Goal: Task Accomplishment & Management: Use online tool/utility

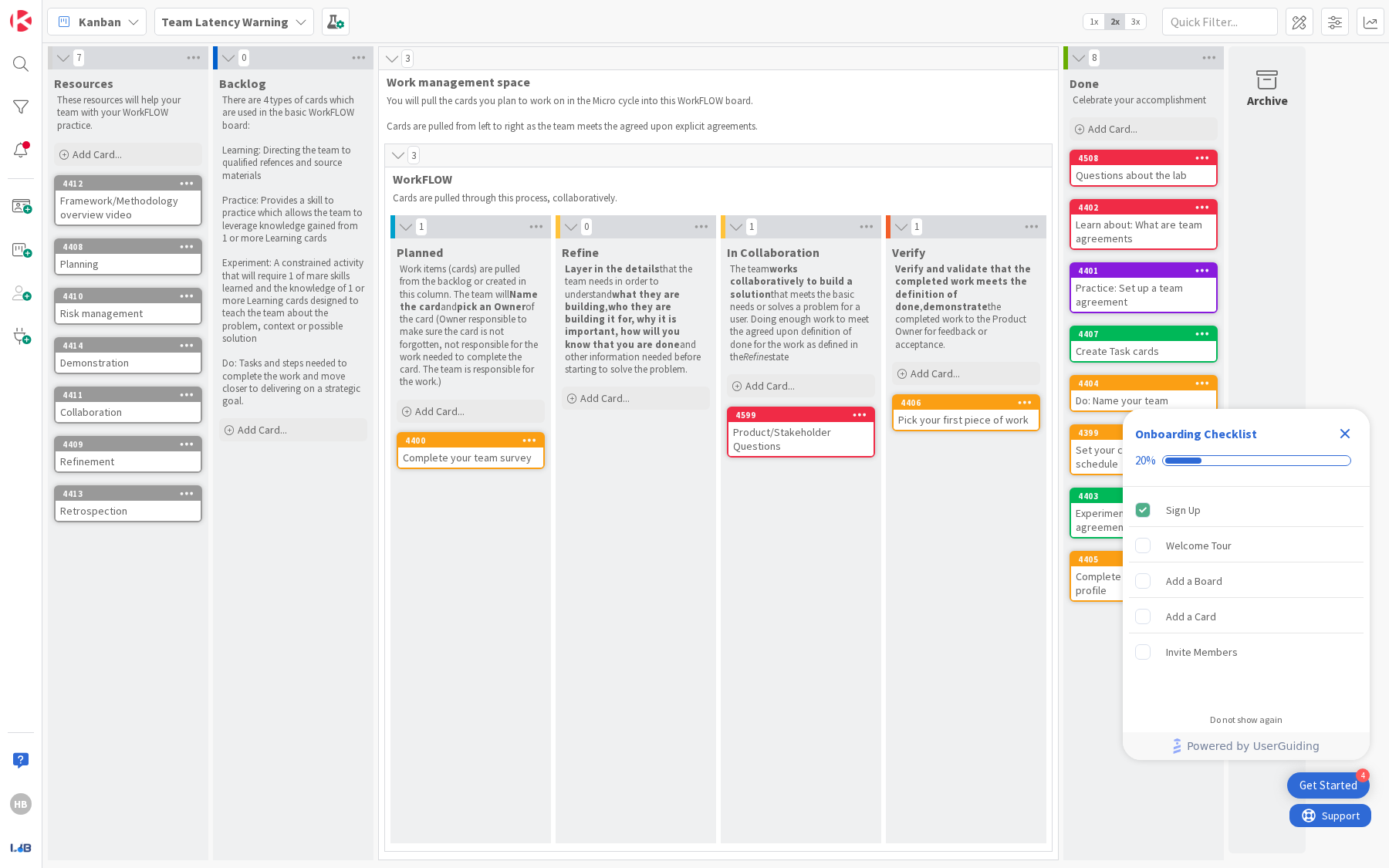
click at [1348, 431] on icon "Close Checklist" at bounding box center [1346, 434] width 10 height 10
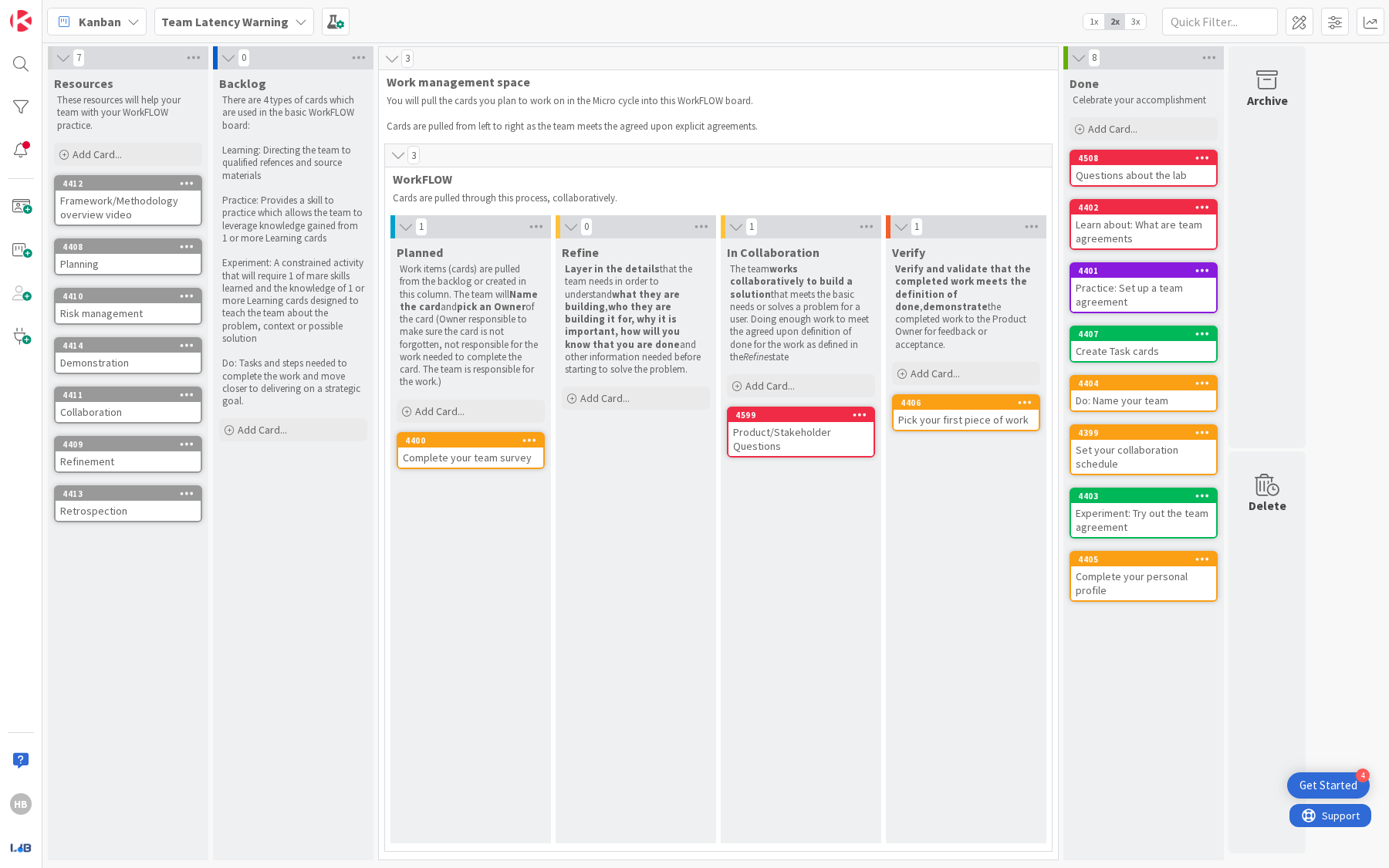
click at [224, 19] on b "Team Latency Warning" at bounding box center [225, 21] width 127 height 15
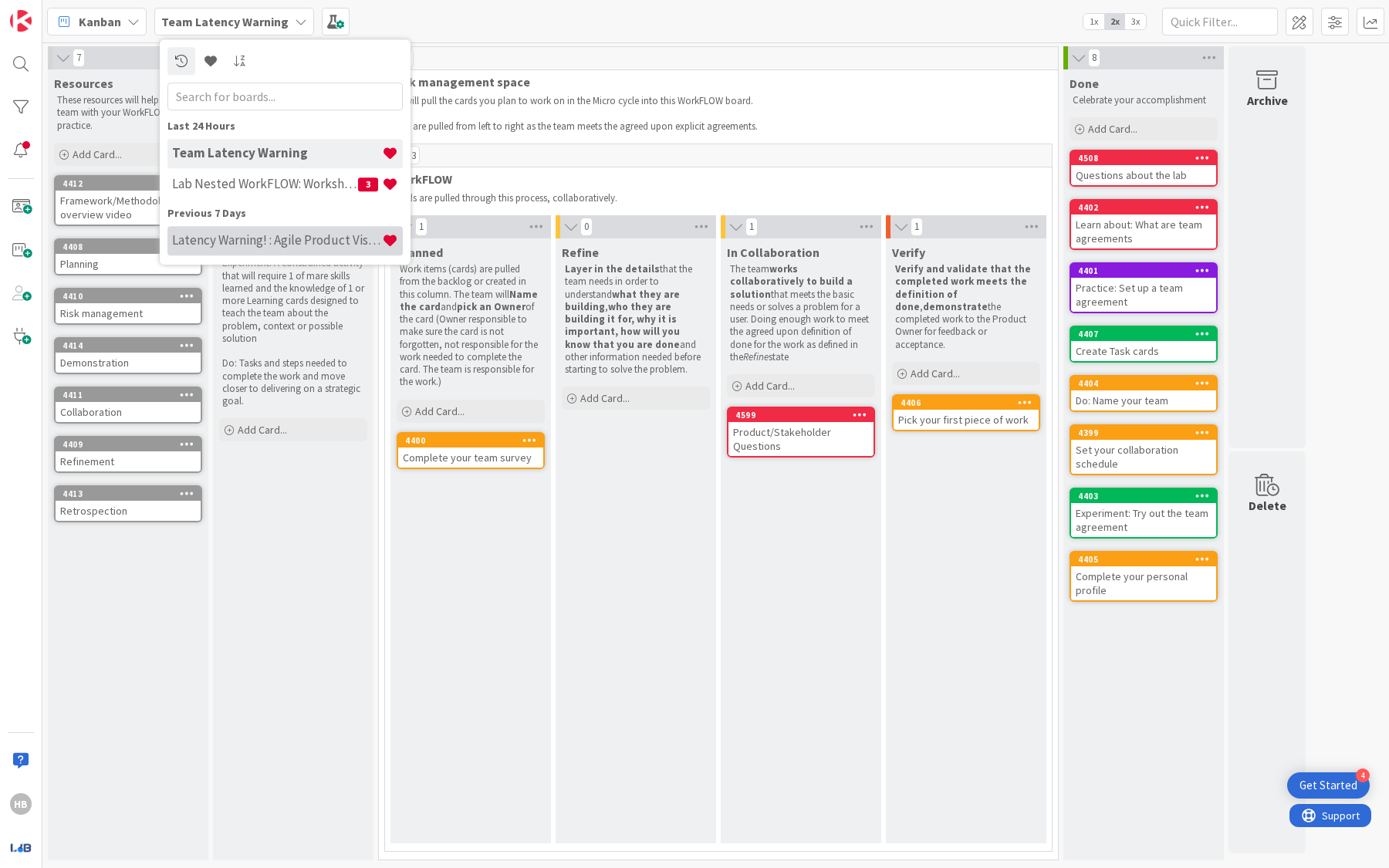
click at [283, 246] on h4 "Latency Warning! : Agile Product Vision" at bounding box center [277, 239] width 210 height 15
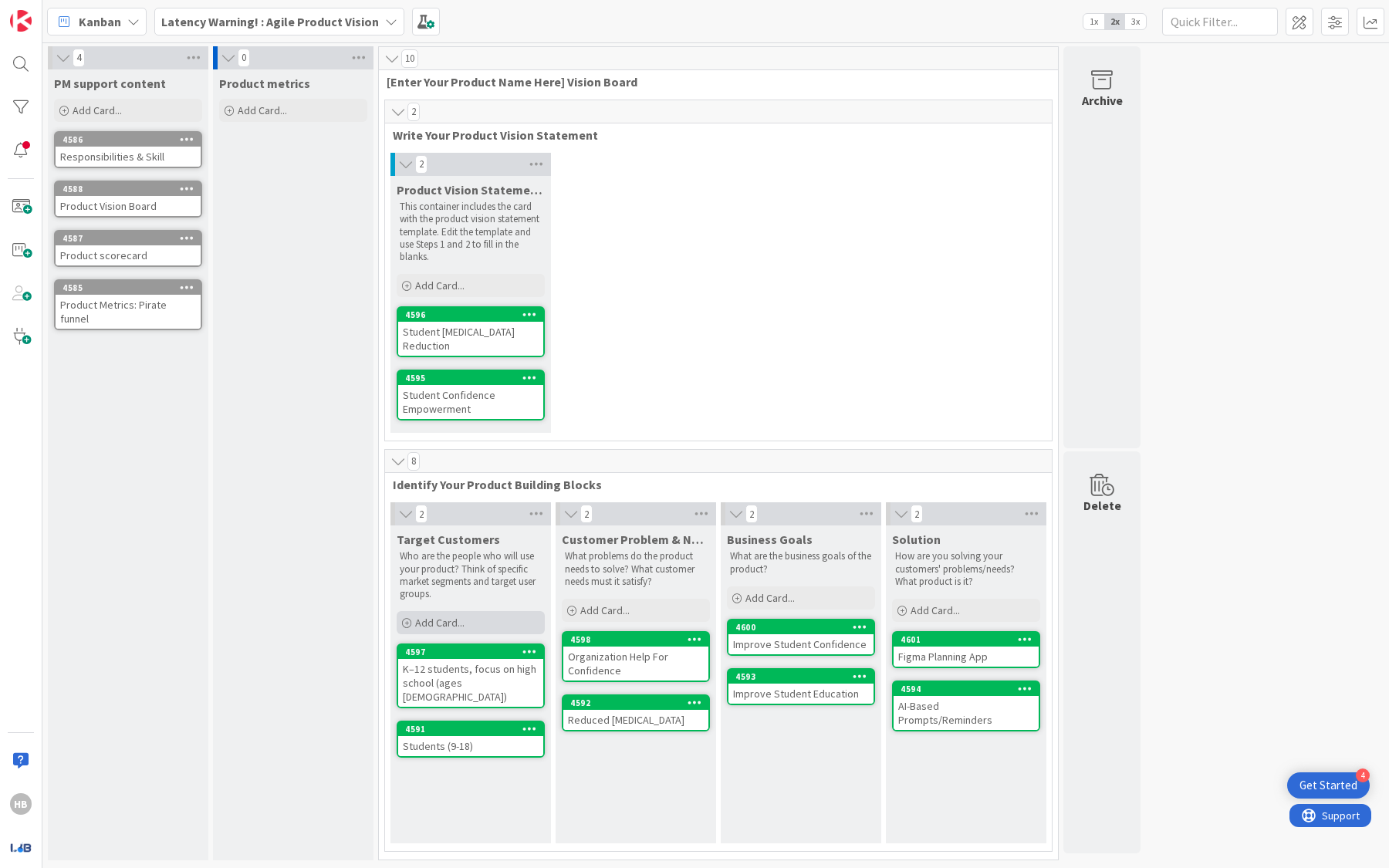
click at [457, 616] on span "Add Card..." at bounding box center [440, 622] width 49 height 14
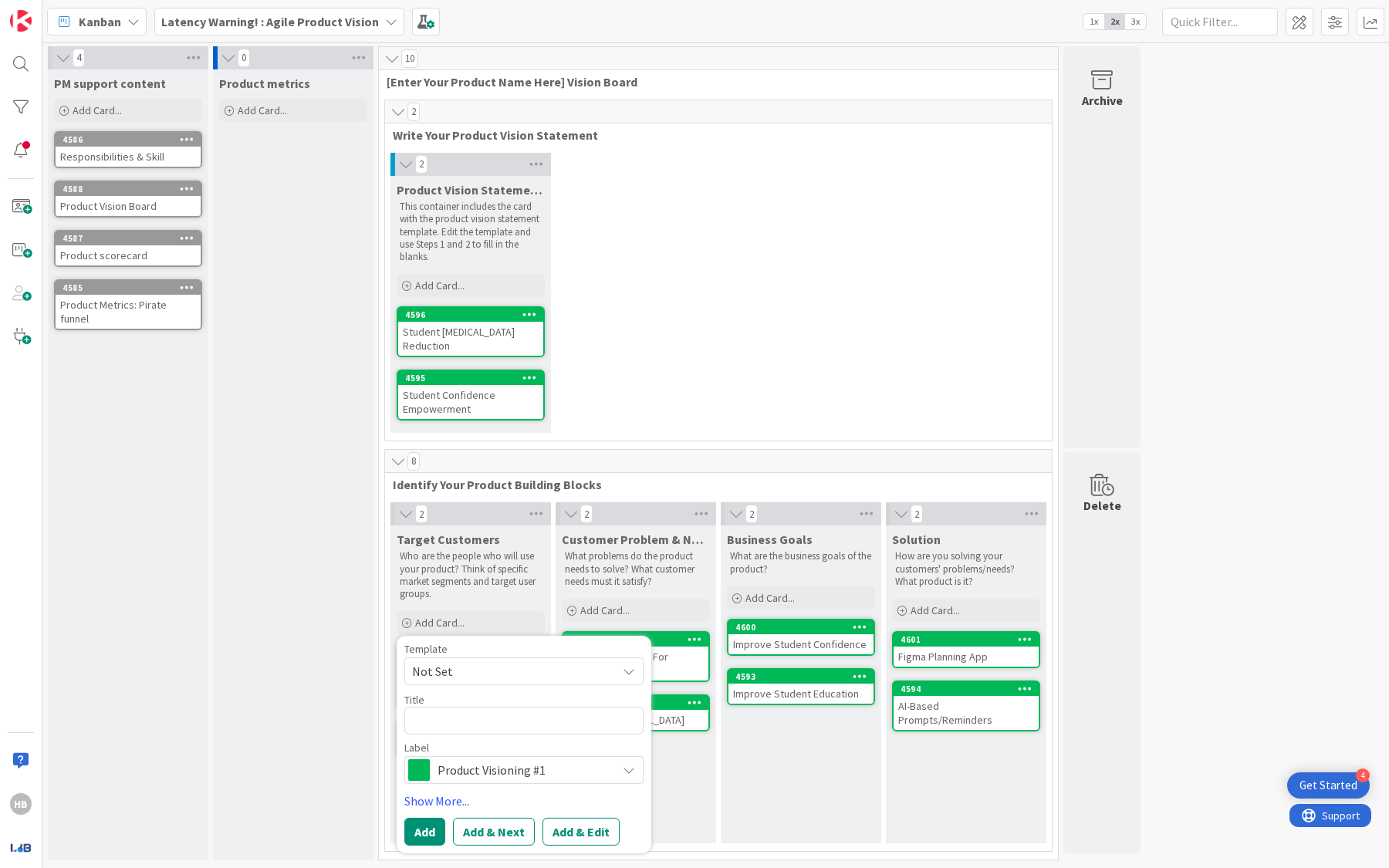
click at [477, 726] on textarea at bounding box center [523, 721] width 239 height 27
type textarea "x"
type textarea "P"
type textarea "x"
type textarea "Pa"
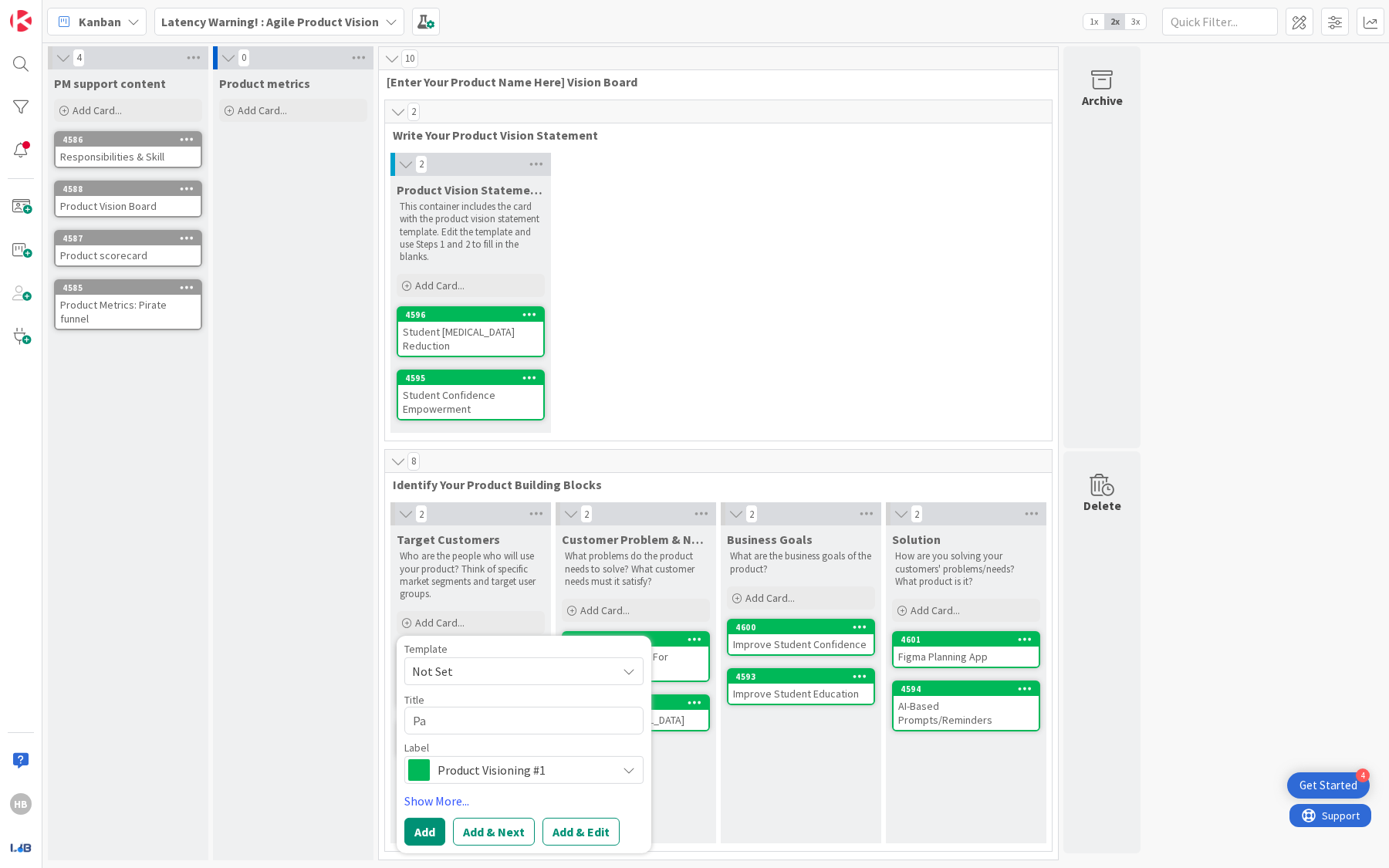
type textarea "x"
type textarea "Par"
type textarea "x"
type textarea "Paren"
type textarea "x"
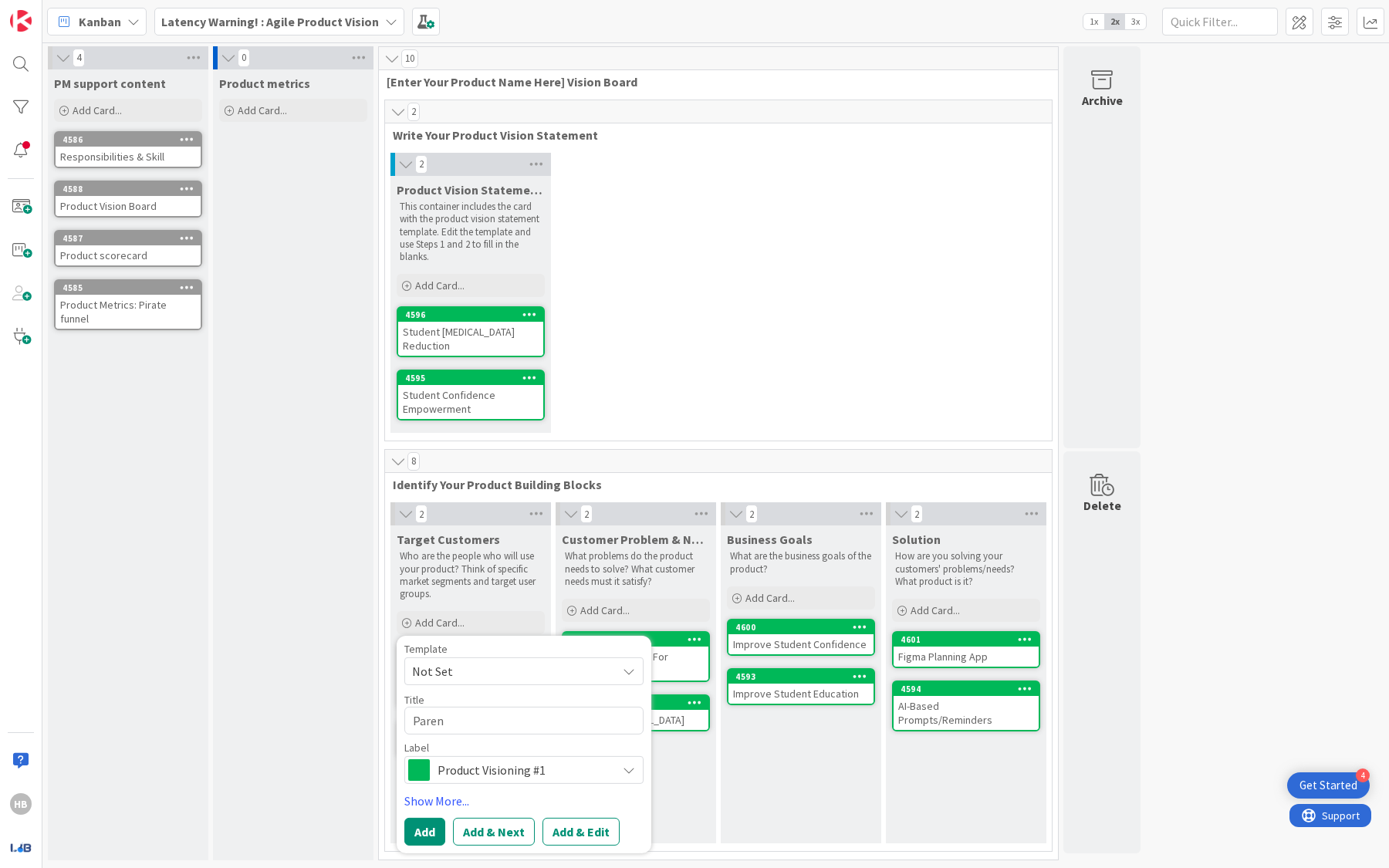
type textarea "Parent"
type textarea "x"
type textarea "Parents"
type textarea "x"
type textarea "Parents"
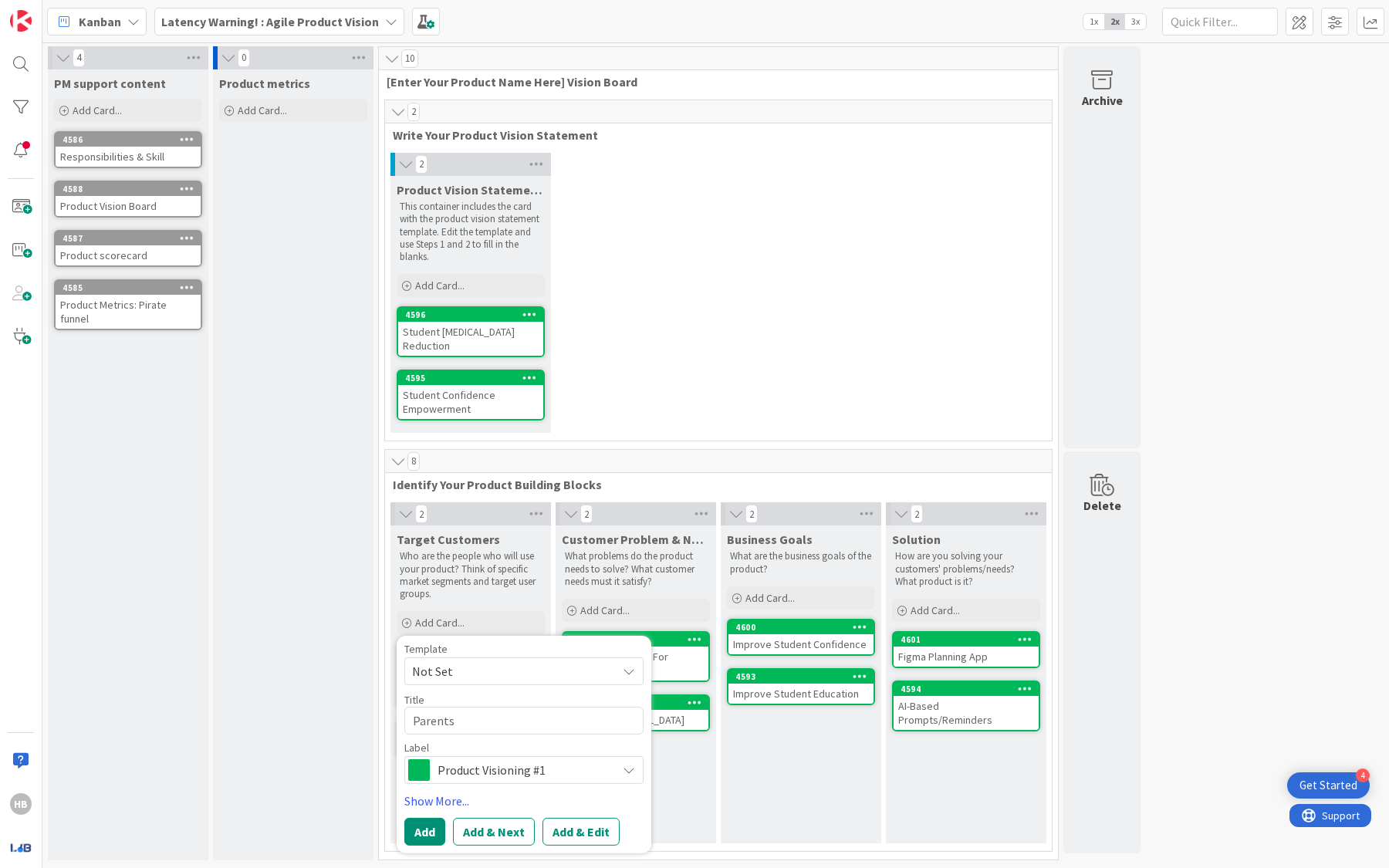
click at [503, 717] on textarea "Parents" at bounding box center [523, 721] width 239 height 27
type textarea "x"
type textarea "P"
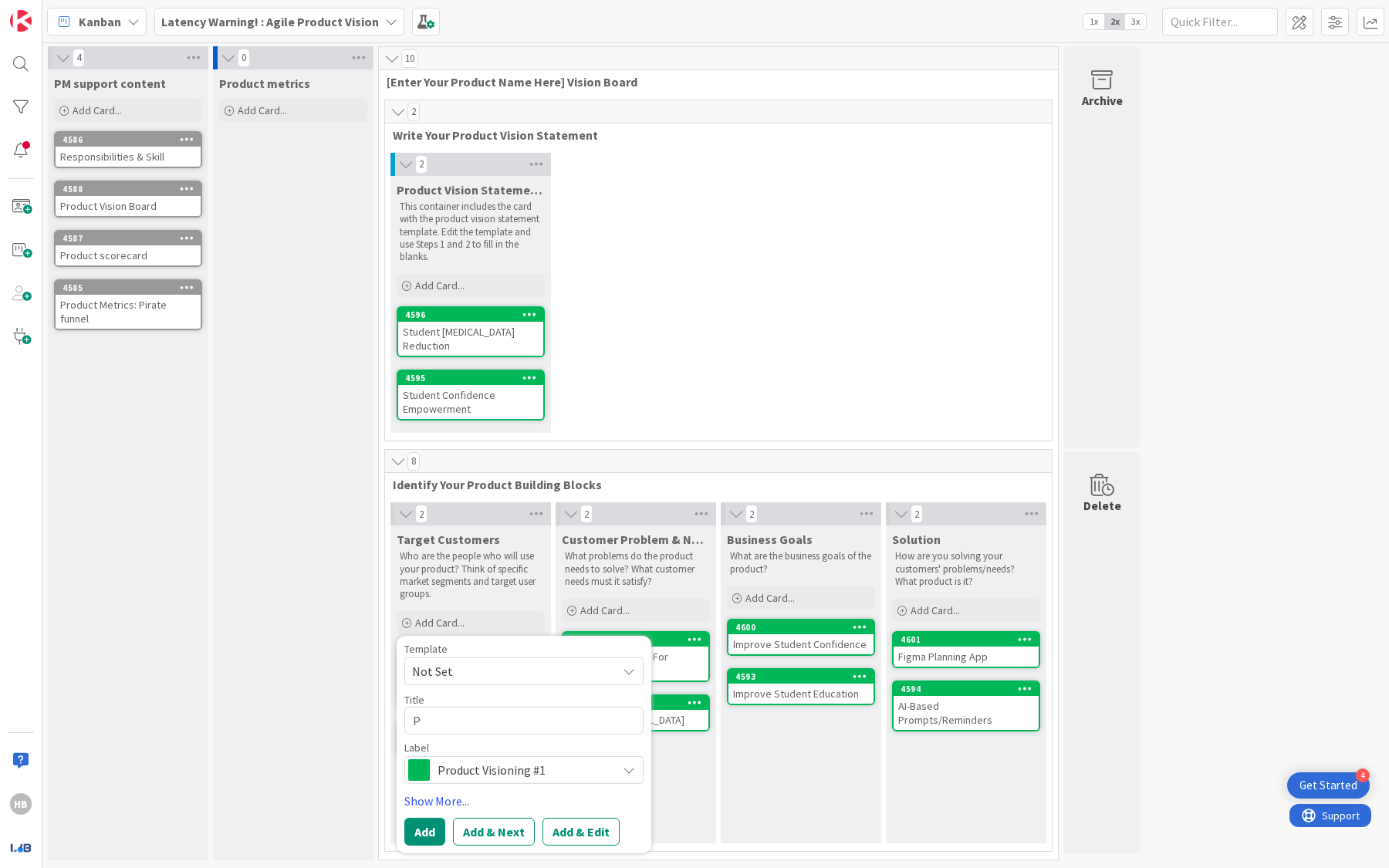
type textarea "x"
type textarea "Pa"
type textarea "x"
type textarea "Par"
type textarea "x"
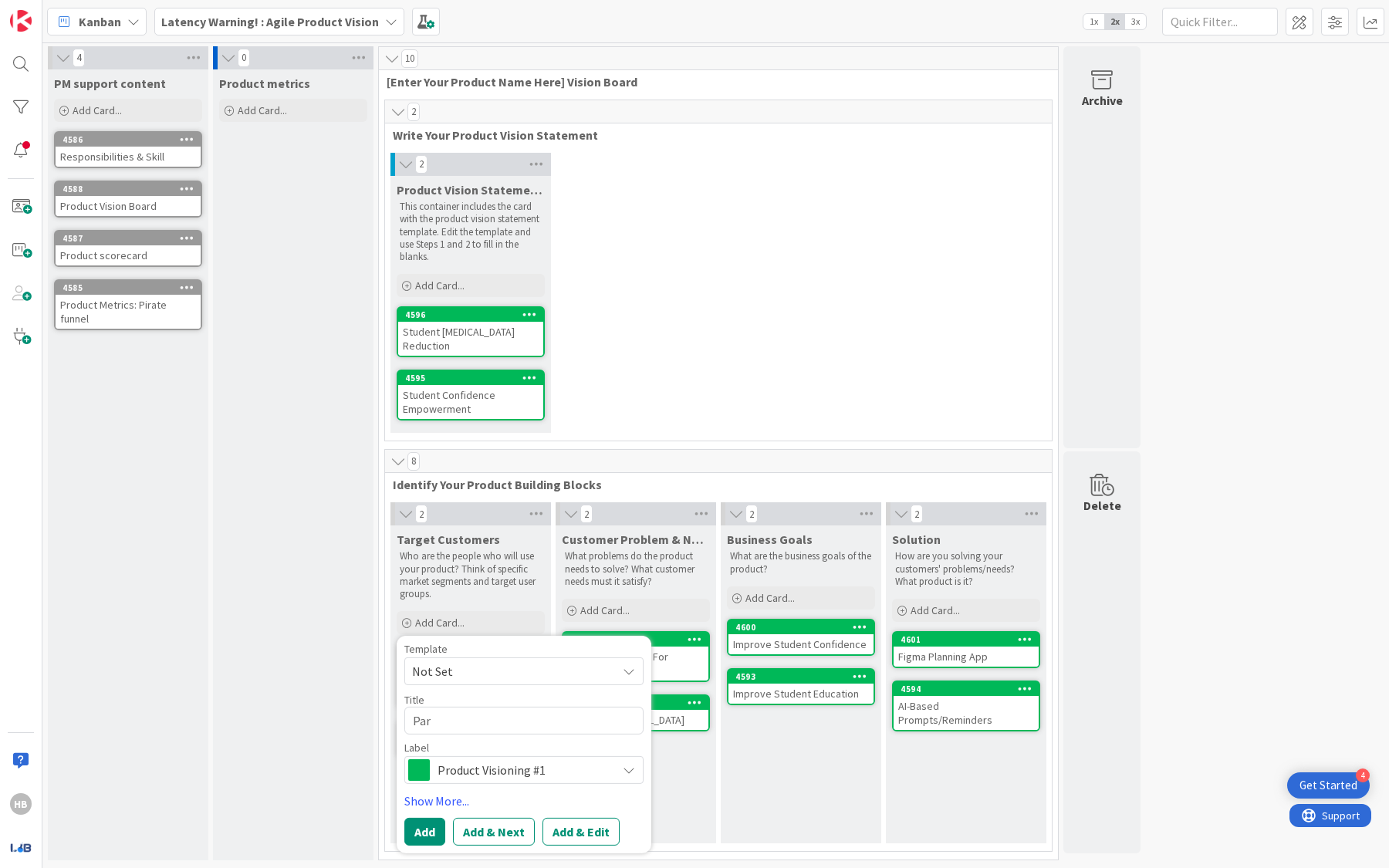
type textarea "Pare"
type textarea "x"
type textarea "Parent"
type textarea "x"
type textarea "Parents"
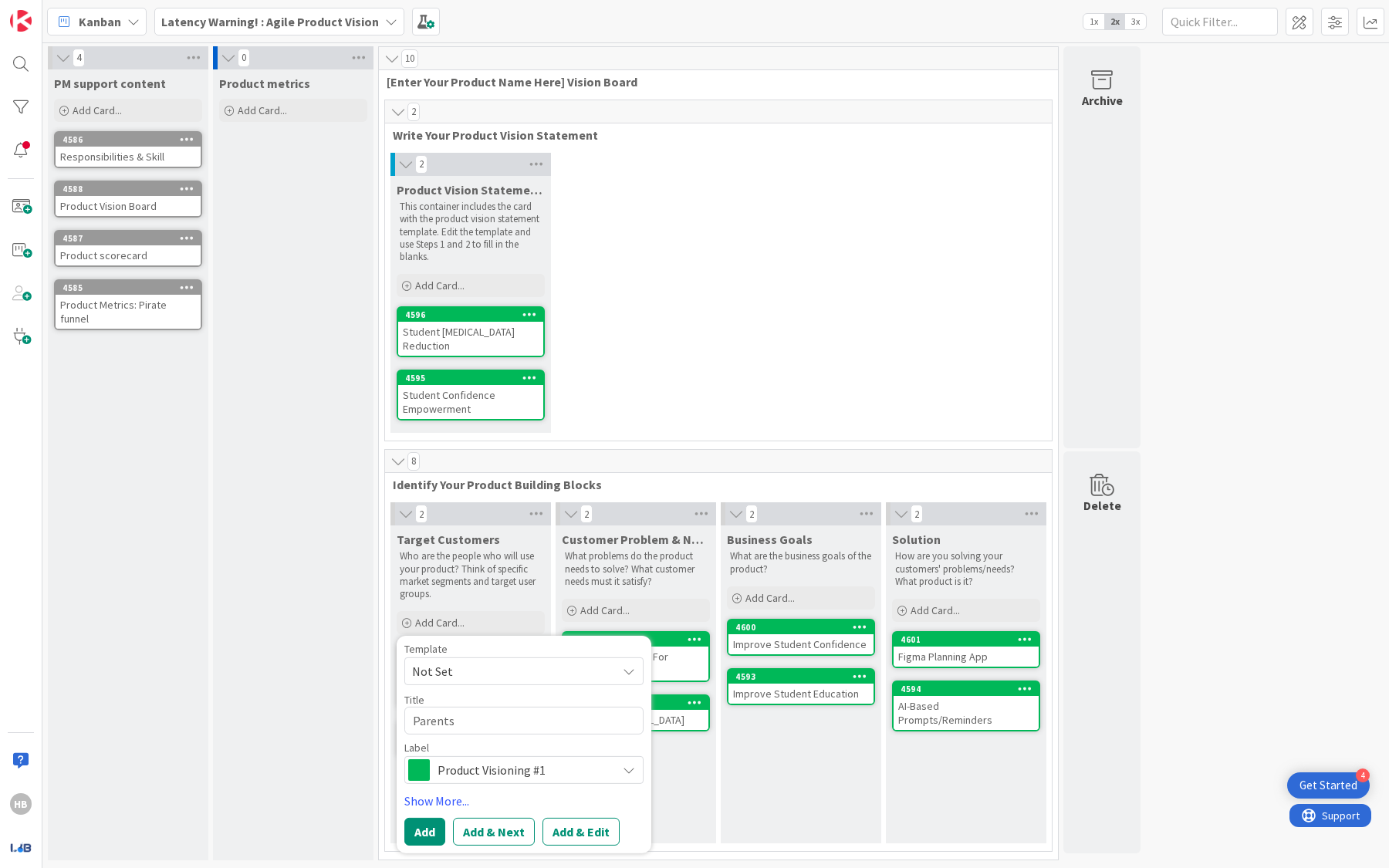
type textarea "x"
type textarea "Parents"
type textarea "x"
type textarea "Parents o"
type textarea "x"
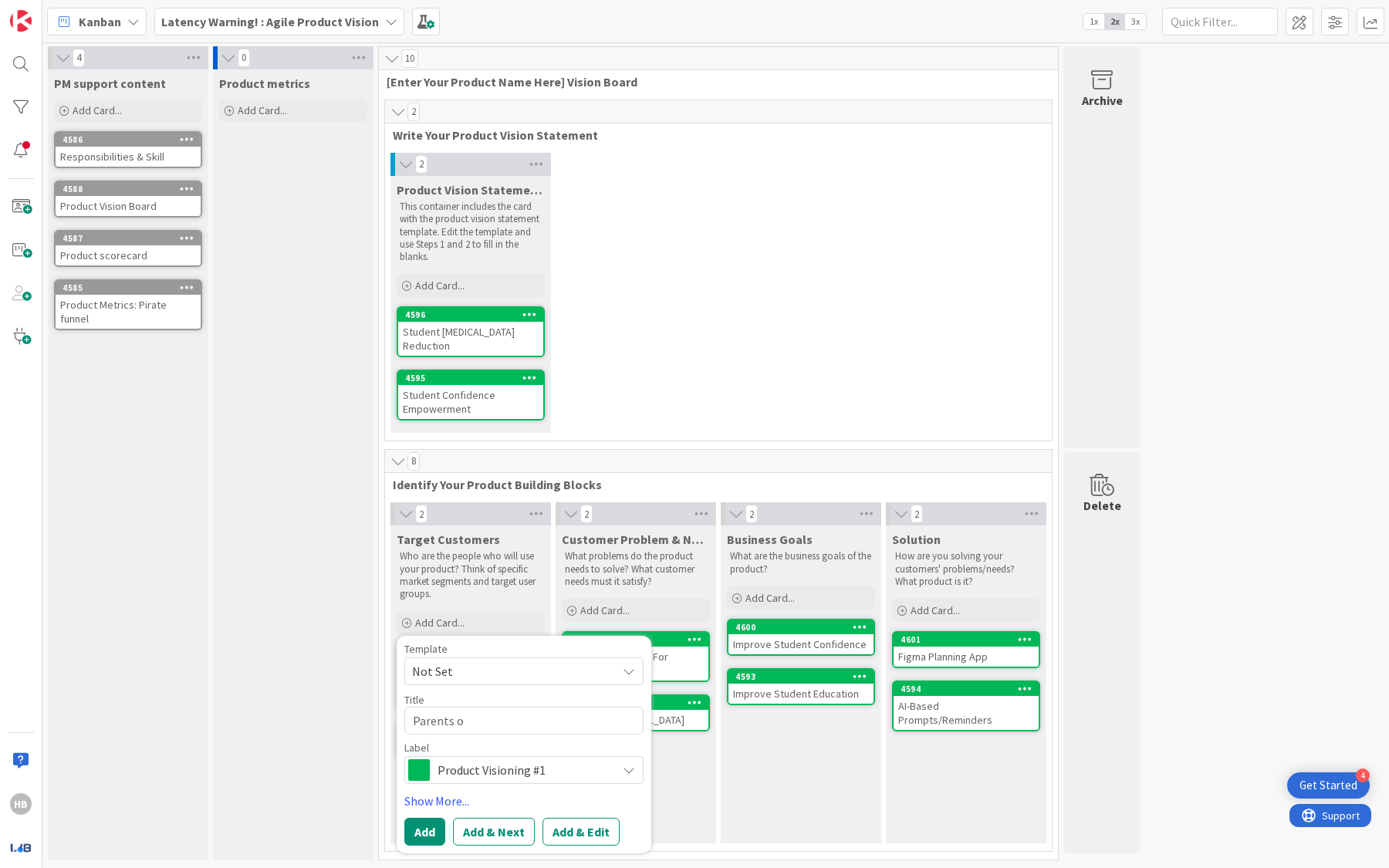
type textarea "Parents of"
type textarea "x"
type textarea "Parents of"
type textarea "x"
type textarea "Parents of S"
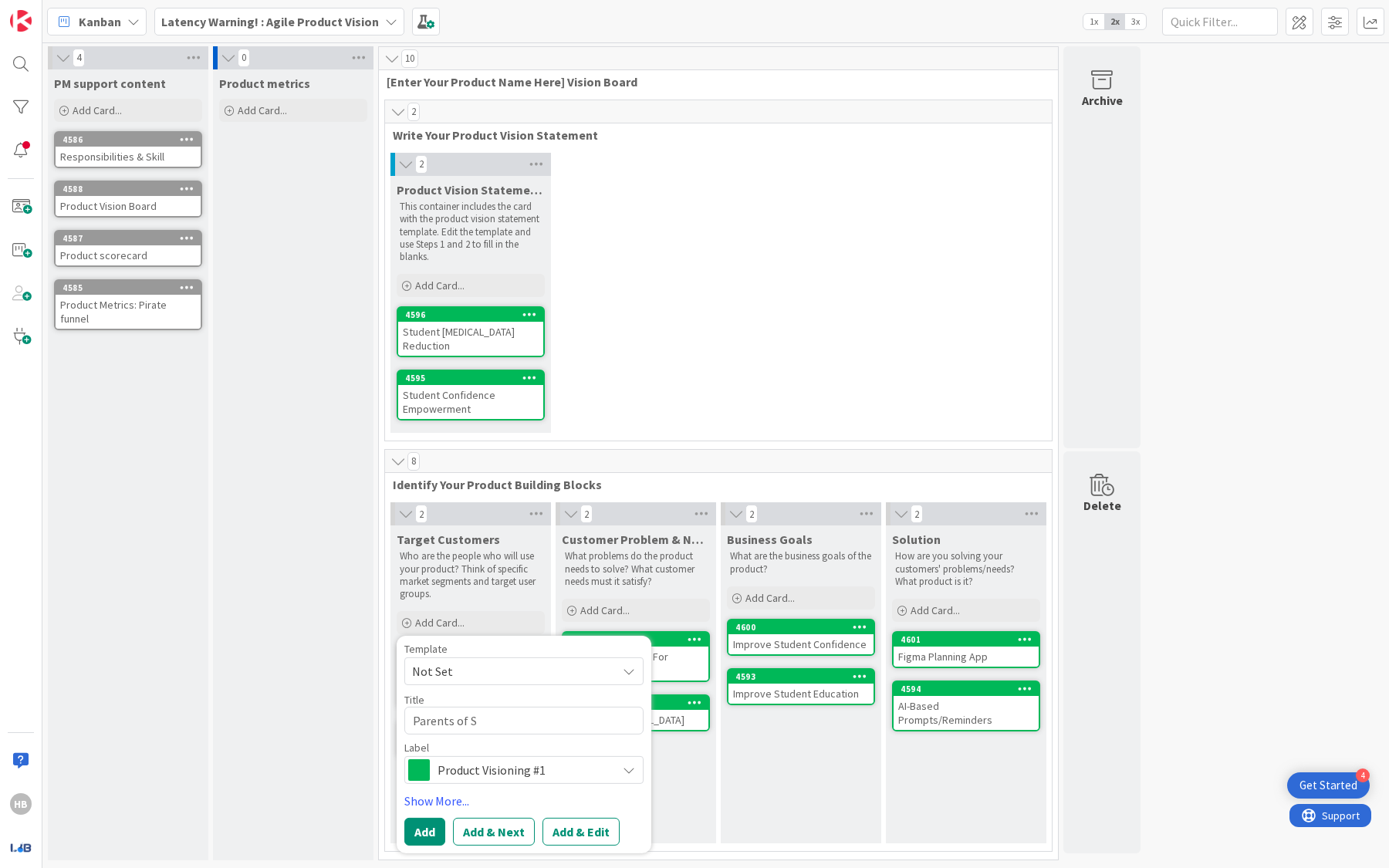
type textarea "x"
type textarea "Parents of St"
type textarea "x"
type textarea "Parents of Stu"
type textarea "x"
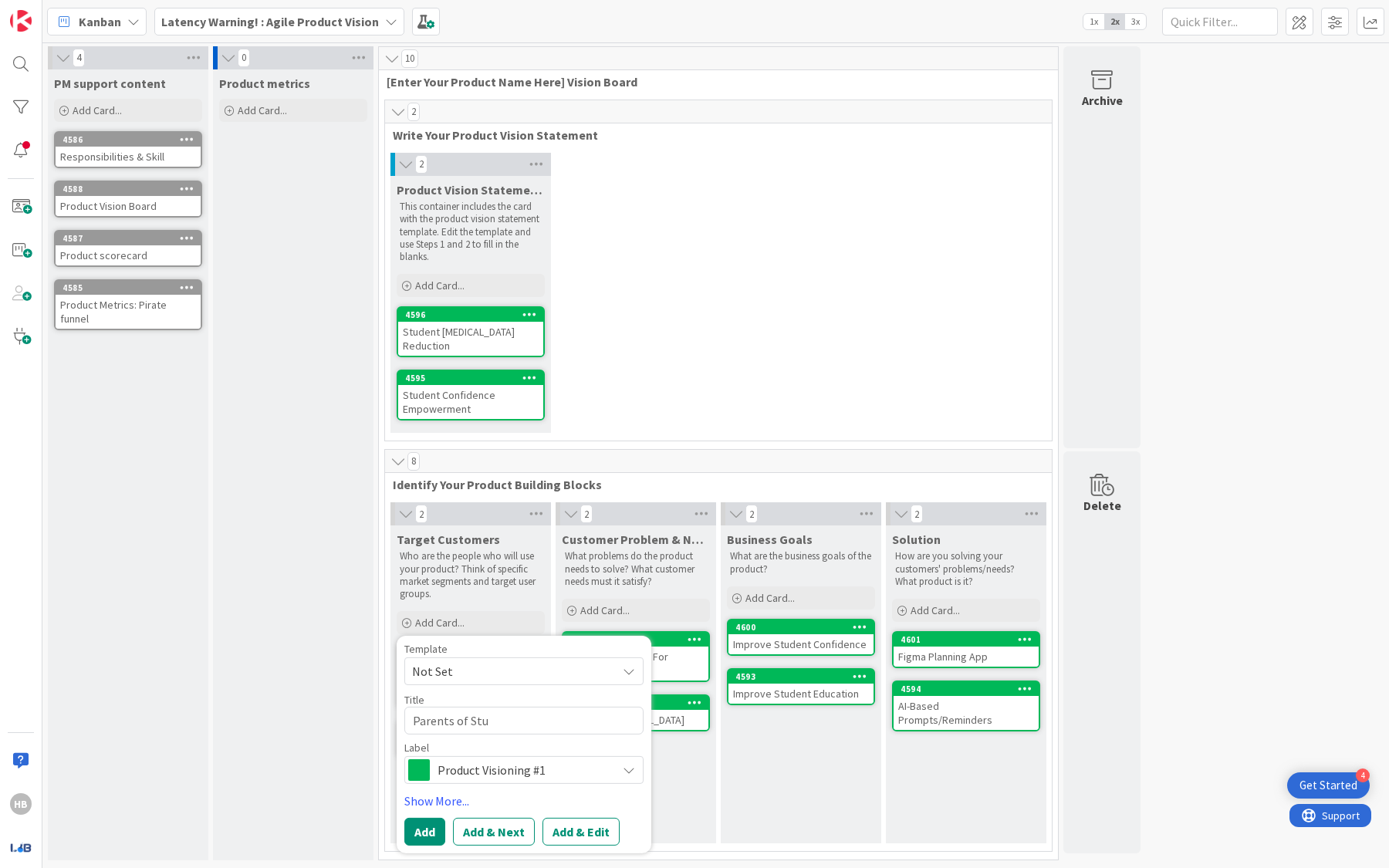
type textarea "Parents of Stud"
type textarea "x"
type textarea "Parents of Studen"
type textarea "x"
type textarea "Parents of Student"
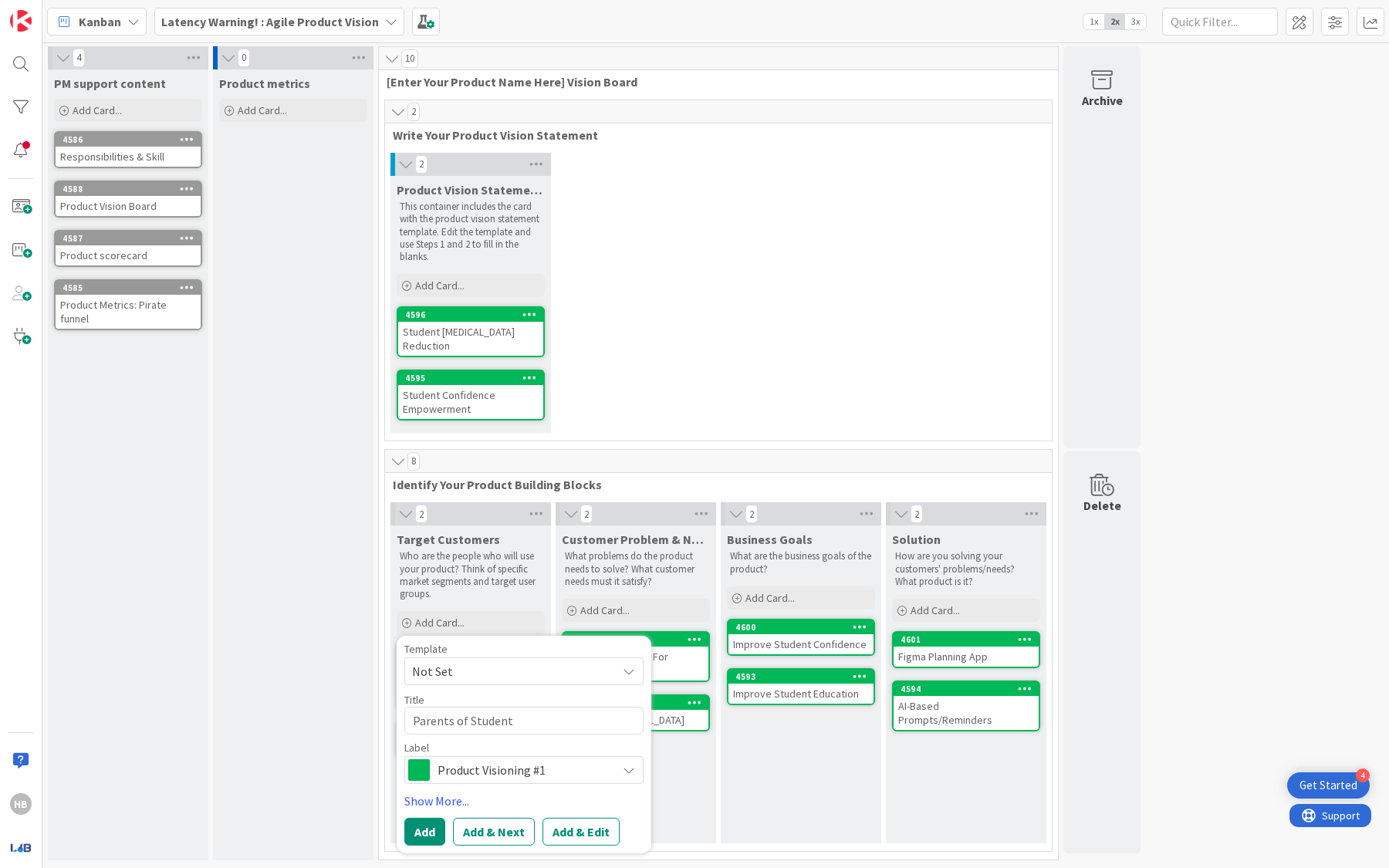
type textarea "x"
type textarea "Parents of Students"
click at [449, 845] on div "Template Not Set Title 19 / 128 Parents of Students Label Product Visioning #1 …" at bounding box center [524, 745] width 254 height 217
click at [422, 831] on button "Add" at bounding box center [424, 832] width 41 height 27
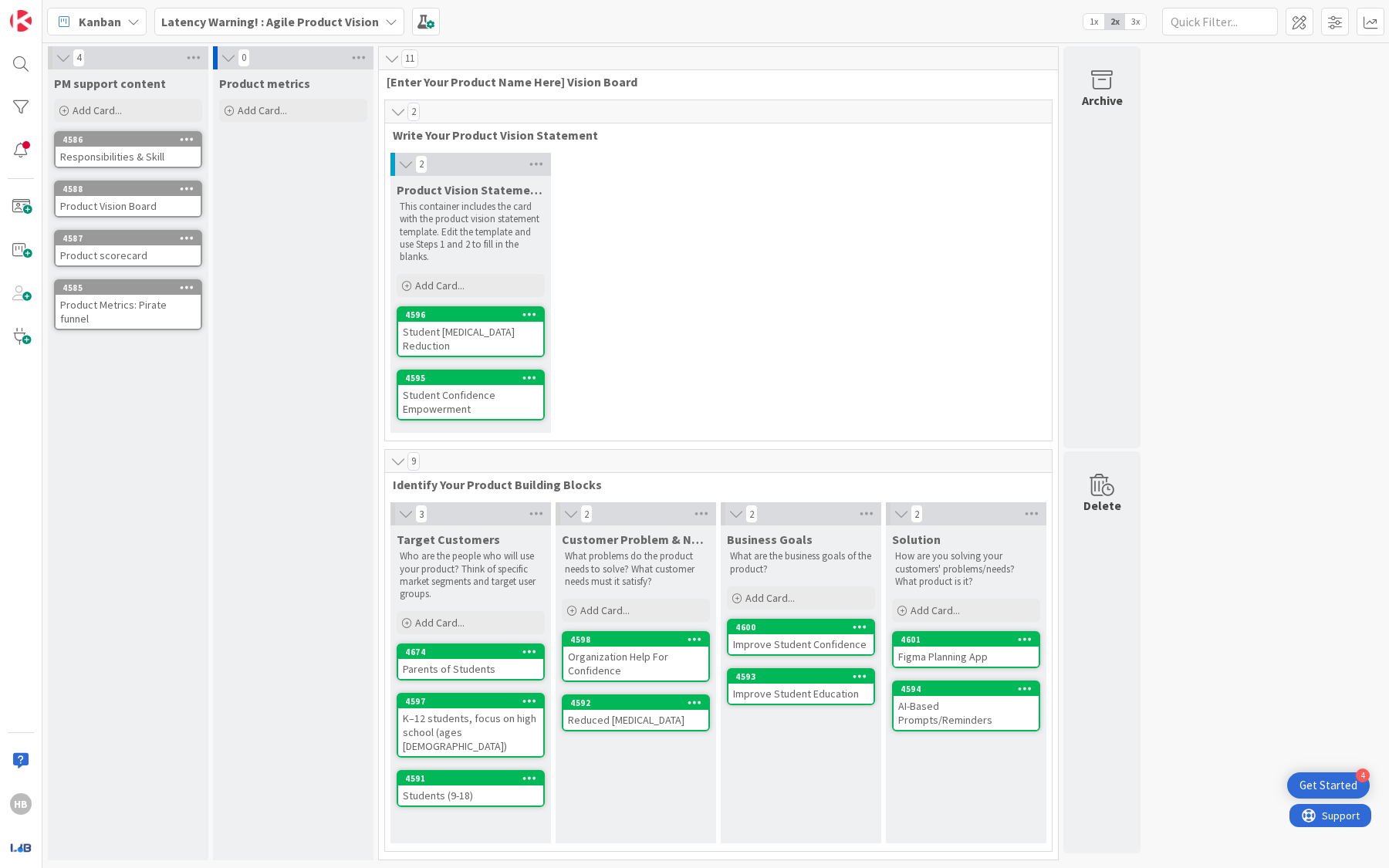
click at [273, 6] on div "Kanban Latency Warning! : Agile Product Vision 1x 2x 3x" at bounding box center [716, 21] width 1346 height 43
click at [274, 27] on b "Latency Warning! : Agile Product Vision" at bounding box center [270, 21] width 217 height 15
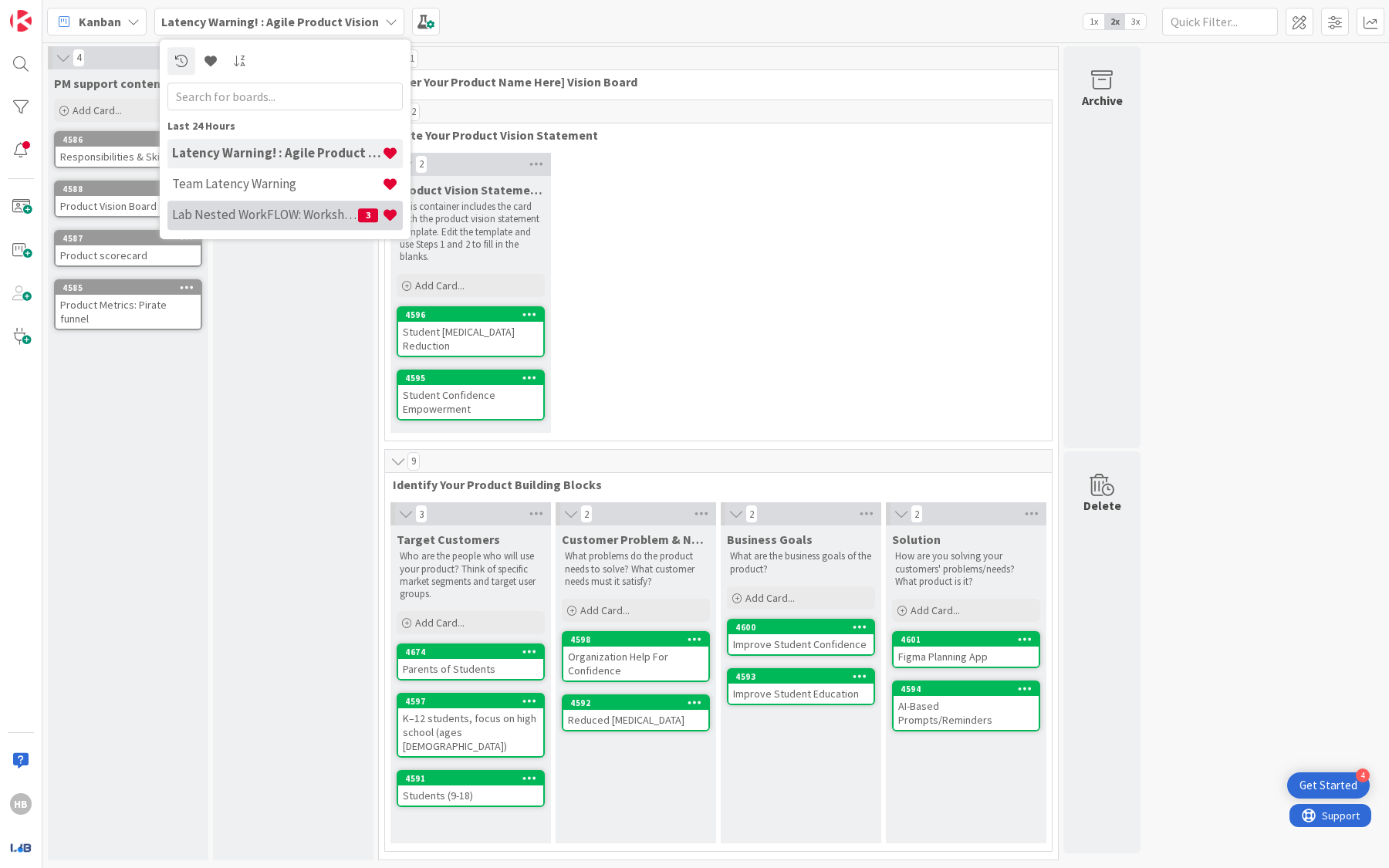
click at [277, 213] on h4 "Lab Nested WorkFLOW: Workshop" at bounding box center [265, 214] width 186 height 15
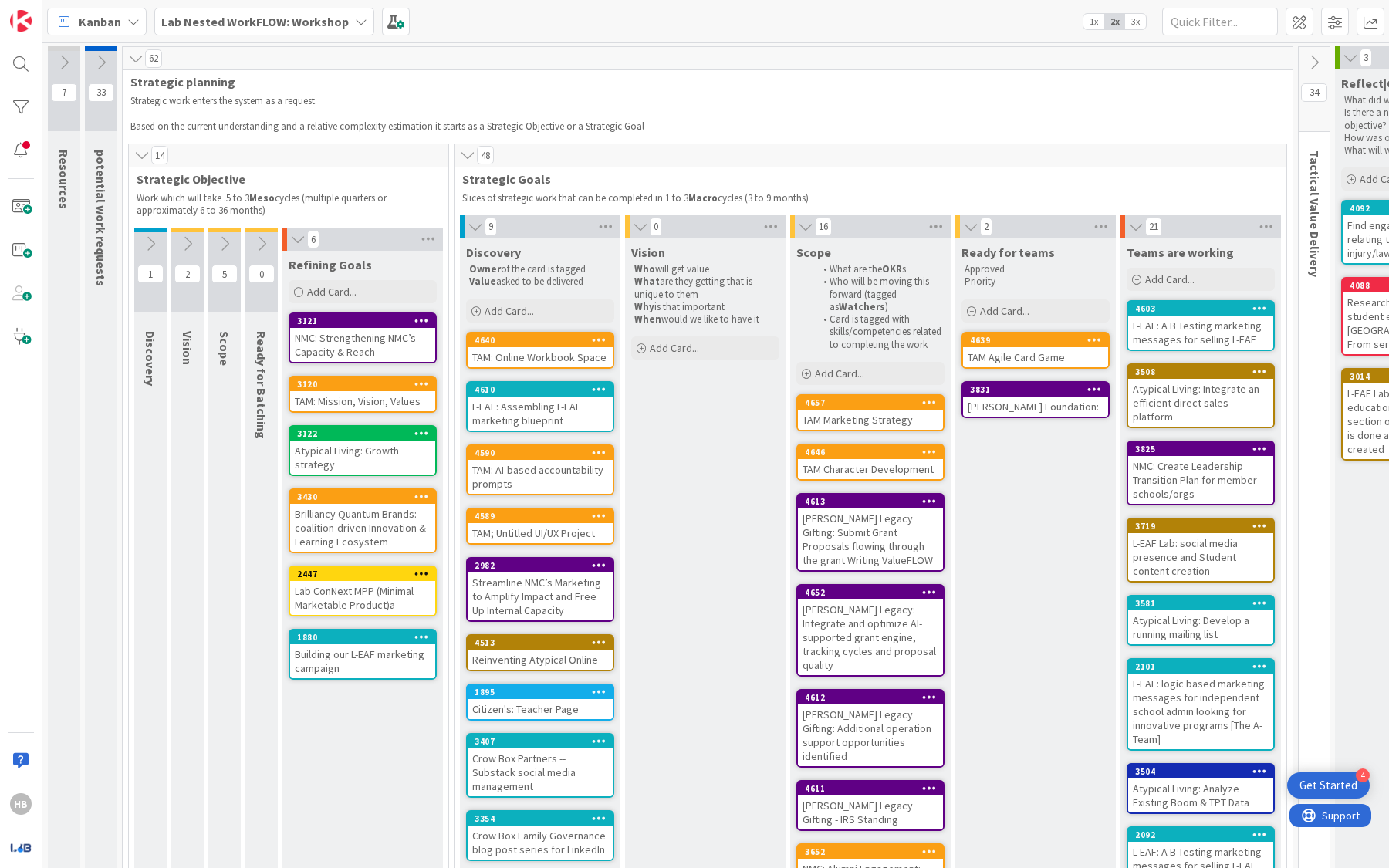
drag, startPoint x: 463, startPoint y: 250, endPoint x: 593, endPoint y: 284, distance: 134.4
click at [593, 284] on div "Discovery Owner of the card is tagged Value asked to be delivered" at bounding box center [539, 265] width 160 height 53
click at [593, 284] on p "Value asked to be delivered" at bounding box center [540, 281] width 142 height 12
drag, startPoint x: 598, startPoint y: 284, endPoint x: 467, endPoint y: 250, distance: 135.3
click at [467, 250] on div "Discovery Owner of the card is tagged Value asked to be delivered" at bounding box center [539, 265] width 160 height 53
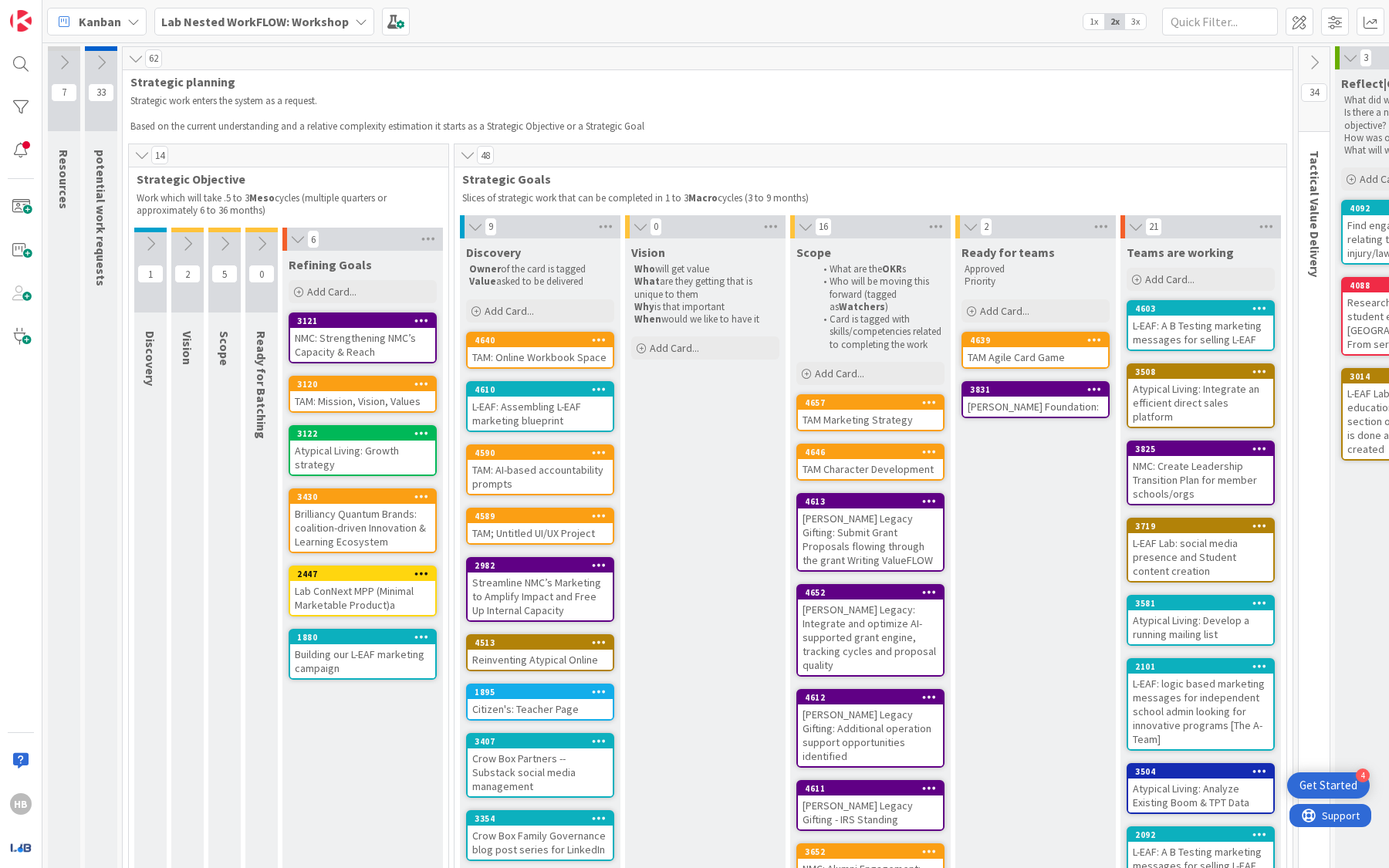
click at [467, 250] on span "Discovery" at bounding box center [494, 252] width 55 height 15
click at [522, 267] on p "Owner of the card is tagged" at bounding box center [540, 269] width 142 height 12
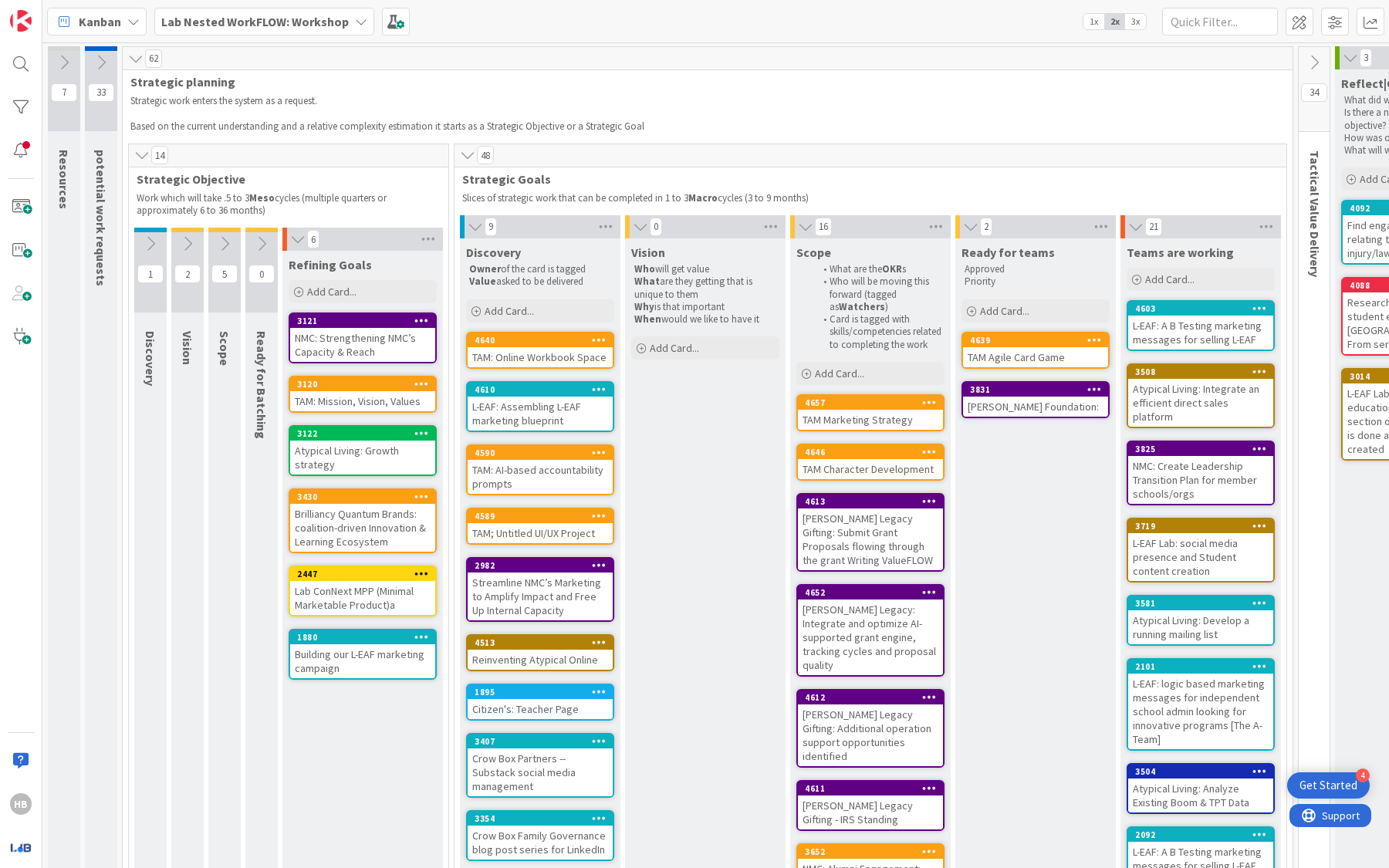
click at [495, 179] on span "Strategic Goals" at bounding box center [864, 179] width 804 height 15
click at [511, 180] on span "Strategic Goals" at bounding box center [864, 179] width 804 height 15
click at [511, 179] on span "Strategic Goals" at bounding box center [864, 179] width 804 height 15
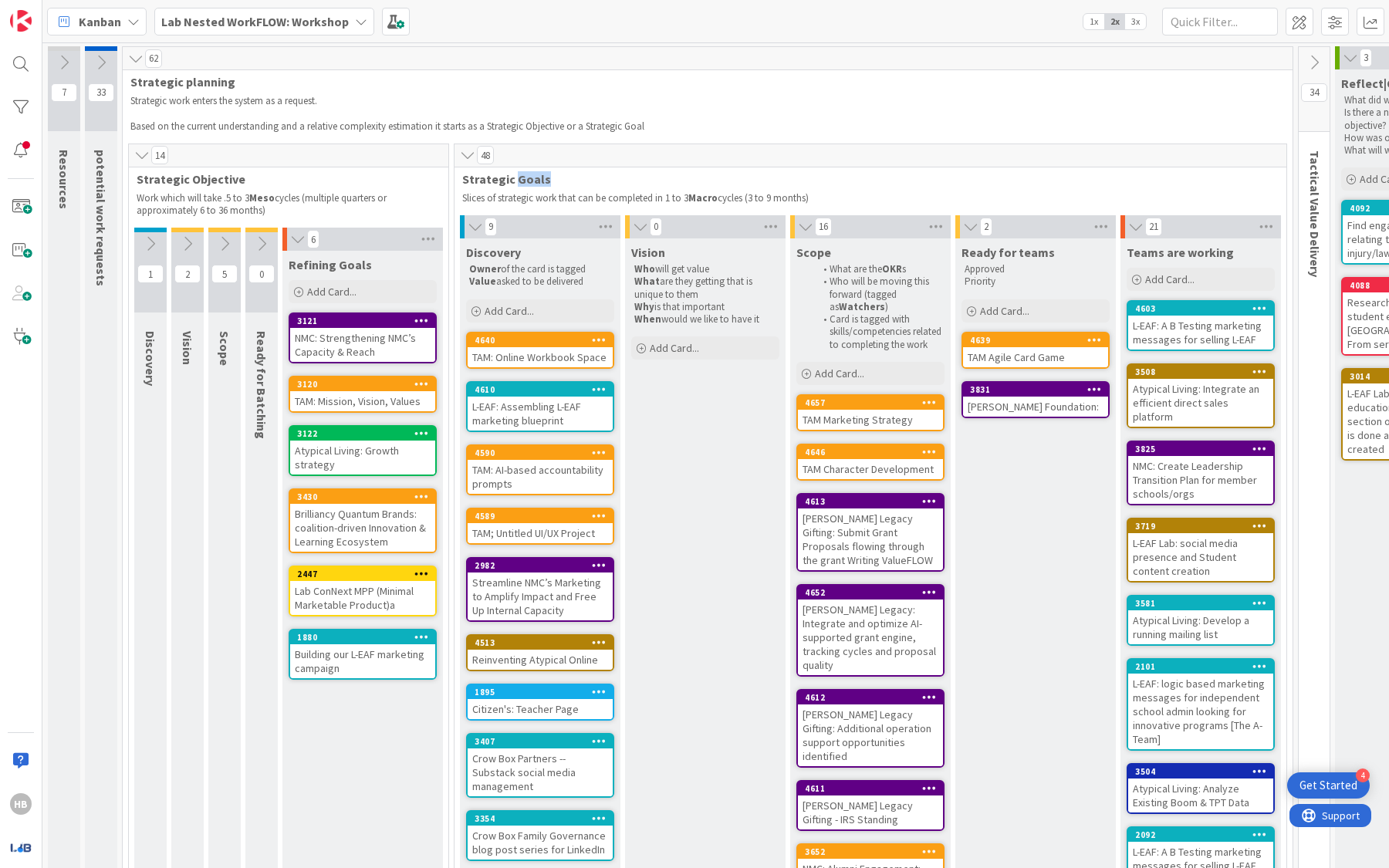
click at [511, 179] on span "Strategic Goals" at bounding box center [864, 179] width 804 height 15
click at [490, 178] on span "Strategic Goals" at bounding box center [864, 179] width 804 height 15
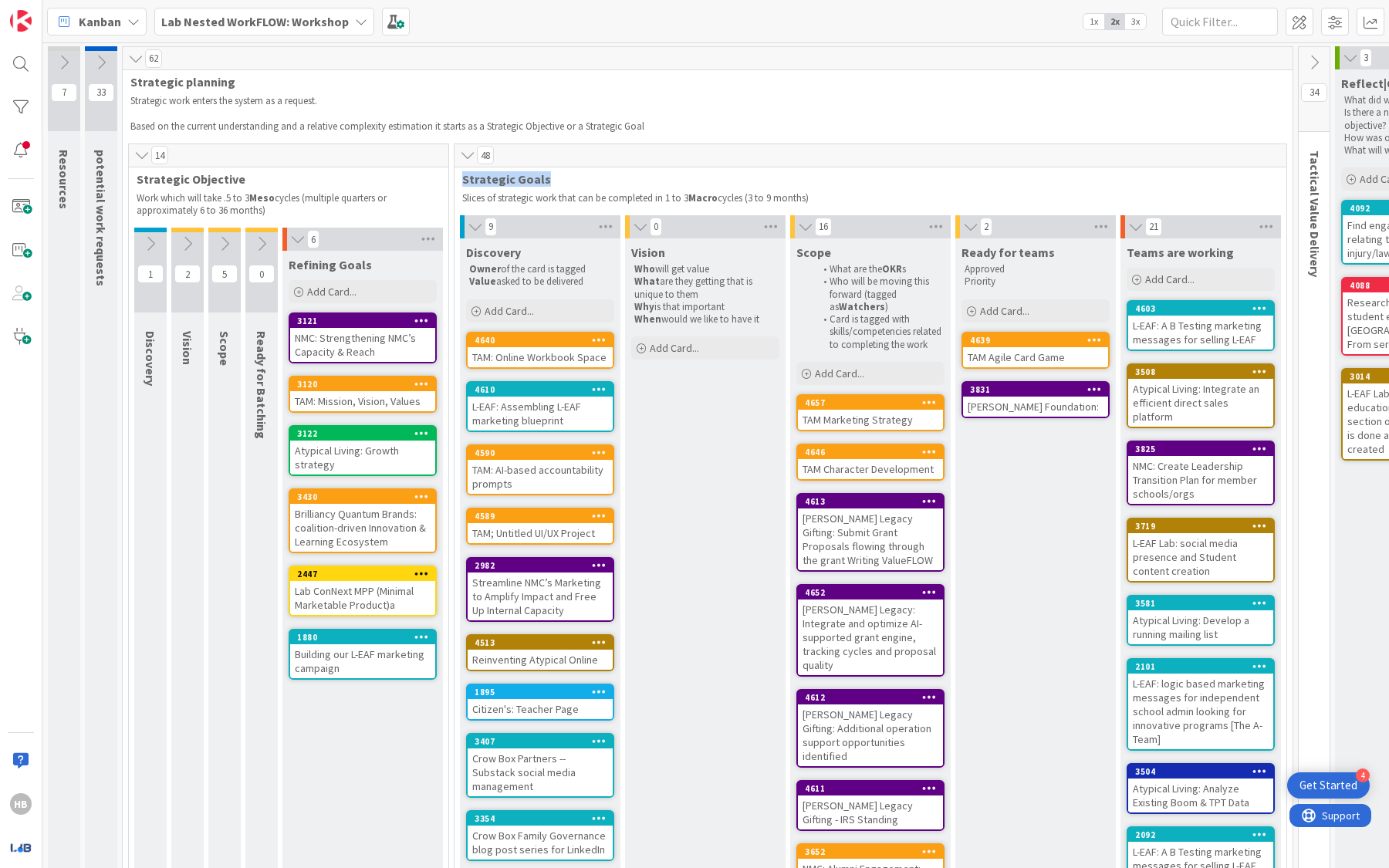
click at [490, 178] on span "Strategic Goals" at bounding box center [864, 179] width 804 height 15
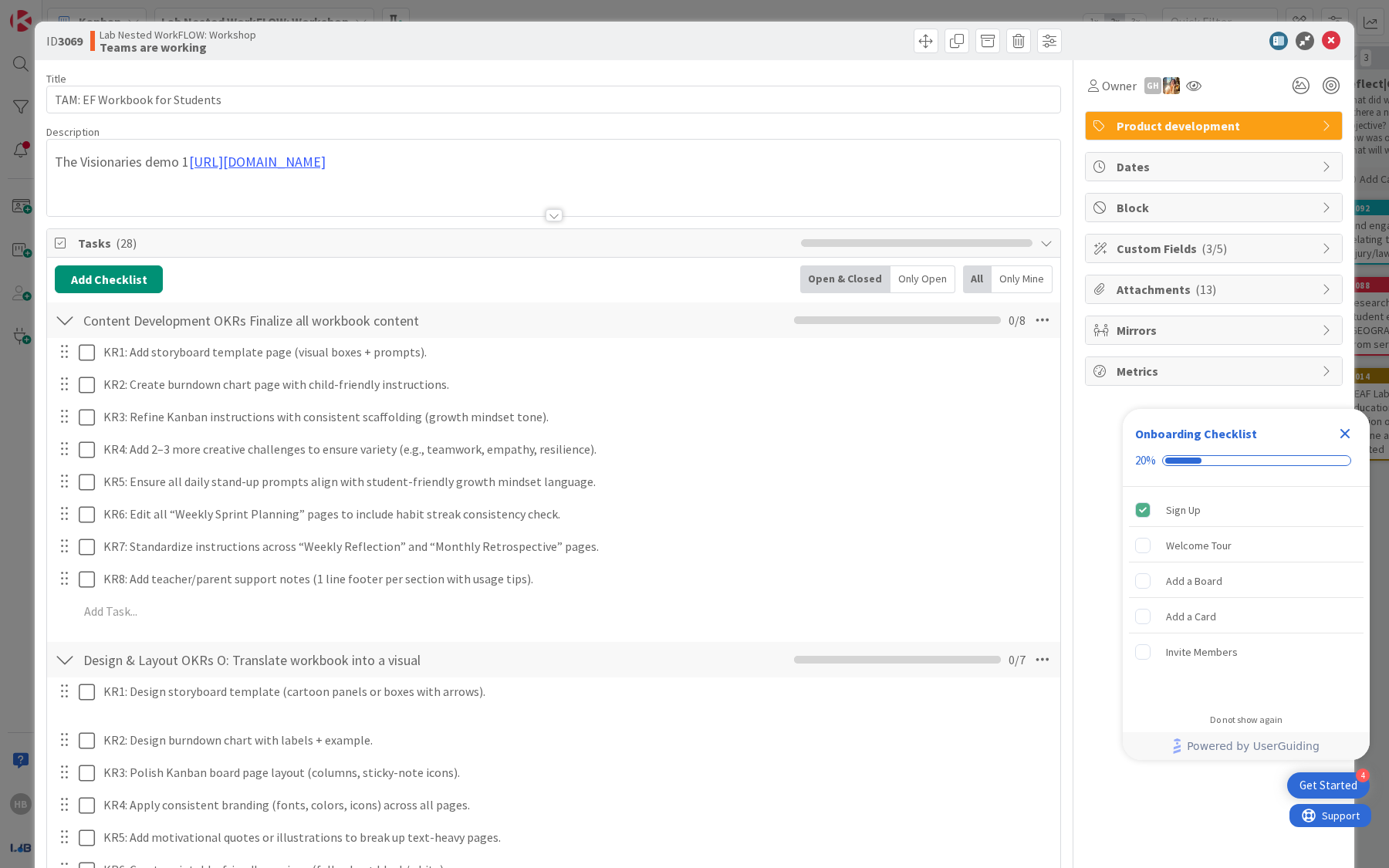
click at [1347, 428] on icon "Close Checklist" at bounding box center [1345, 433] width 19 height 19
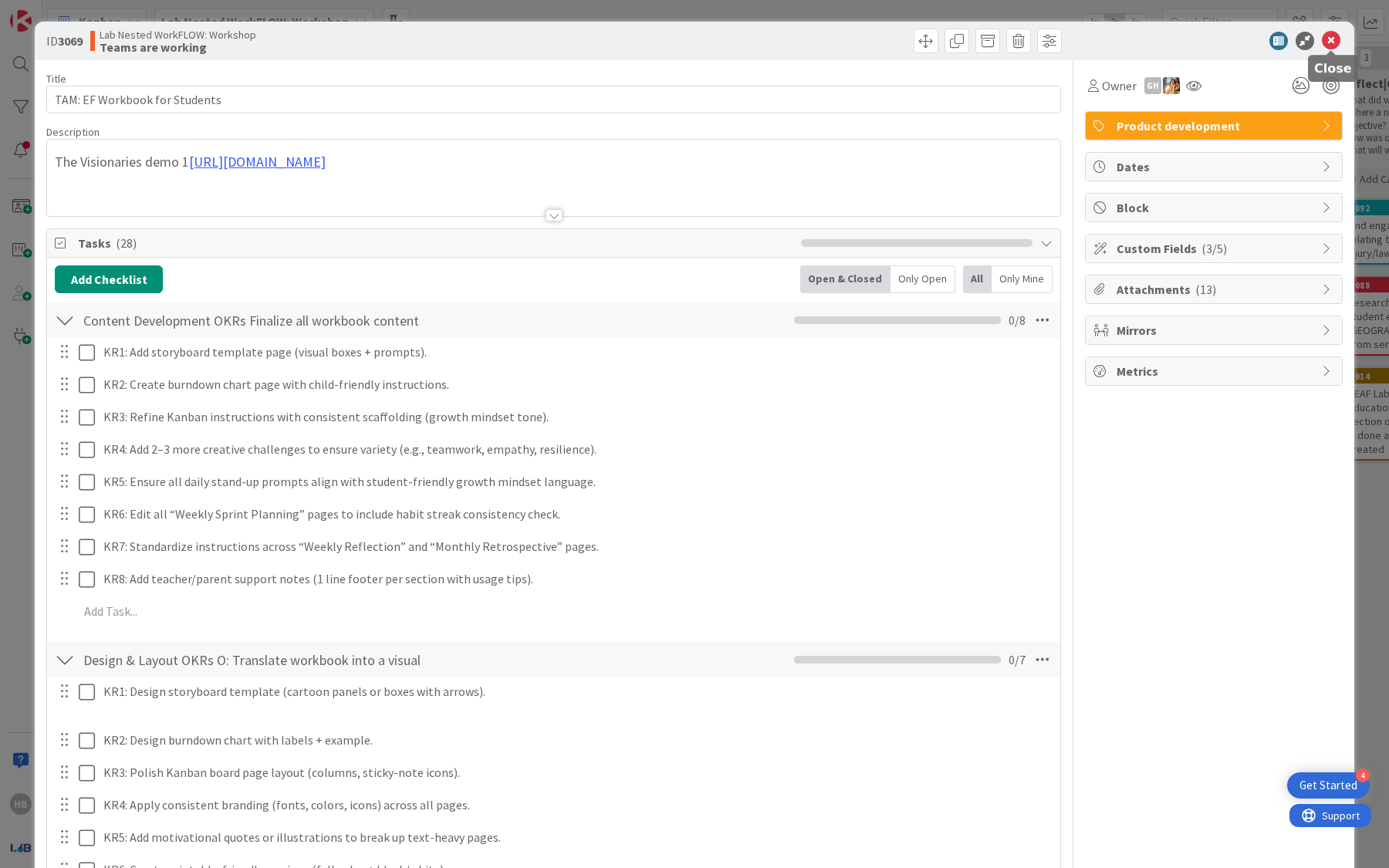
click at [1335, 44] on icon at bounding box center [1331, 40] width 19 height 19
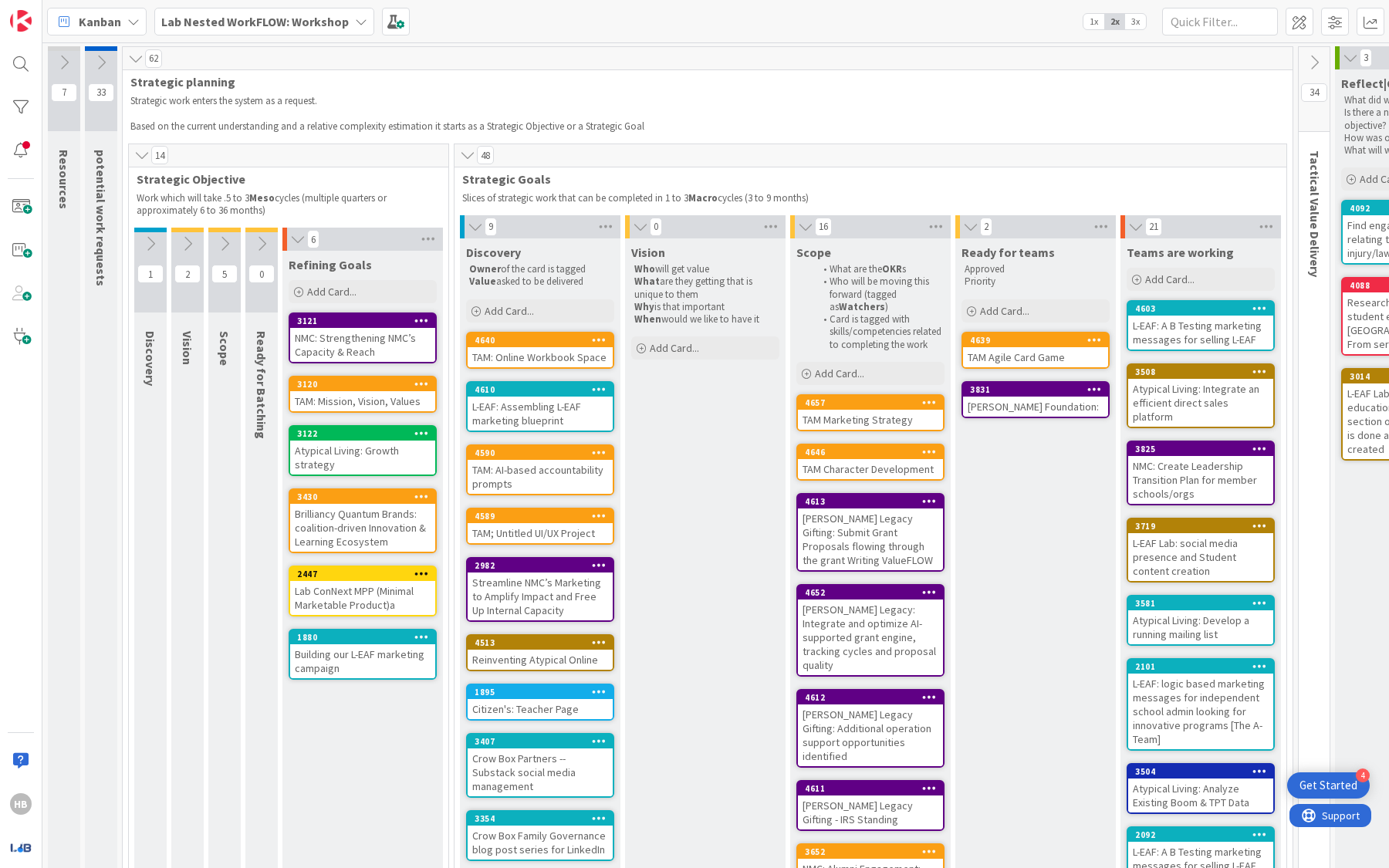
click at [271, 31] on div "Lab Nested WorkFLOW: Workshop" at bounding box center [264, 22] width 220 height 27
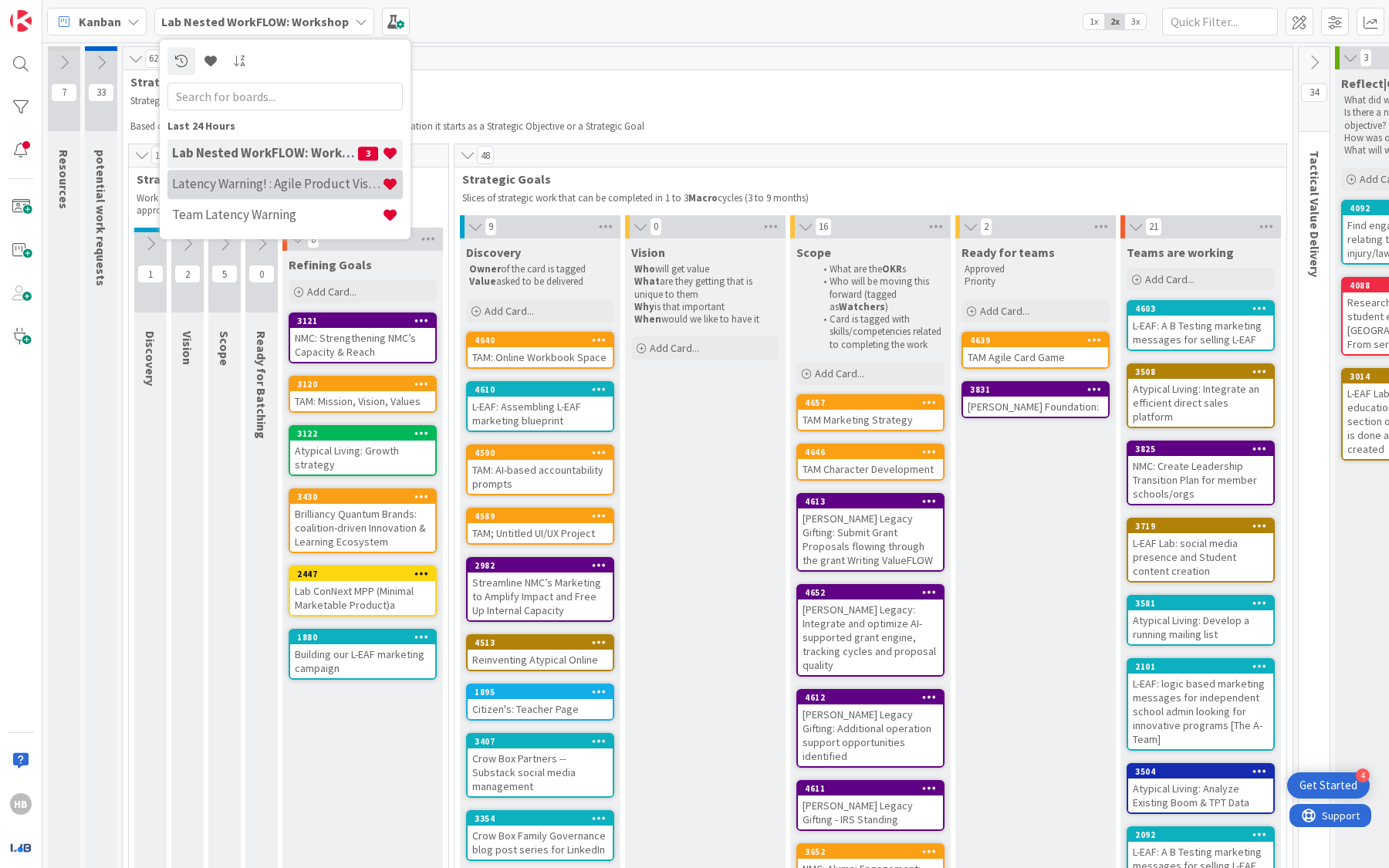
click at [283, 189] on h4 "Latency Warning! : Agile Product Vision" at bounding box center [277, 183] width 210 height 15
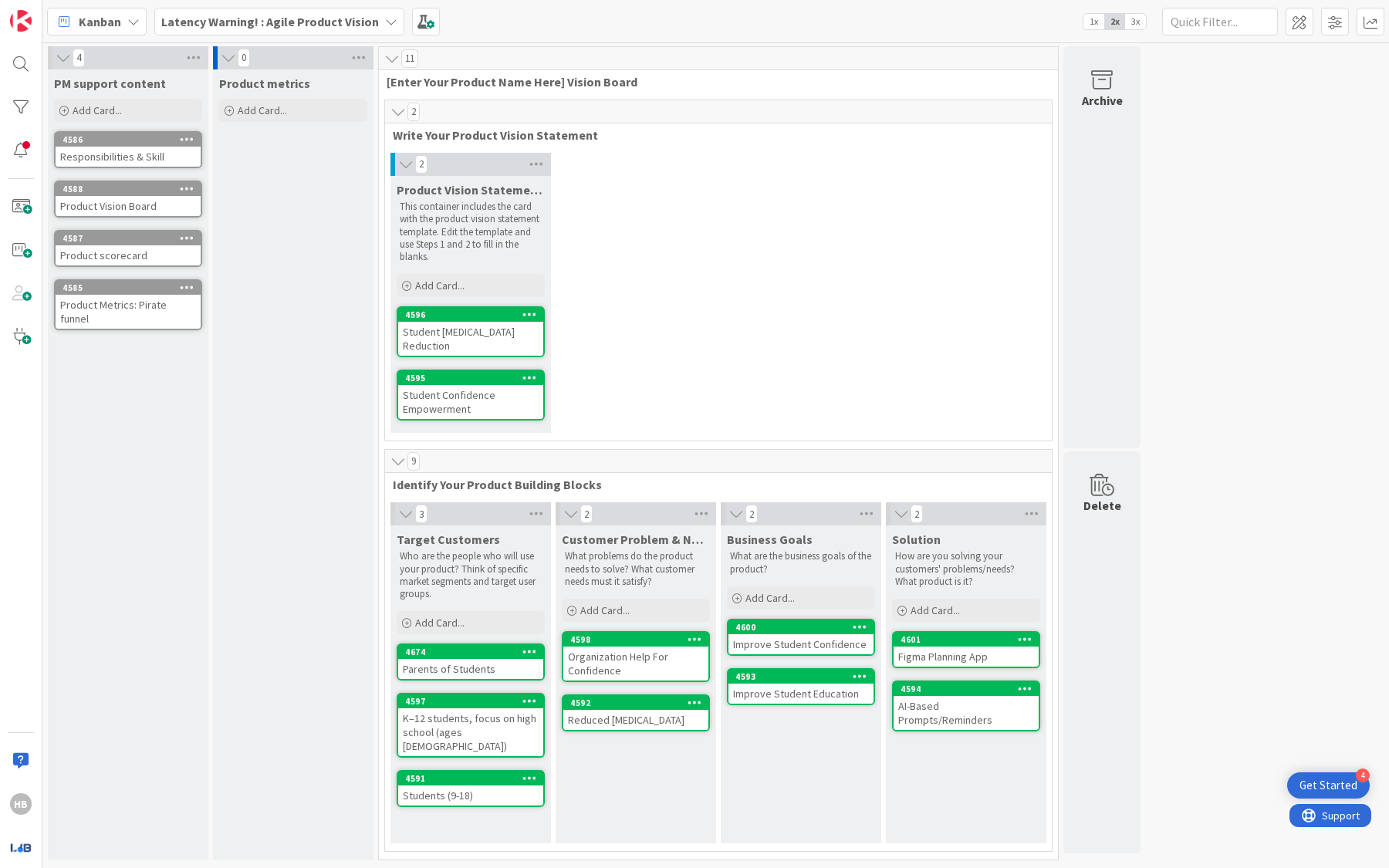
click at [370, 27] on b "Latency Warning! : Agile Product Vision" at bounding box center [270, 21] width 217 height 15
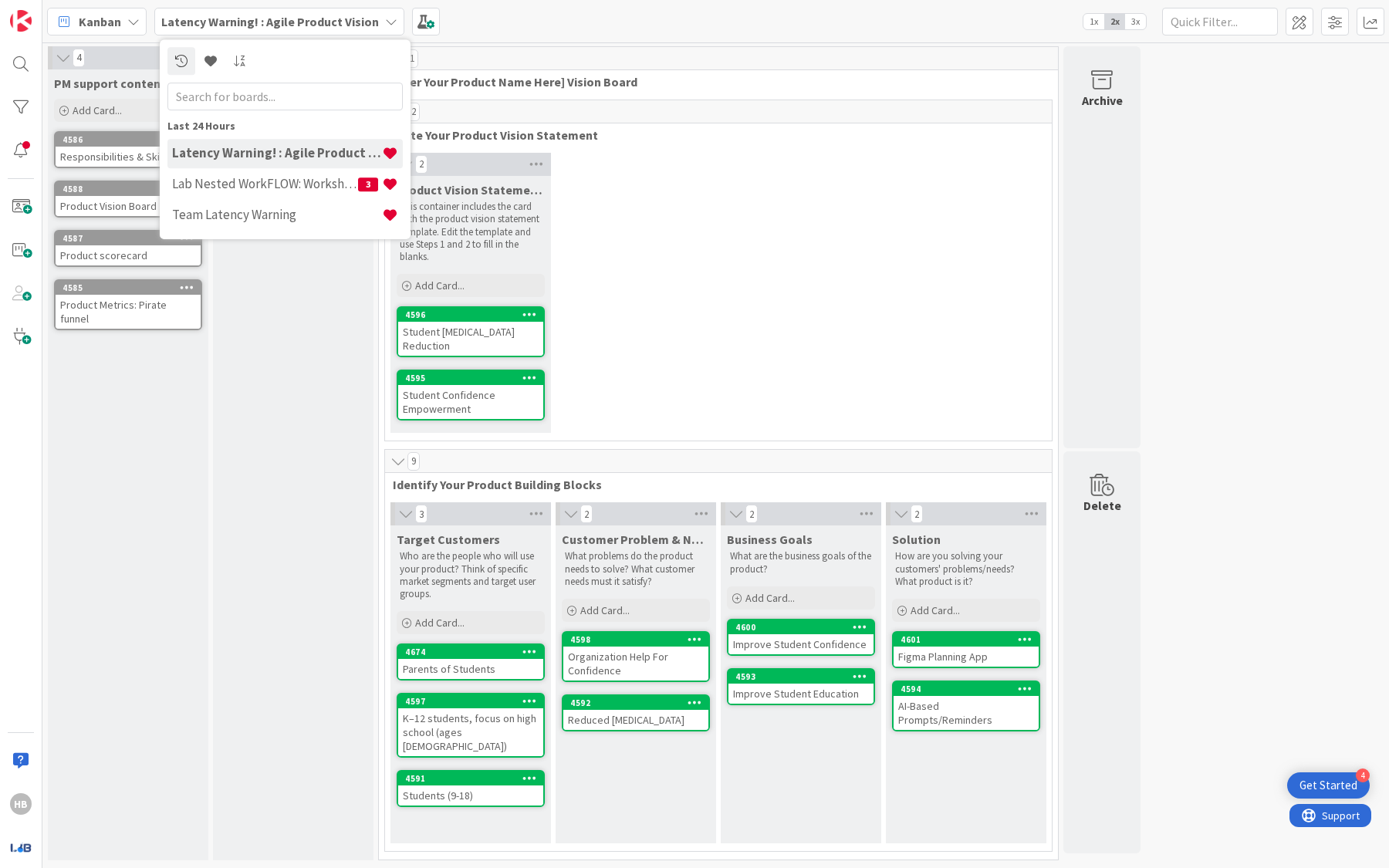
click at [282, 19] on b "Latency Warning! : Agile Product Vision" at bounding box center [270, 21] width 217 height 15
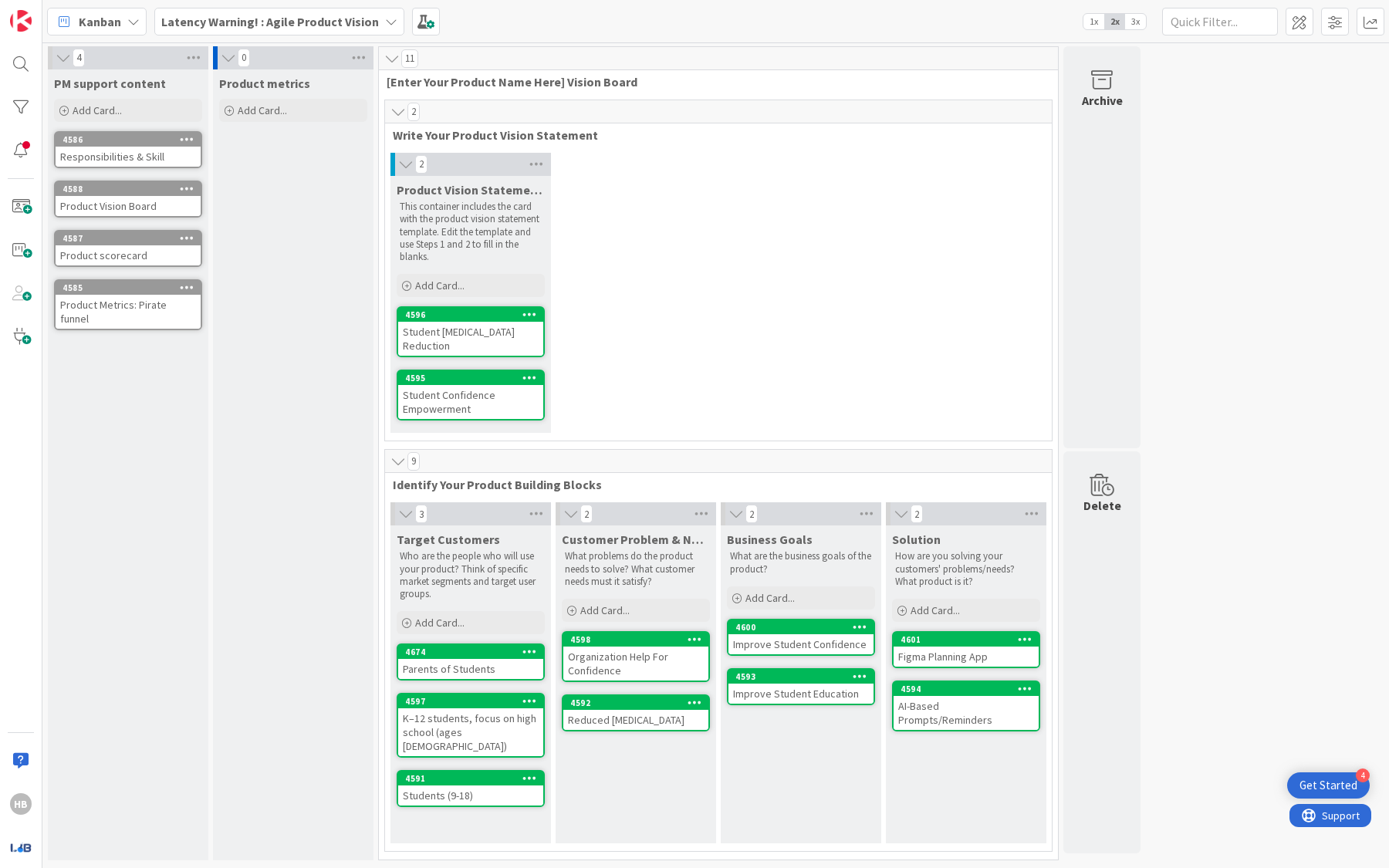
click at [456, 223] on p "This container includes the card with the product vision statement template. Ed…" at bounding box center [470, 232] width 142 height 63
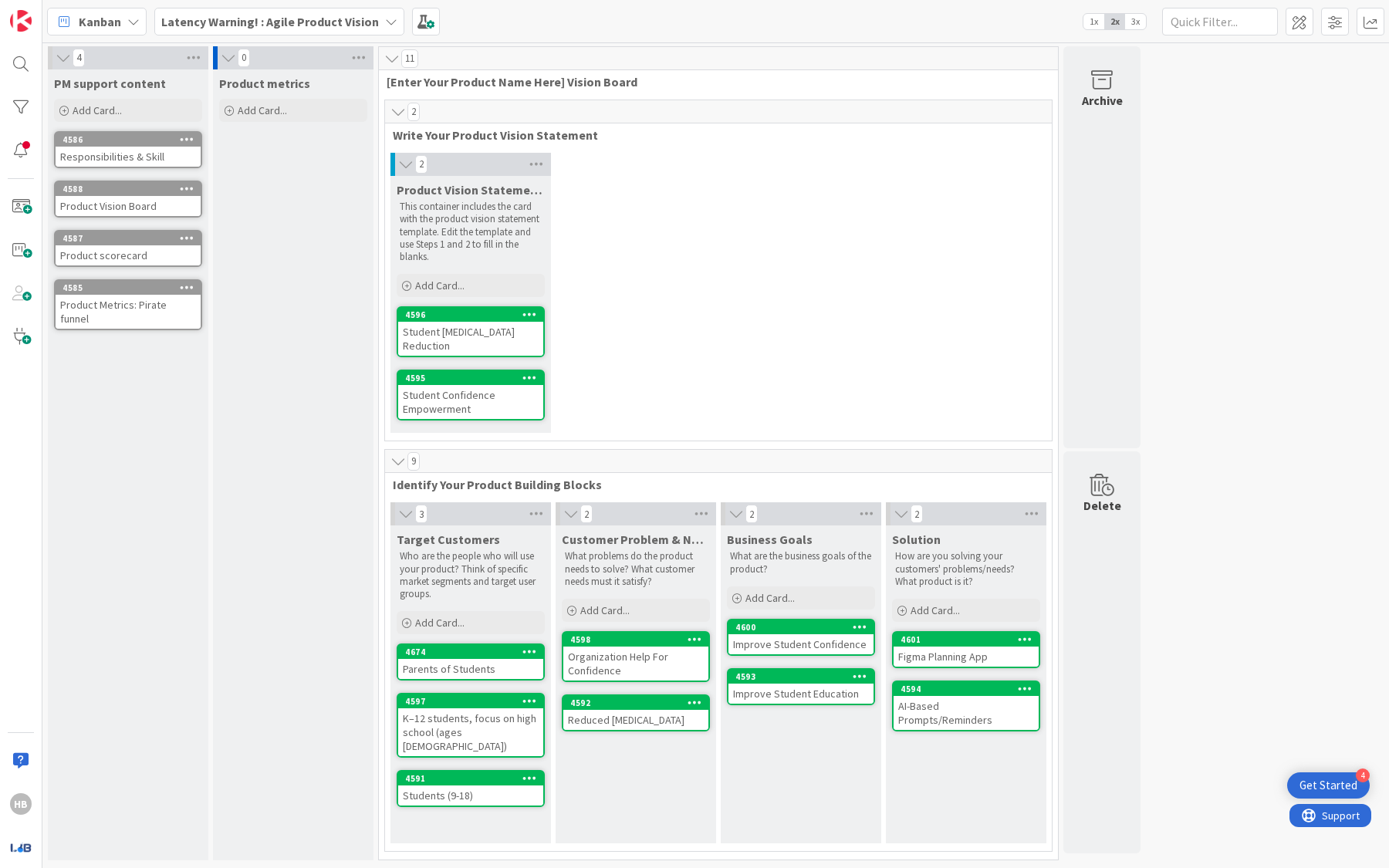
click at [452, 220] on p "This container includes the card with the product vision statement template. Ed…" at bounding box center [470, 232] width 142 height 63
click at [461, 224] on p "This container includes the card with the product vision statement template. Ed…" at bounding box center [470, 232] width 142 height 63
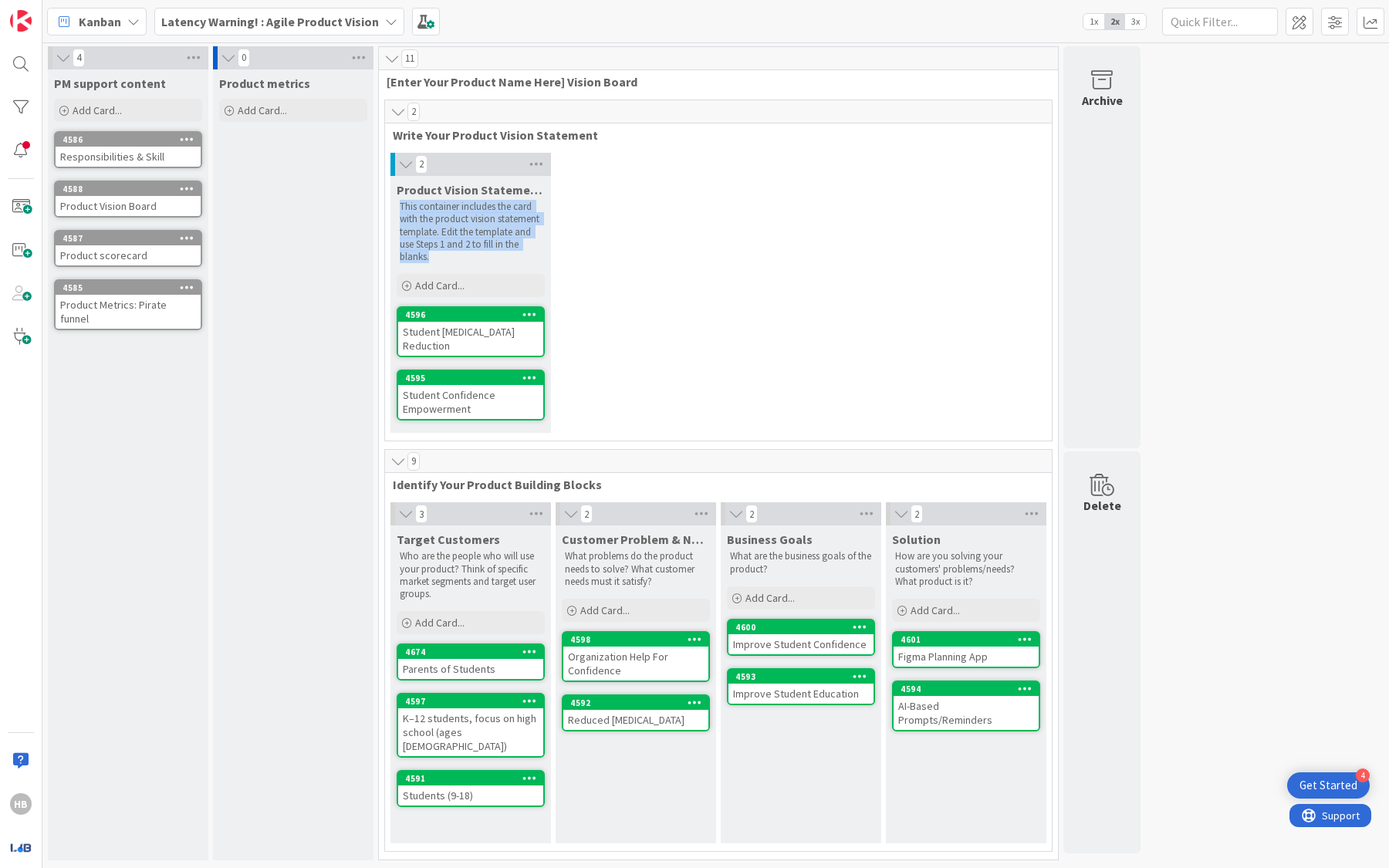
click at [461, 224] on p "This container includes the card with the product vision statement template. Ed…" at bounding box center [470, 232] width 142 height 63
click at [635, 244] on div "2 Product Vision Statement Template This container includes the card with the p…" at bounding box center [718, 296] width 660 height 287
click at [489, 77] on span "[Enter Your Product Name Here] Vision Board" at bounding box center [713, 81] width 652 height 15
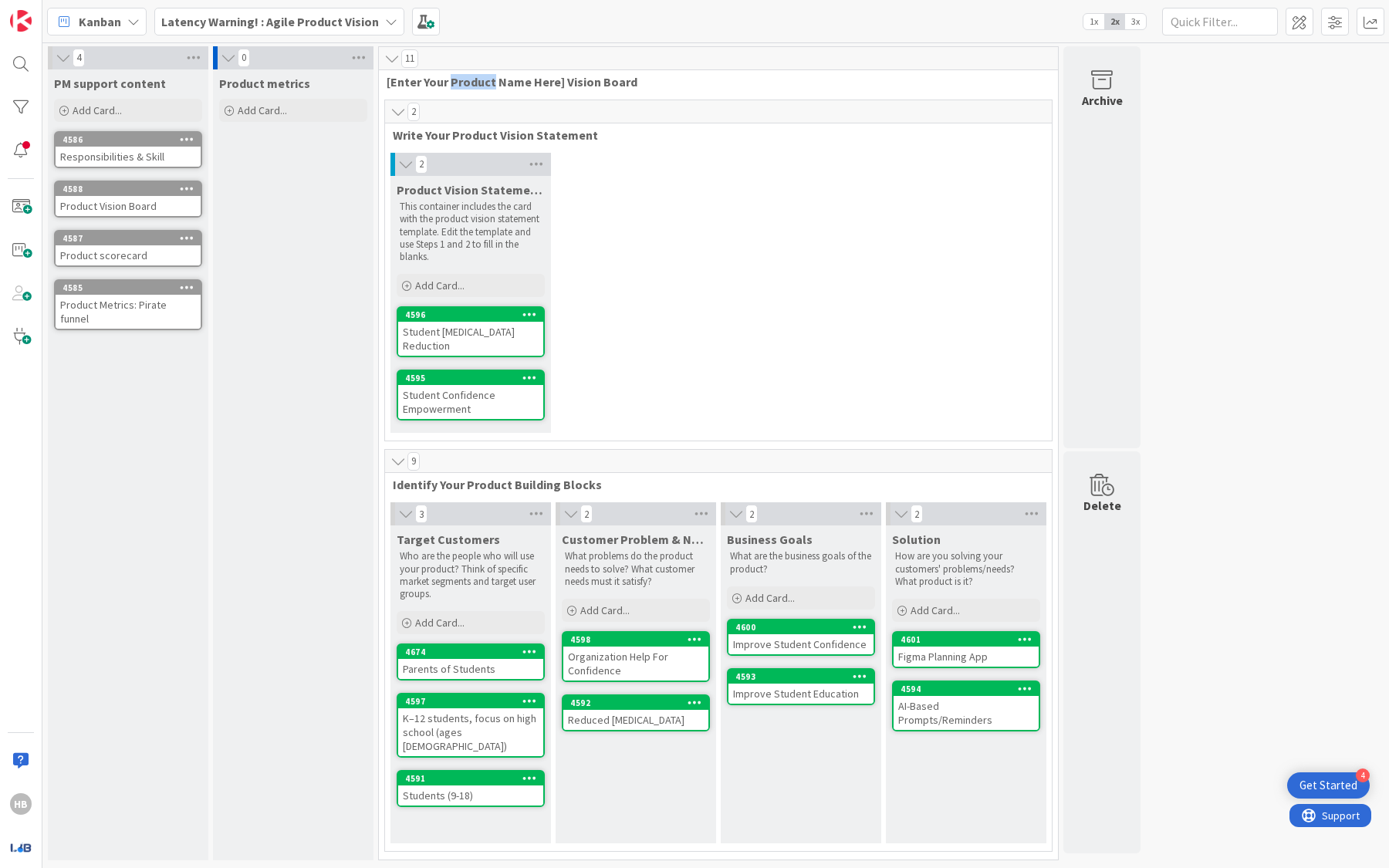
click at [489, 77] on span "[Enter Your Product Name Here] Vision Board" at bounding box center [713, 81] width 652 height 15
click at [487, 138] on span "Write Your Product Vision Statement" at bounding box center [713, 134] width 639 height 15
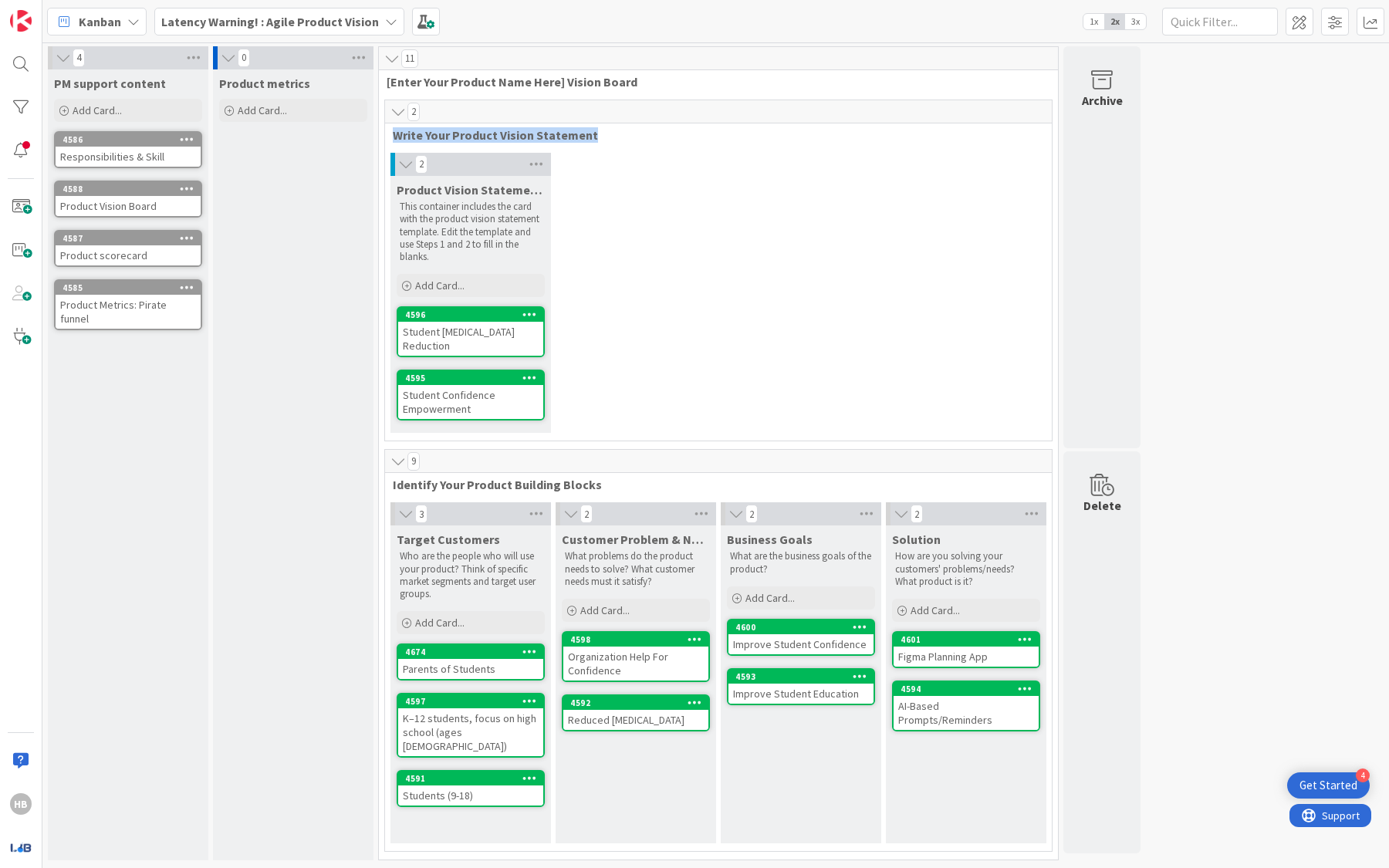
click at [487, 138] on span "Write Your Product Vision Statement" at bounding box center [713, 134] width 639 height 15
click at [491, 82] on span "[Enter Your Product Name Here] Vision Board" at bounding box center [713, 81] width 652 height 15
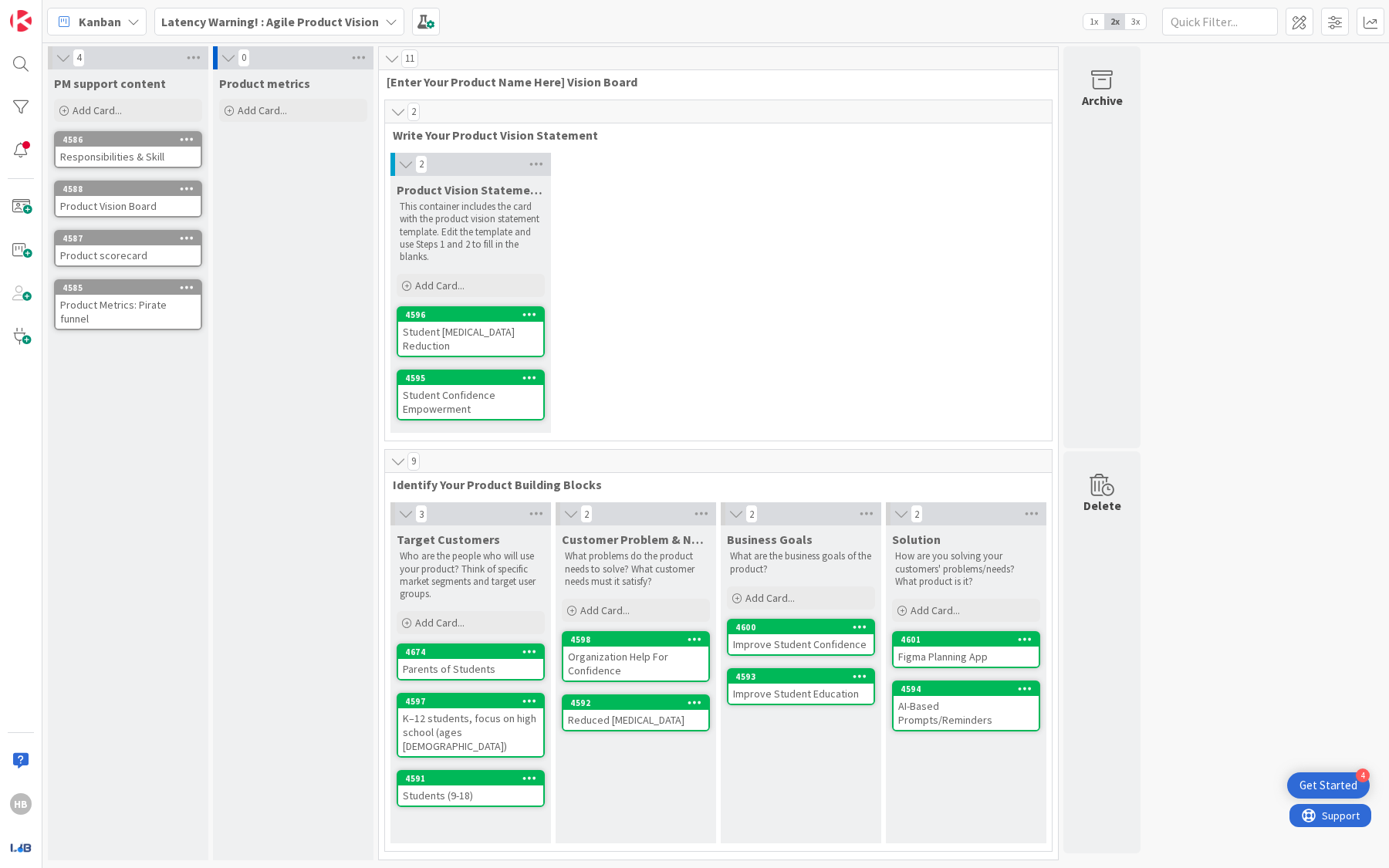
click at [494, 81] on span "[Enter Your Product Name Here] Vision Board" at bounding box center [713, 81] width 652 height 15
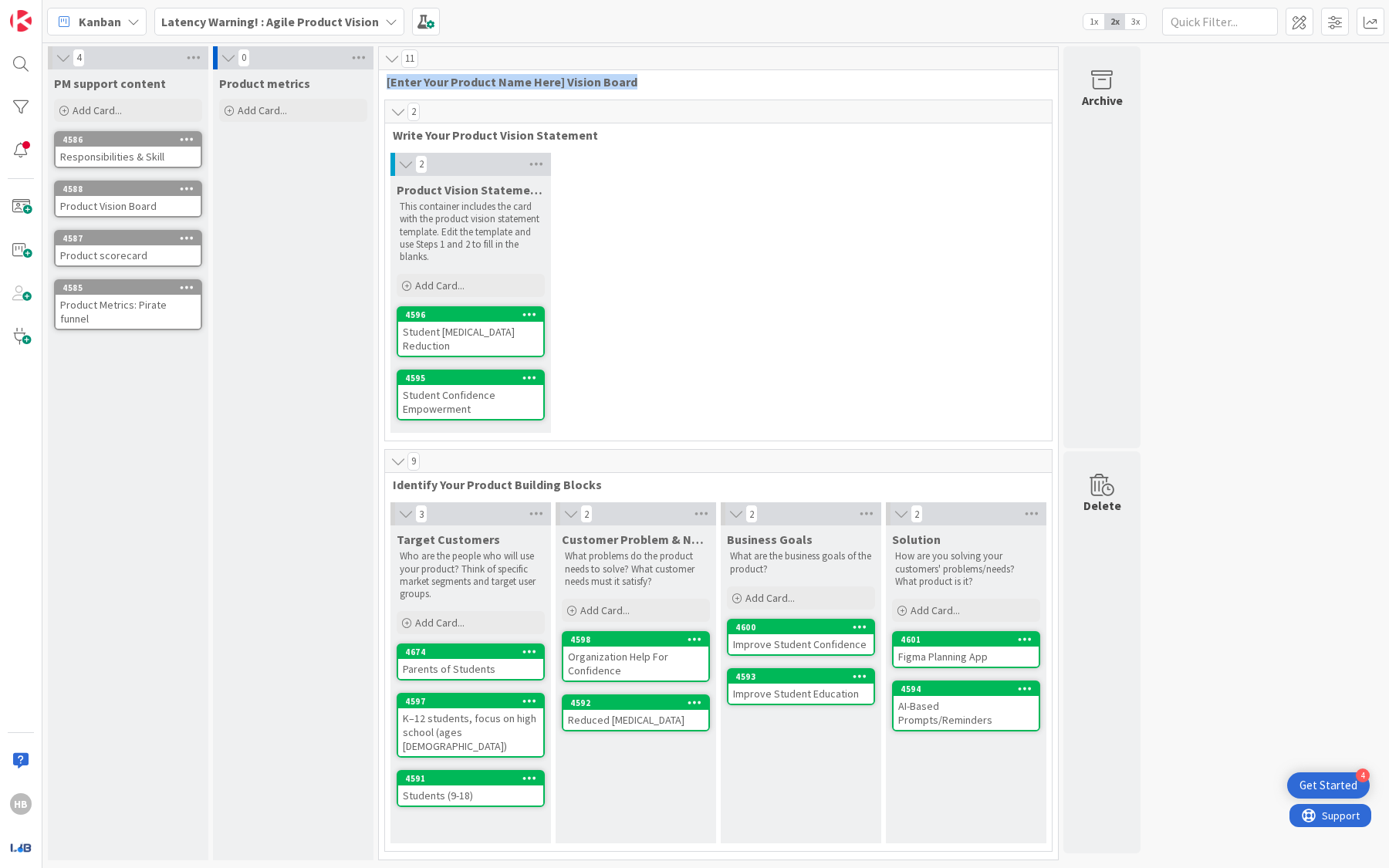
click at [494, 81] on span "[Enter Your Product Name Here] Vision Board" at bounding box center [713, 81] width 652 height 15
click at [493, 81] on span "[Enter Your Product Name Here] Vision Board" at bounding box center [713, 81] width 652 height 15
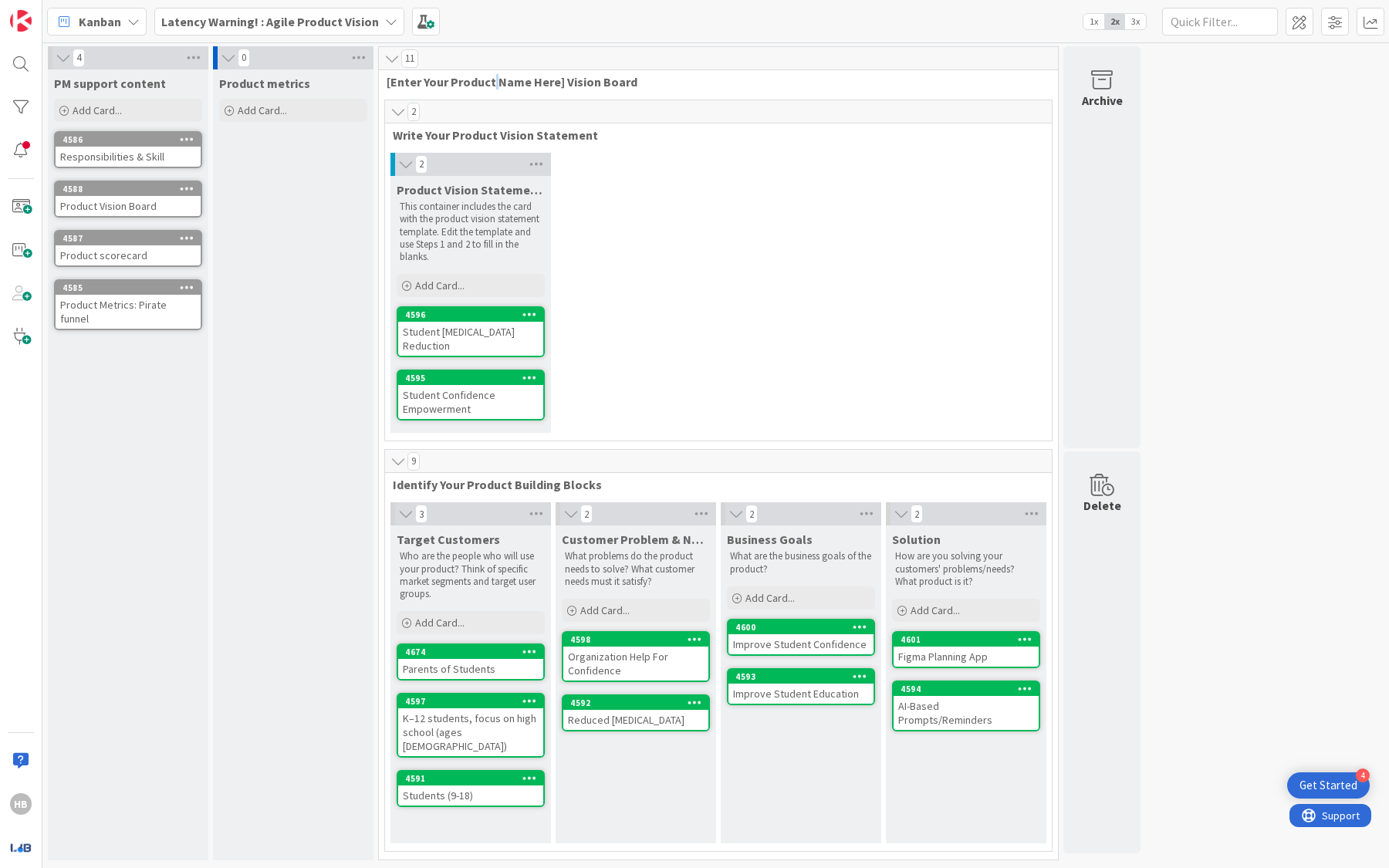
click at [493, 81] on span "[Enter Your Product Name Here] Vision Board" at bounding box center [713, 81] width 652 height 15
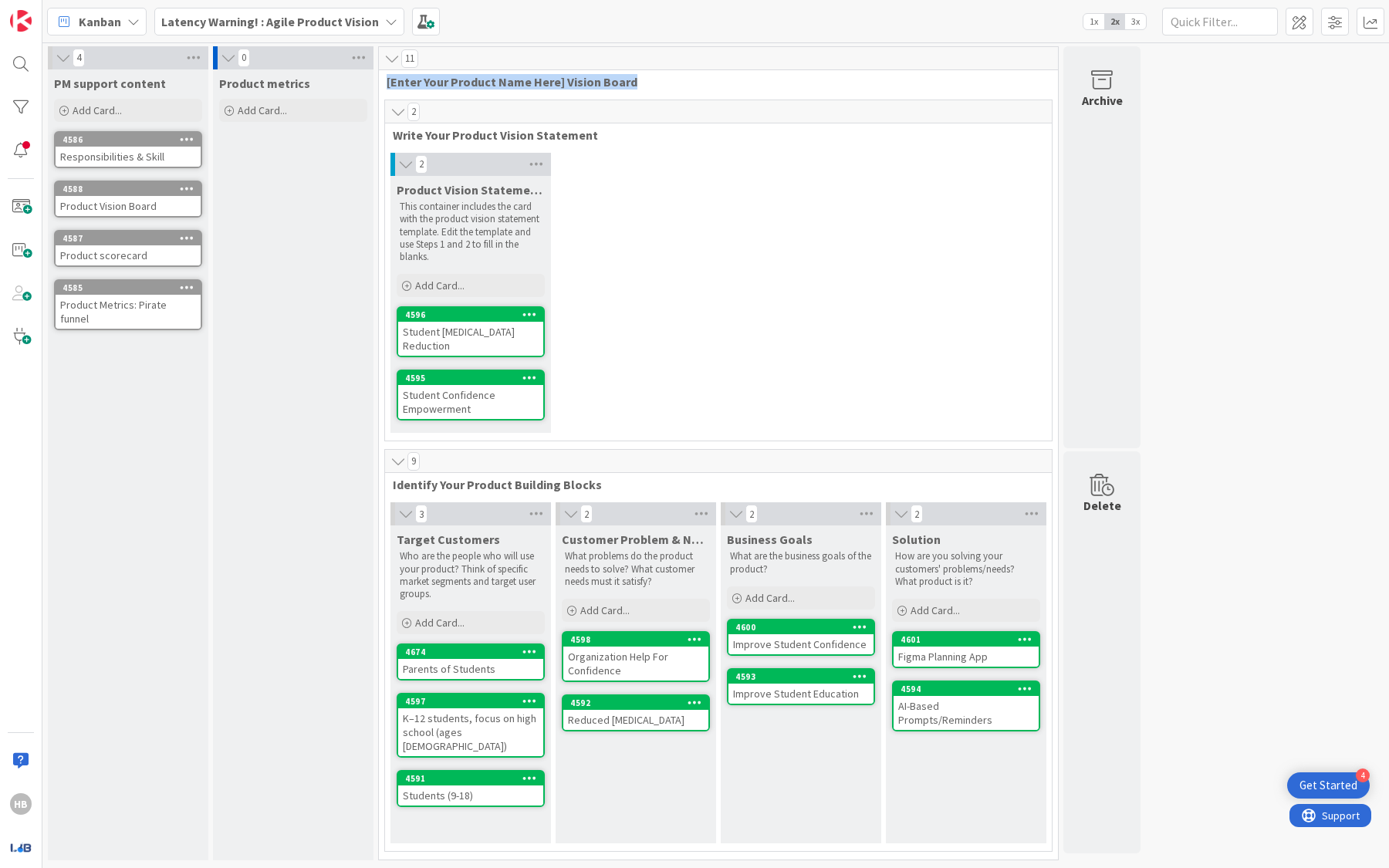
click at [493, 81] on span "[Enter Your Product Name Here] Vision Board" at bounding box center [713, 81] width 652 height 15
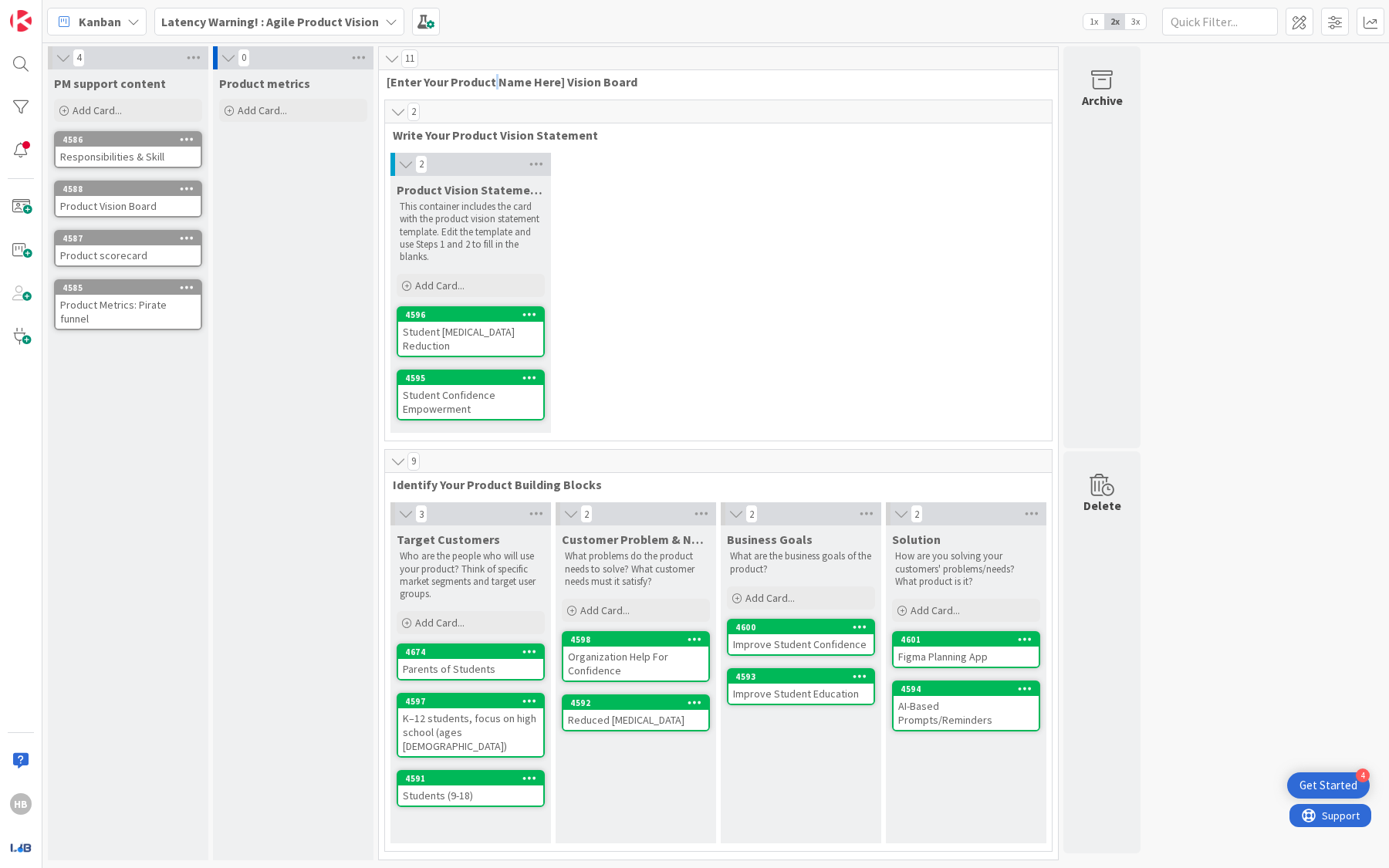
click at [493, 81] on span "[Enter Your Product Name Here] Vision Board" at bounding box center [713, 81] width 652 height 15
click at [560, 81] on span "[Enter Your Product Name Here] Vision Board" at bounding box center [713, 81] width 652 height 15
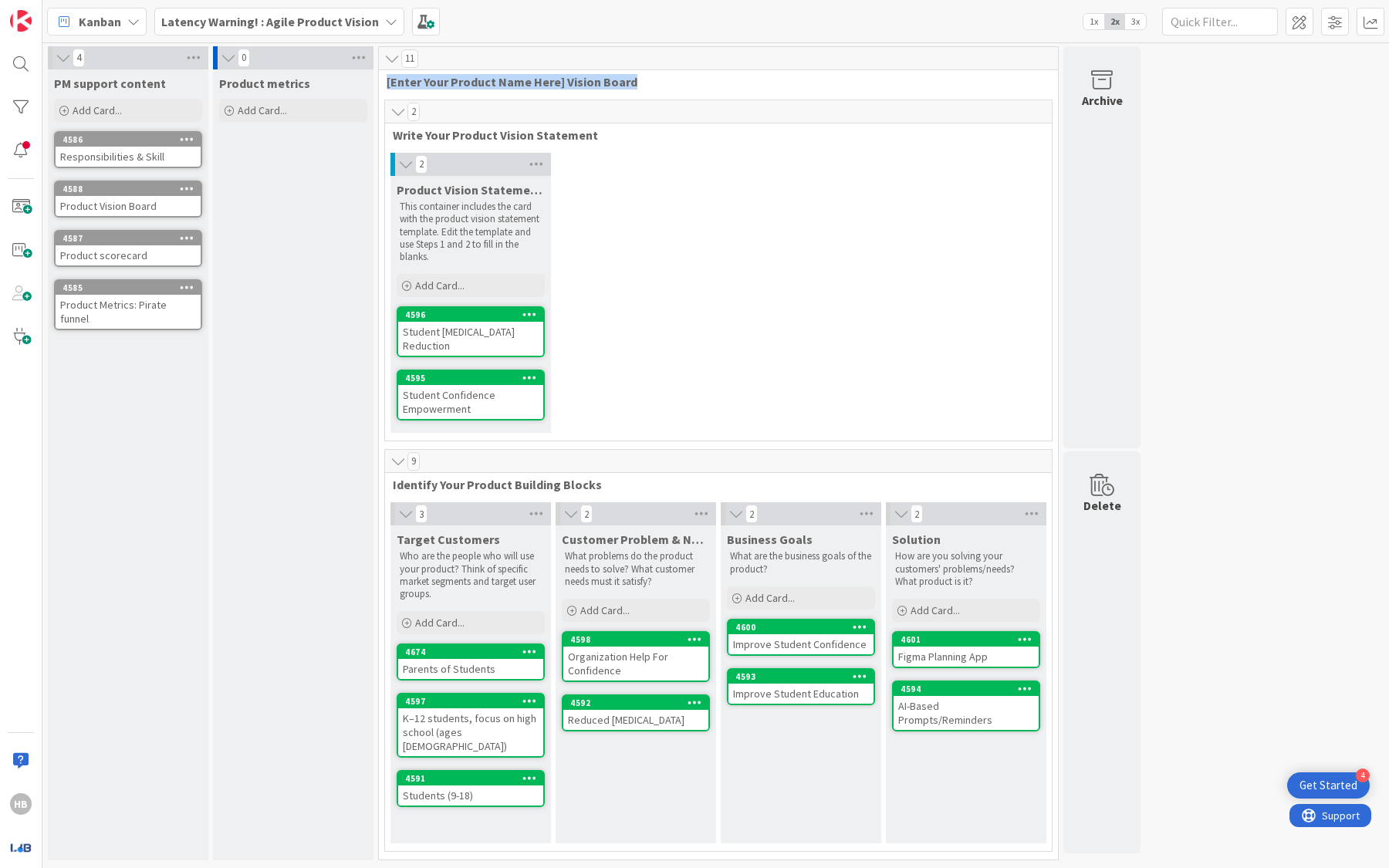
click at [560, 81] on span "[Enter Your Product Name Here] Vision Board" at bounding box center [713, 81] width 652 height 15
click at [449, 81] on span "[Enter Your Product Name Here] Vision Board" at bounding box center [713, 81] width 652 height 15
click at [449, 81] on span "[Enter Your Product Name Here] Vision Board" at bounding box center [713, 81] width 652 height 15
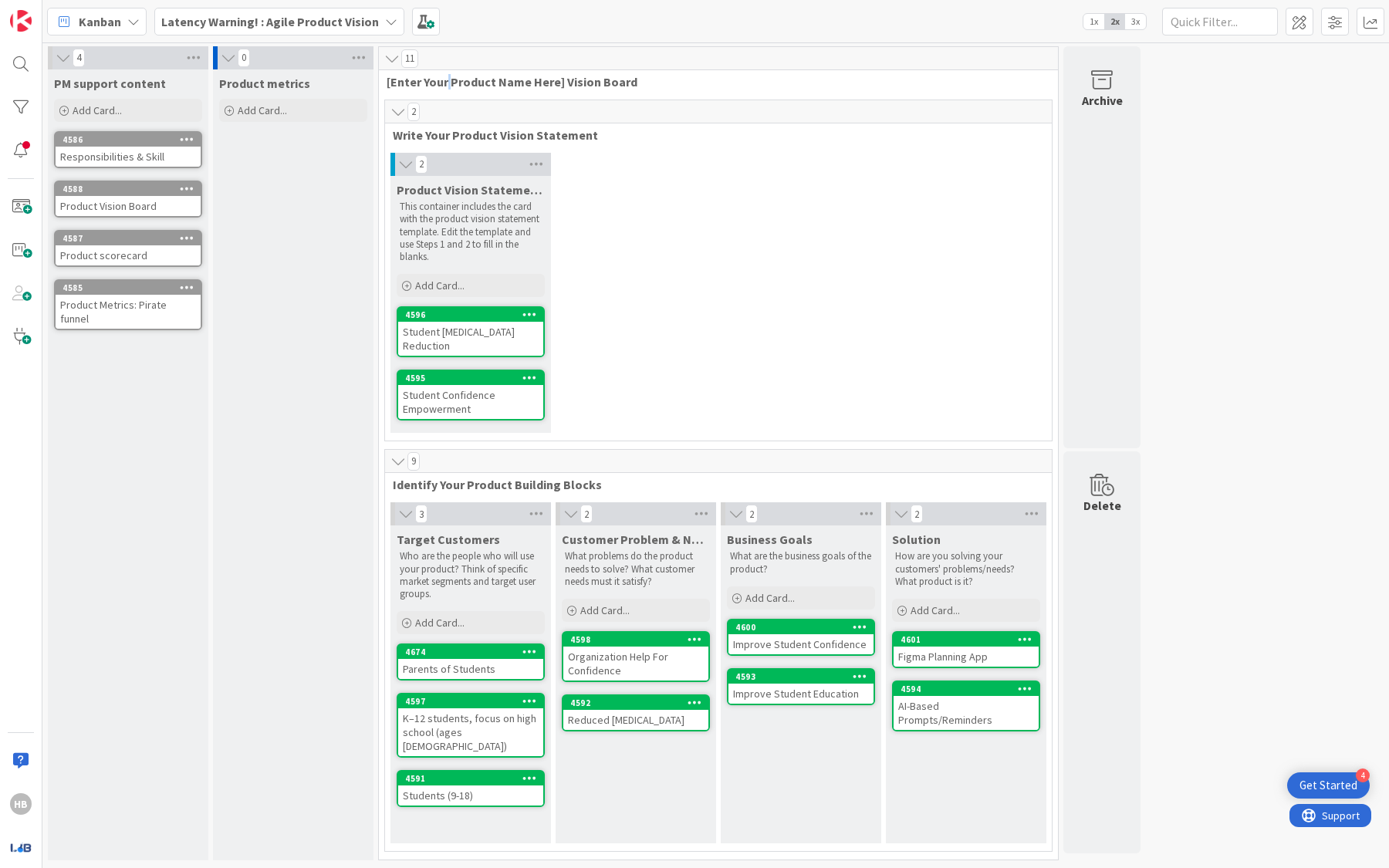
click at [449, 81] on span "[Enter Your Product Name Here] Vision Board" at bounding box center [713, 81] width 652 height 15
click at [449, 81] on span "[Enter Your Product Name Here] Vision Board" at bounding box center [713, 81] width 652 height 15
click at [495, 81] on span "[Enter Your Product Name Here] Vision Board" at bounding box center [713, 81] width 652 height 15
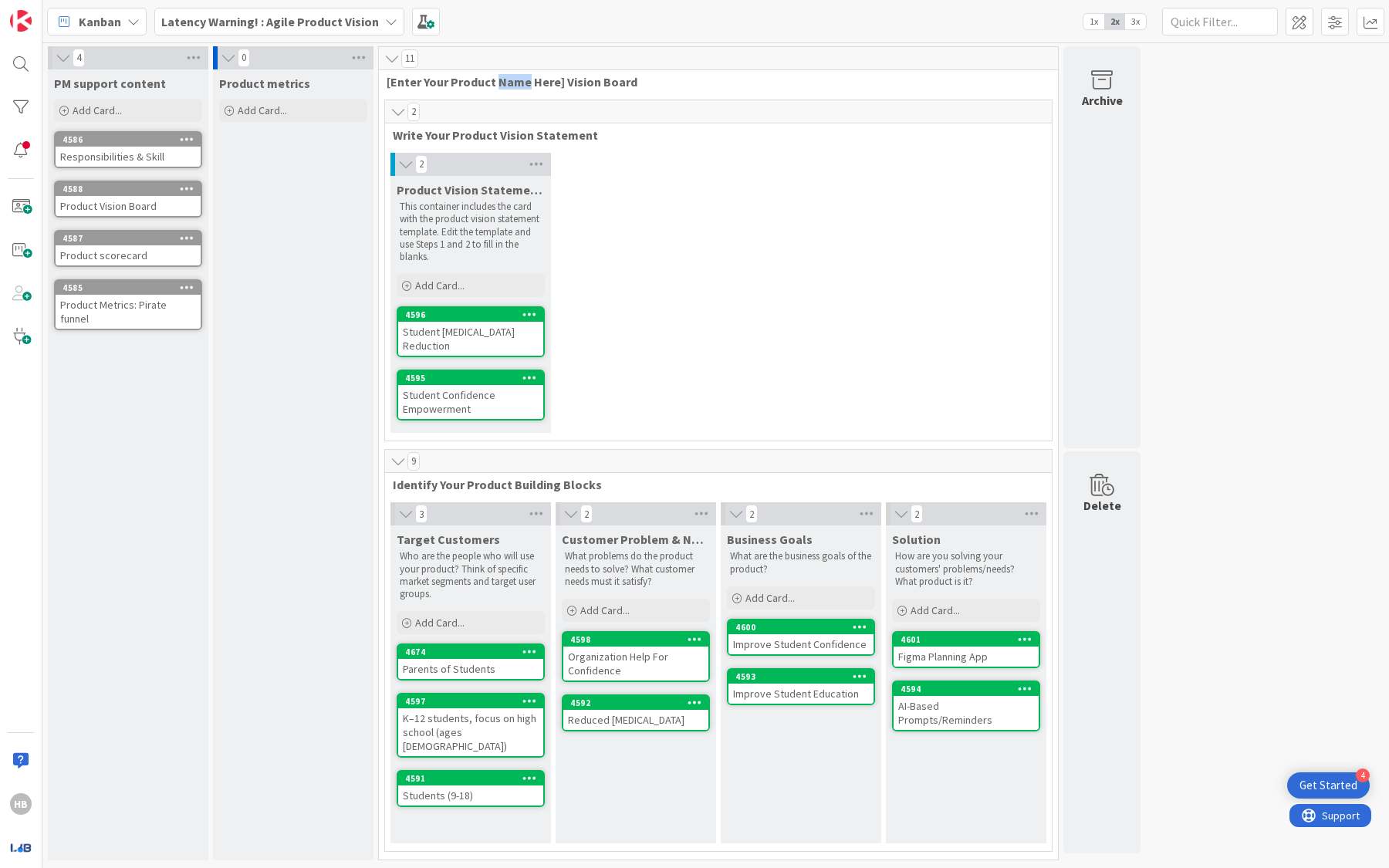
click at [495, 81] on span "[Enter Your Product Name Here] Vision Board" at bounding box center [713, 81] width 652 height 15
click at [494, 81] on span "[Enter Your Product Name Here] Vision Board" at bounding box center [713, 81] width 652 height 15
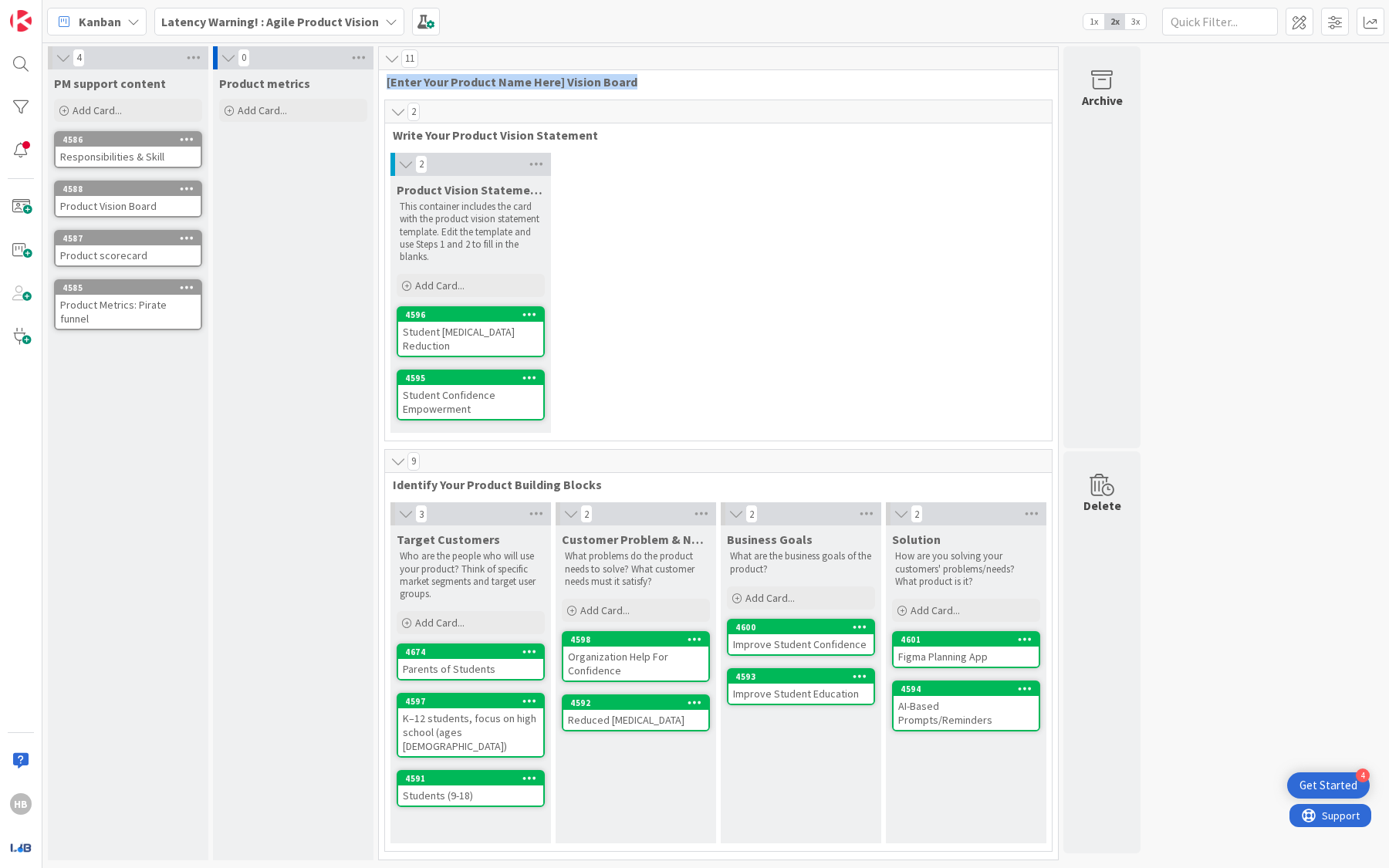
click at [494, 81] on span "[Enter Your Product Name Here] Vision Board" at bounding box center [713, 81] width 652 height 15
click at [367, 259] on div "Product metrics Add Card..." at bounding box center [292, 465] width 160 height 791
click at [463, 225] on p "This container includes the card with the product vision statement template. Ed…" at bounding box center [470, 232] width 142 height 63
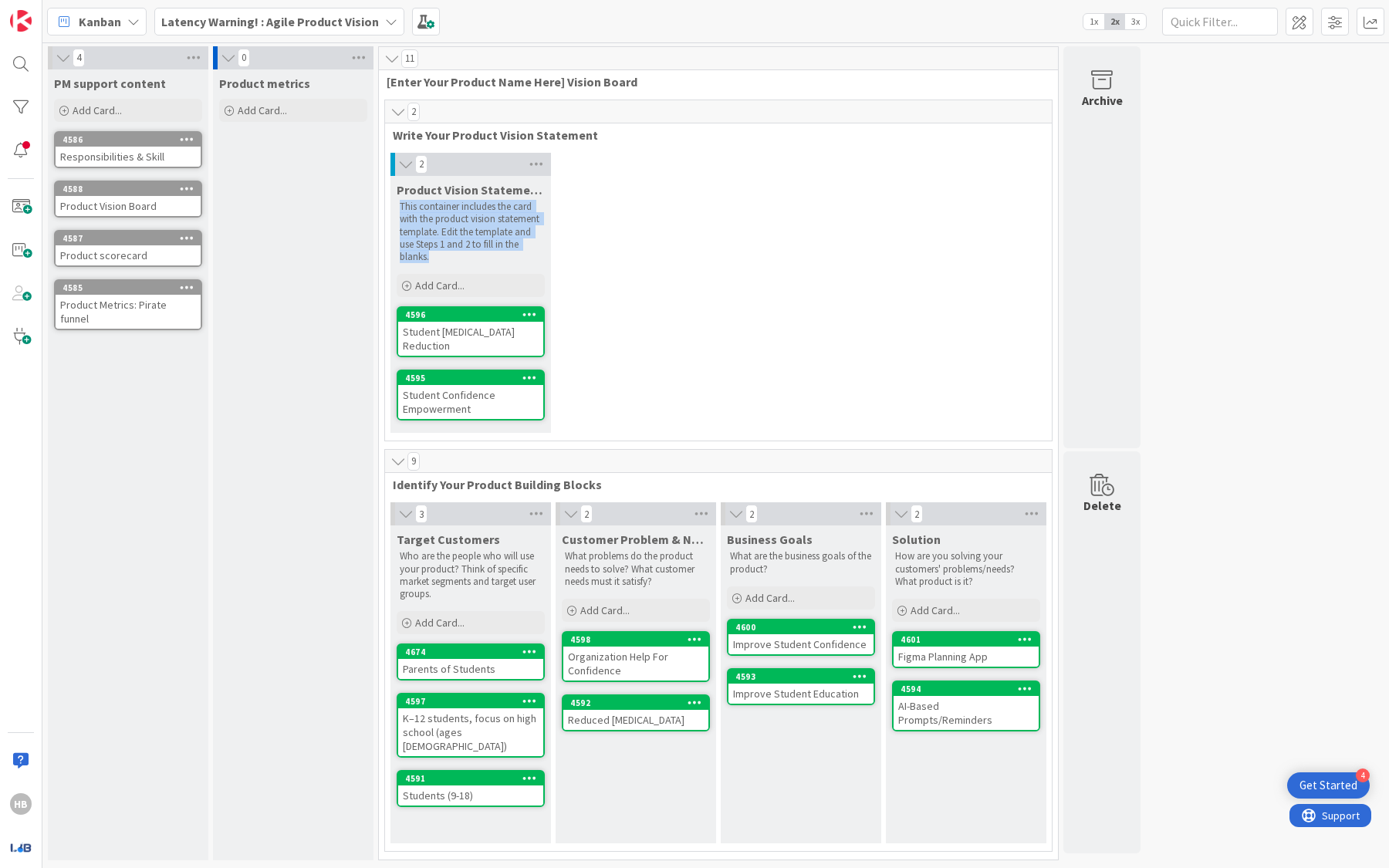
click at [463, 225] on p "This container includes the card with the product vision statement template. Ed…" at bounding box center [470, 232] width 142 height 63
click at [458, 241] on p "This container includes the card with the product vision statement template. Ed…" at bounding box center [470, 232] width 142 height 63
click at [458, 567] on p "Who are the people who will use your product? Think of specific market segments…" at bounding box center [470, 575] width 142 height 50
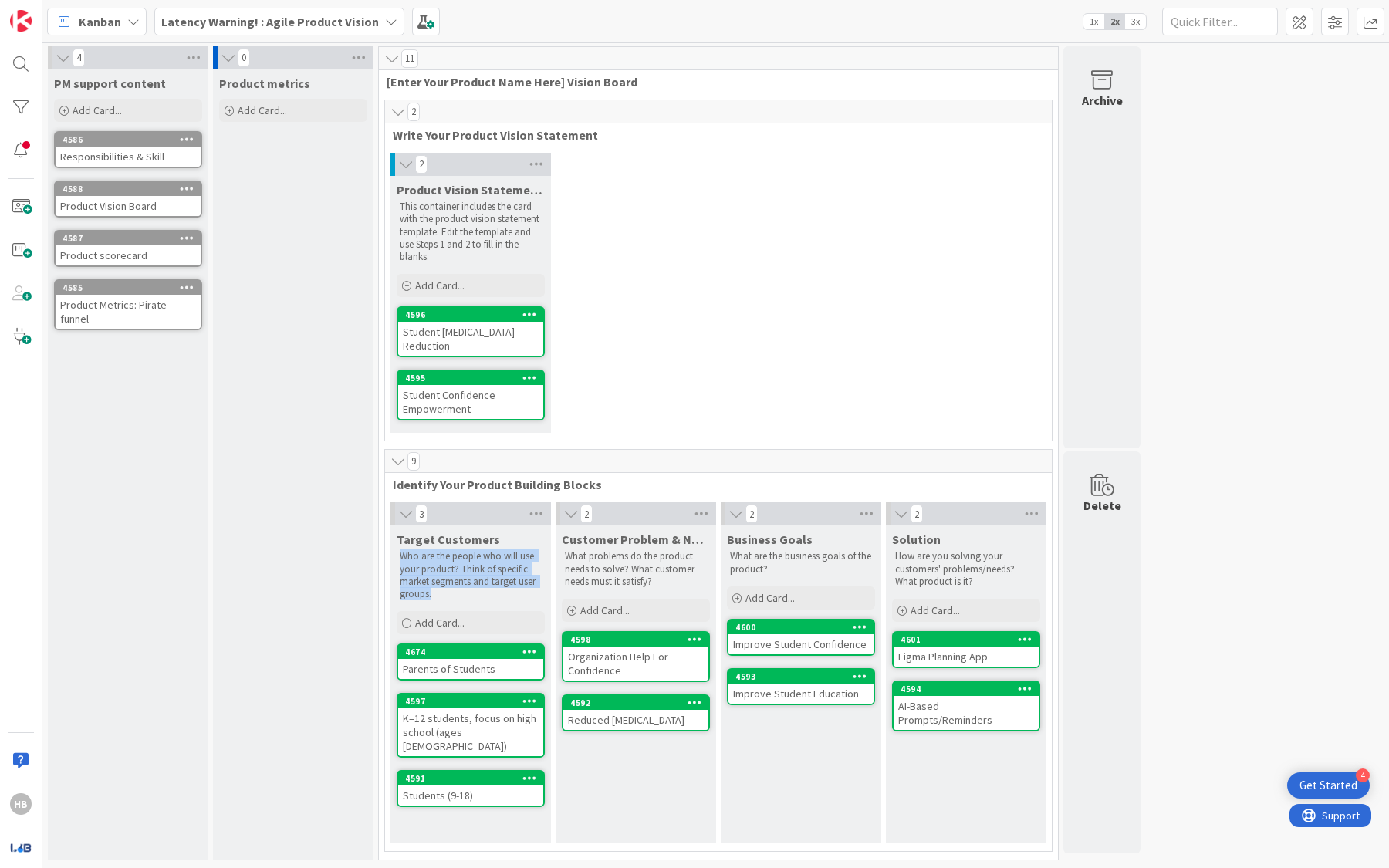
click at [458, 567] on p "Who are the people who will use your product? Think of specific market segments…" at bounding box center [470, 575] width 142 height 50
click at [614, 560] on p "What problems do the product needs to solve? What customer needs must it satisf…" at bounding box center [635, 568] width 142 height 38
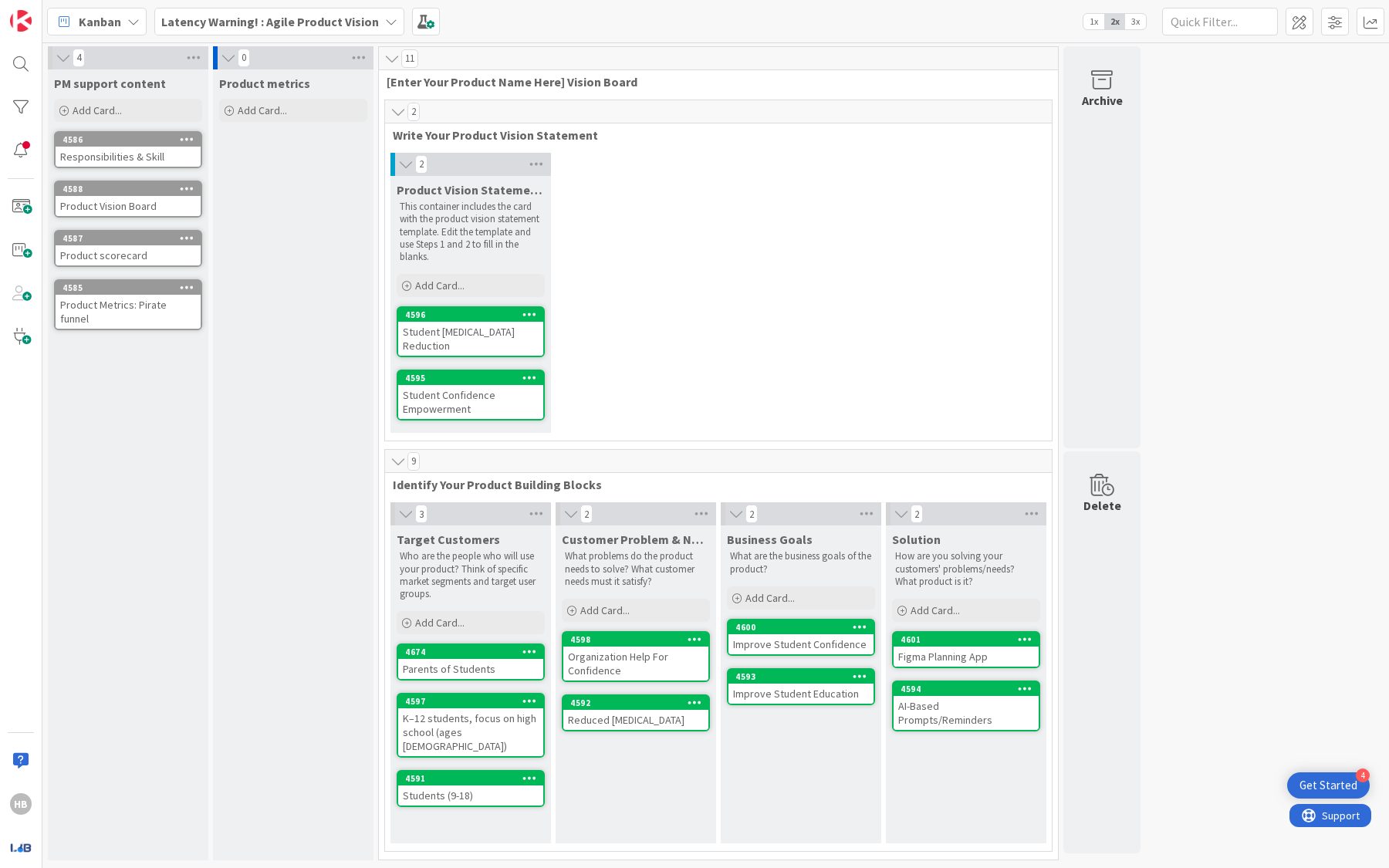
click at [774, 557] on p "What are the business goals of the product?" at bounding box center [801, 563] width 142 height 26
click at [942, 568] on p "How are you solving your customers' problems/needs? What product is it?" at bounding box center [966, 568] width 142 height 38
click at [940, 566] on p "How are you solving your customers' problems/needs? What product is it?" at bounding box center [966, 568] width 142 height 38
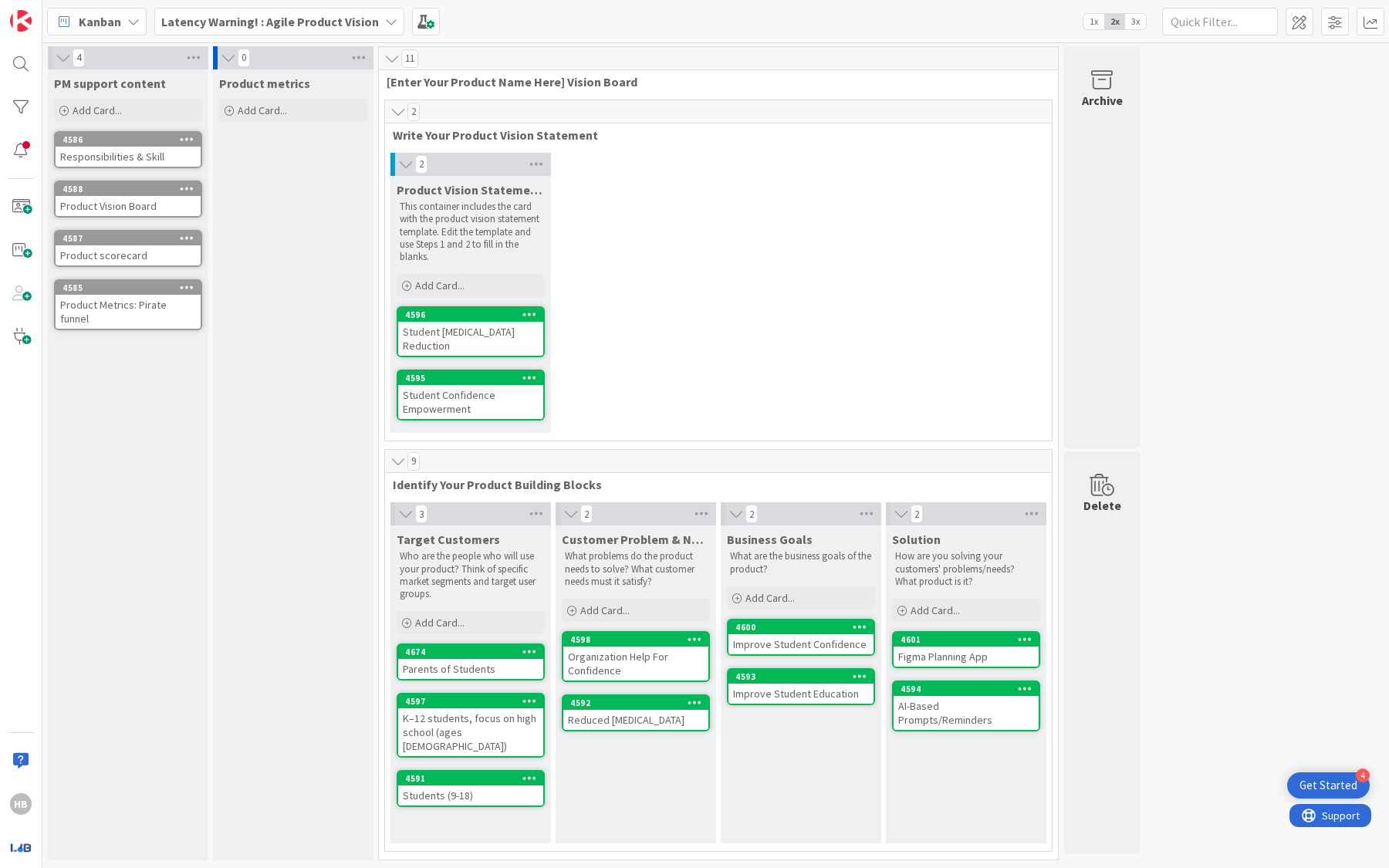
click at [940, 566] on p "How are you solving your customers' problems/needs? What product is it?" at bounding box center [966, 568] width 142 height 38
click at [453, 672] on div "Parents of Students" at bounding box center [470, 668] width 145 height 20
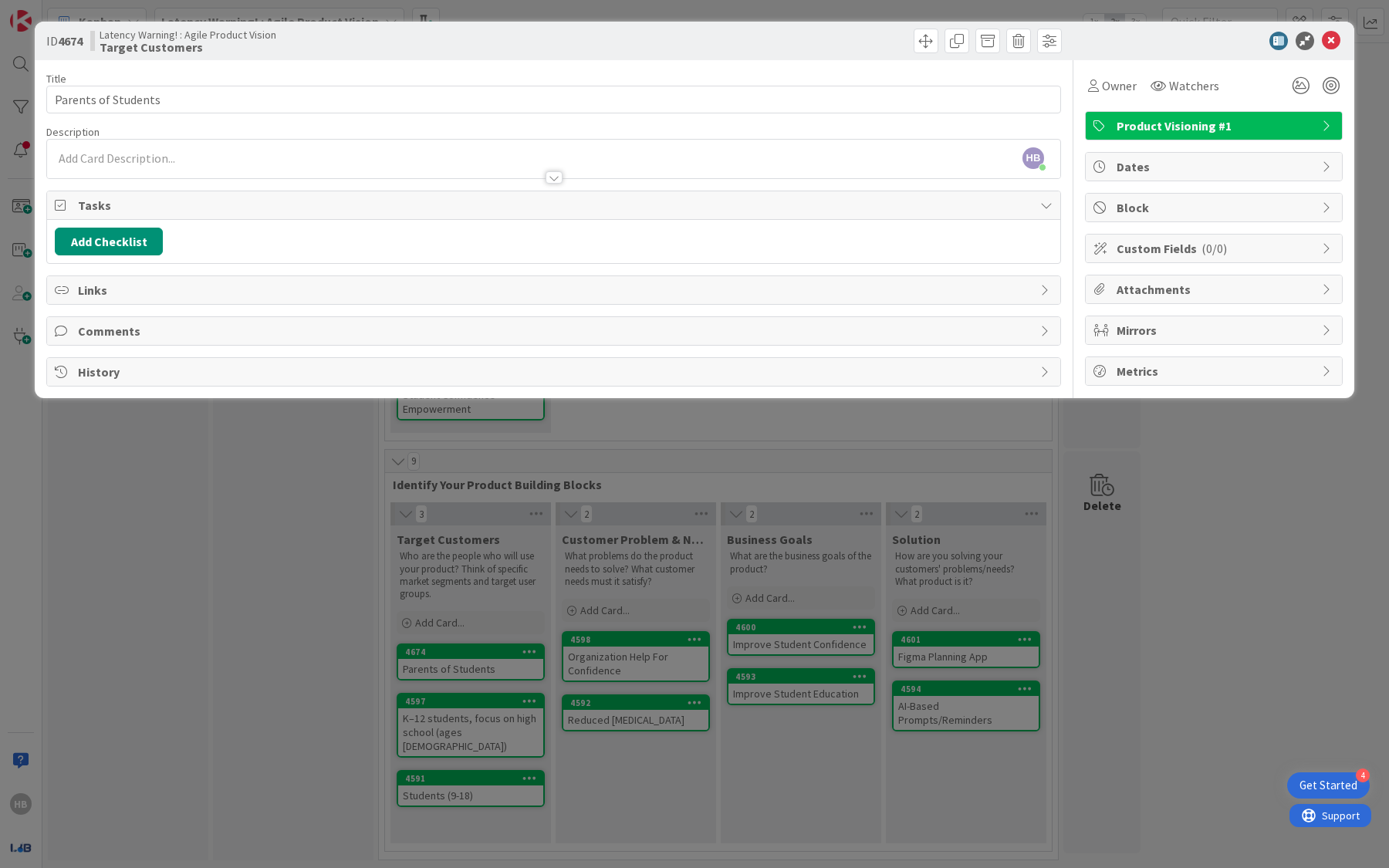
click at [196, 163] on div at bounding box center [553, 170] width 1013 height 16
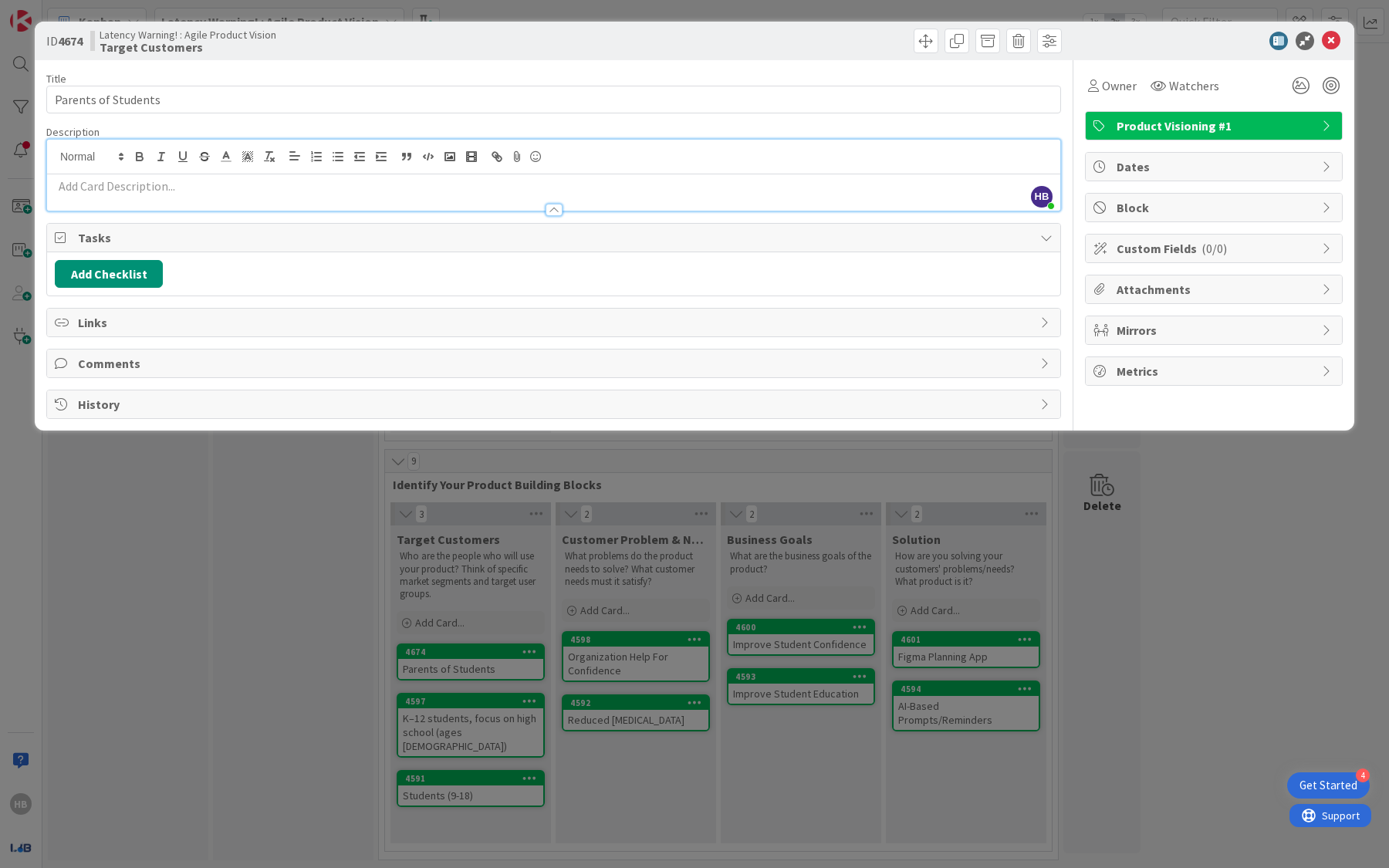
click at [196, 187] on p at bounding box center [553, 186] width 998 height 18
click at [606, 519] on div "ID 4674 Latency Warning! : Agile Product Vision Target Customers Title 19 / 128…" at bounding box center [694, 434] width 1389 height 868
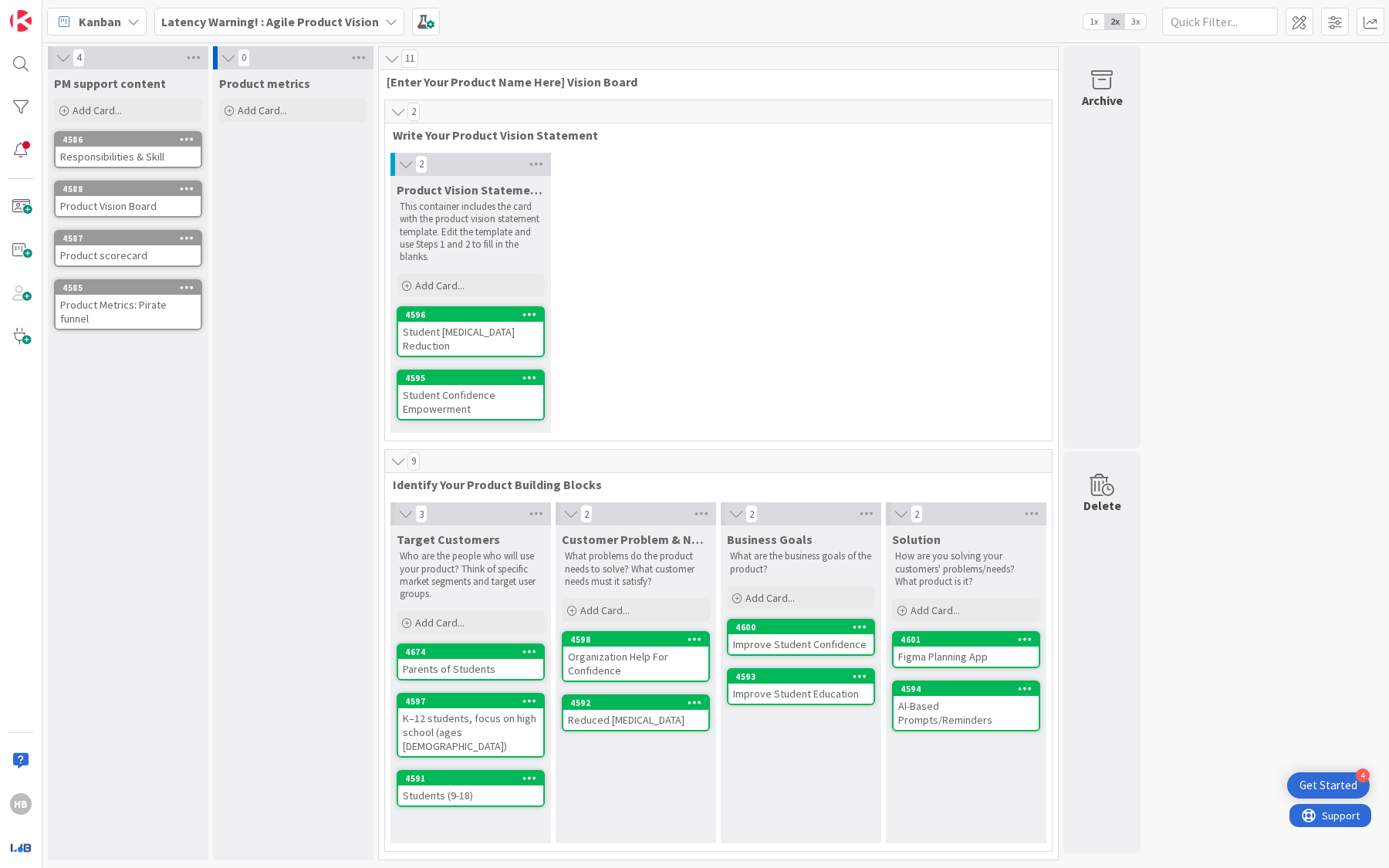
click at [461, 225] on p "This container includes the card with the product vision statement template. Ed…" at bounding box center [470, 232] width 142 height 63
click at [461, 225] on p "This container includes the card with the product vision statement template. Ed…" at bounding box center [470, 232] width 142 height 63
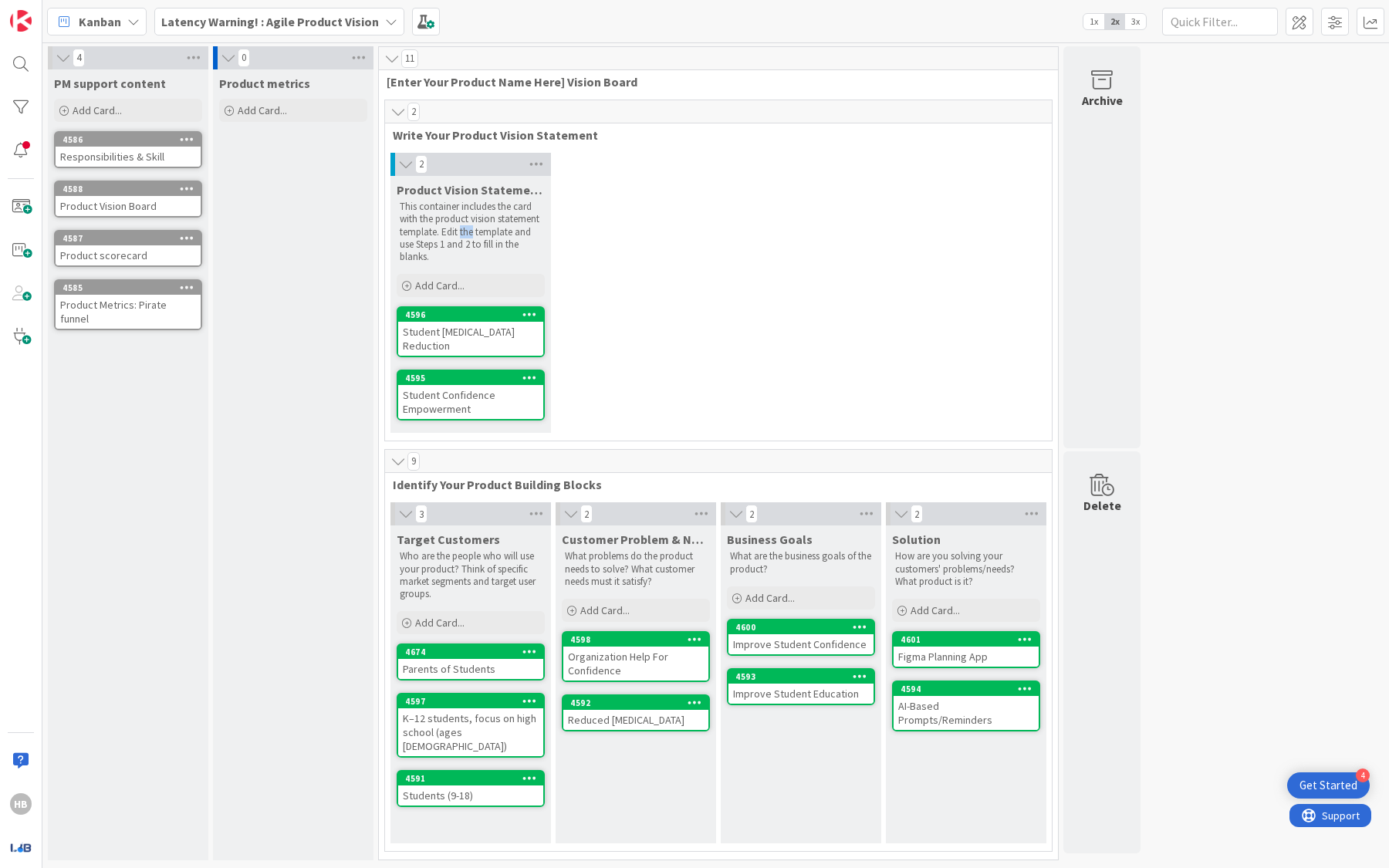
click at [461, 225] on p "This container includes the card with the product vision statement template. Ed…" at bounding box center [470, 232] width 142 height 63
click at [461, 224] on p "This container includes the card with the product vision statement template. Ed…" at bounding box center [470, 232] width 142 height 63
click at [455, 614] on div "Add Card..." at bounding box center [471, 622] width 148 height 23
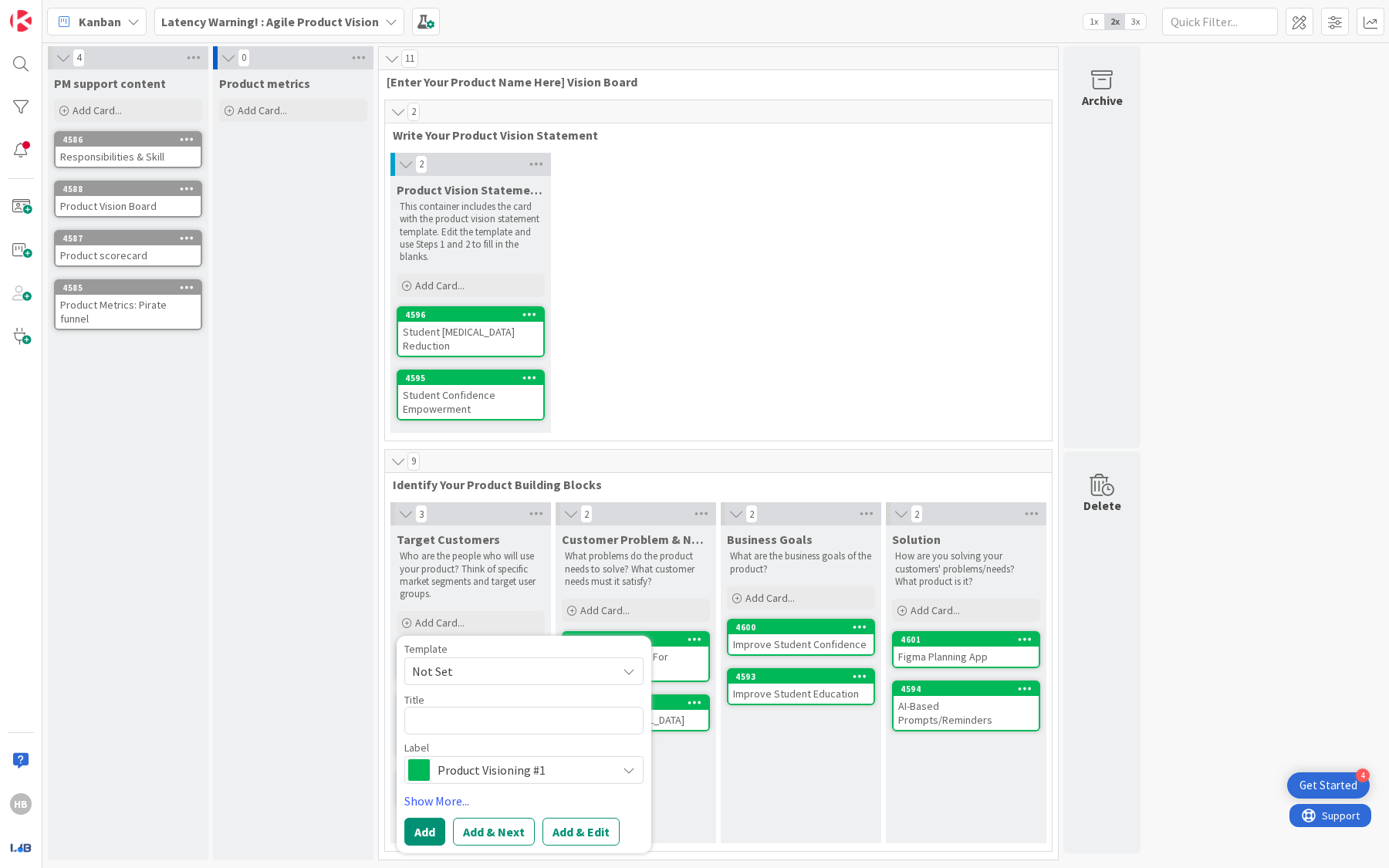
click at [563, 721] on textarea at bounding box center [523, 721] width 239 height 27
type textarea "x"
type textarea "S"
type textarea "x"
type textarea "St"
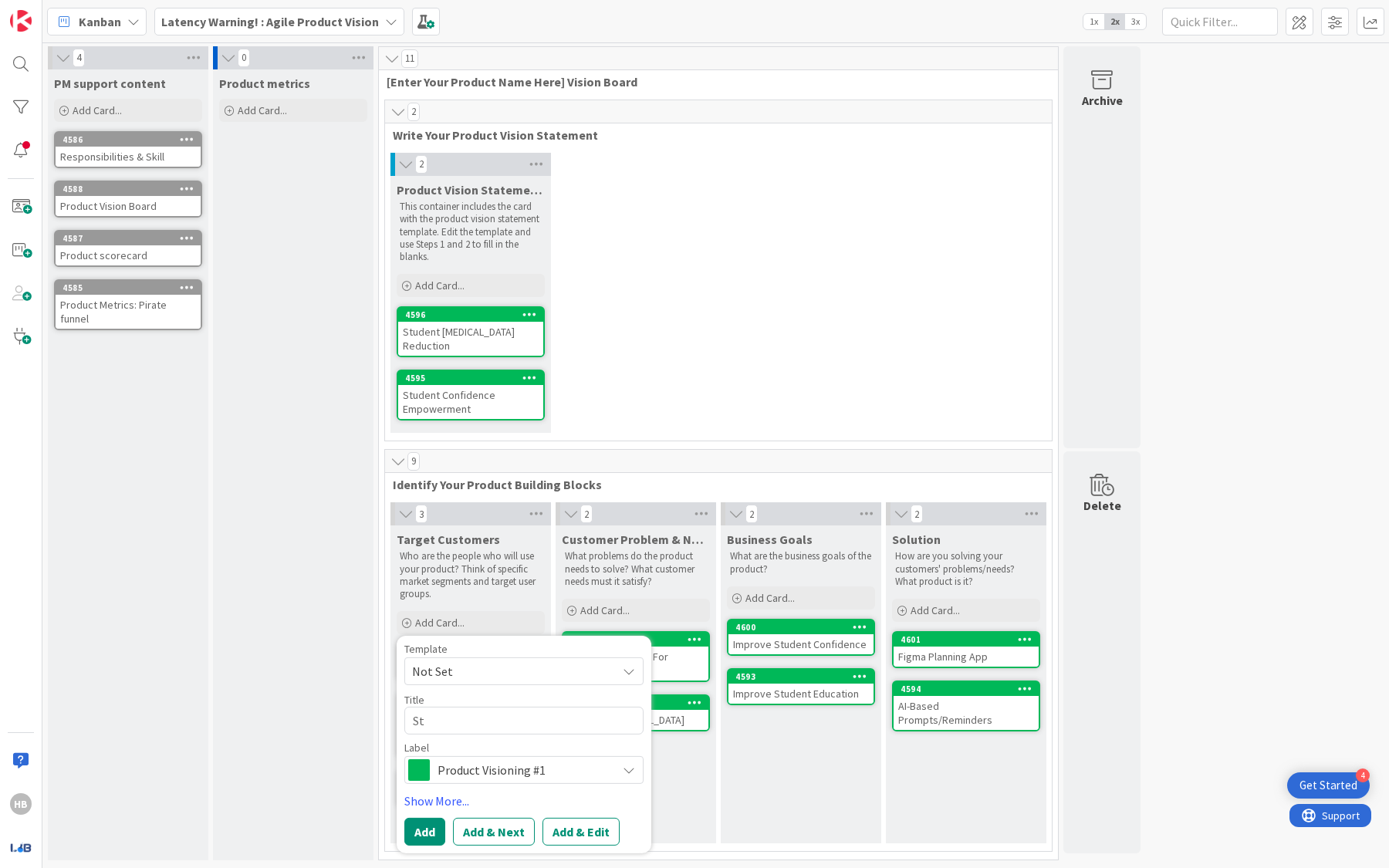
type textarea "x"
type textarea "Stu"
type textarea "x"
type textarea "Stud"
type textarea "x"
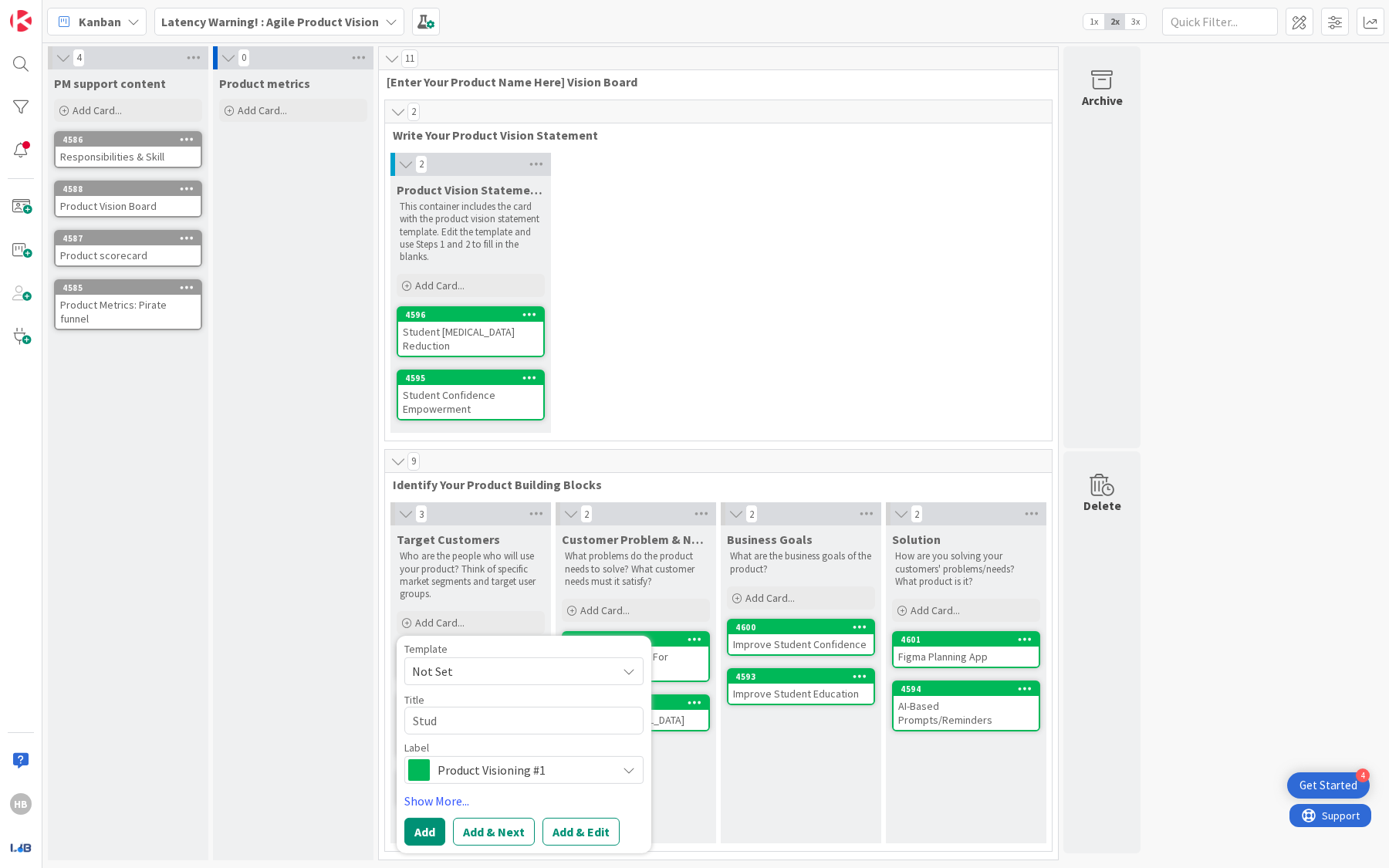
type textarea "Stude"
type textarea "x"
type textarea "Student"
type textarea "x"
type textarea "Students"
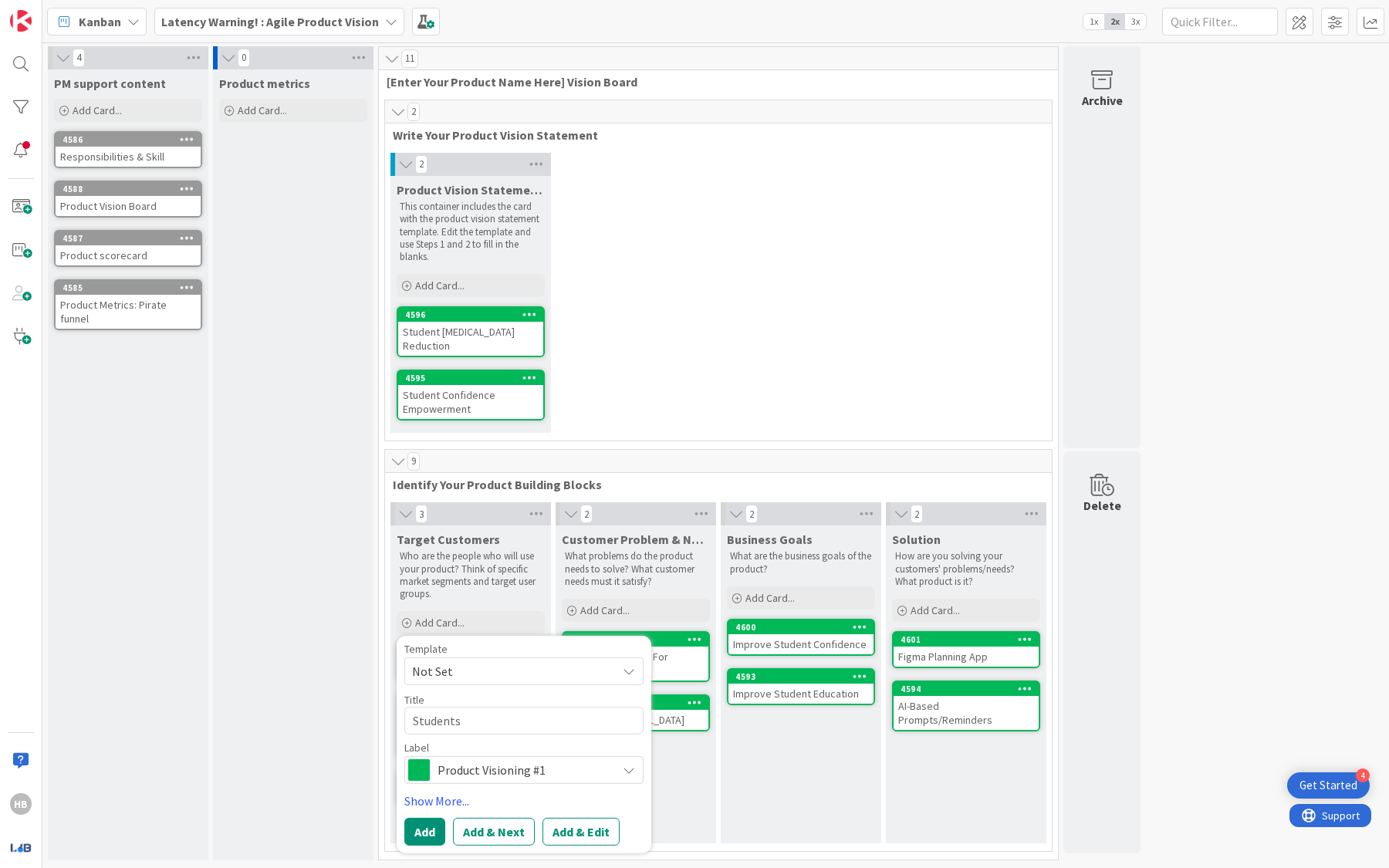
type textarea "x"
type textarea "Students"
type textarea "x"
type textarea "Students"
type textarea "x"
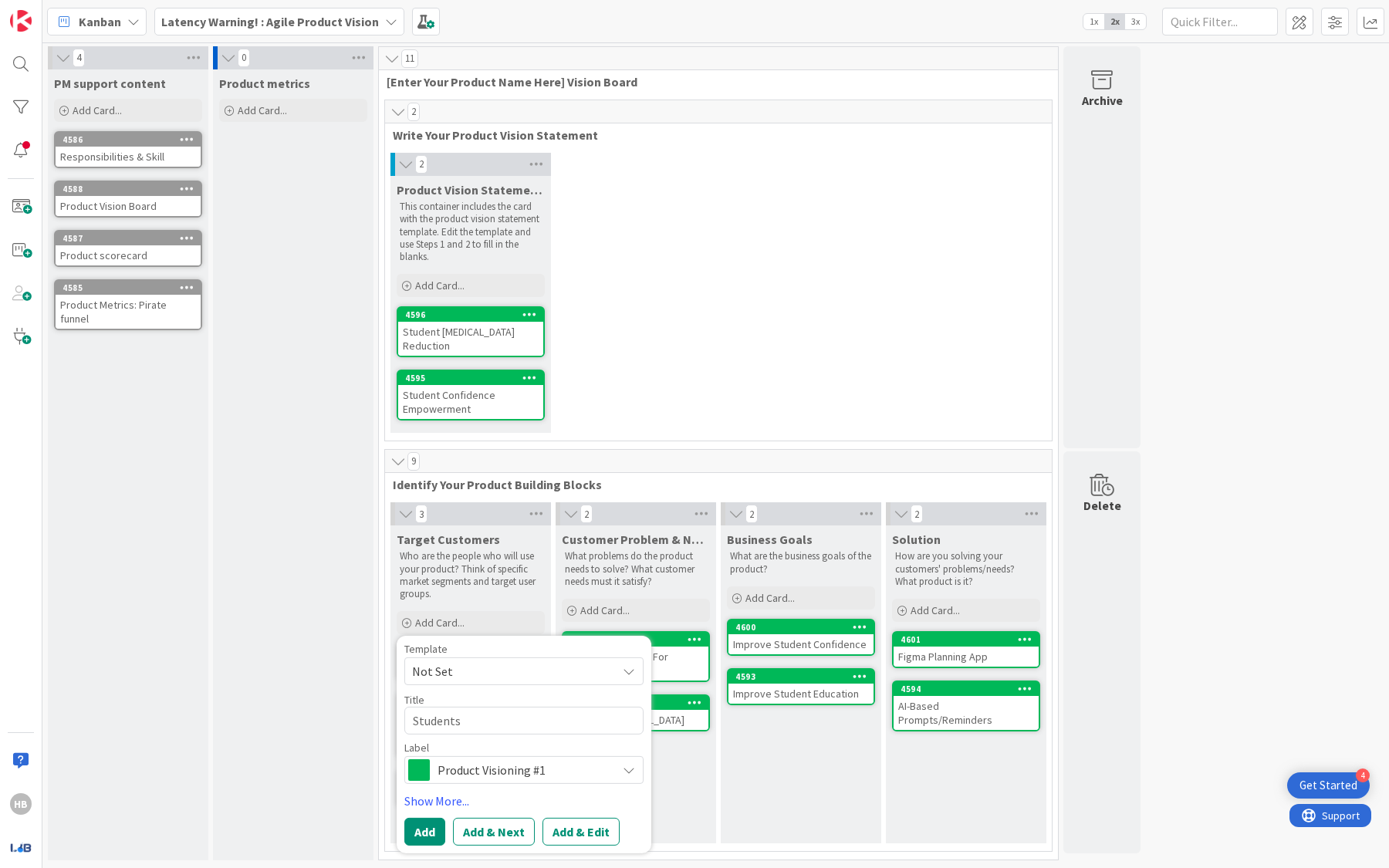
type textarea "Students"
type textarea "x"
type textarea "Students ("
type textarea "x"
type textarea "Students"
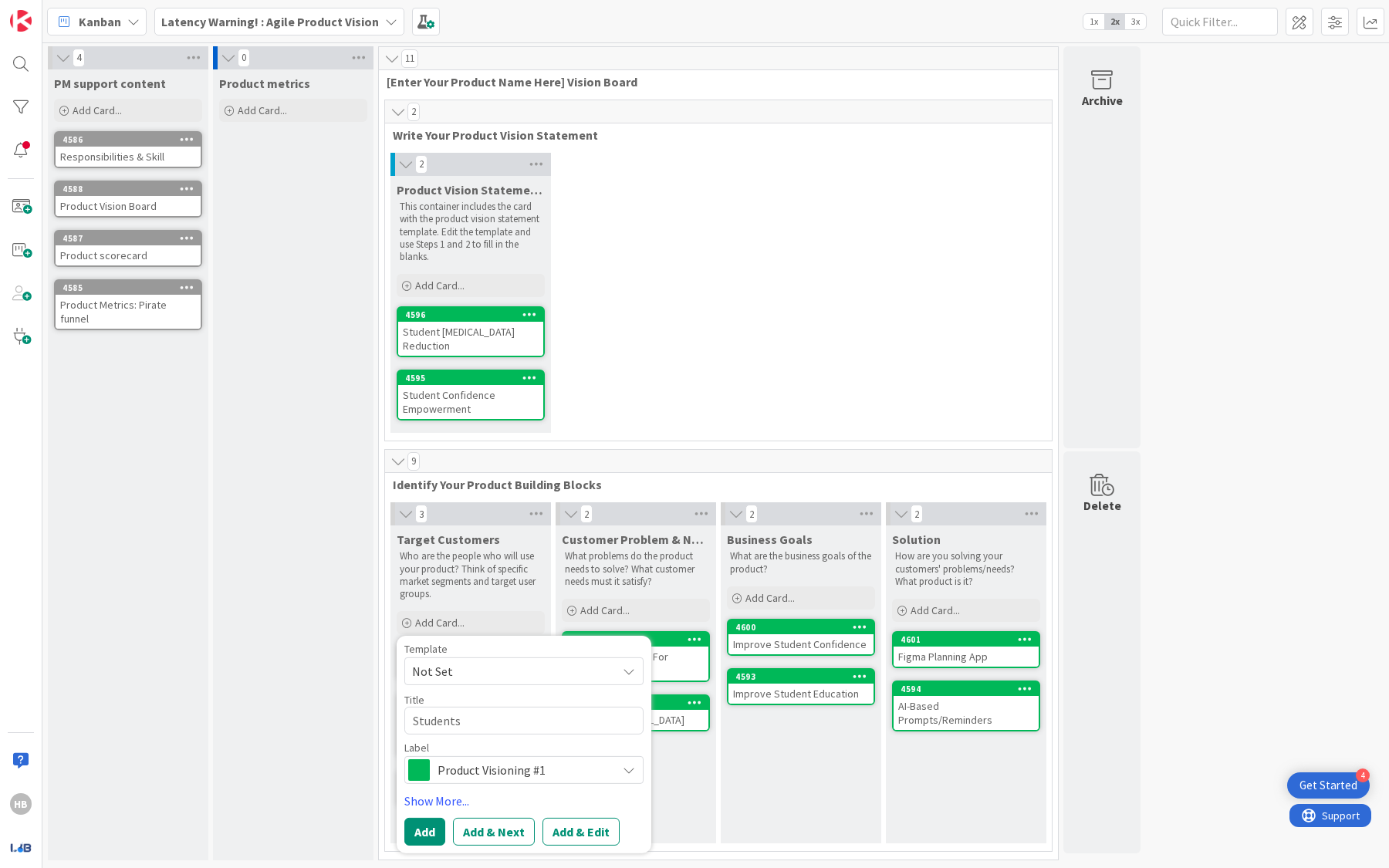
type textarea "x"
type textarea "Students 9"
type textarea "x"
type textarea "Students 9-"
type textarea "x"
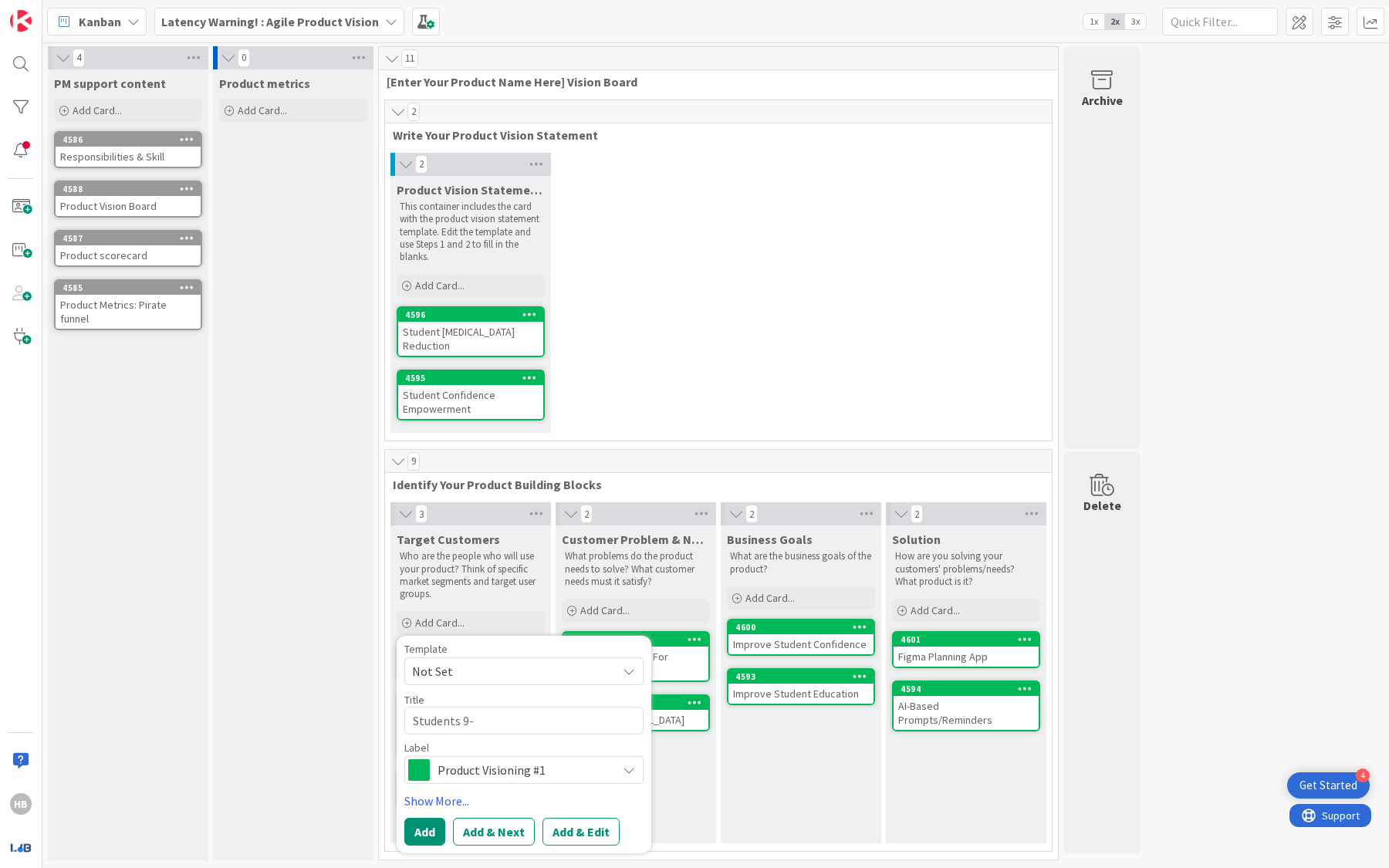
type textarea "Students 9-1"
type textarea "x"
type textarea "Students 9-11"
type textarea "x"
type textarea "Students 9-11"
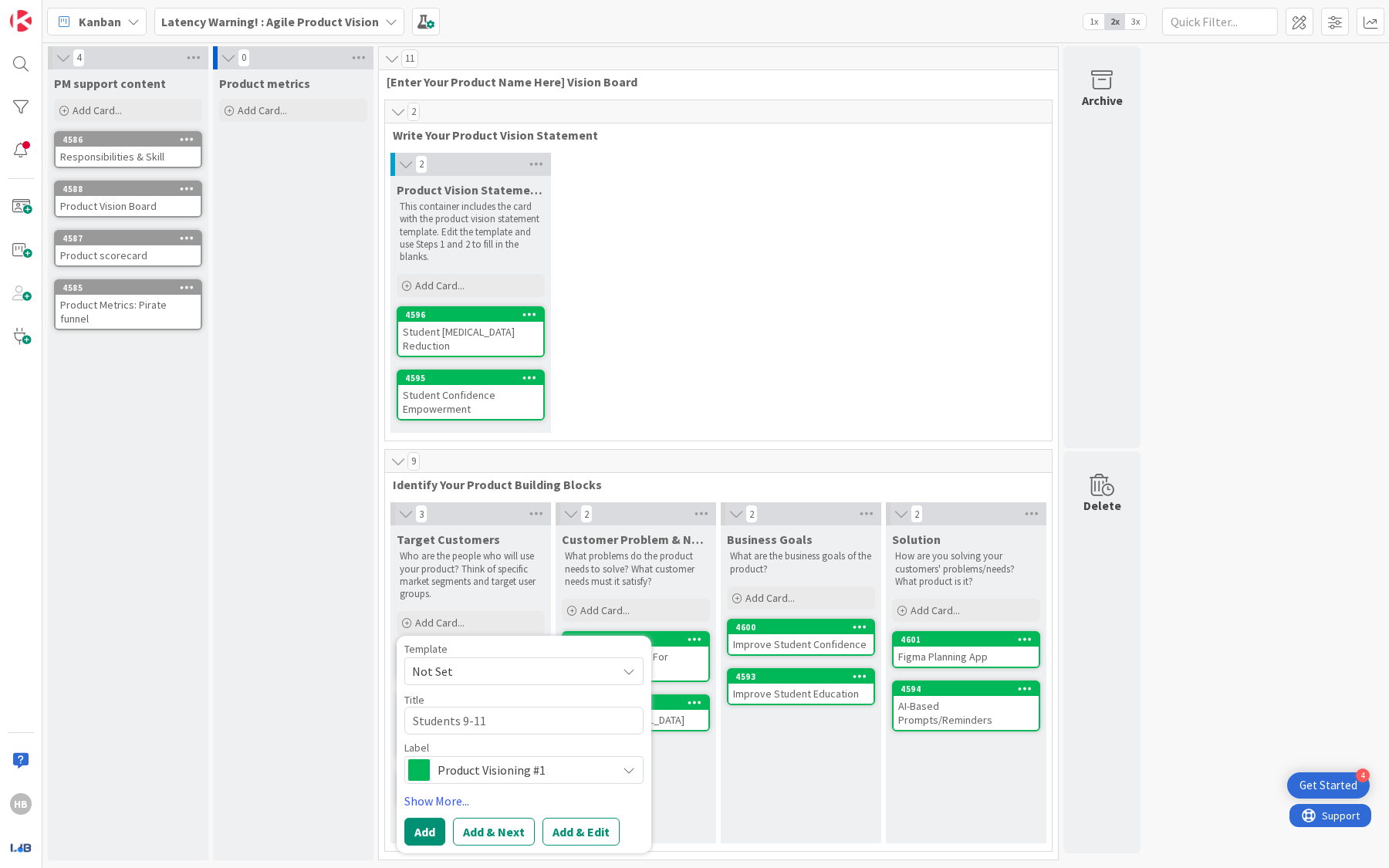
type textarea "x"
type textarea "Students 9-11 ("
type textarea "x"
type textarea "Students 9-11 (4"
type textarea "x"
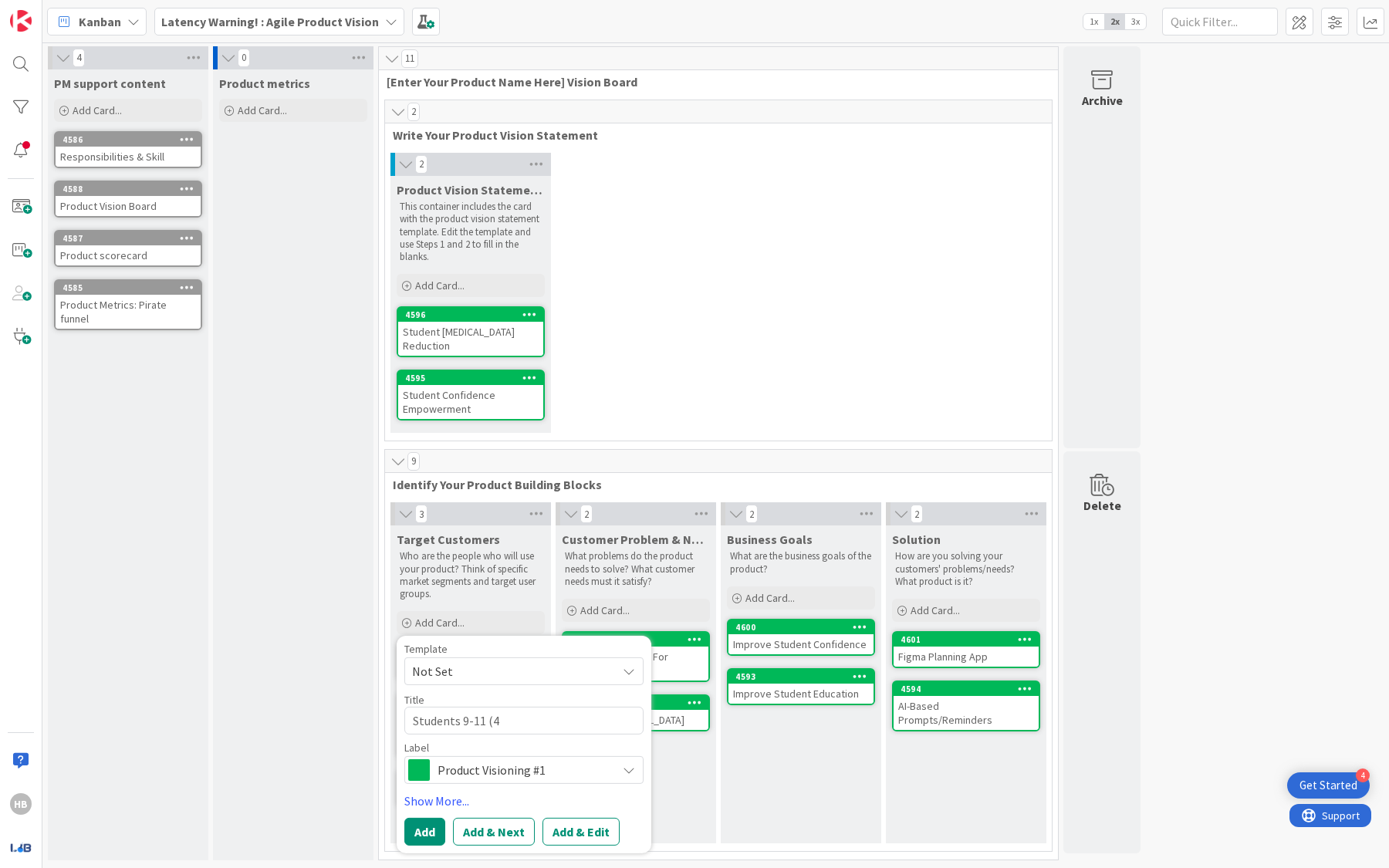
type textarea "Students 9-11 (4t"
type textarea "x"
type textarea "Students 9-11 (4th"
type textarea "x"
type textarea "Students 9-11 (4th-"
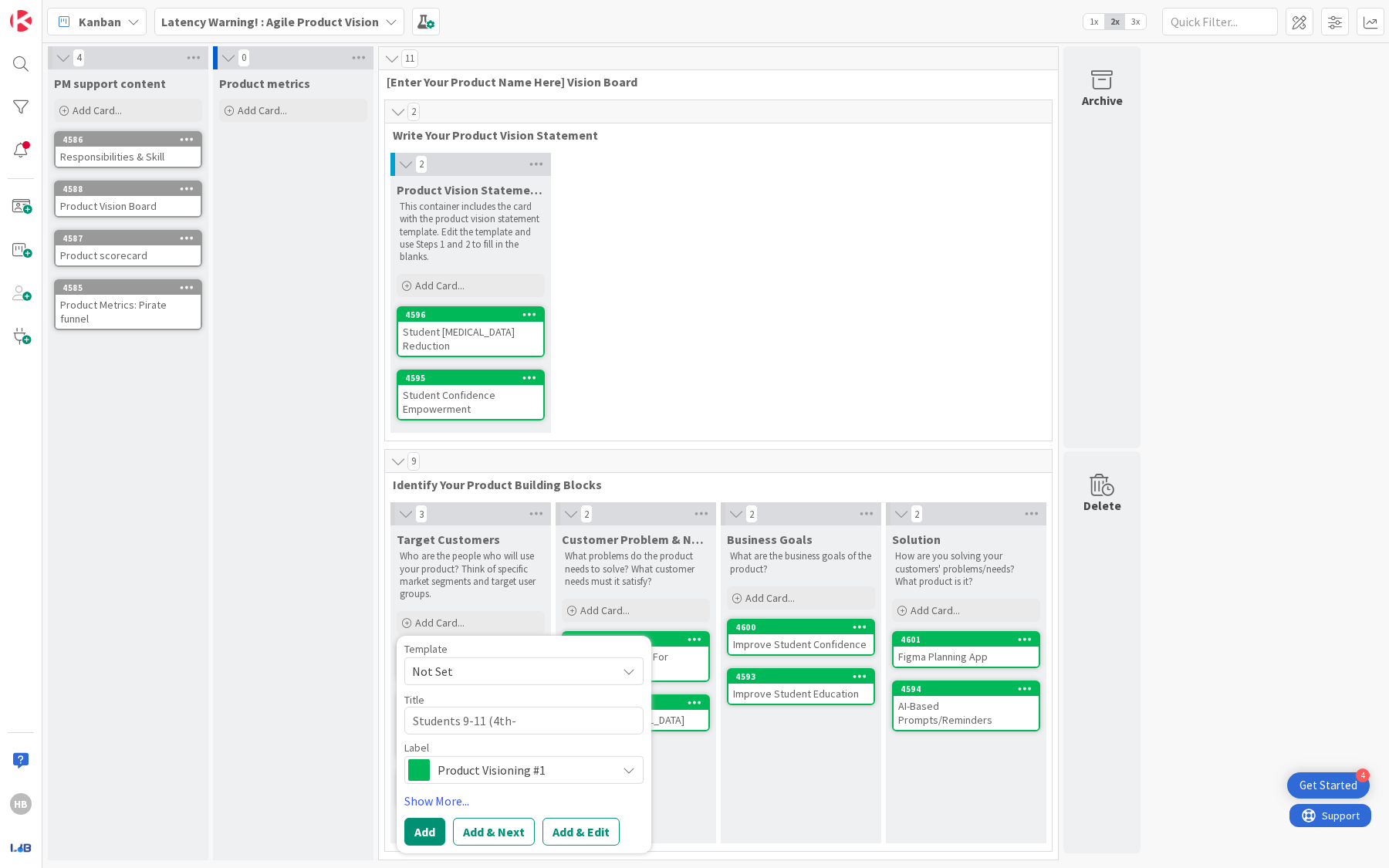
type textarea "x"
type textarea "Students 9-11 (4th-6"
type textarea "x"
type textarea "Students 9-11 (4th-6th"
type textarea "x"
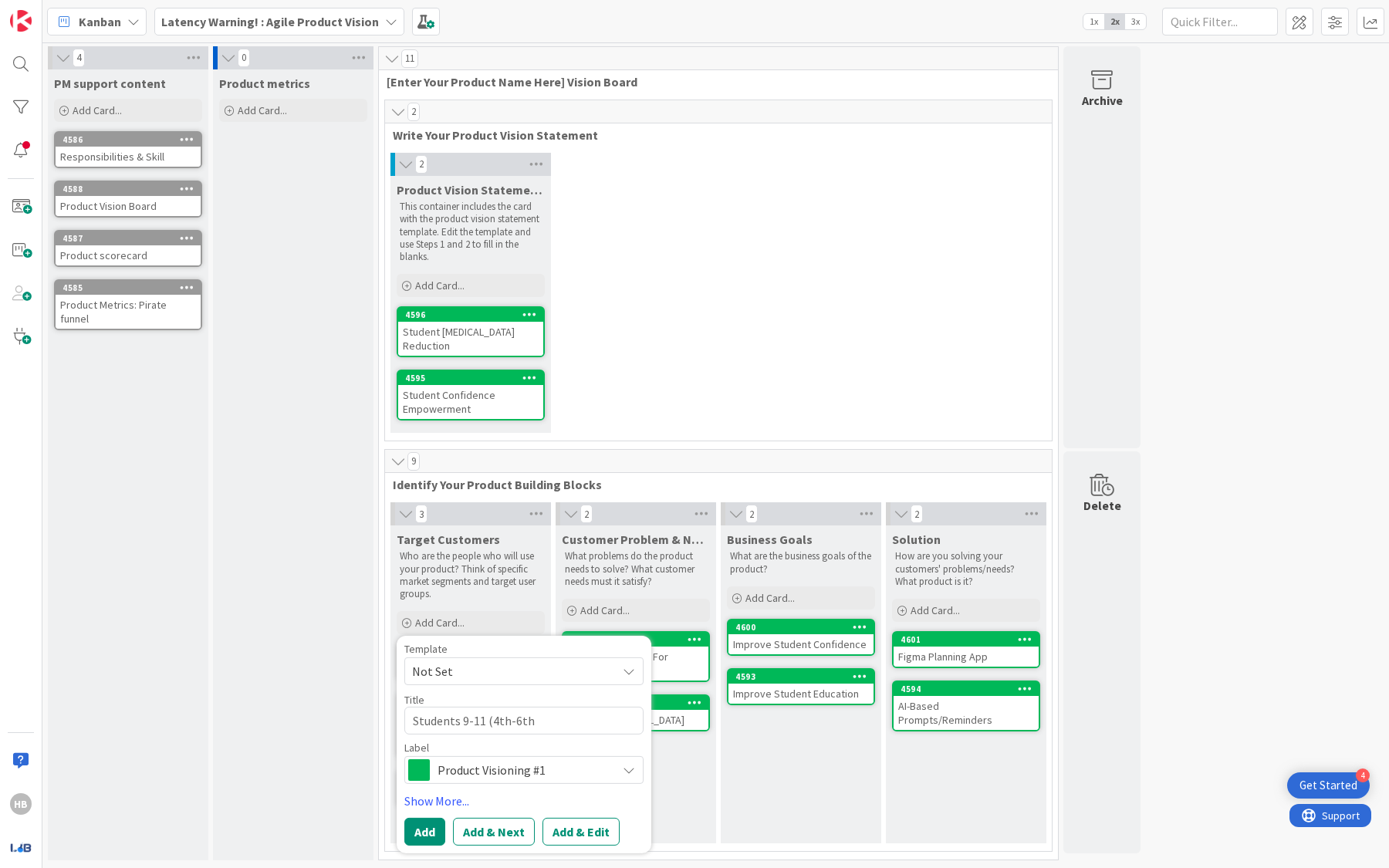
type textarea "Students 9-11 (4th-6th"
type textarea "x"
type textarea "Students 9-11 (4th-6th g"
type textarea "x"
type textarea "Students 9-11 (4th-6th gr"
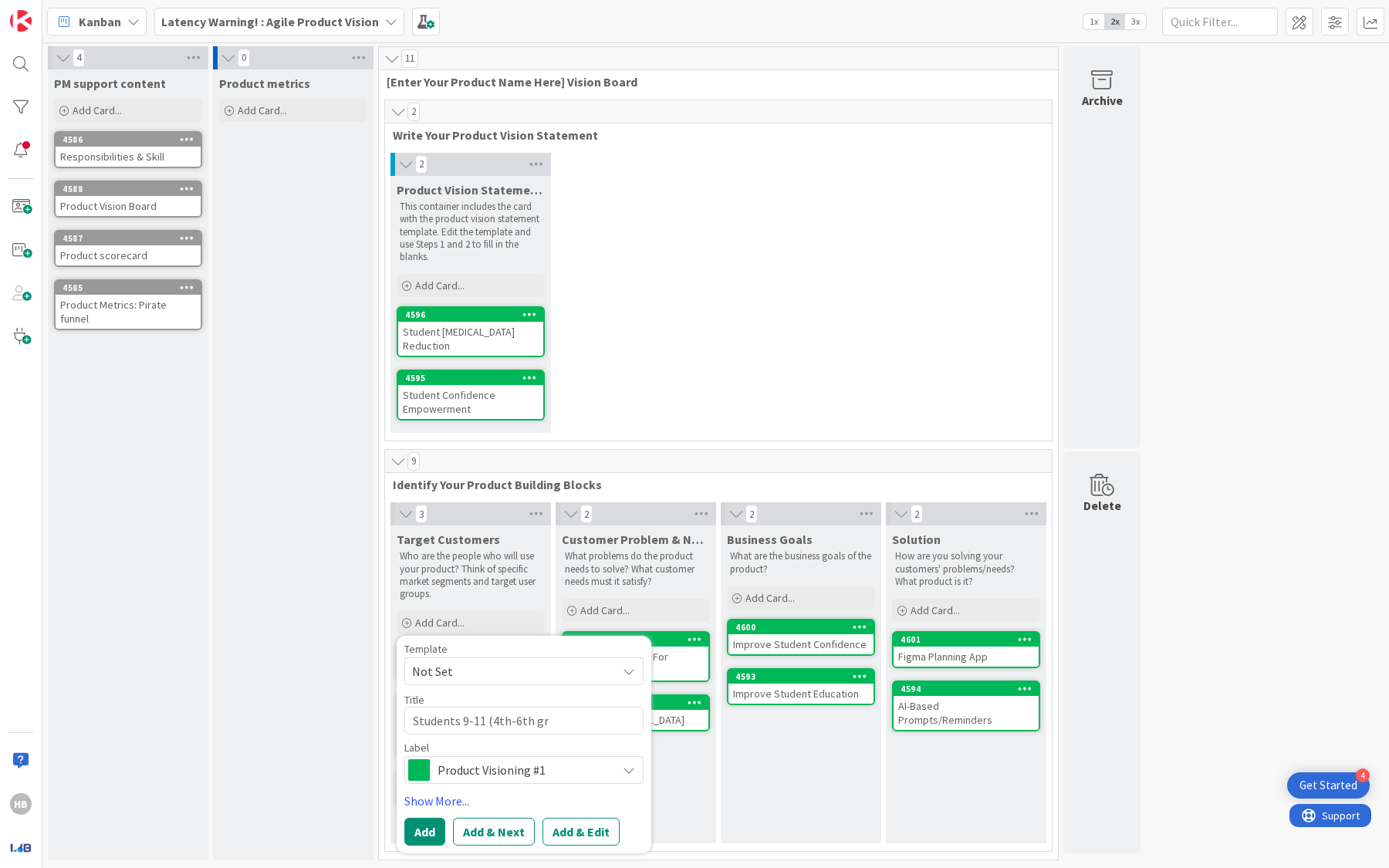
type textarea "x"
type textarea "Students 9-11 (4th-6th gra"
type textarea "x"
type textarea "Students 9-11 (4th-6th grad"
type textarea "x"
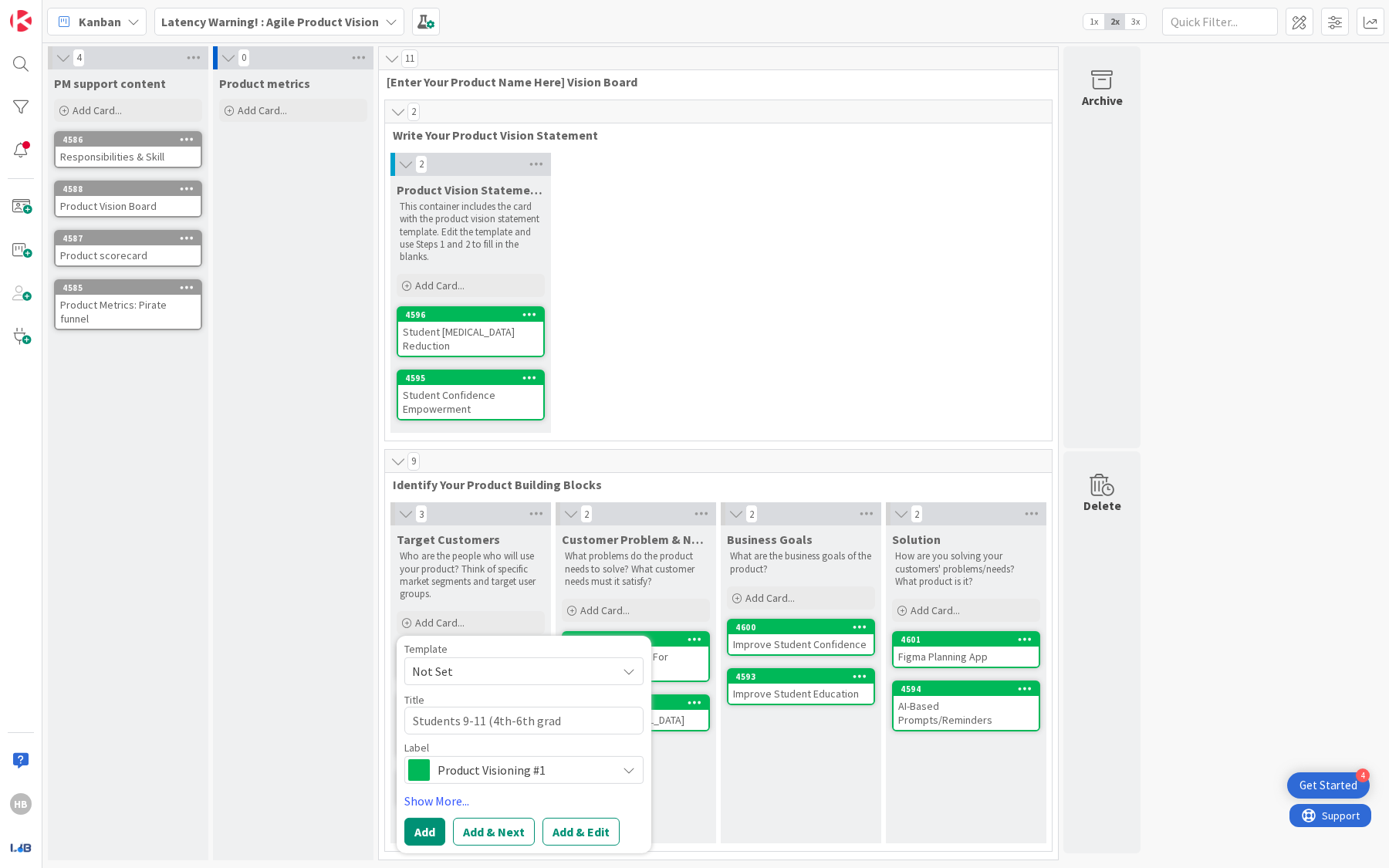
type textarea "Students 9-11 (4th-6th grade"
type textarea "x"
type textarea "Students 9-11 (4th-6th grade)"
click at [423, 838] on button "Add" at bounding box center [424, 832] width 41 height 27
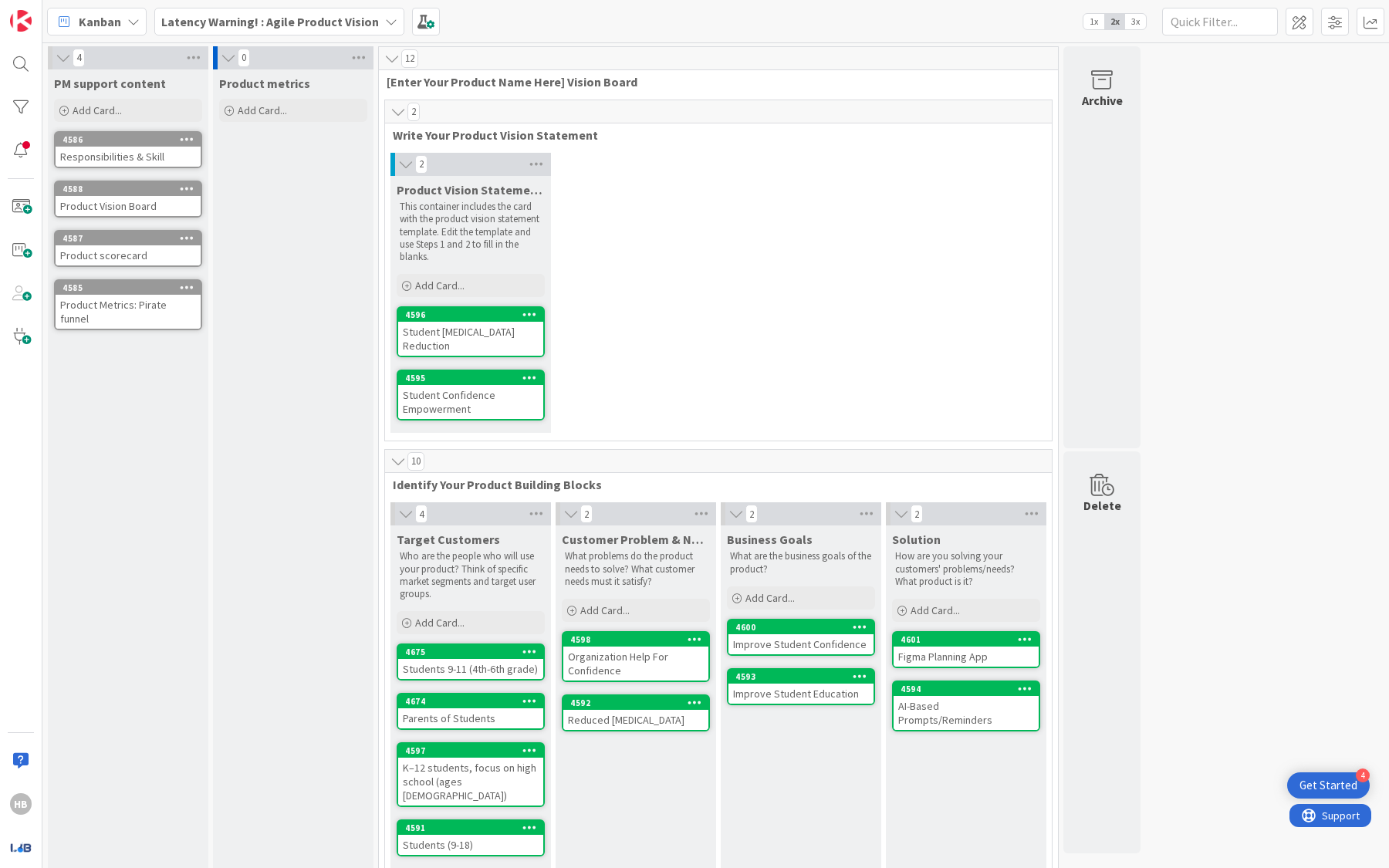
scroll to position [9, 0]
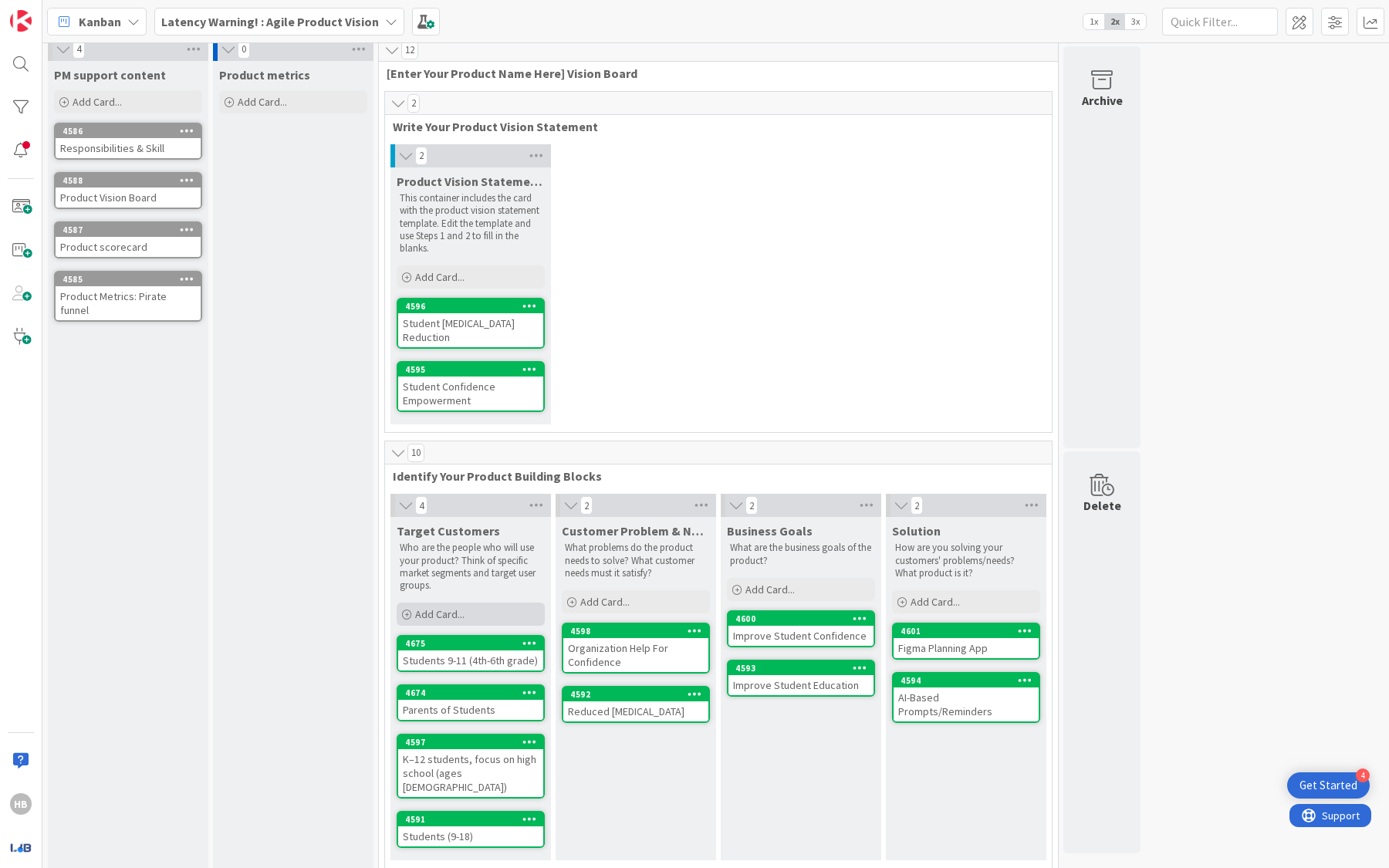
click at [457, 613] on span "Add Card..." at bounding box center [440, 614] width 49 height 14
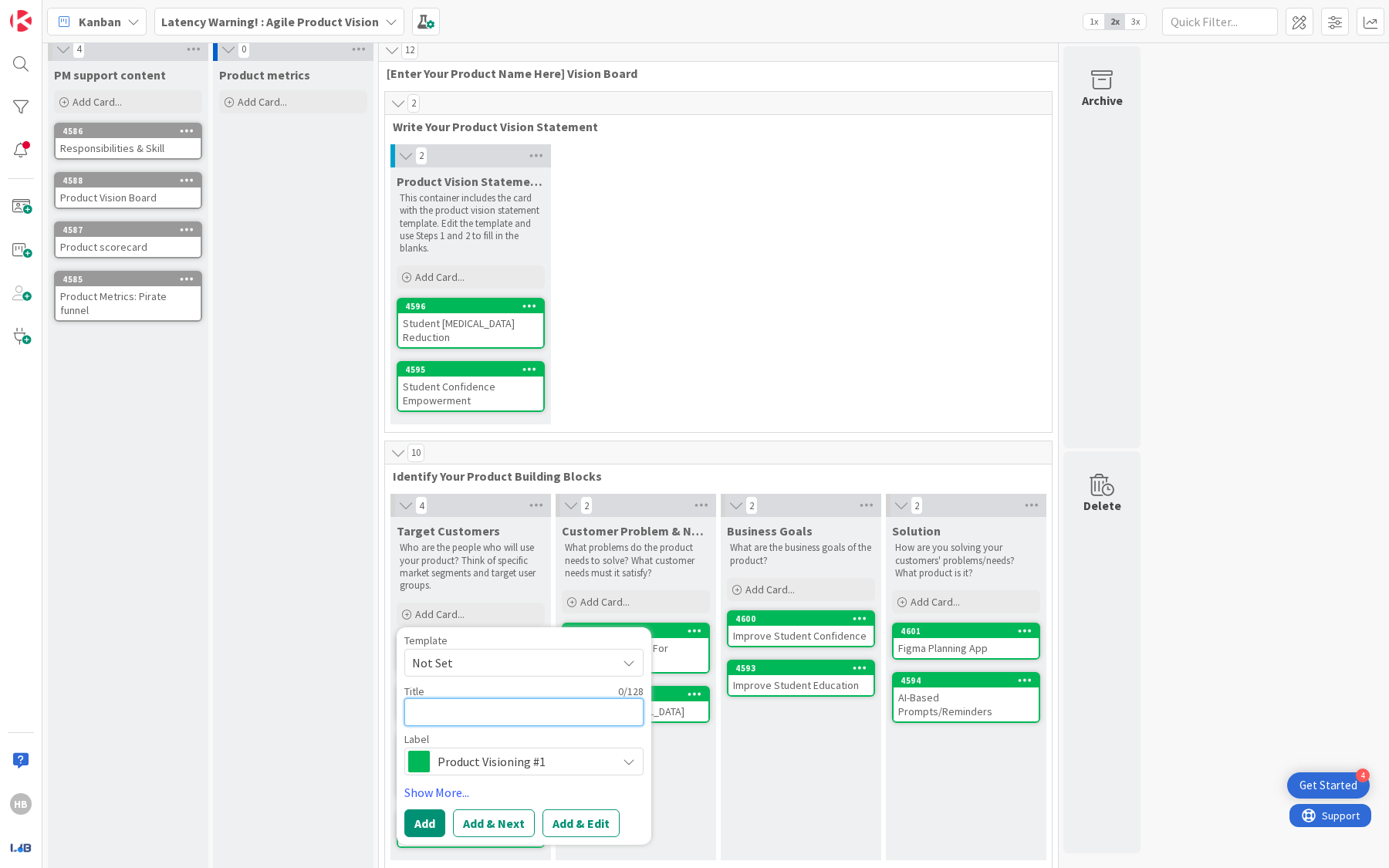
type textarea "x"
type textarea "S"
type textarea "x"
type textarea "St"
type textarea "x"
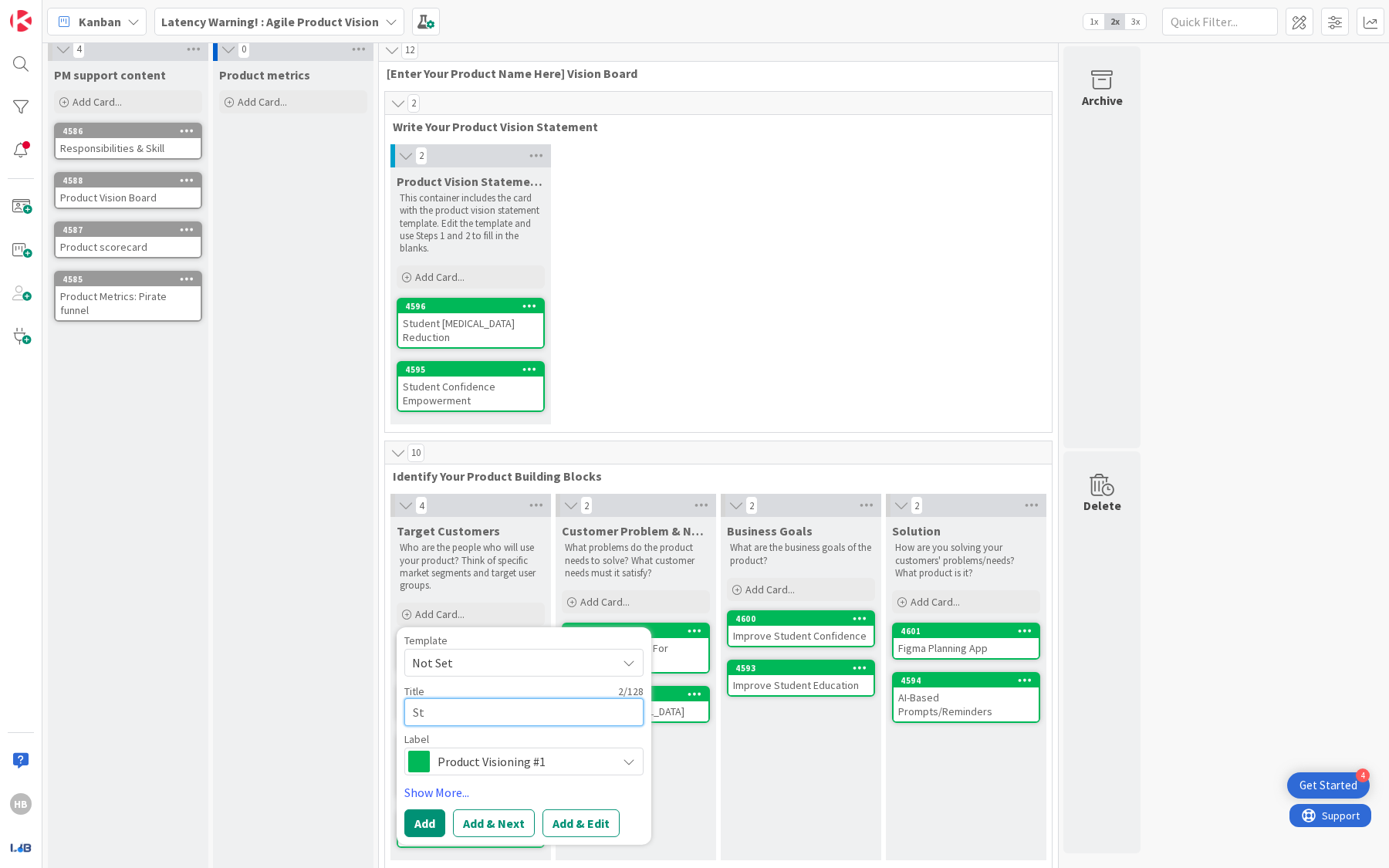
type textarea "Stu"
type textarea "x"
type textarea "Stud"
type textarea "x"
type textarea "Stude"
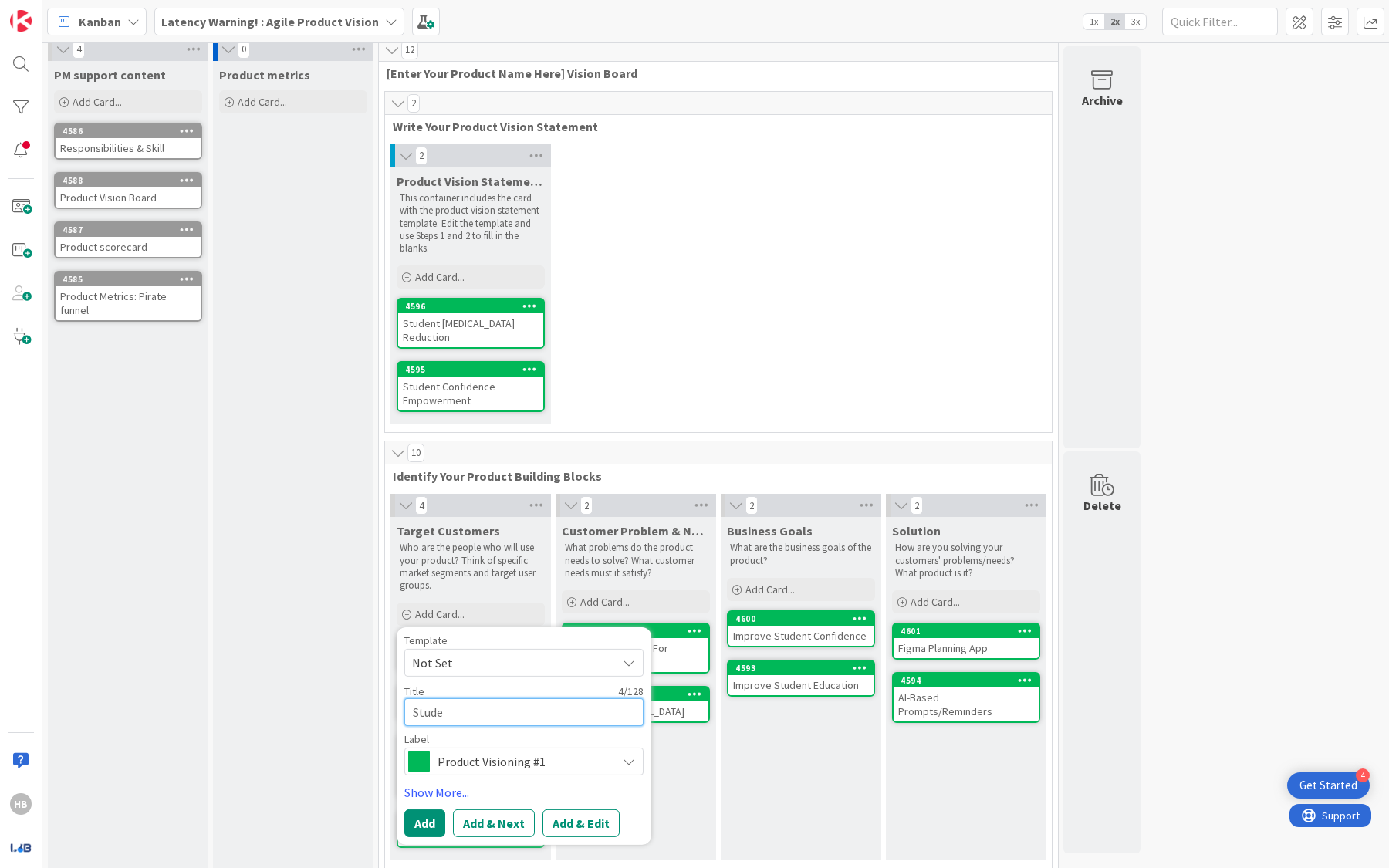
type textarea "x"
type textarea "Studen"
type textarea "x"
type textarea "Student"
type textarea "x"
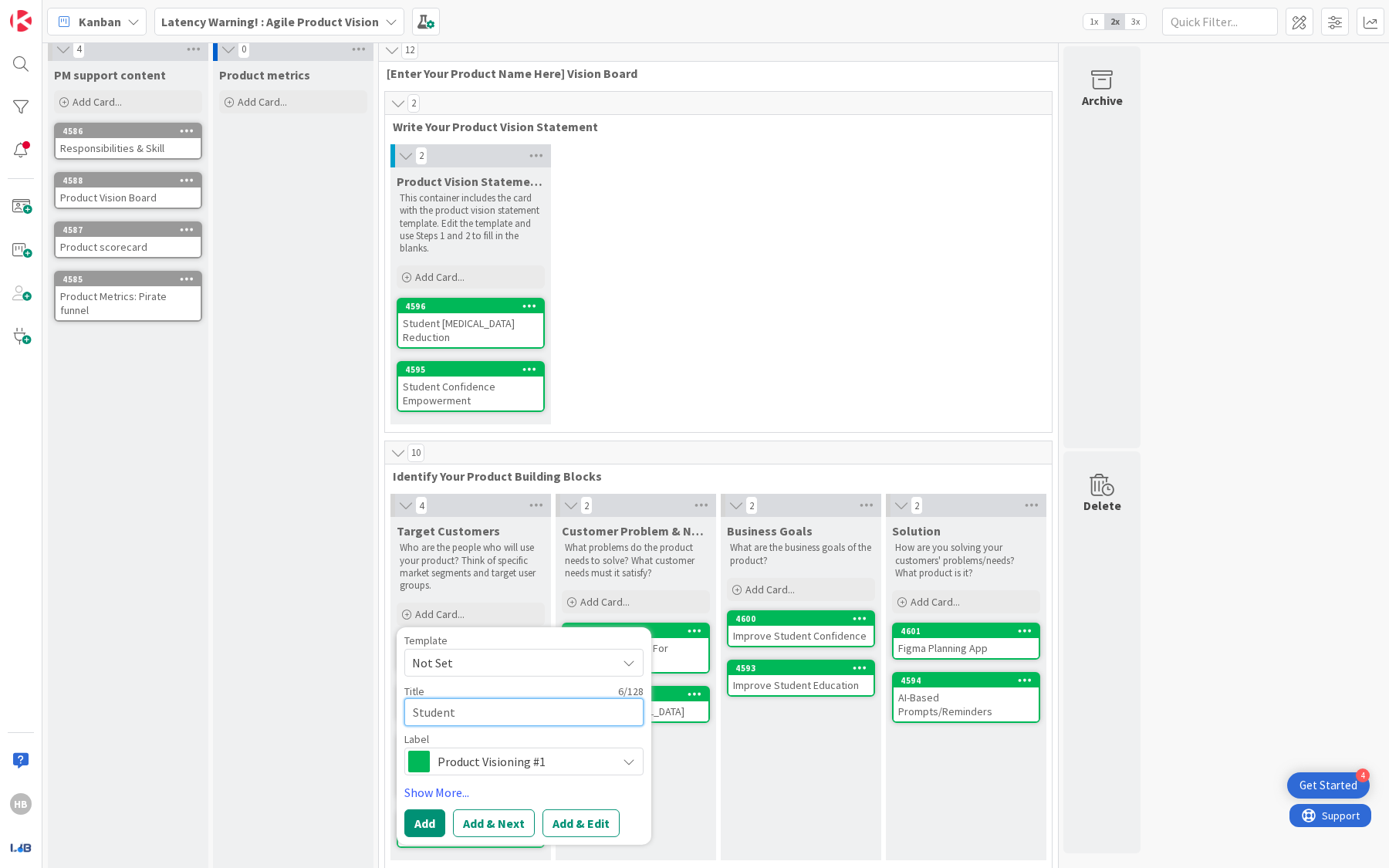
type textarea "Students"
type textarea "x"
type textarea "Students"
type textarea "x"
type textarea "Students"
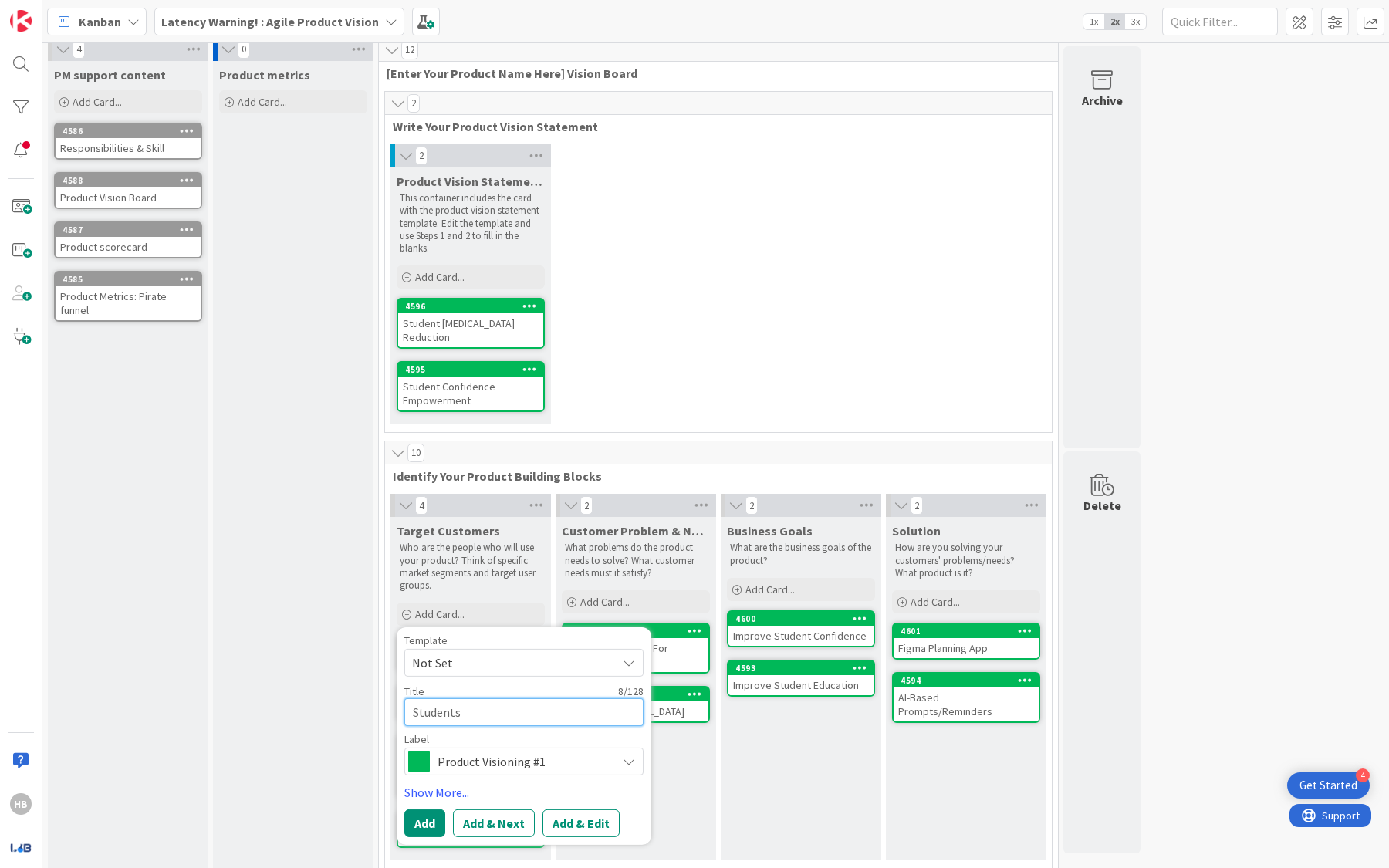
type textarea "x"
type textarea "Students"
type textarea "x"
type textarea "Students 1"
type textarea "x"
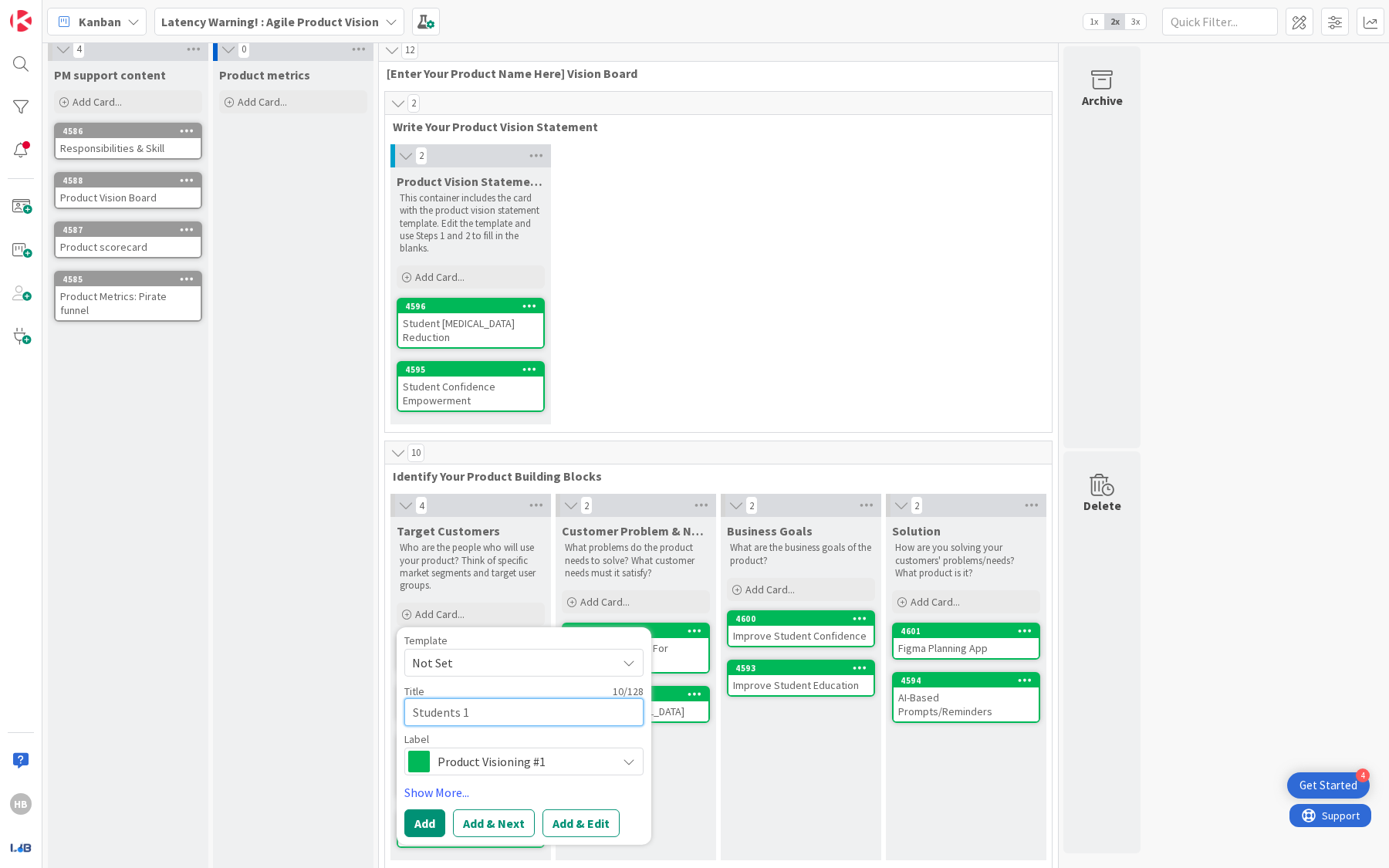
type textarea "Students 12"
type textarea "x"
type textarea "Students 12-"
click at [733, 358] on div "2 Product Vision Statement Template This container includes the card with the p…" at bounding box center [718, 287] width 660 height 287
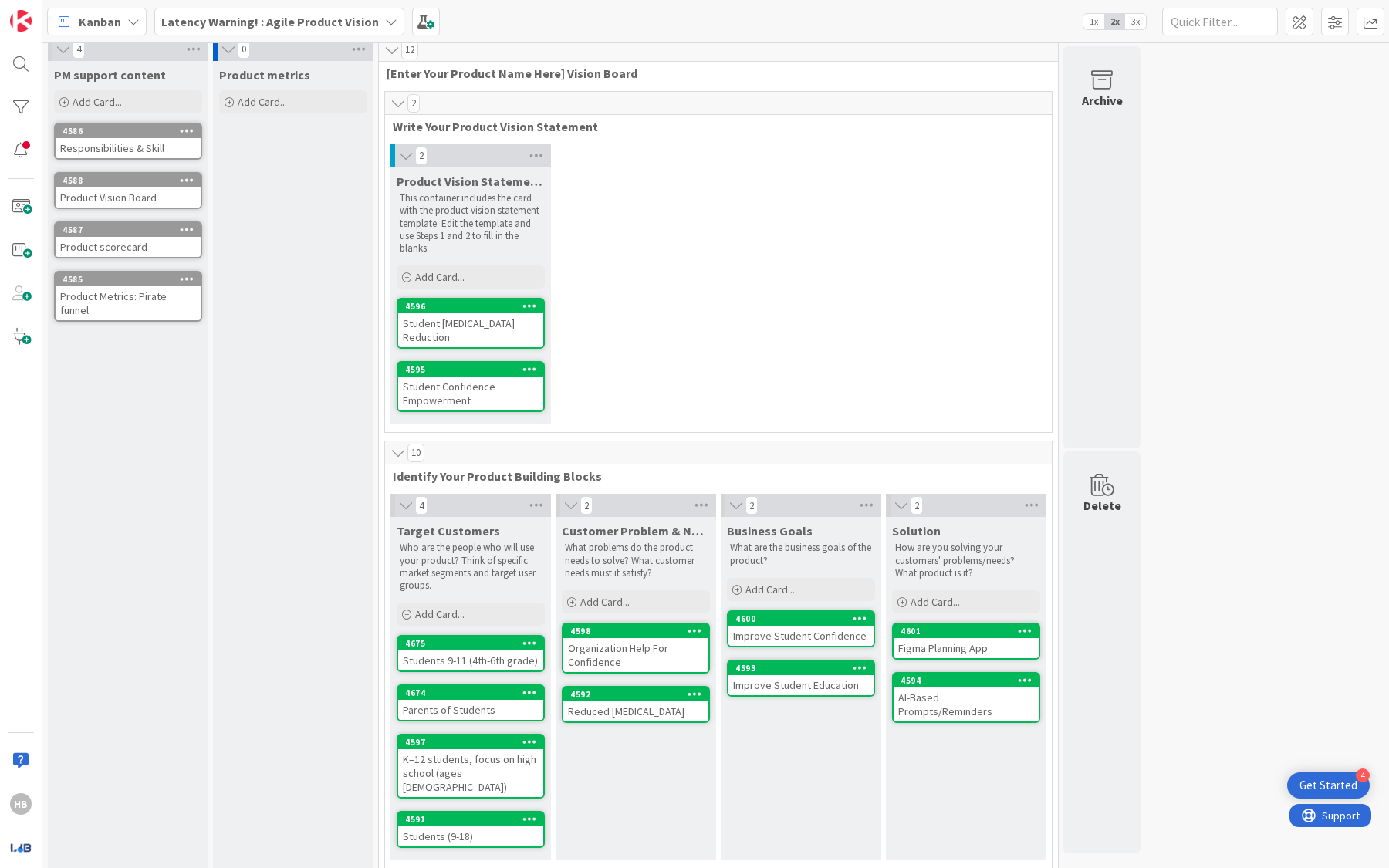
click at [482, 662] on div "Students 9-11 (4th-6th grade)" at bounding box center [470, 660] width 145 height 20
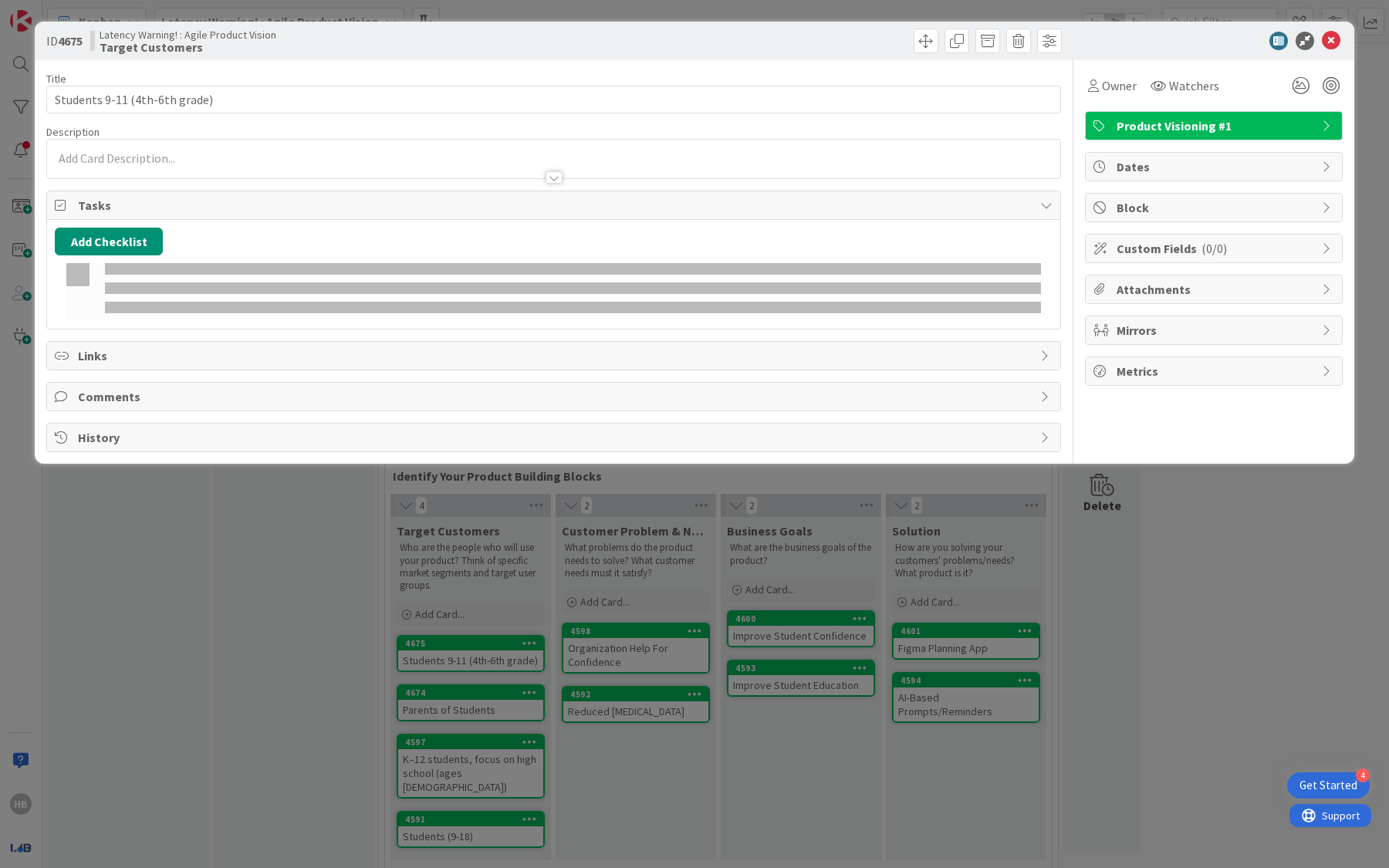
type textarea "x"
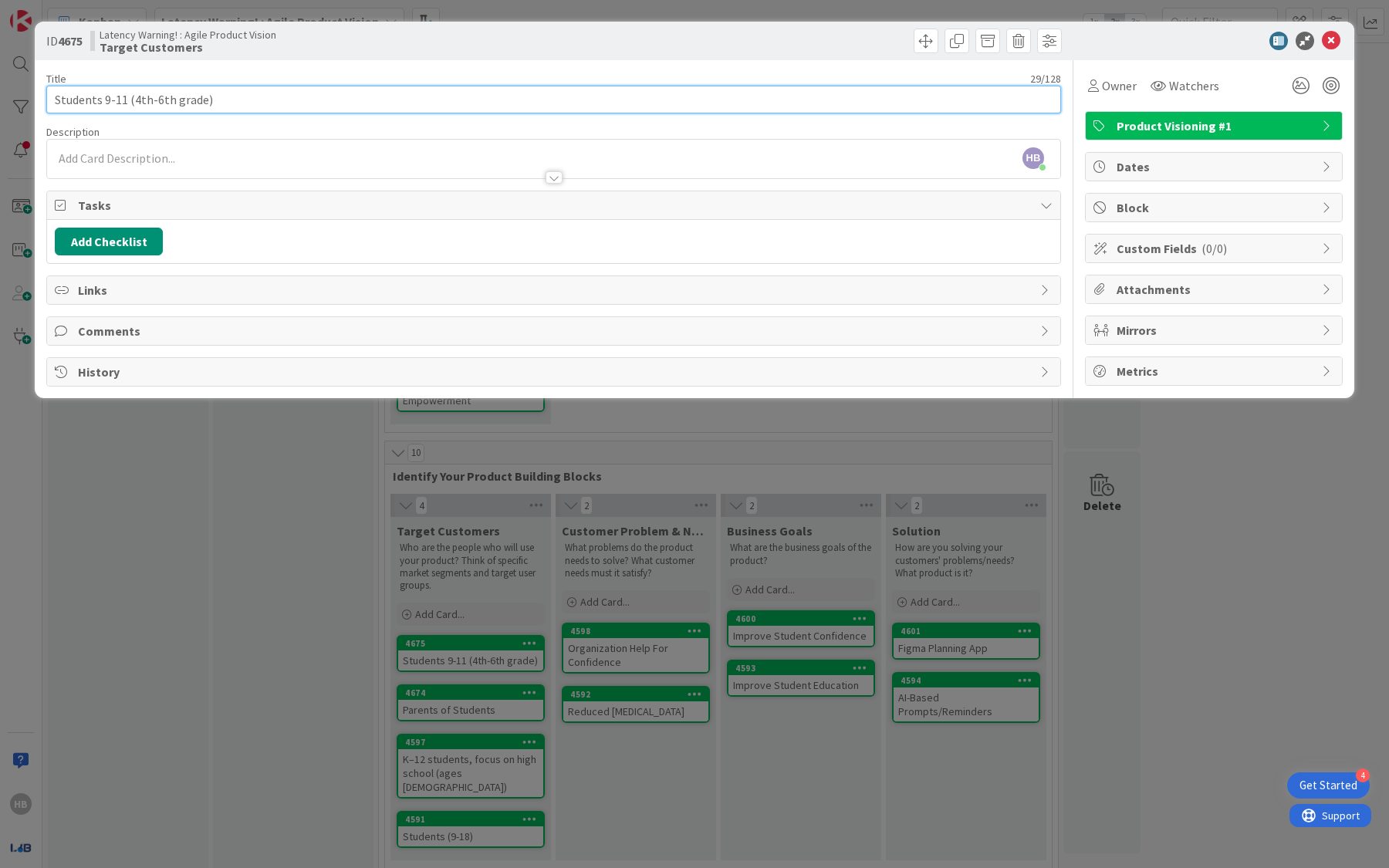
click at [120, 99] on input "Students 9-11 (4th-6th grade)" at bounding box center [553, 99] width 1015 height 27
type input "Students 9-10 (4th-6th grade)"
type textarea "x"
click at [160, 101] on input "Students 9-10 (4th-6th grade)" at bounding box center [553, 99] width 1015 height 27
type input "Students 9-10 (4th-6th grade)"
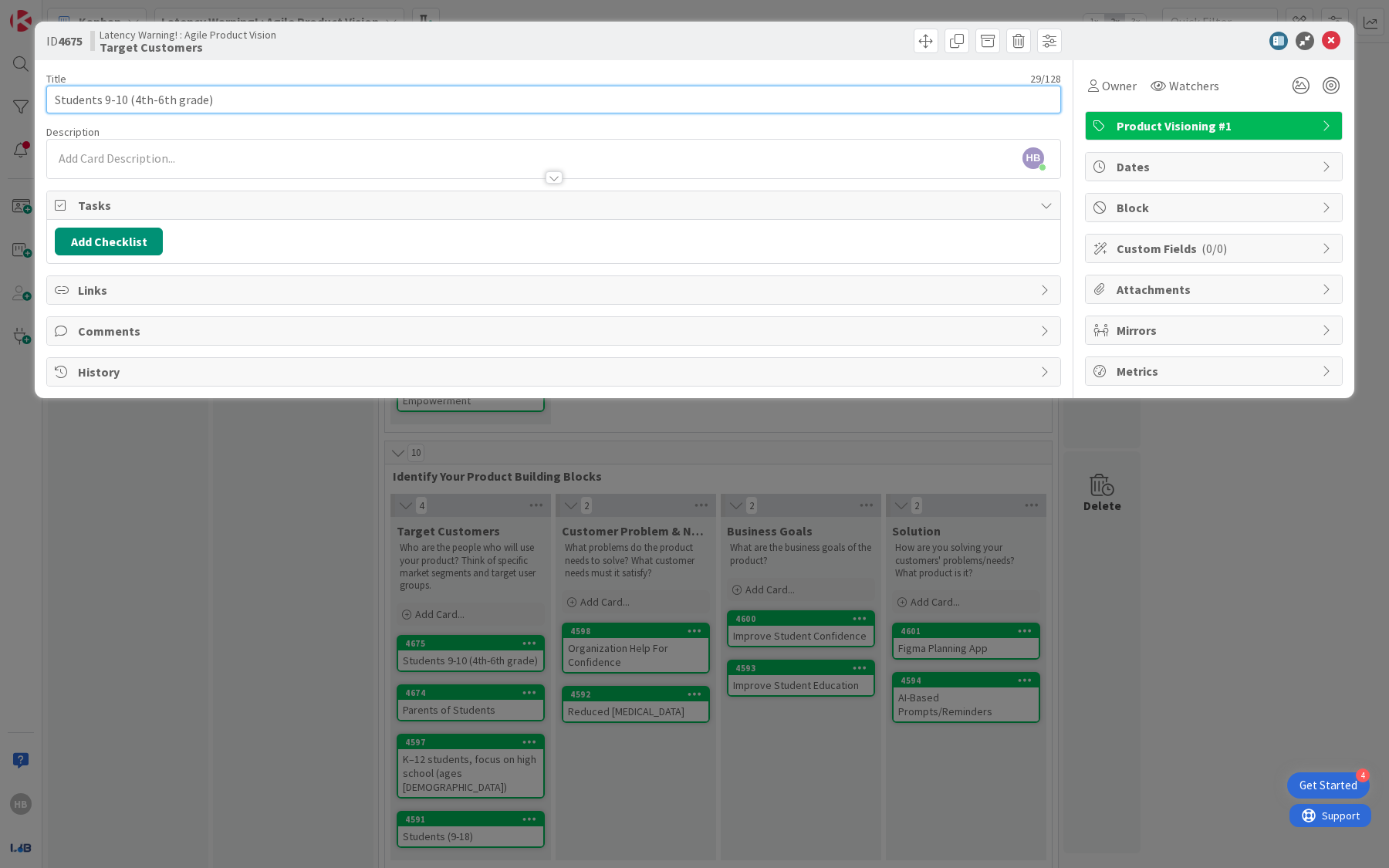
type textarea "x"
type input "Students 9-10 (4th-6h grade)"
type textarea "x"
type input "Students 9-10 (4th-h grade)"
type textarea "x"
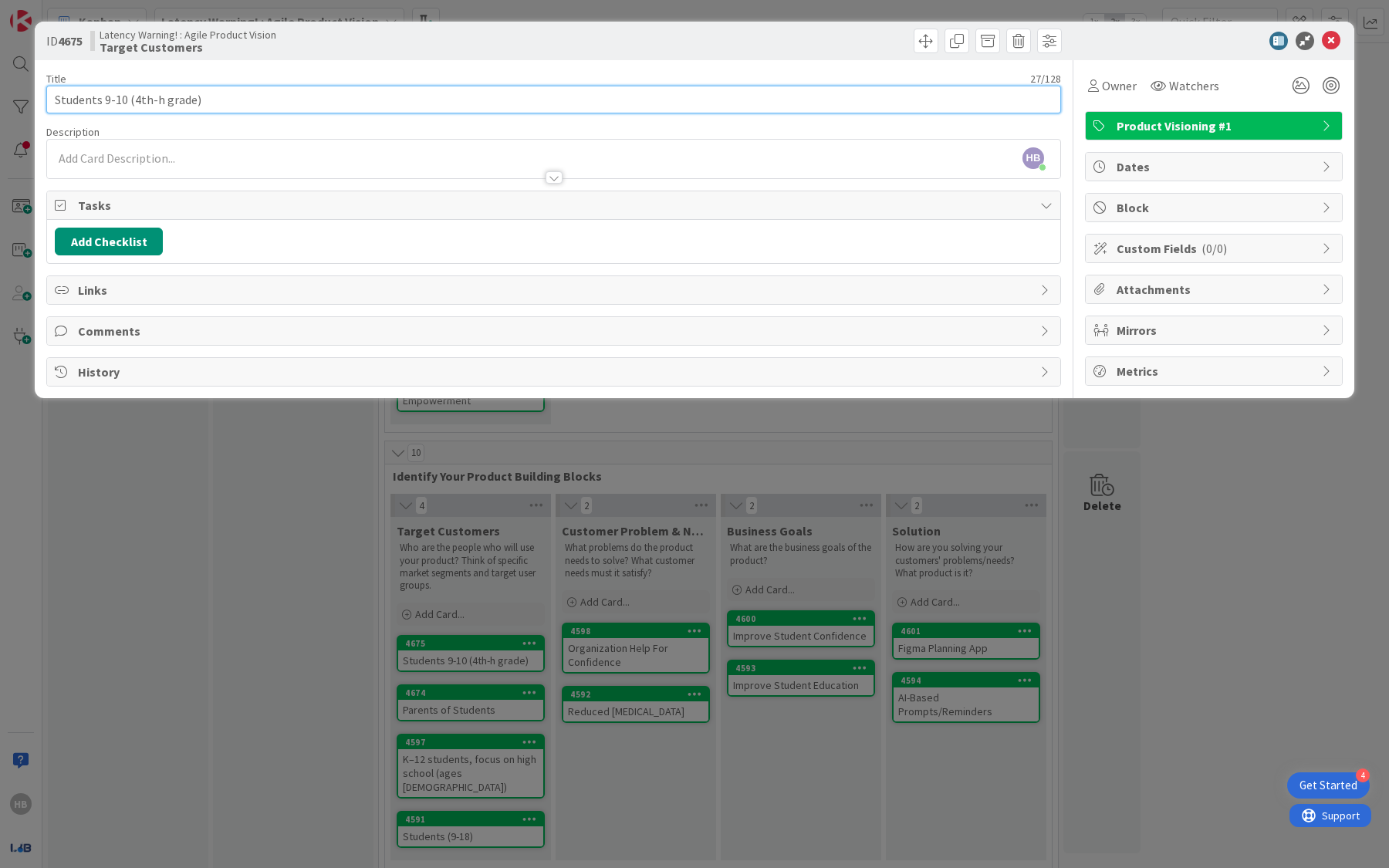
type input "Students 9-10 (4thh grade)"
type textarea "x"
type input "Students 9-10 (4th grade)"
type textarea "x"
type input "Students 9-10 (4th a grade)"
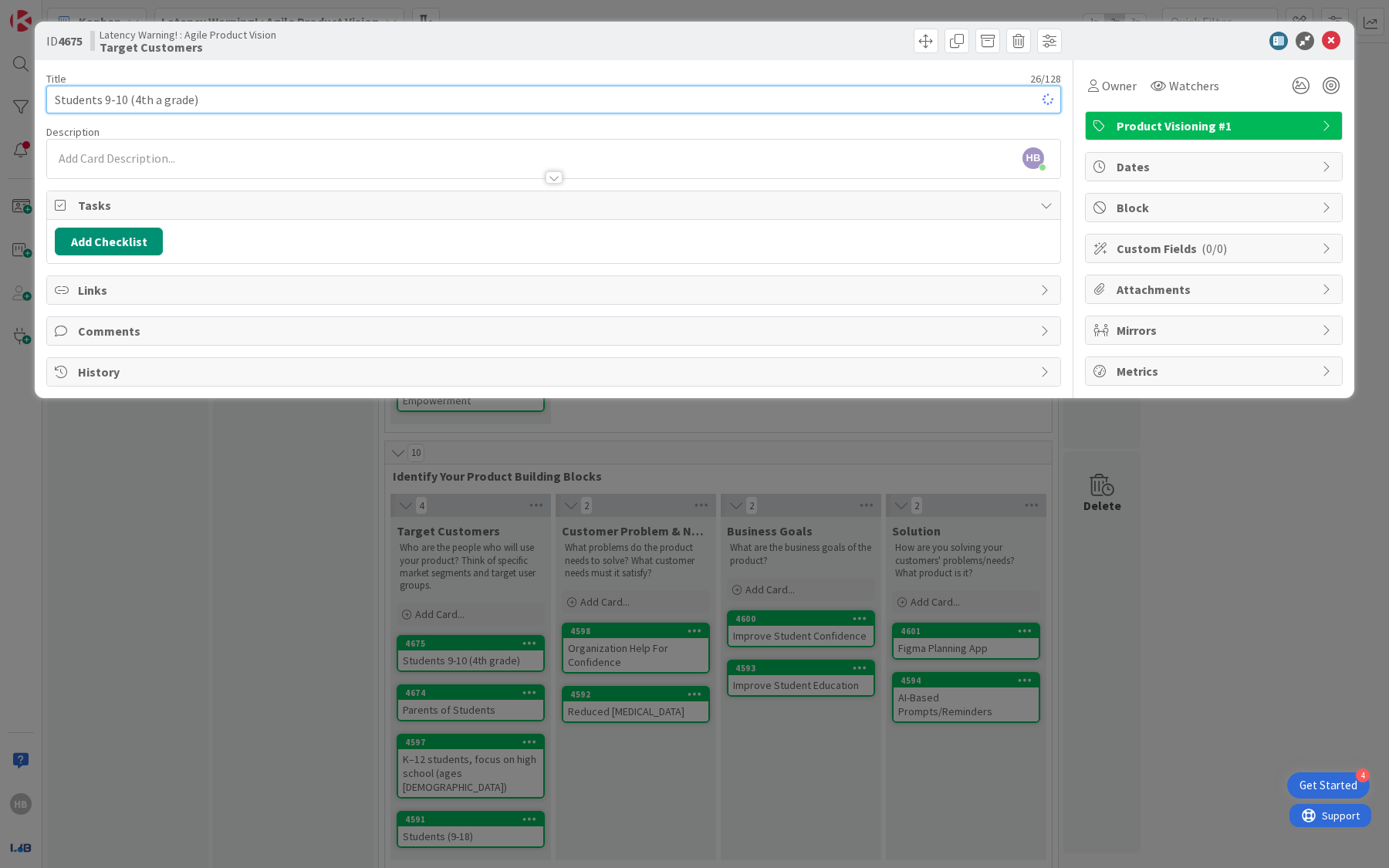
type textarea "x"
type input "Students 9-10 (4th and 5th grade)"
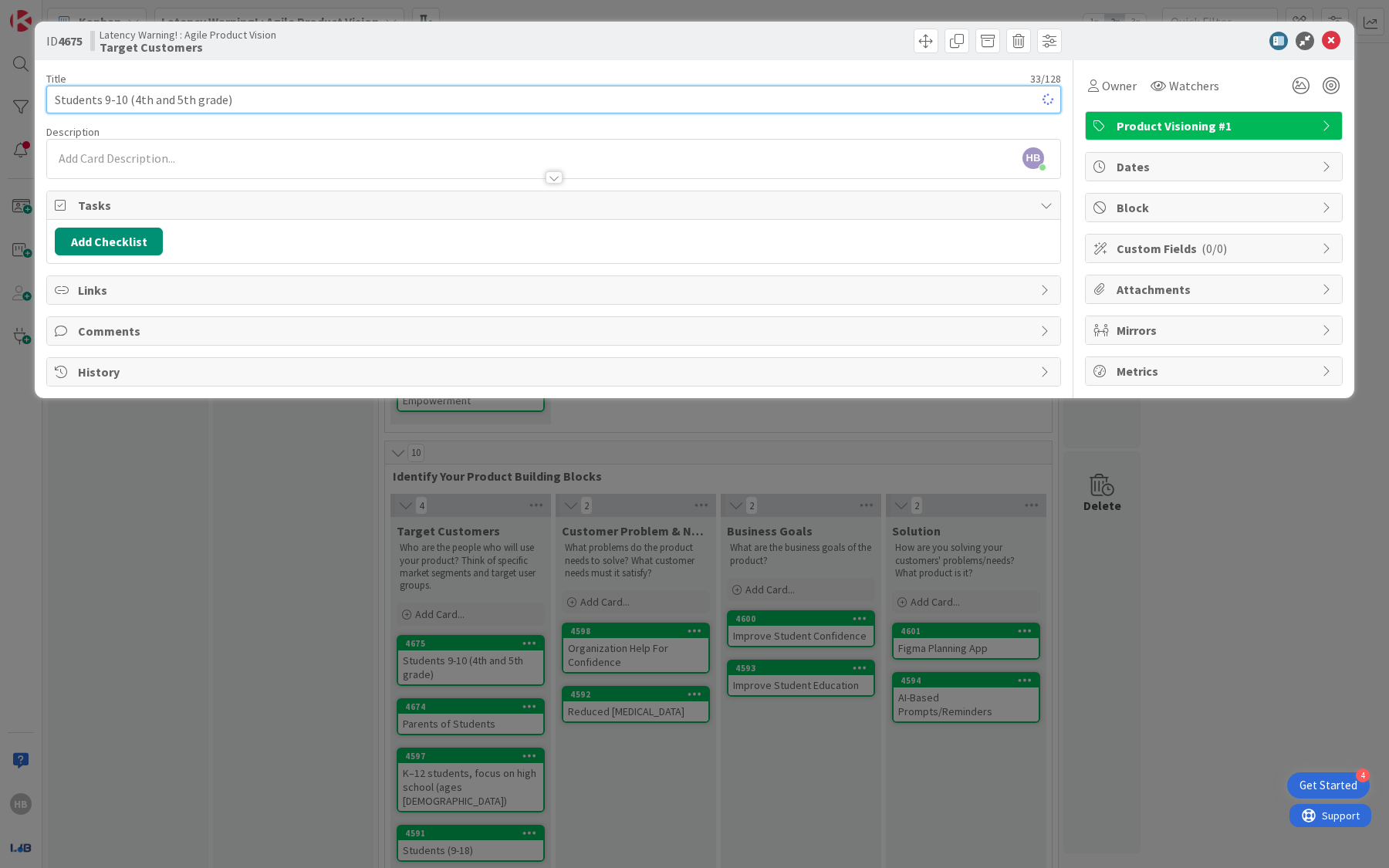
type textarea "x"
type input "Students 9-10 (4th and 5th grade)"
click at [1137, 56] on div "ID 4675 Latency Warning! : Agile Product Vision Target Customers" at bounding box center [694, 41] width 1320 height 39
click at [1330, 43] on icon at bounding box center [1331, 40] width 19 height 19
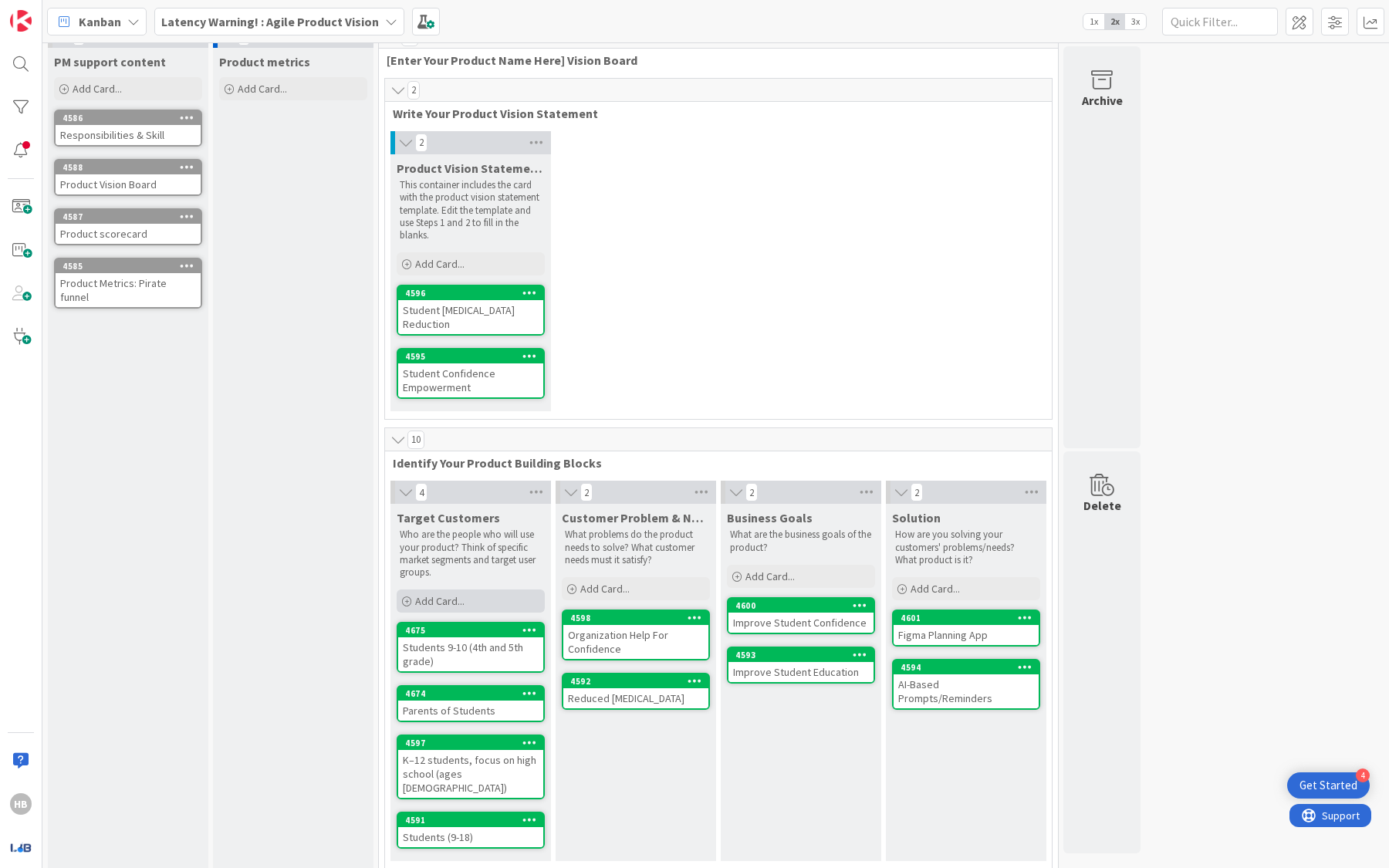
click at [453, 595] on span "Add Card..." at bounding box center [440, 601] width 49 height 14
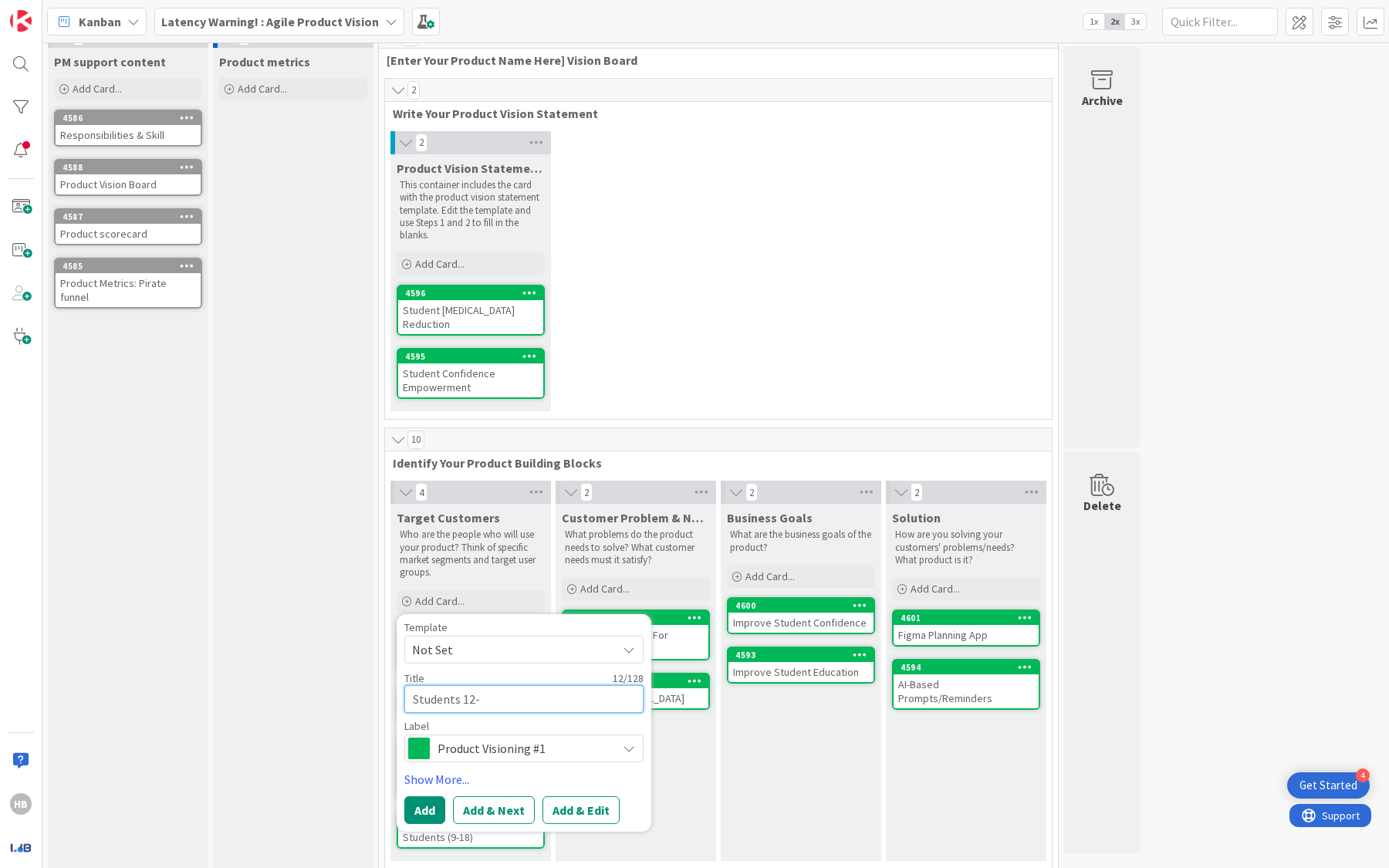
type textarea "x"
type textarea "Students 12"
type textarea "x"
type textarea "Students 1"
type textarea "x"
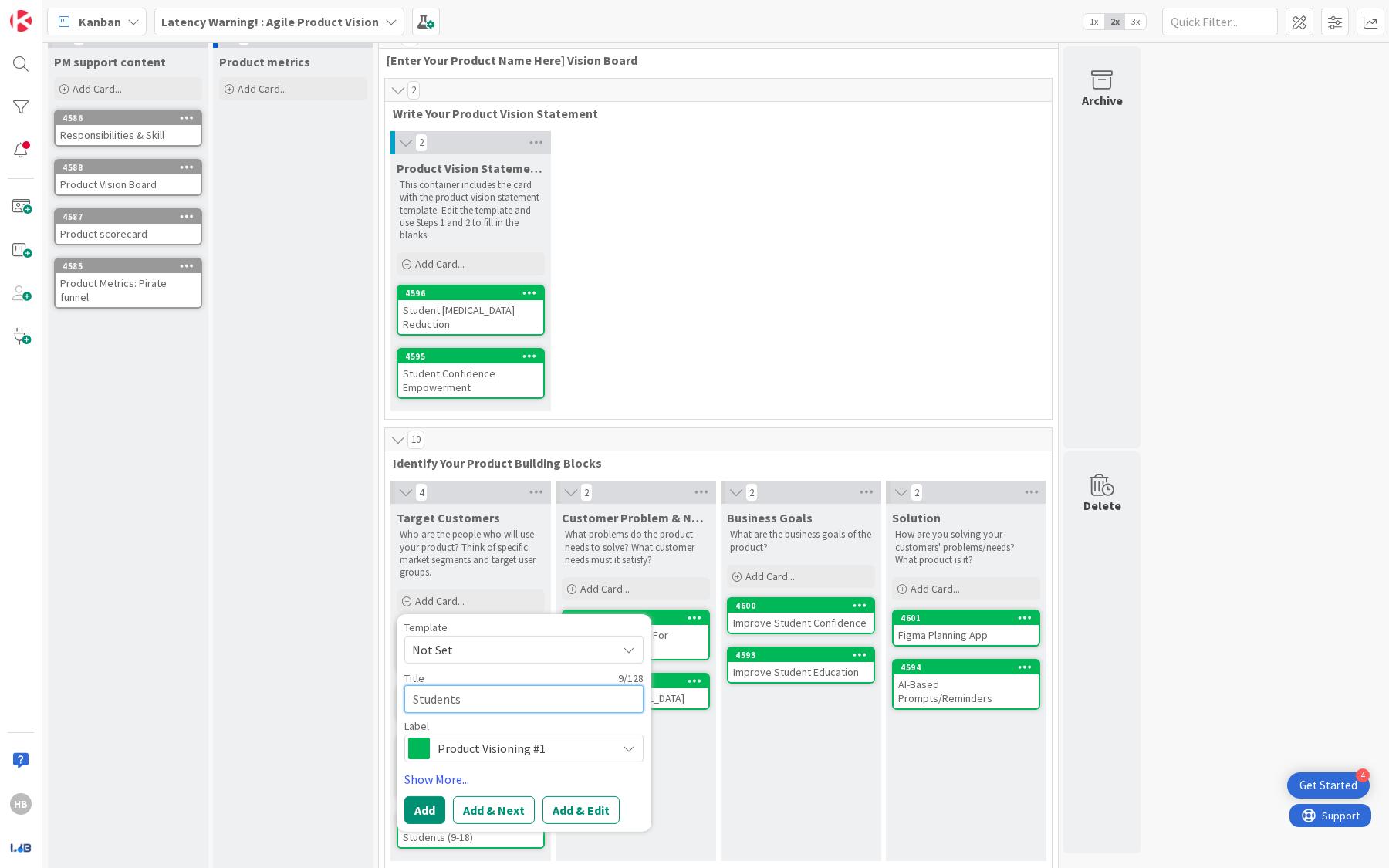
type textarea "Students"
drag, startPoint x: 524, startPoint y: 623, endPoint x: 531, endPoint y: 631, distance: 10.6
click at [531, 631] on div "Template Not Set" at bounding box center [523, 643] width 239 height 42
click at [631, 366] on div "2 Product Vision Statement Template This container includes the card with the p…" at bounding box center [718, 275] width 660 height 287
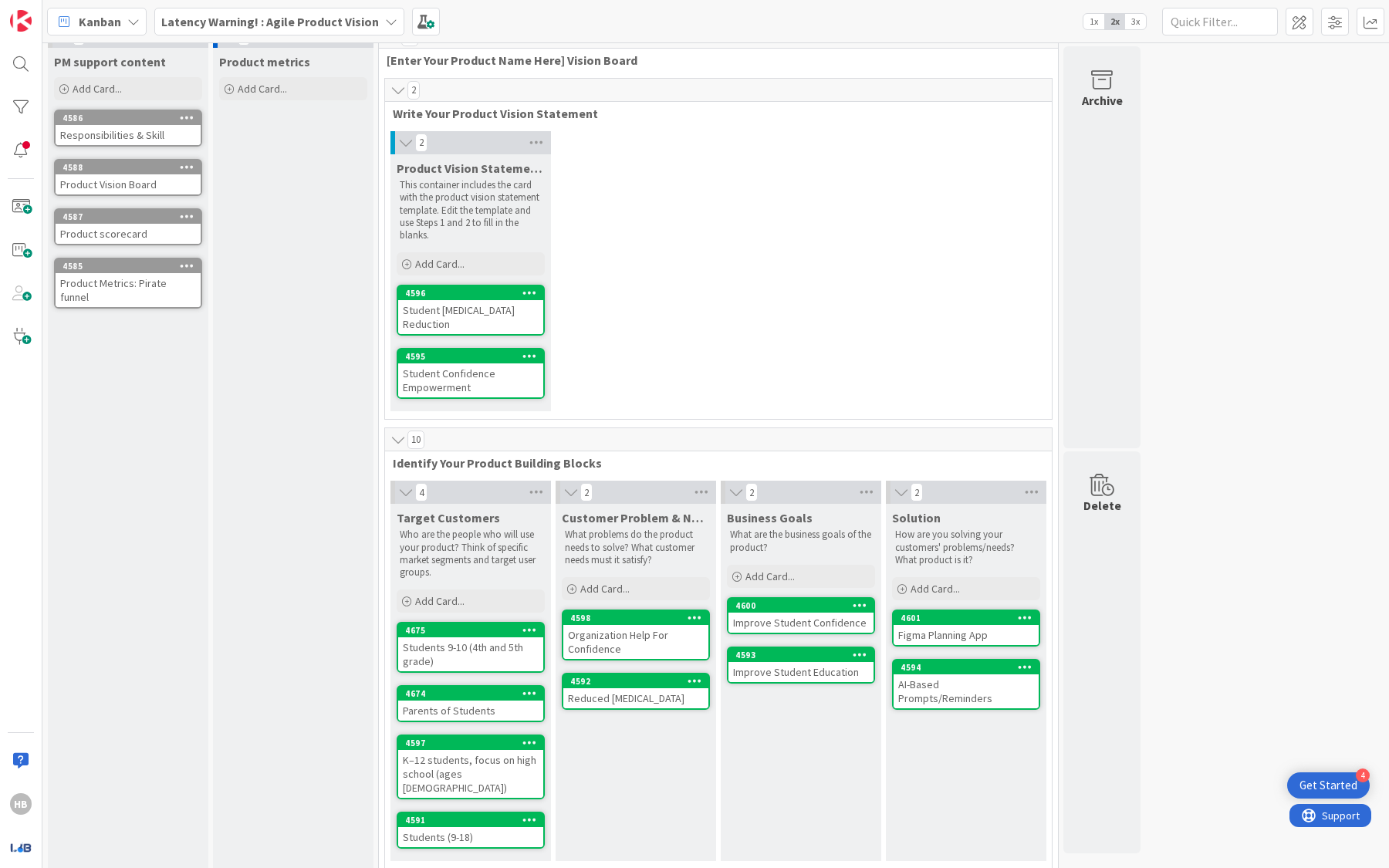
click at [458, 653] on div "Students 9-10 (4th and 5th grade)" at bounding box center [470, 655] width 145 height 34
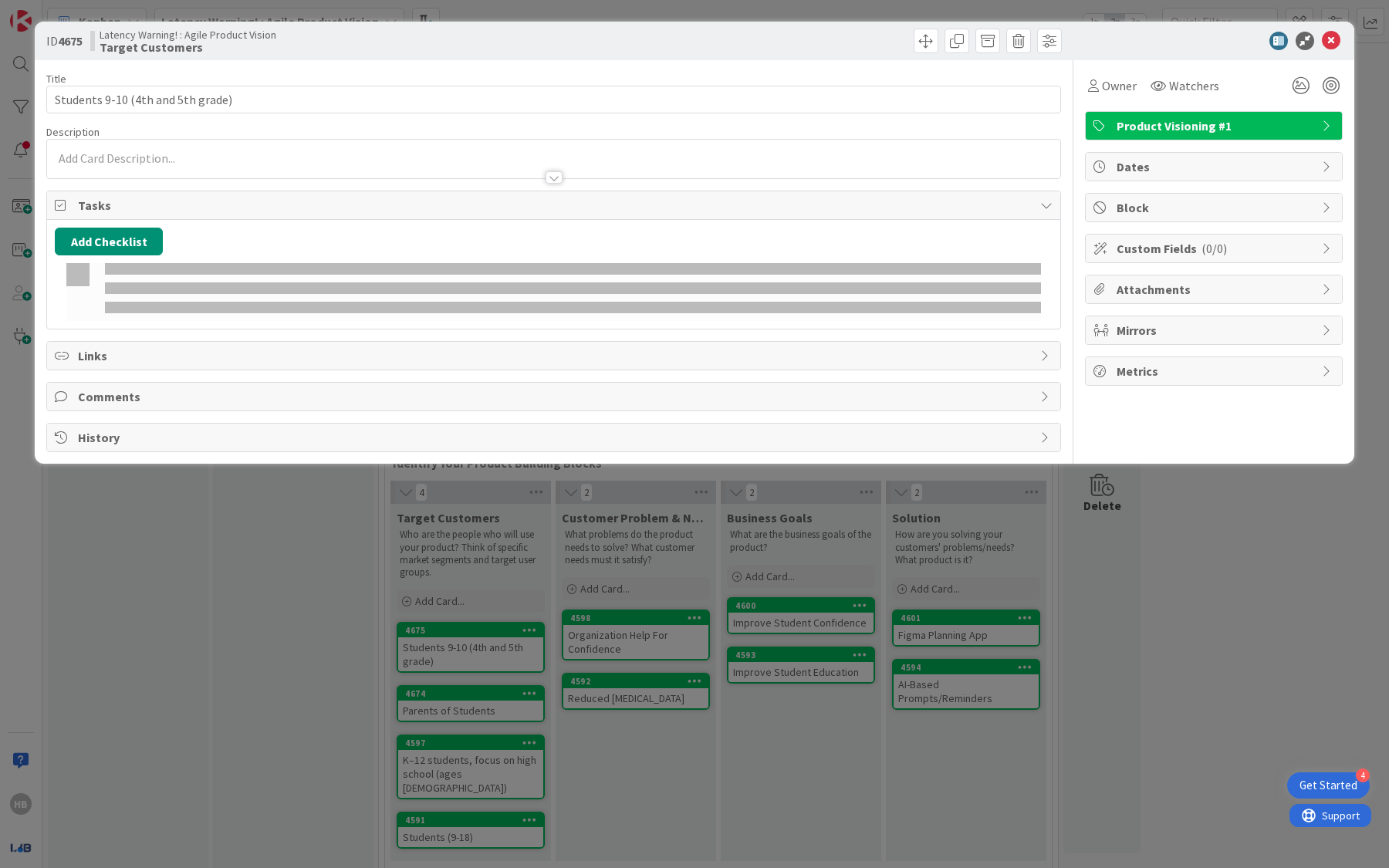
type textarea "x"
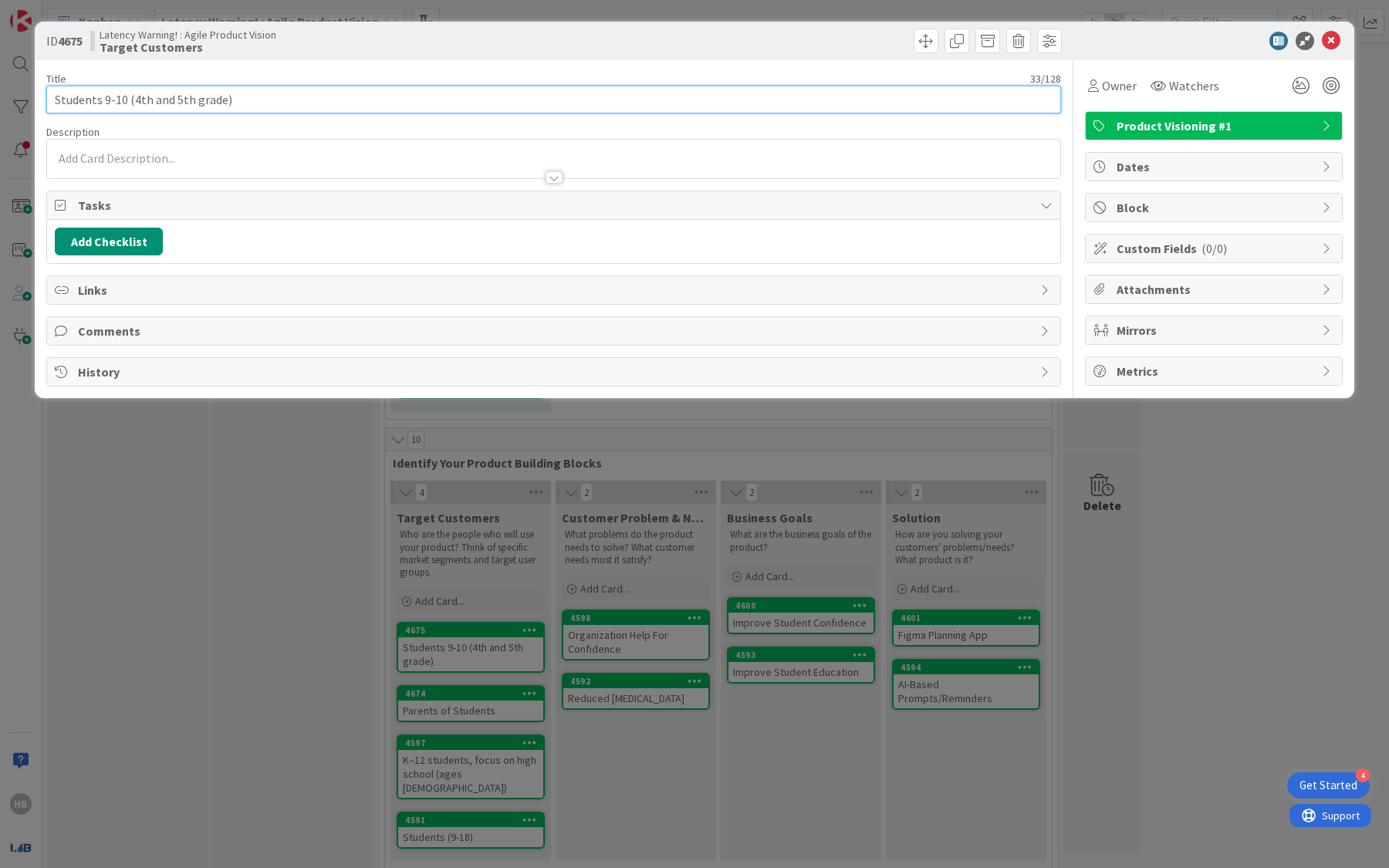
click at [199, 92] on input "Students 9-10 (4th and 5th grade)" at bounding box center [553, 99] width 1015 height 27
type input "El"
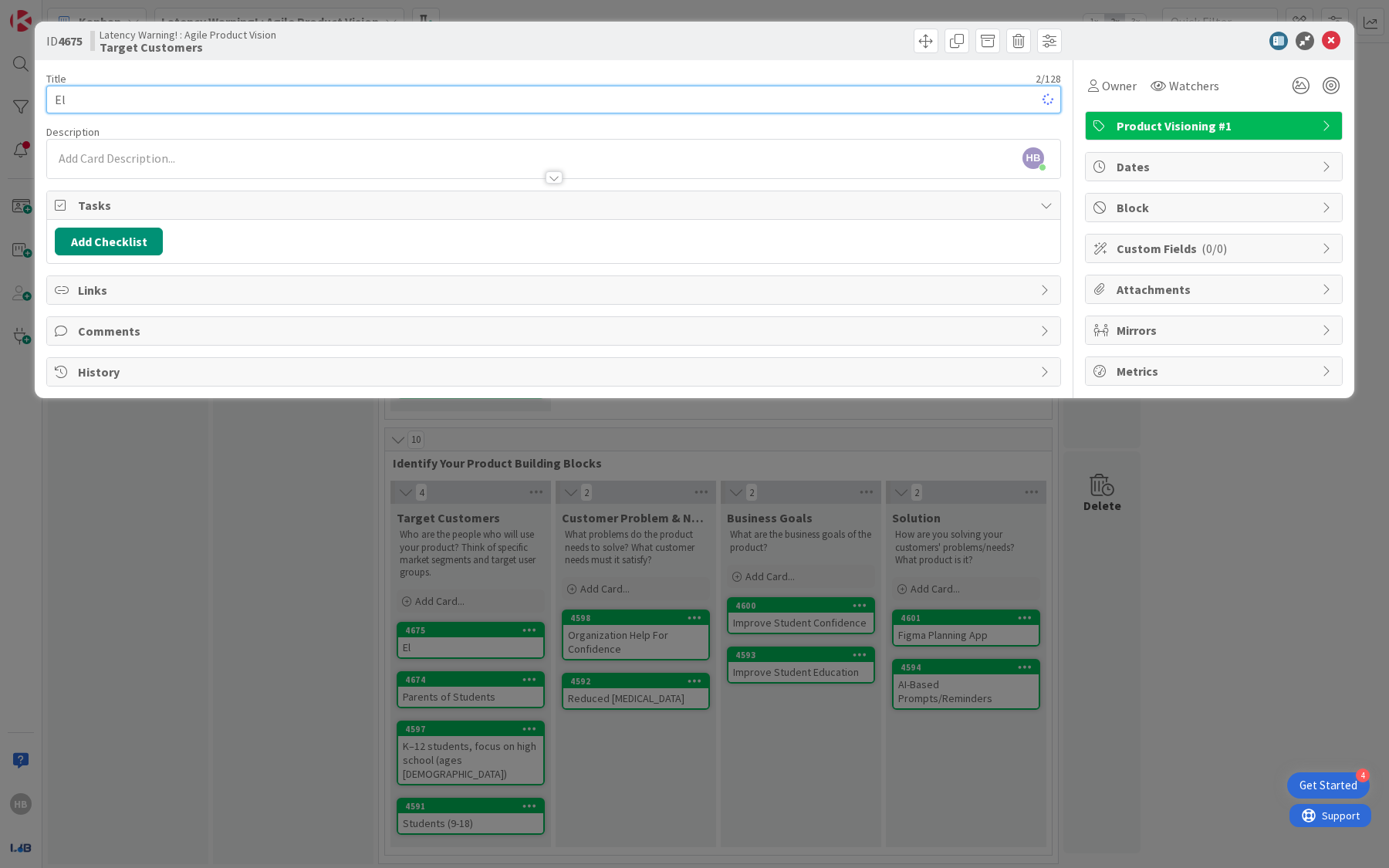
scroll to position [9, 0]
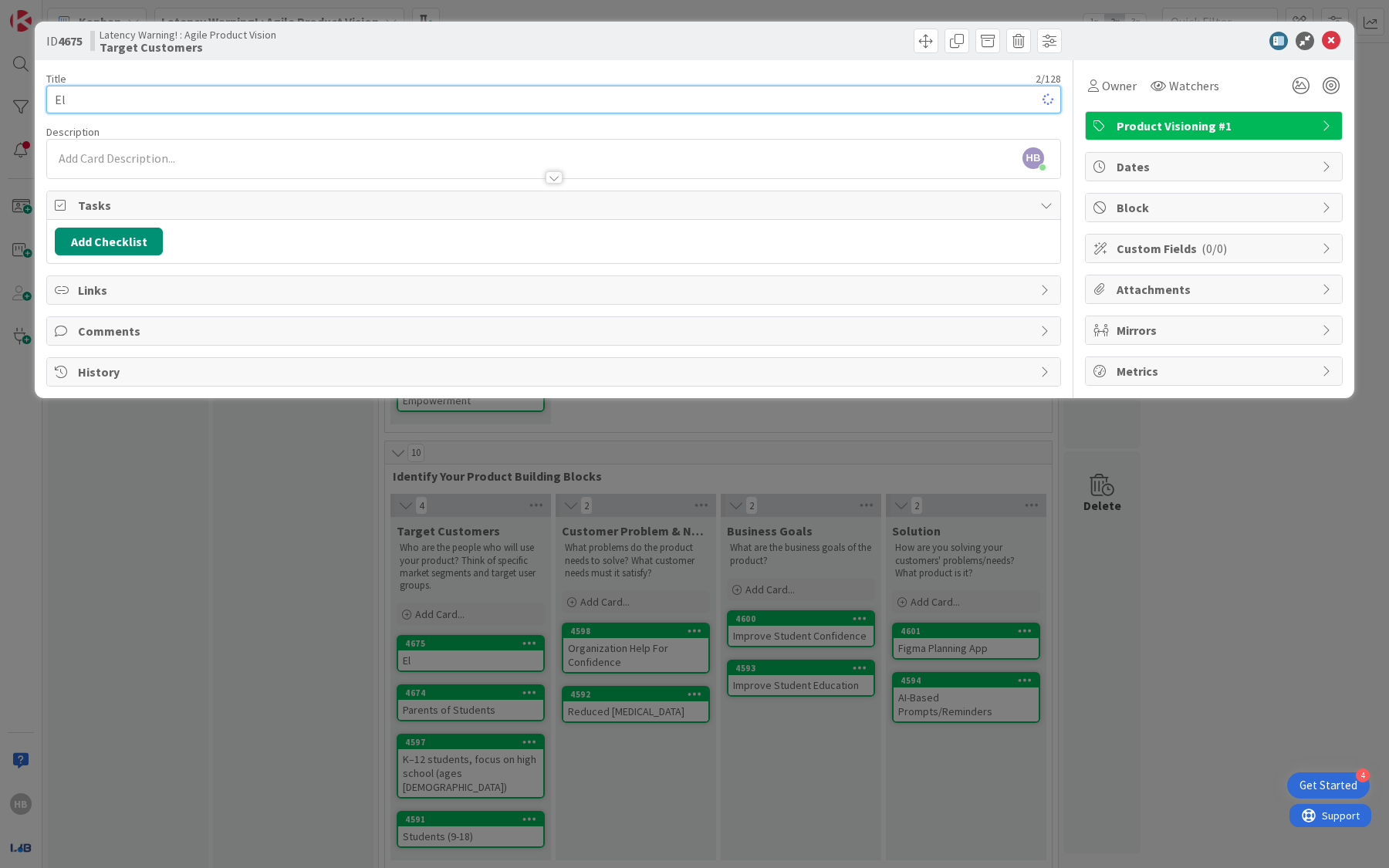
type textarea "x"
type input "Elemn"
type textarea "x"
type input "Ele"
type textarea "x"
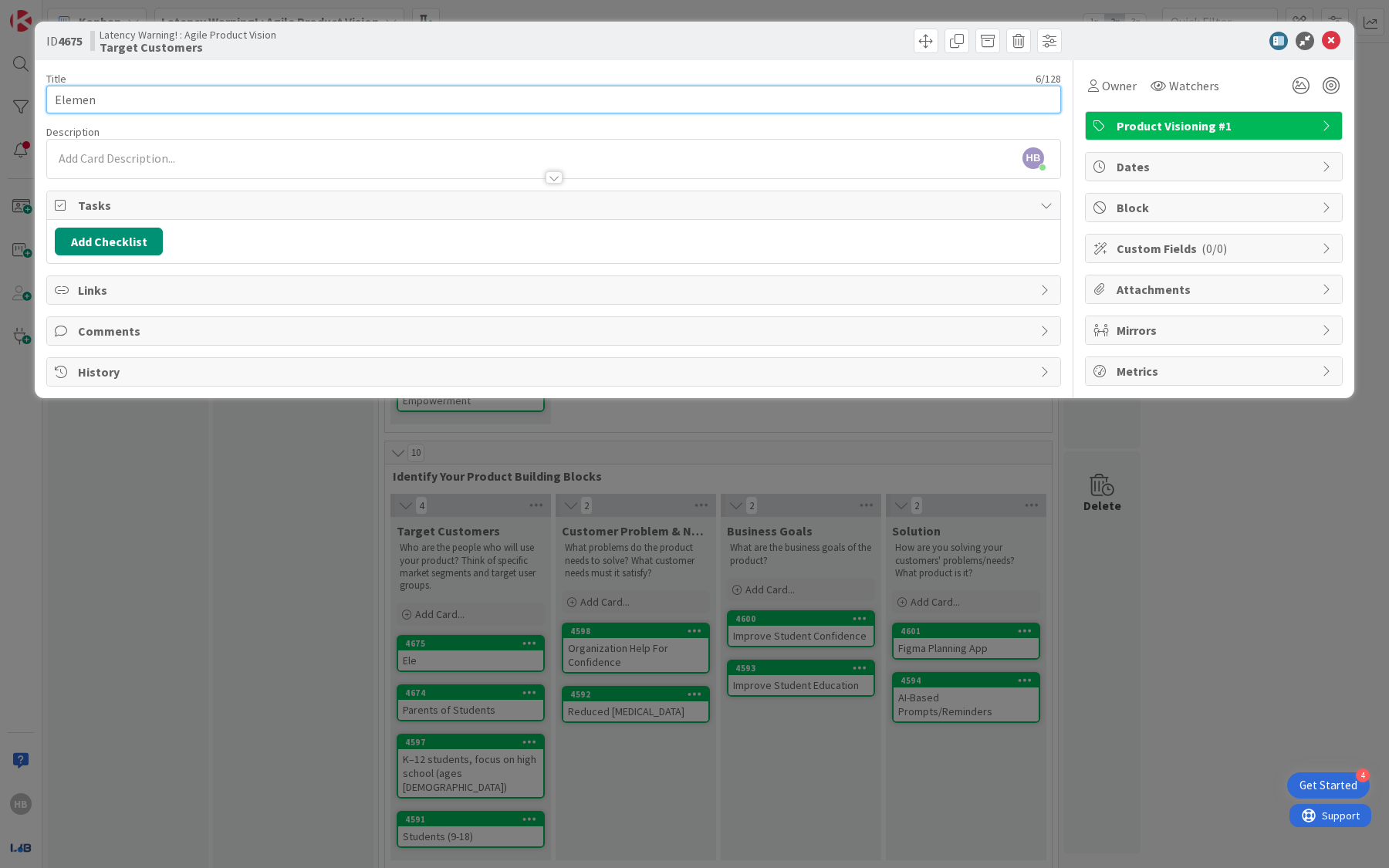
type input "Element"
type textarea "x"
type input "Elementery"
type textarea "x"
type input "Elementary"
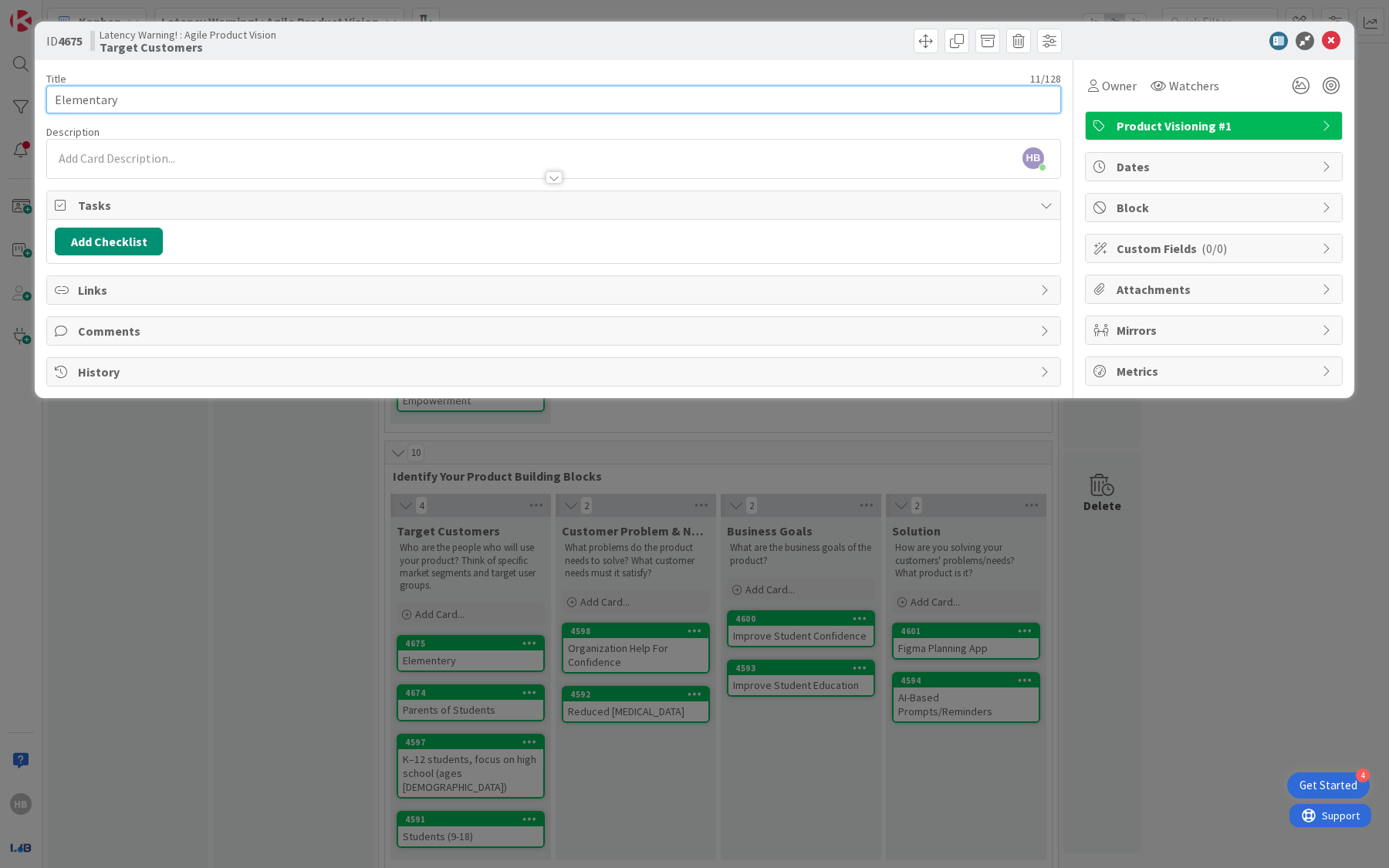
type textarea "x"
type input "Elementary"
type textarea "x"
type input "Elementary Students"
type textarea "x"
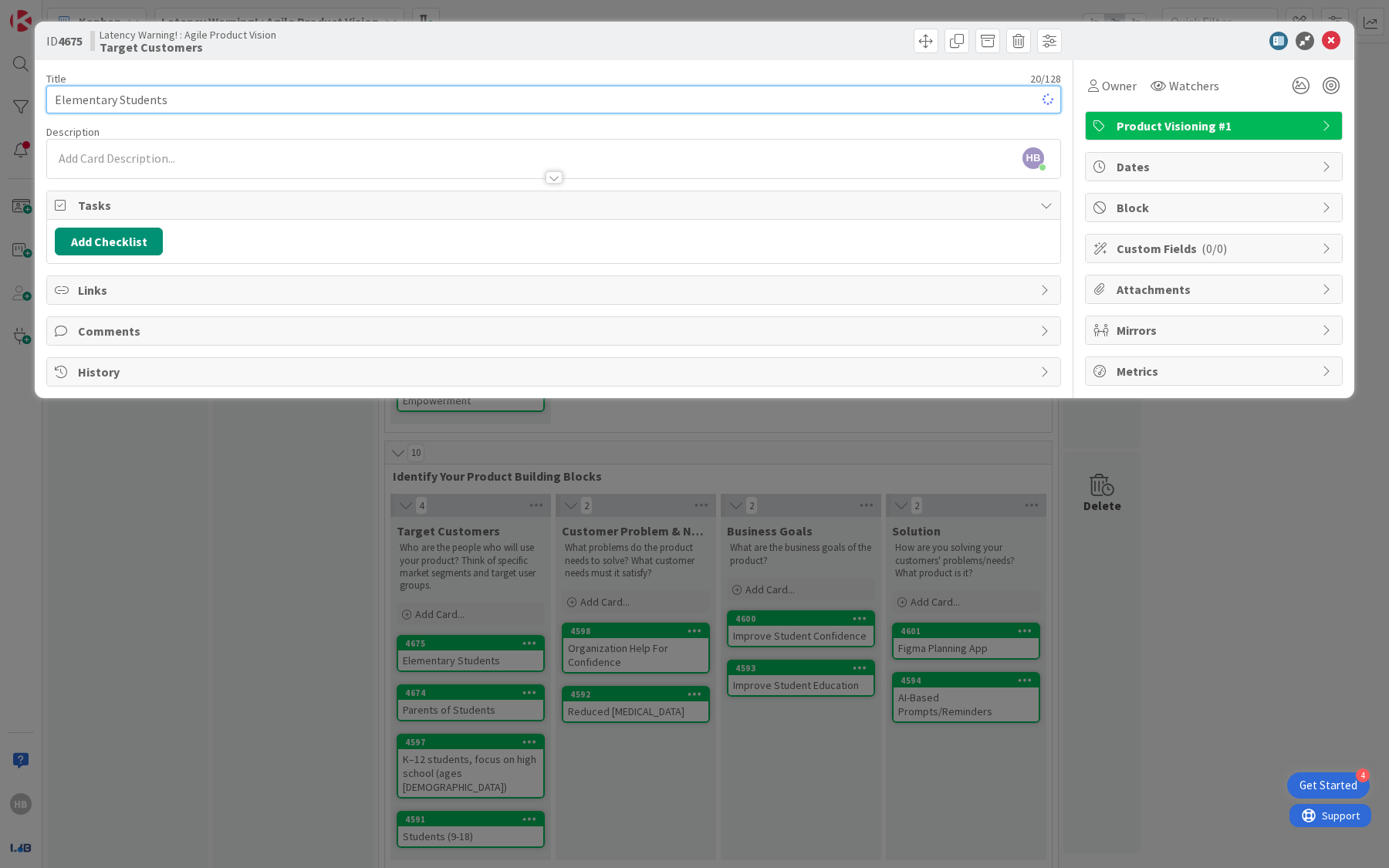
type input "Elementary Students"
type textarea "x"
type input "Elementary Students ("
type textarea "x"
type input "Elementary Students (4"
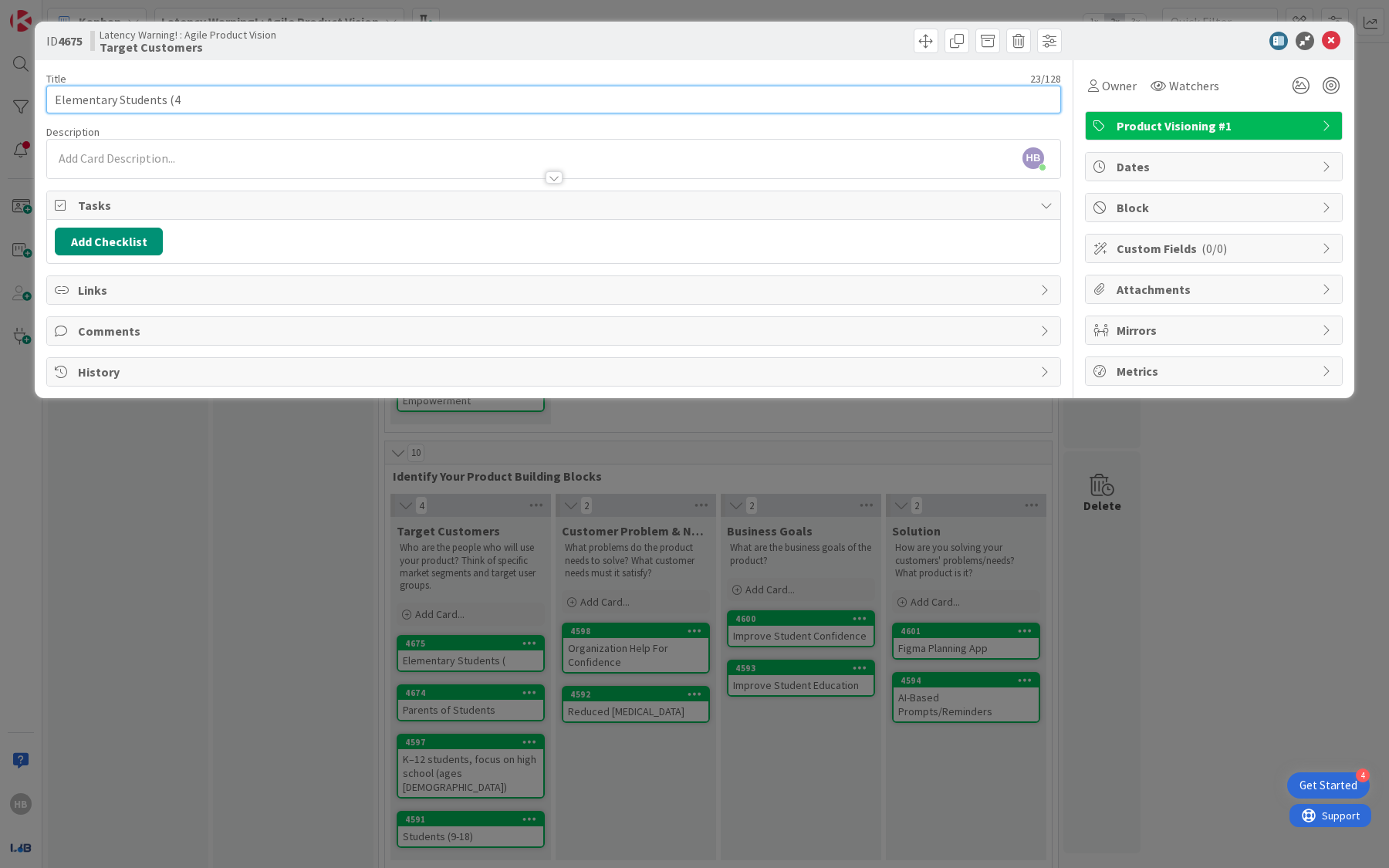
type textarea "x"
type input "Elementary Students (4t"
type textarea "x"
type input "Elementary Students (4th"
type textarea "x"
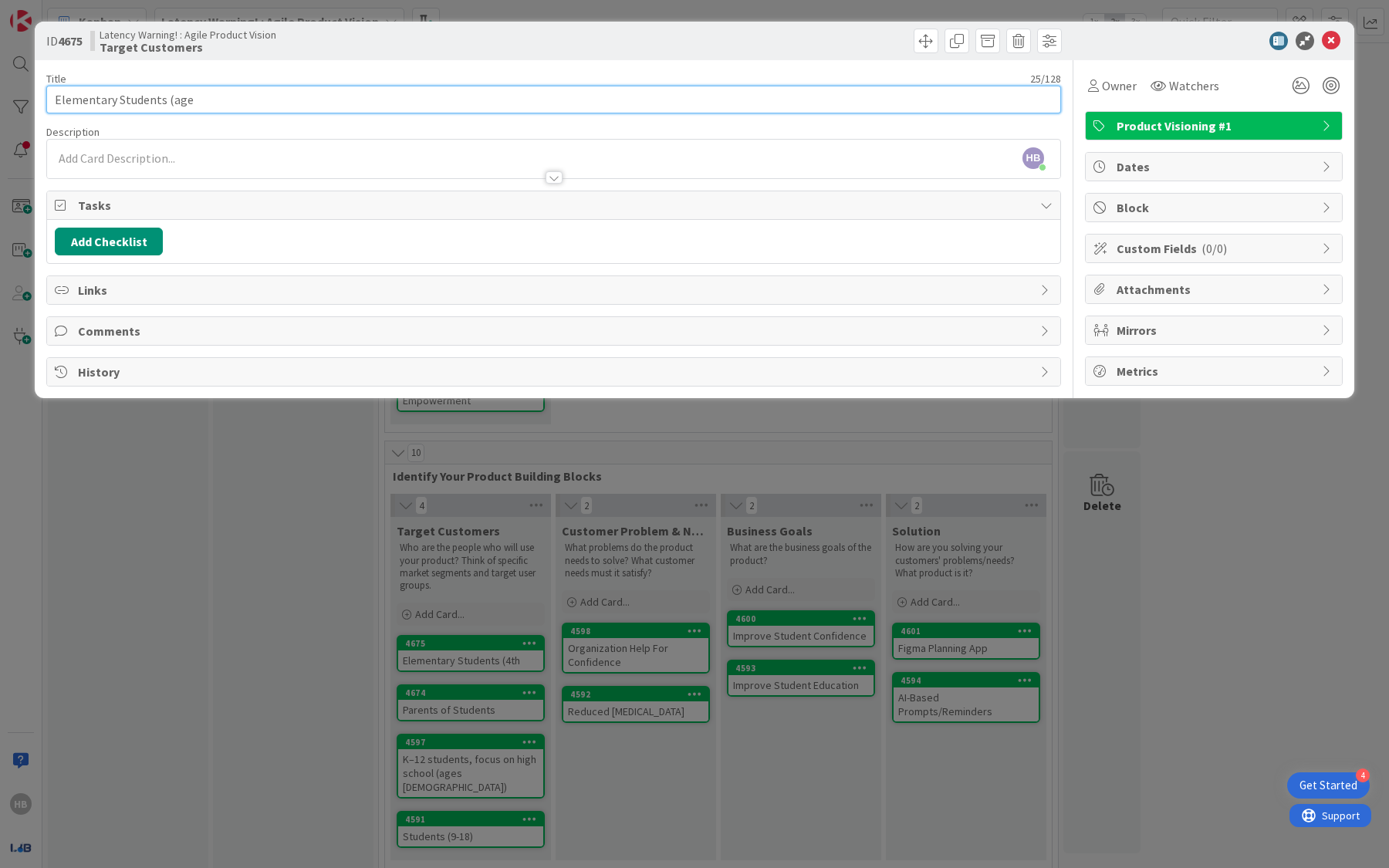
type input "Elementary Students (ages"
type textarea "x"
type input "Elementary Students ("
type textarea "x"
type input "Elementary Students (4th and 5th grade)"
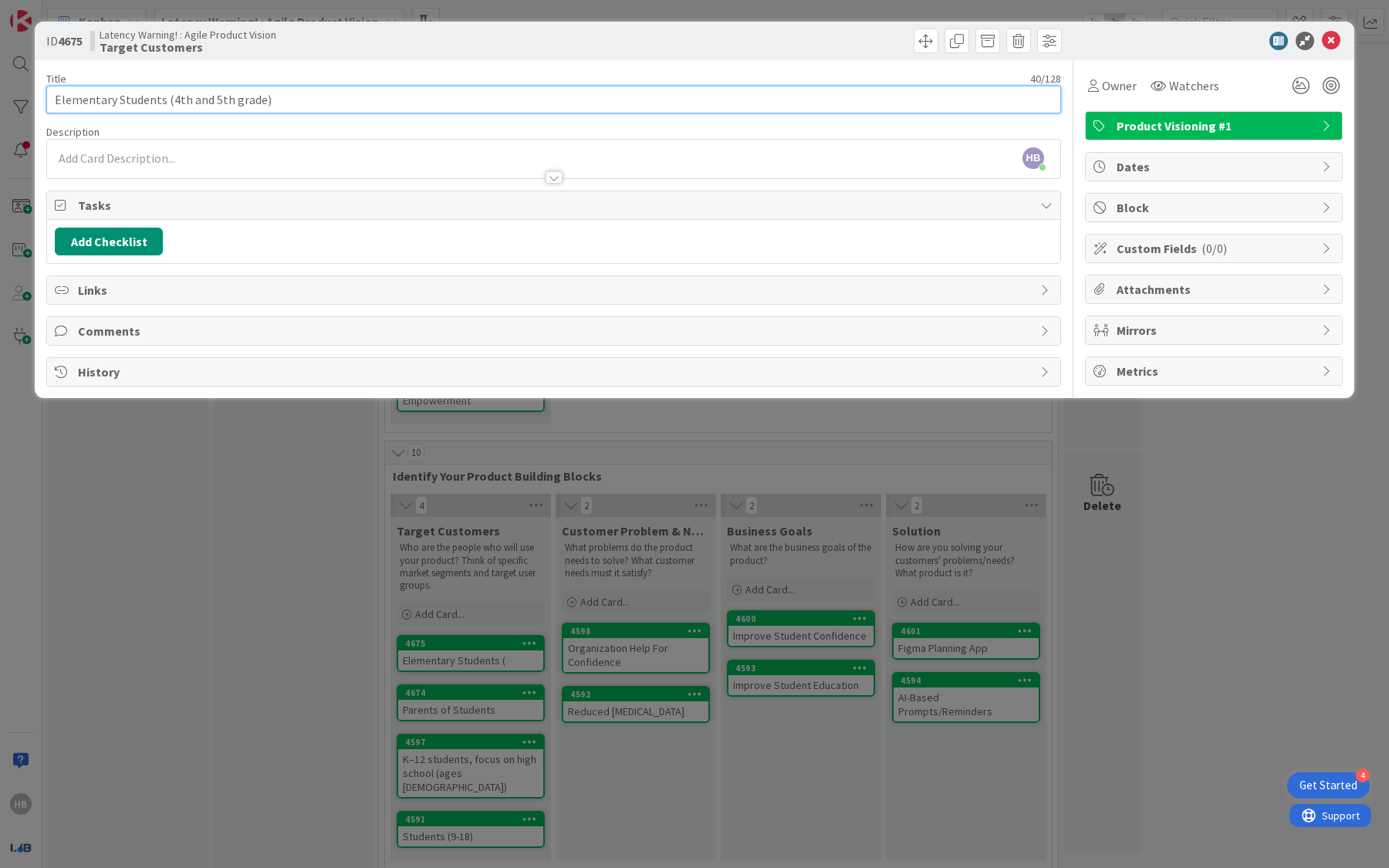
scroll to position [22, 0]
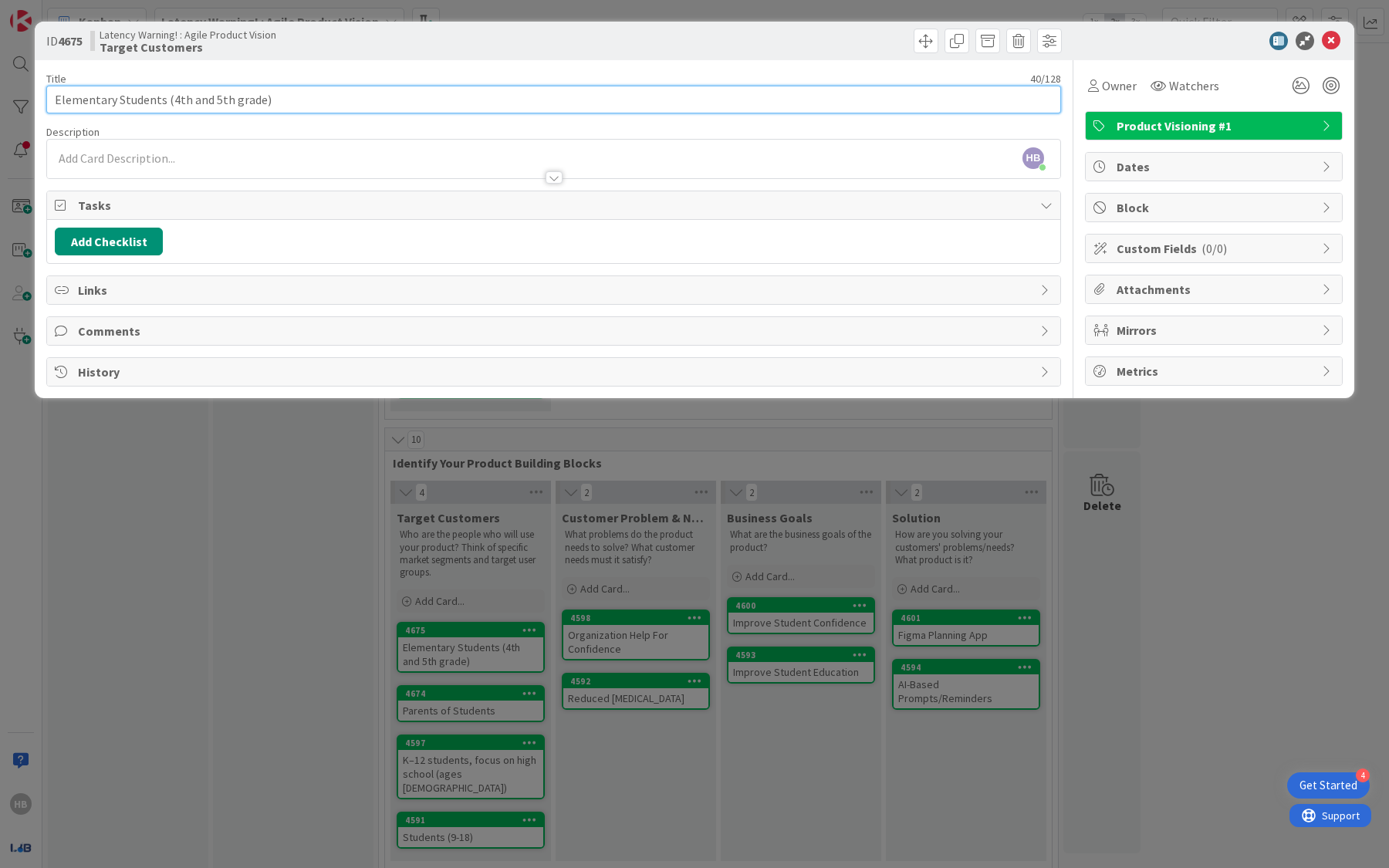
type textarea "x"
type input "Elementary Students (4th and 5th grade)"
click at [1340, 40] on icon at bounding box center [1331, 40] width 19 height 19
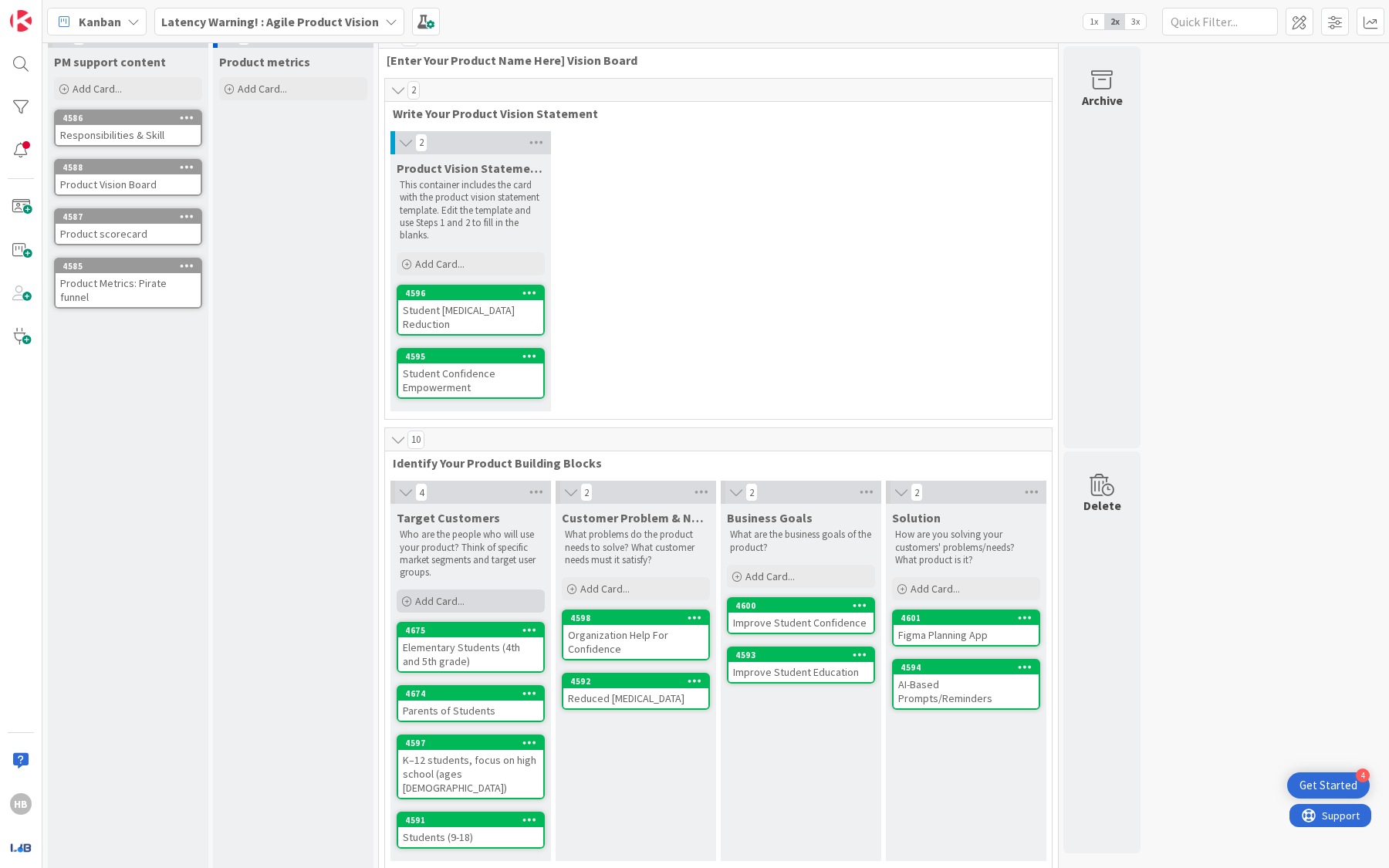
click at [440, 599] on span "Add Card..." at bounding box center [440, 601] width 49 height 14
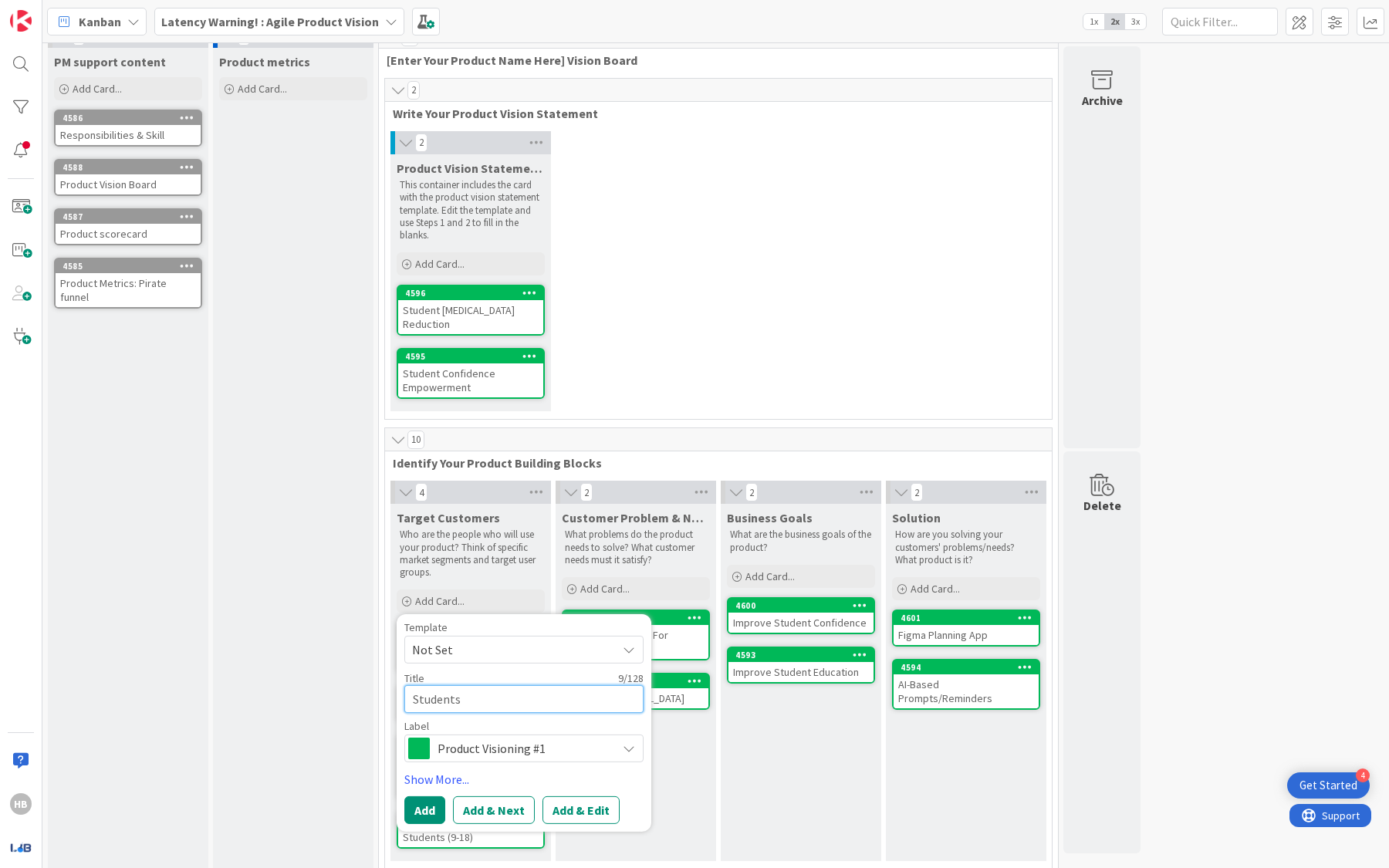
click at [489, 692] on textarea "Students" at bounding box center [523, 699] width 239 height 27
type textarea "x"
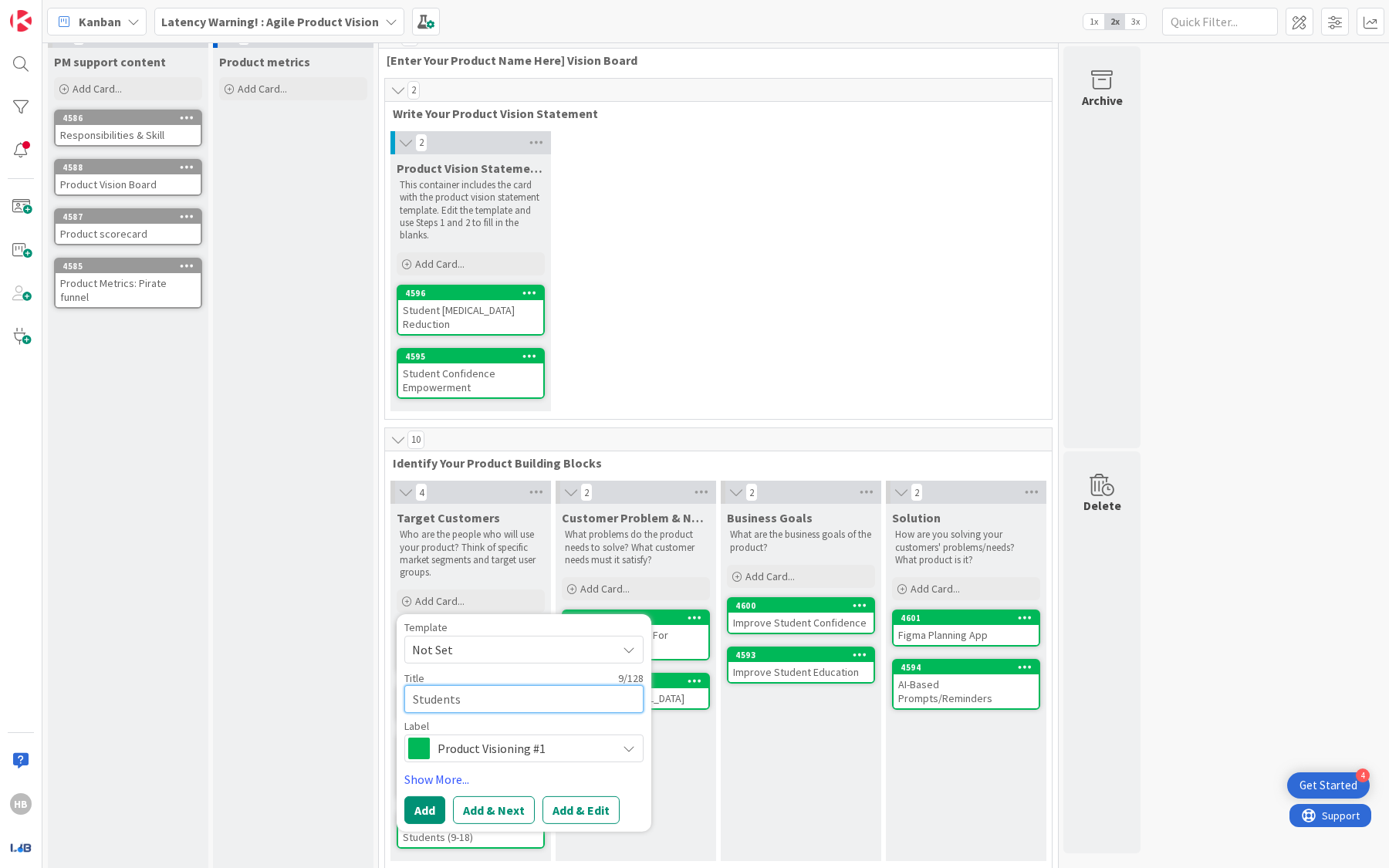
type textarea "M"
type textarea "x"
type textarea "Mi"
type textarea "x"
type textarea "Mid"
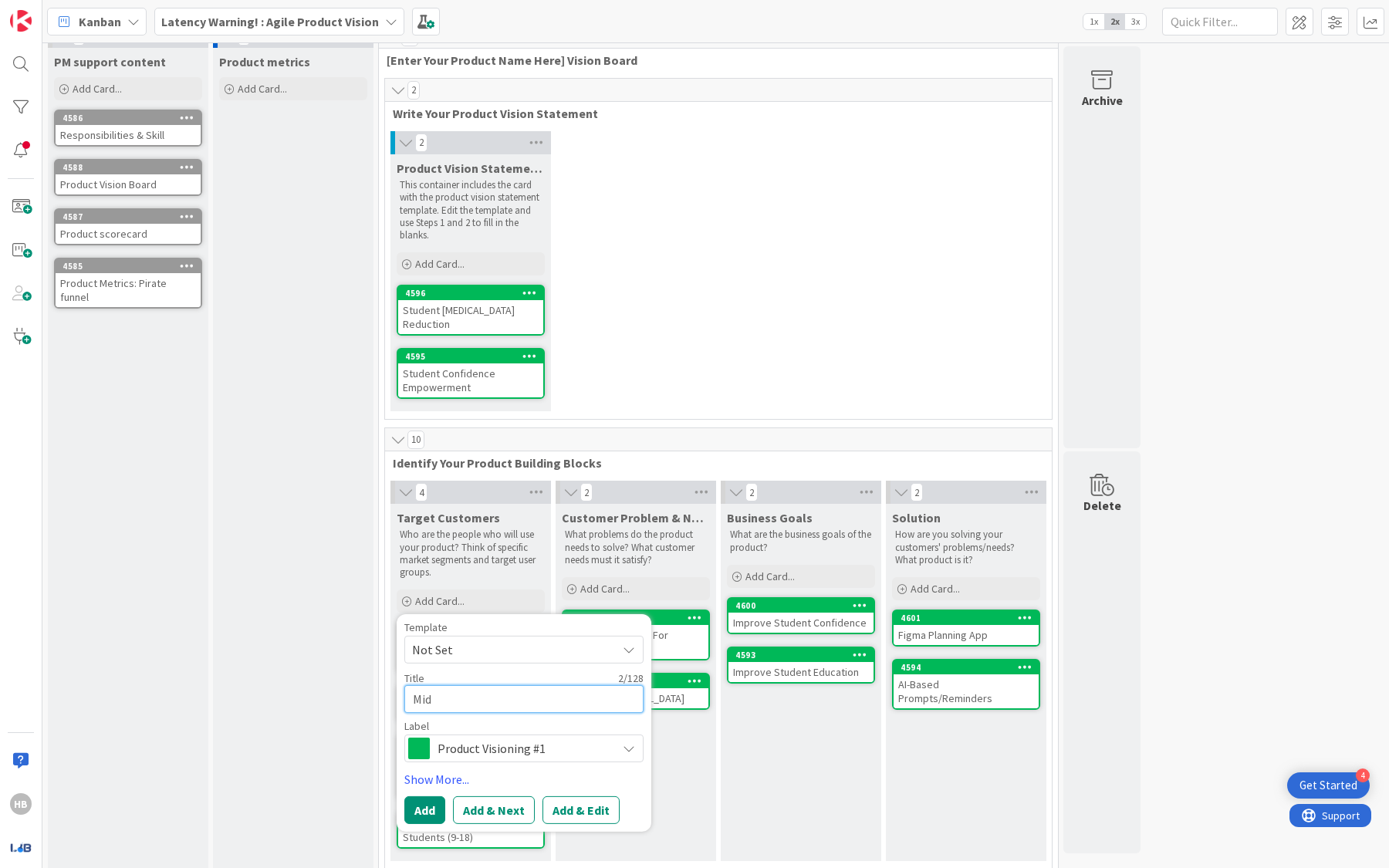
type textarea "x"
type textarea "Midd"
type textarea "x"
type textarea "Middl"
type textarea "x"
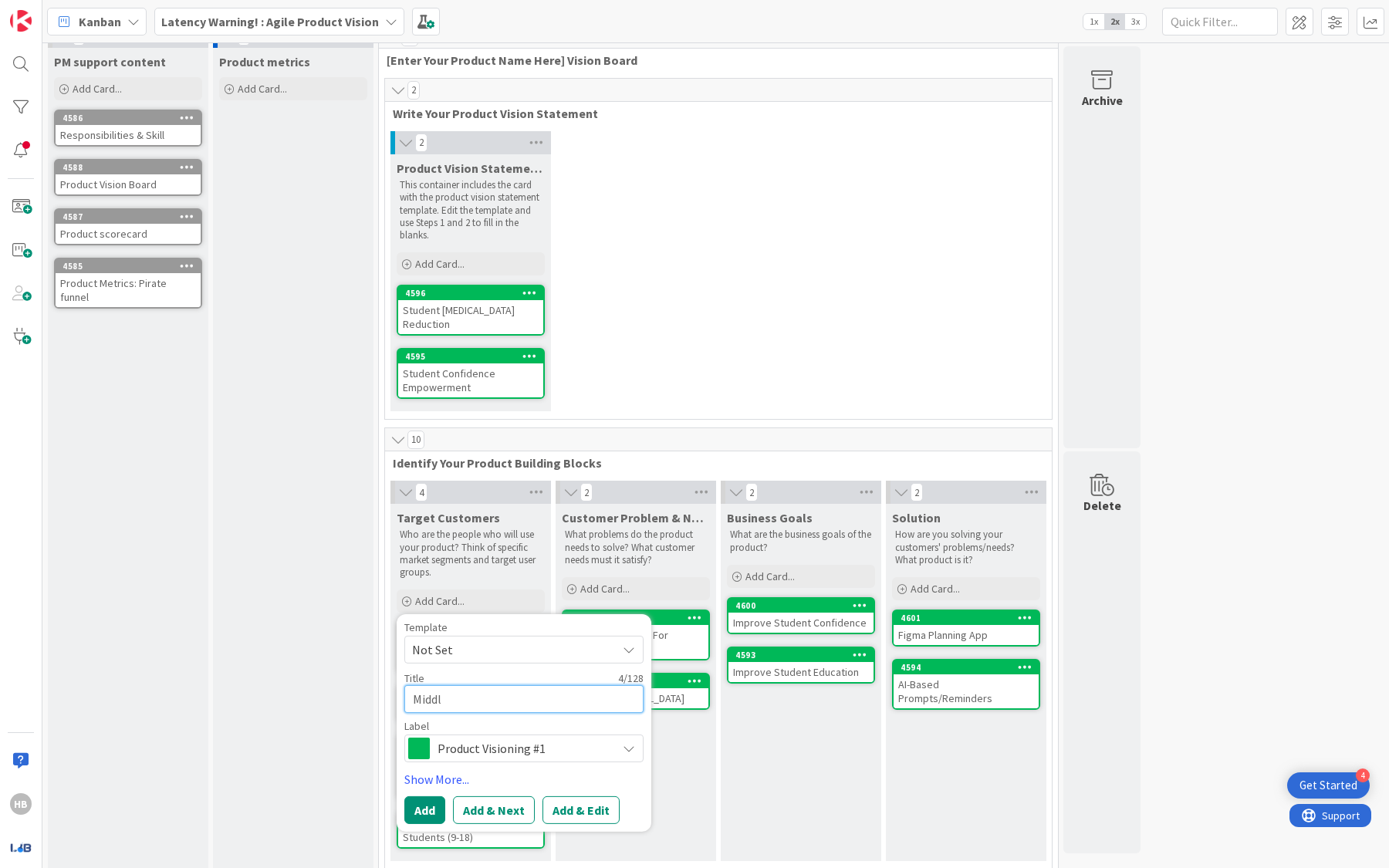
type textarea "Middle"
type textarea "x"
type textarea "Middle"
type textarea "x"
type textarea "Middle"
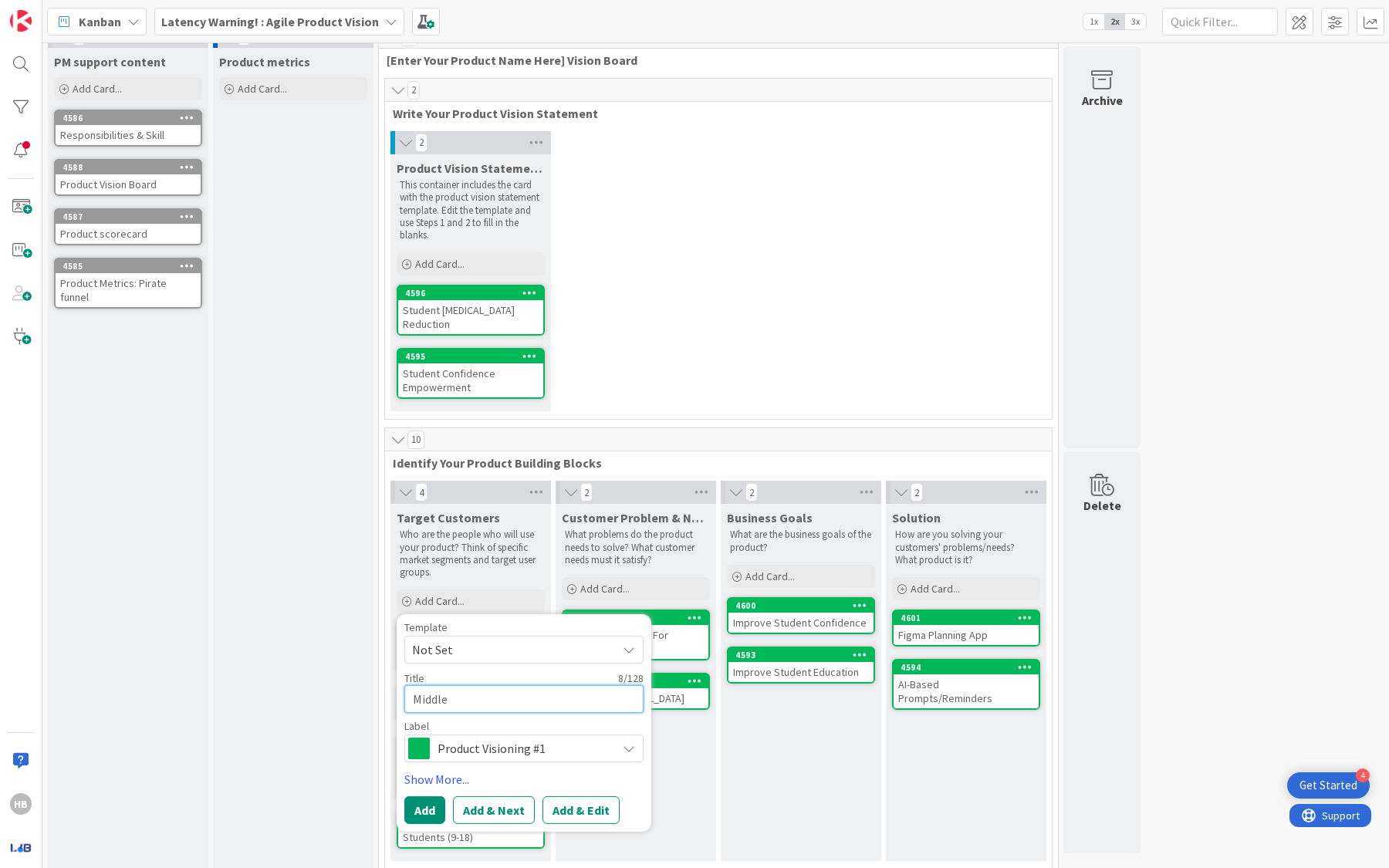
type textarea "x"
type textarea "Middle S"
type textarea "x"
type textarea "Middle Sc"
type textarea "x"
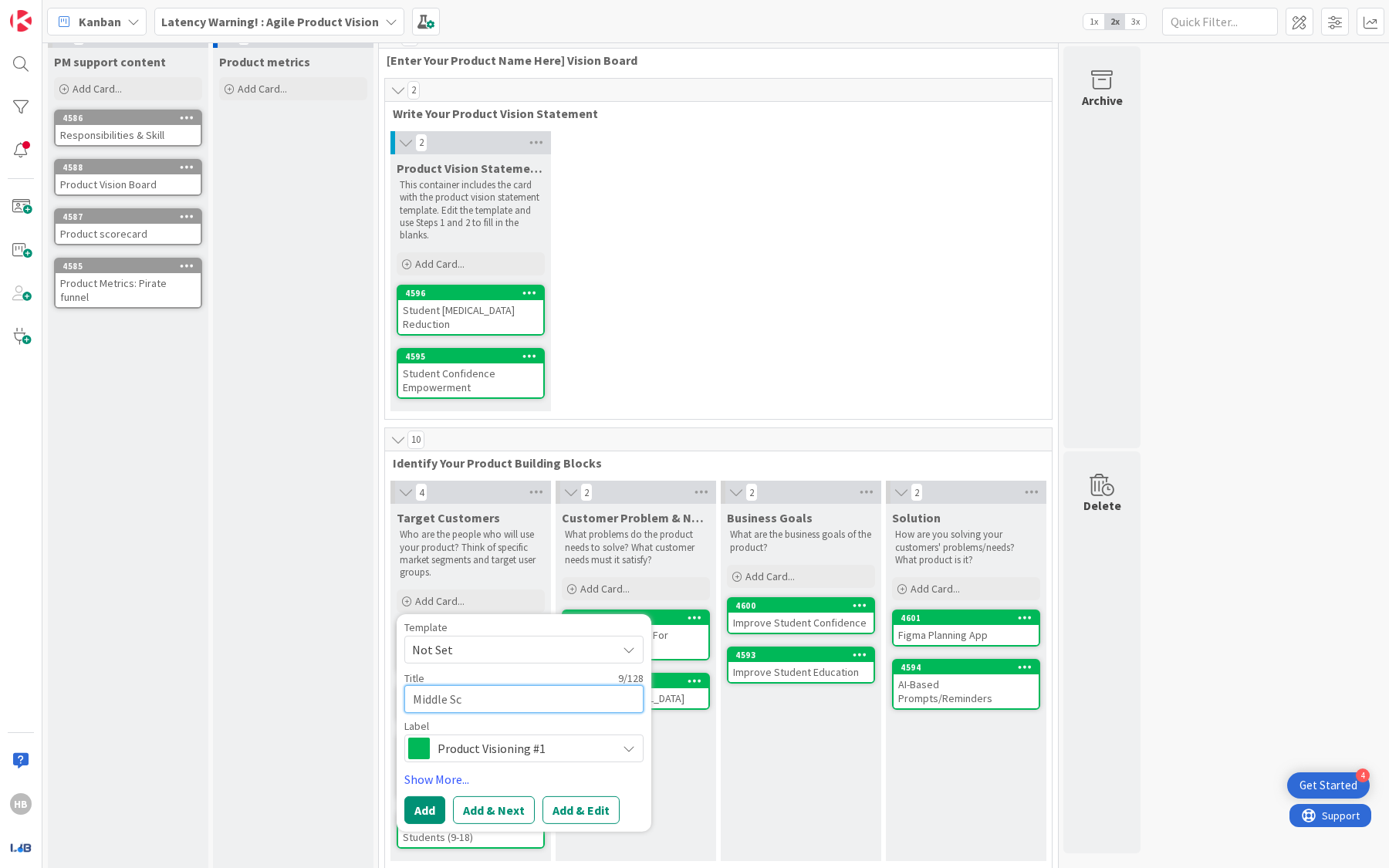
type textarea "Middle Sch"
type textarea "x"
type textarea "Middle Scho"
type textarea "x"
type textarea "Middle Schoo"
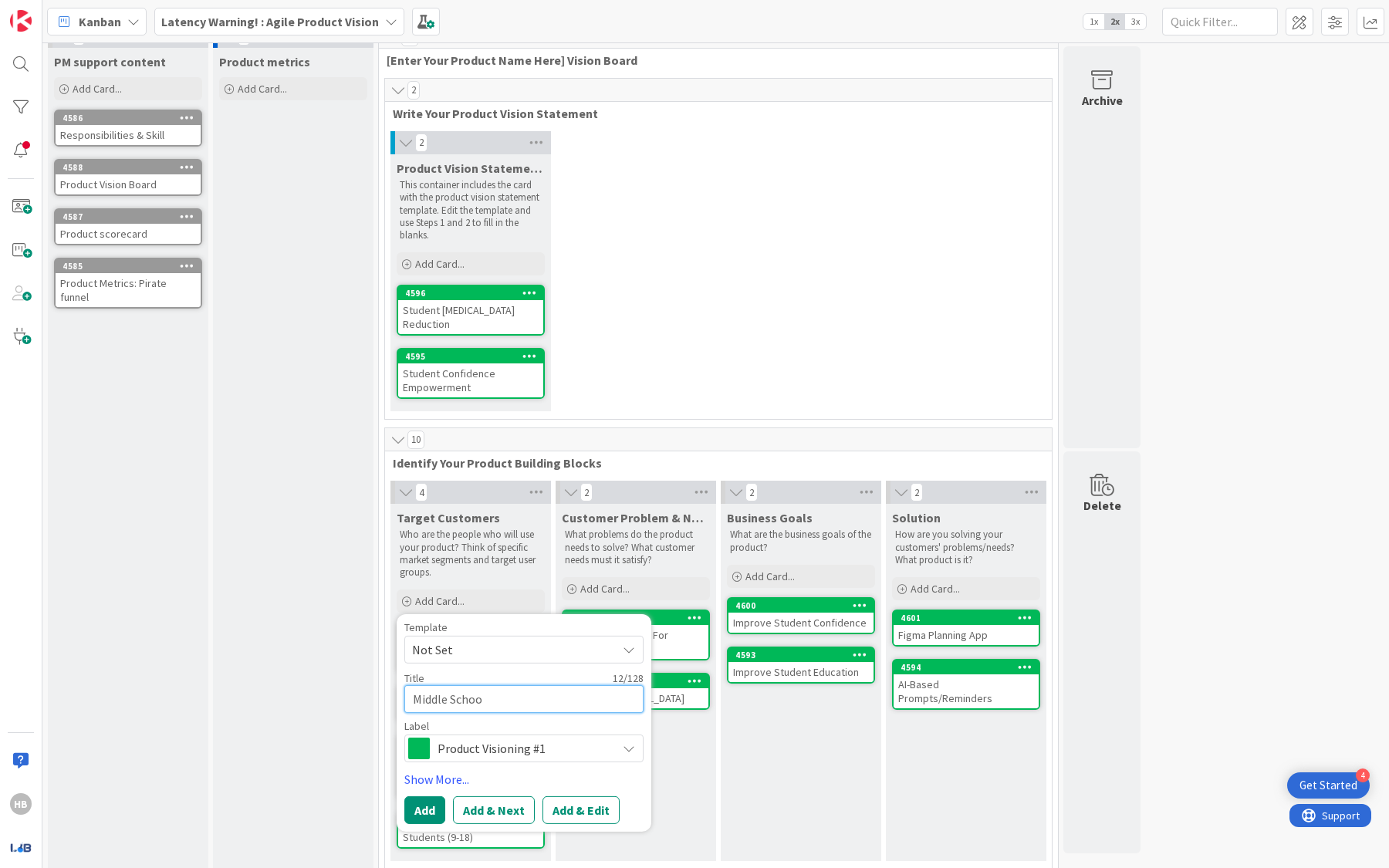
type textarea "x"
type textarea "Middle School"
type textarea "x"
type textarea "Middle School"
type textarea "x"
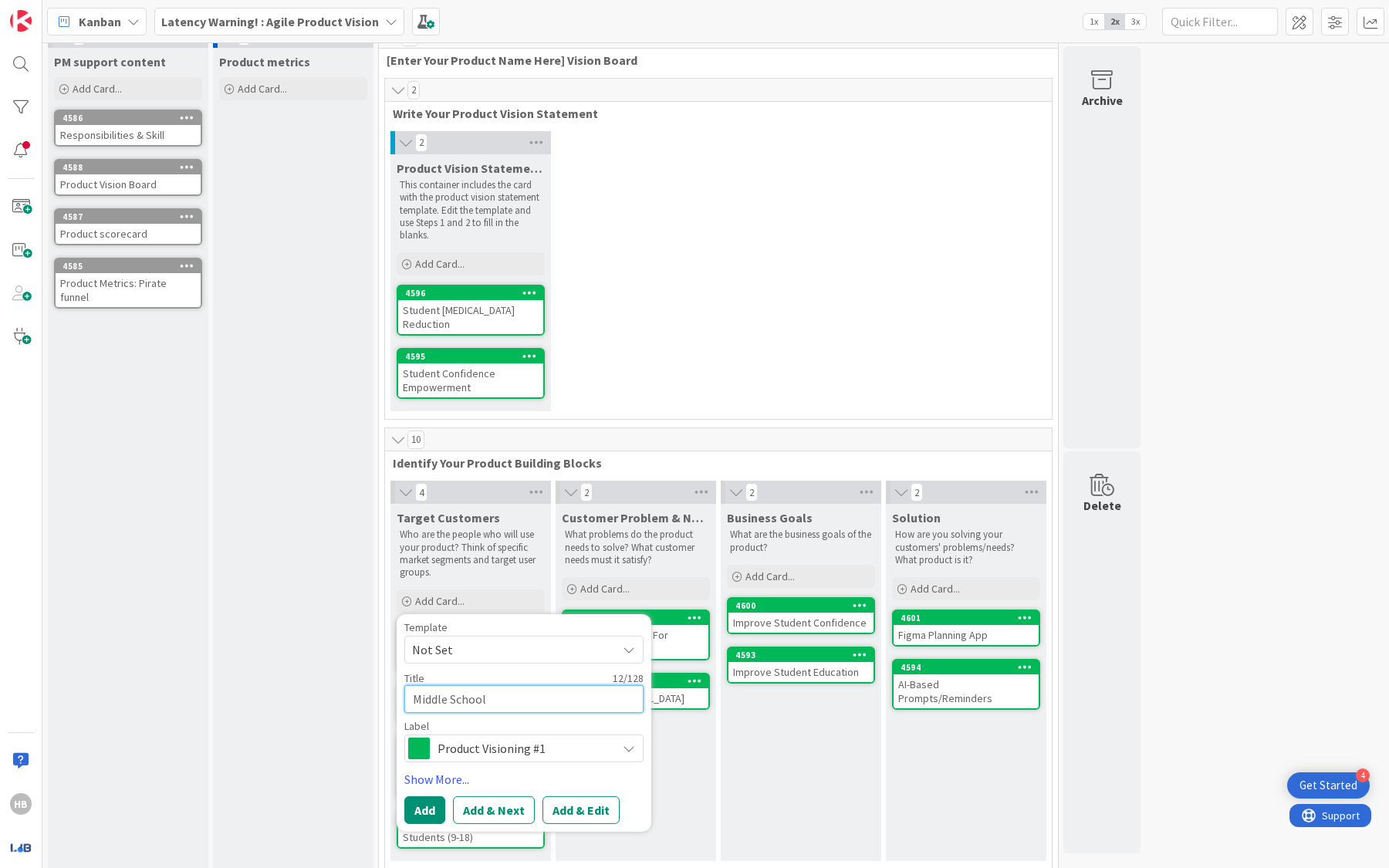
type textarea "Middle School S"
type textarea "x"
type textarea "Middle School St"
type textarea "x"
type textarea "Middle School Stu"
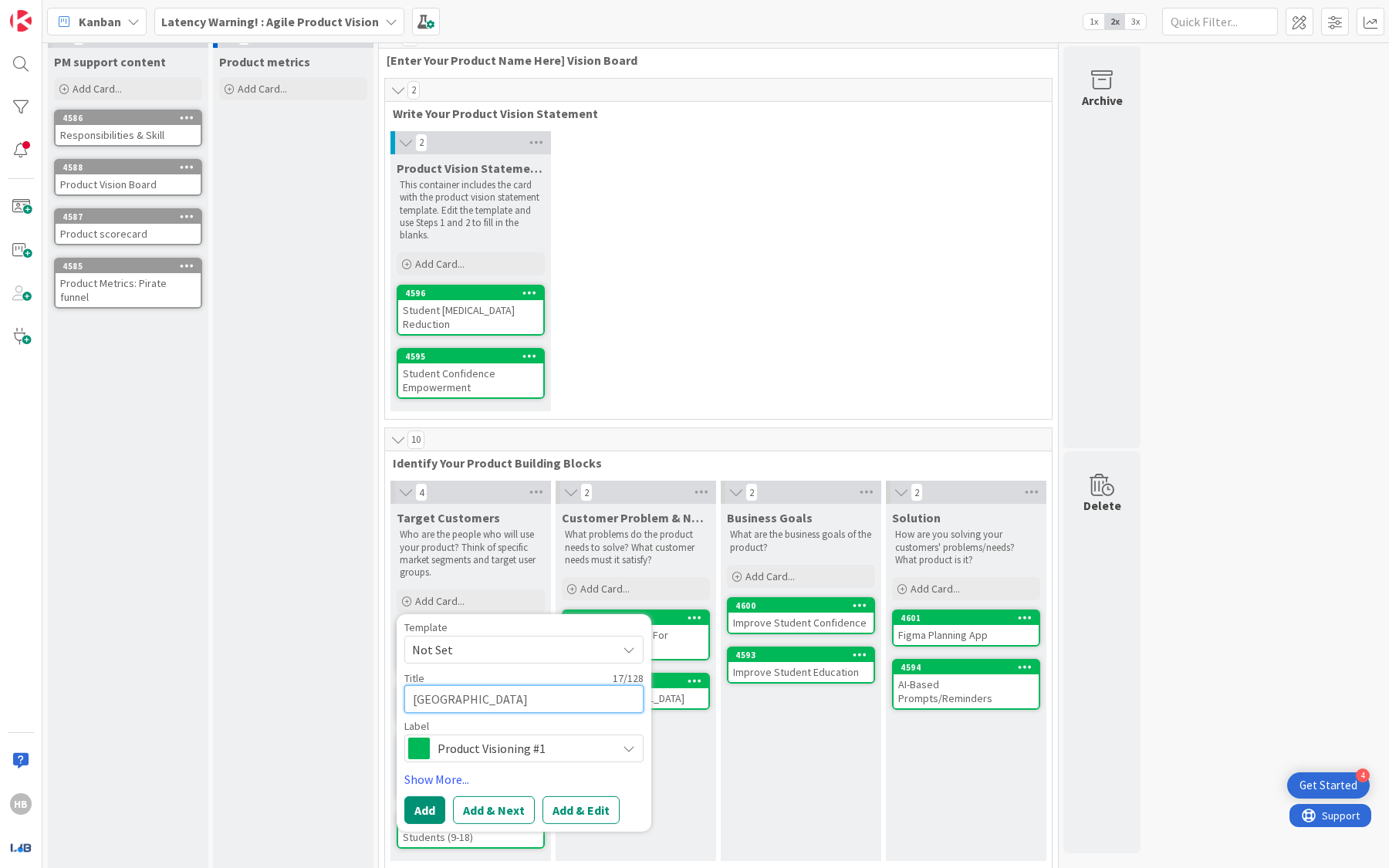
type textarea "x"
type textarea "Middle School Stud"
type textarea "x"
type textarea "Middle School Stude"
type textarea "x"
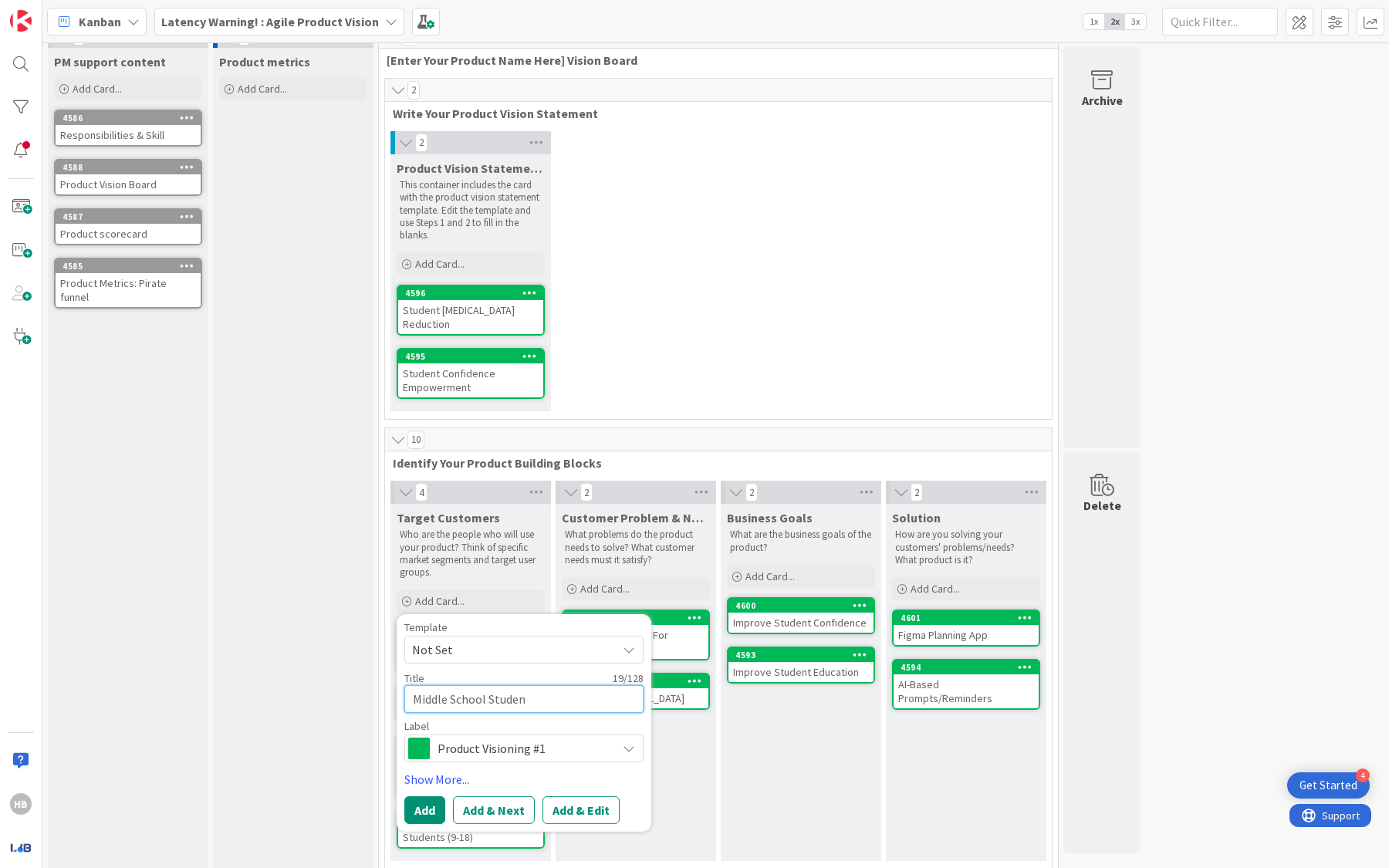
type textarea "Middle School Student"
type textarea "x"
type textarea "Middle School Students"
type textarea "x"
type textarea "Middle School Students"
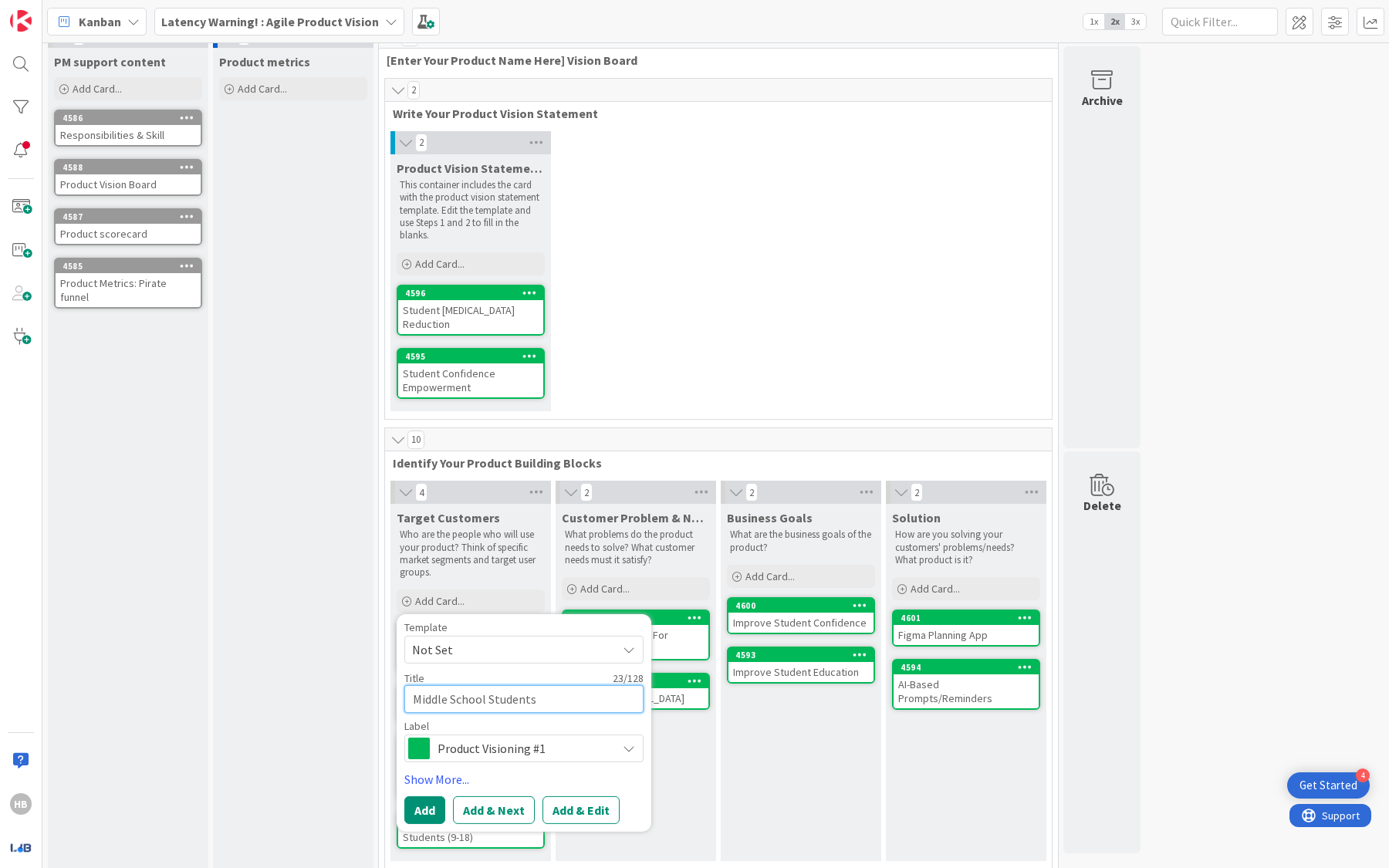
type textarea "x"
type textarea "Middle School Students ("
type textarea "x"
type textarea "Middle School Students (6"
type textarea "x"
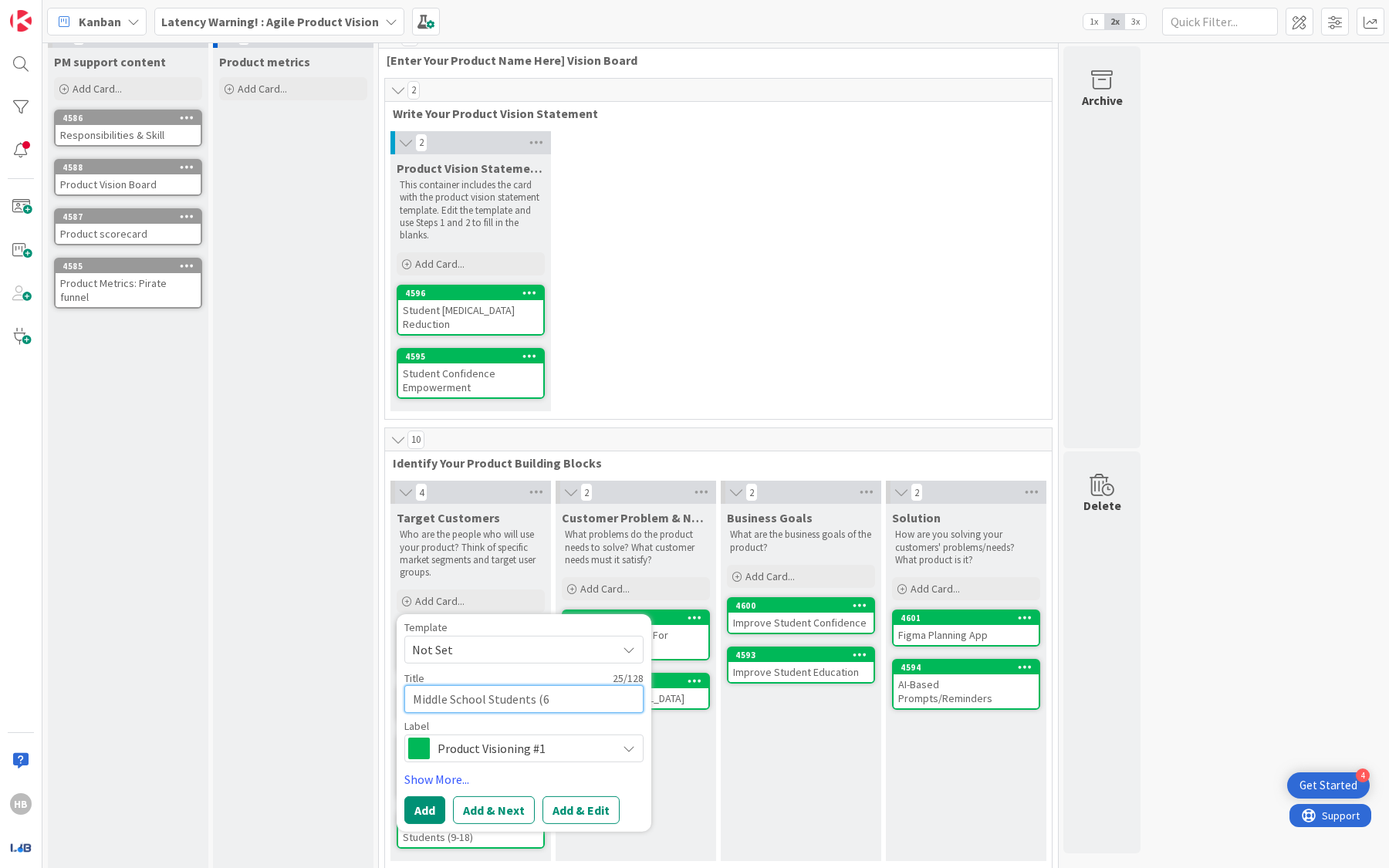
type textarea "Middle School Students (6t"
click at [678, 391] on div "2 Product Vision Statement Template This container includes the card with the p…" at bounding box center [718, 275] width 660 height 287
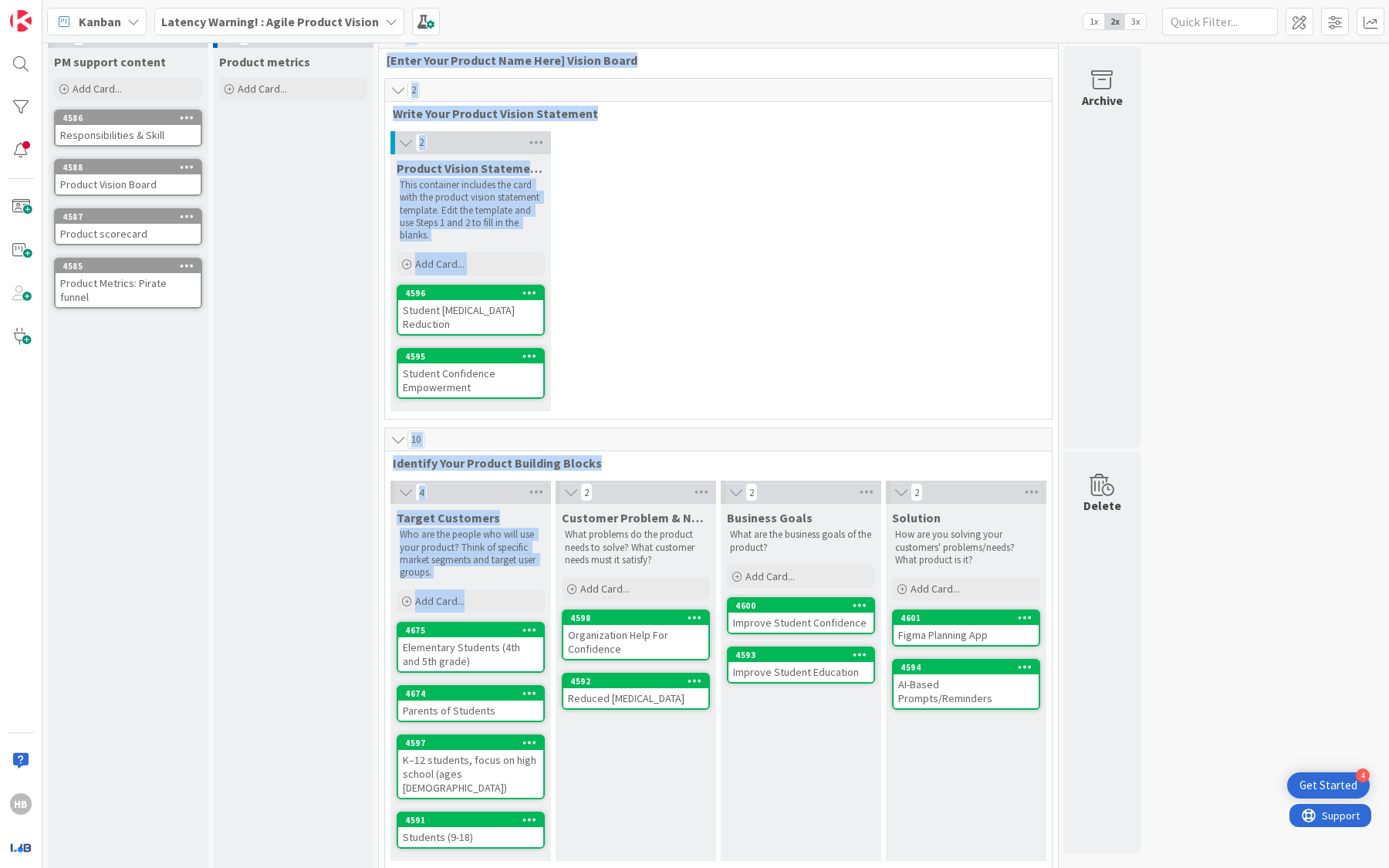
drag, startPoint x: 495, startPoint y: 602, endPoint x: 338, endPoint y: 625, distance: 158.7
click at [338, 625] on div "4 PM support content Add Card... 4586 Responsibilities & Skill 4588 Product Vis…" at bounding box center [594, 455] width 1098 height 861
click at [338, 625] on div "Product metrics Add Card..." at bounding box center [292, 462] width 160 height 830
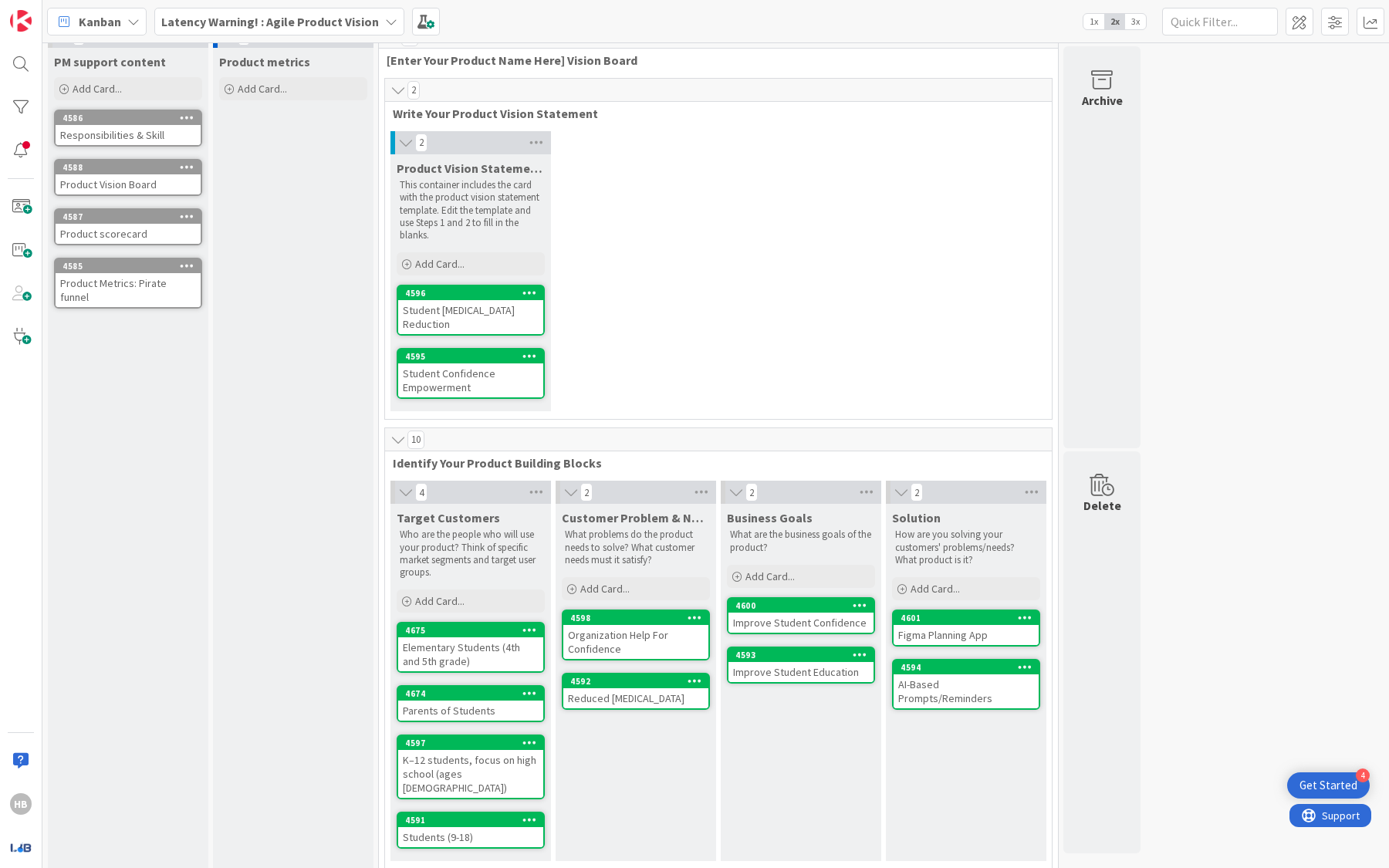
click at [438, 610] on div "Target Customers Who are the people who will use your product? Think of specifi…" at bounding box center [470, 560] width 160 height 112
click at [449, 595] on span "Add Card..." at bounding box center [440, 601] width 49 height 14
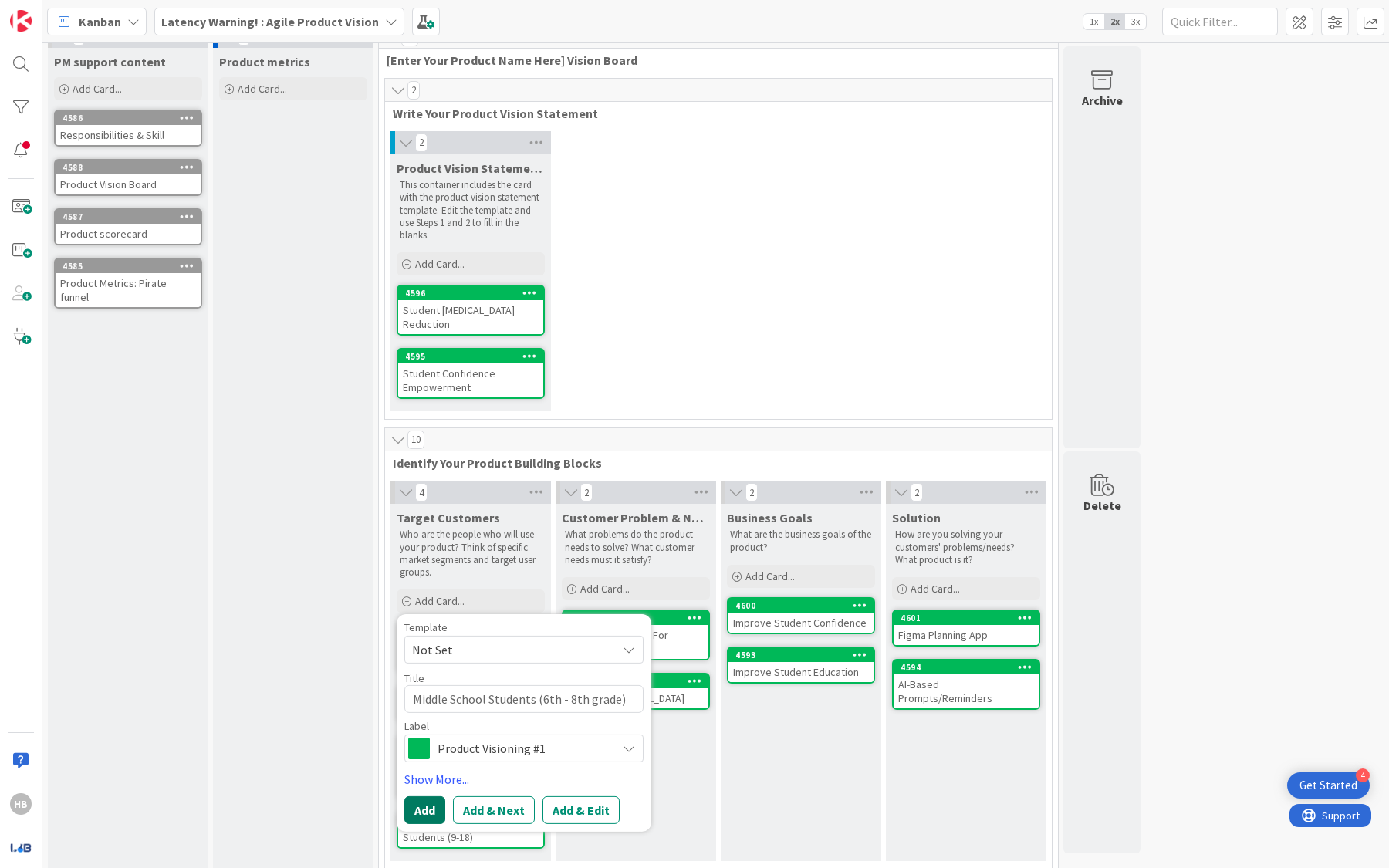
click at [421, 800] on button "Add" at bounding box center [424, 810] width 41 height 27
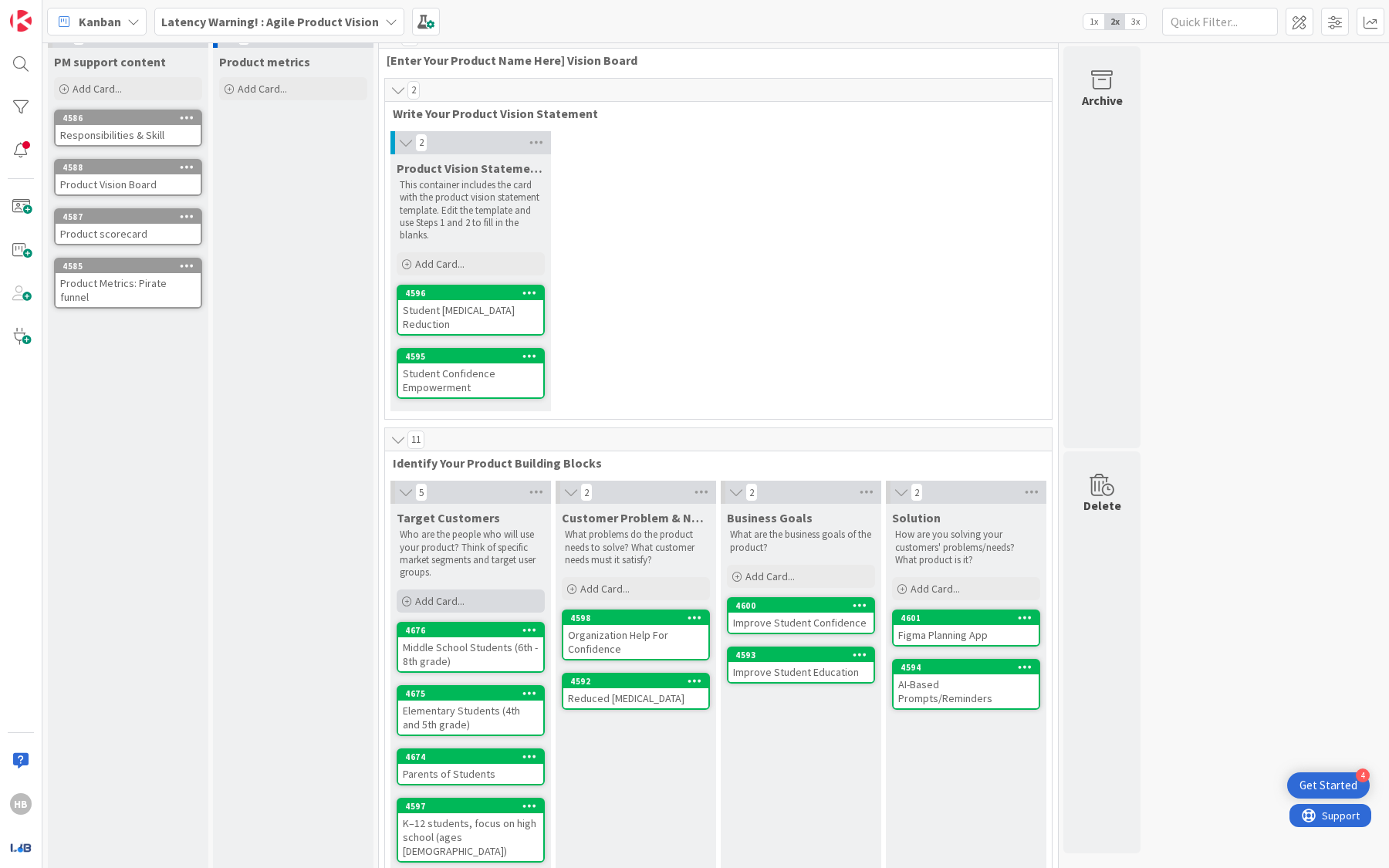
scroll to position [85, 0]
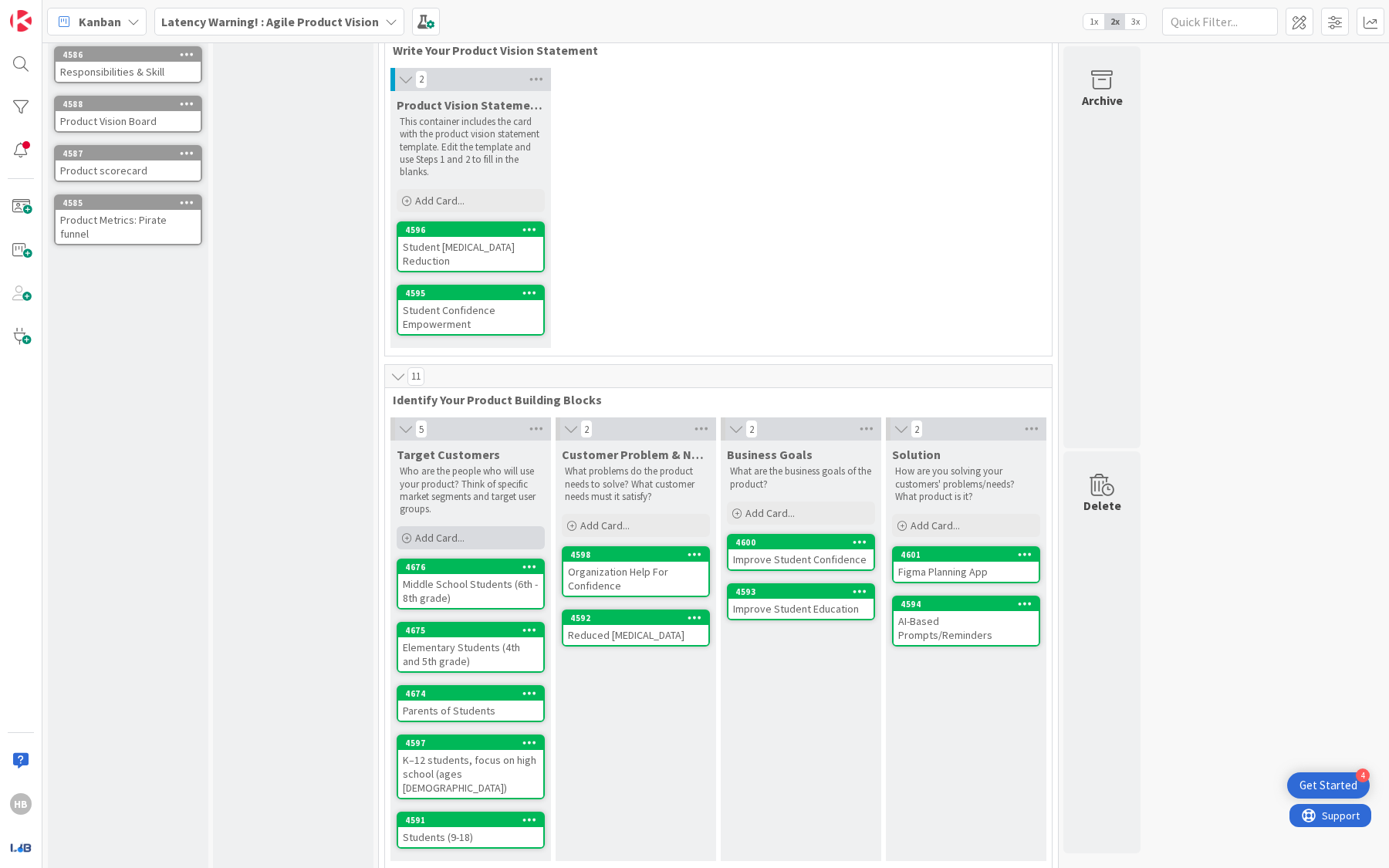
click at [453, 532] on span "Add Card..." at bounding box center [440, 537] width 49 height 14
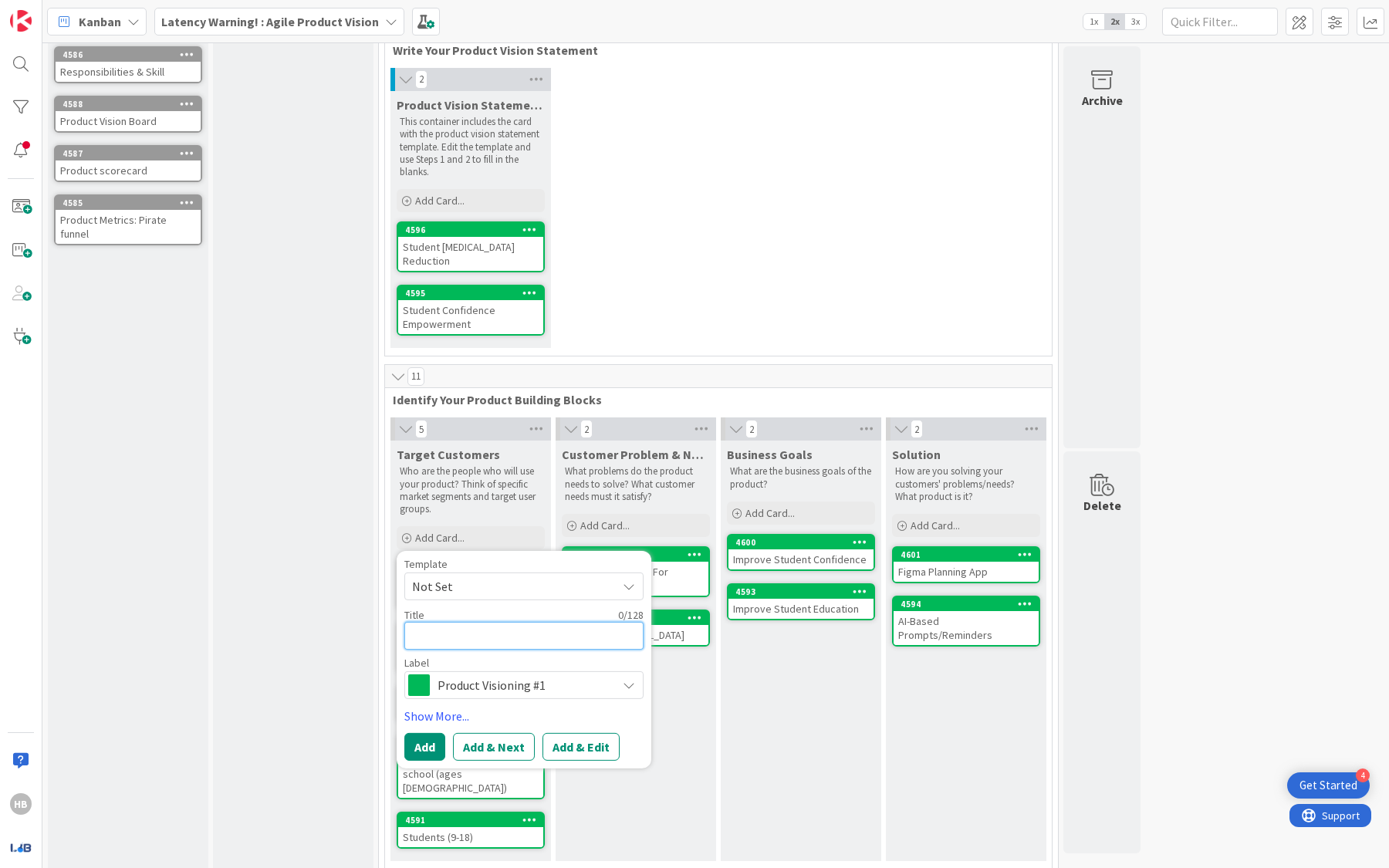
click at [457, 638] on textarea at bounding box center [523, 635] width 239 height 27
click at [420, 743] on button "Add" at bounding box center [424, 746] width 41 height 27
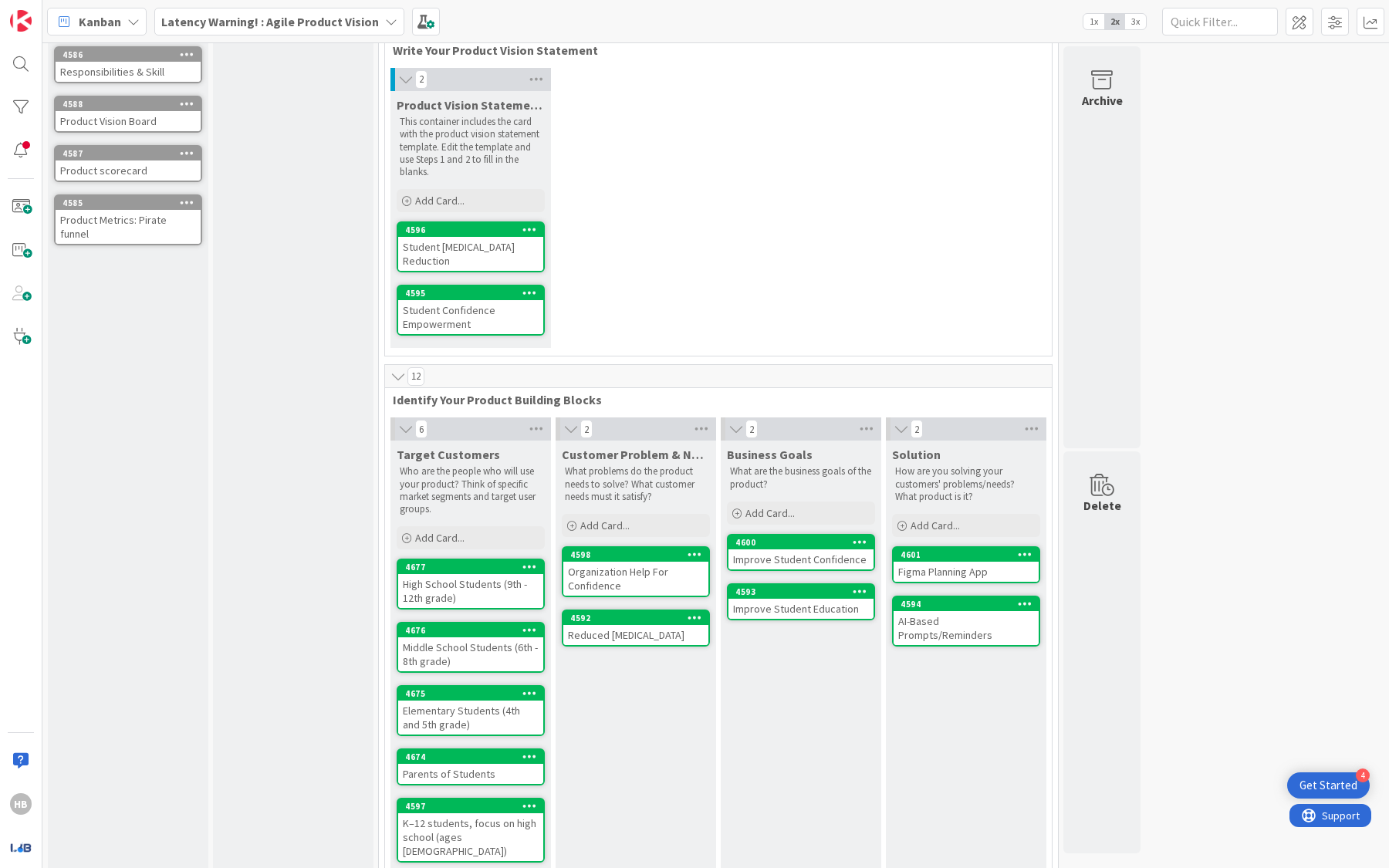
scroll to position [148, 0]
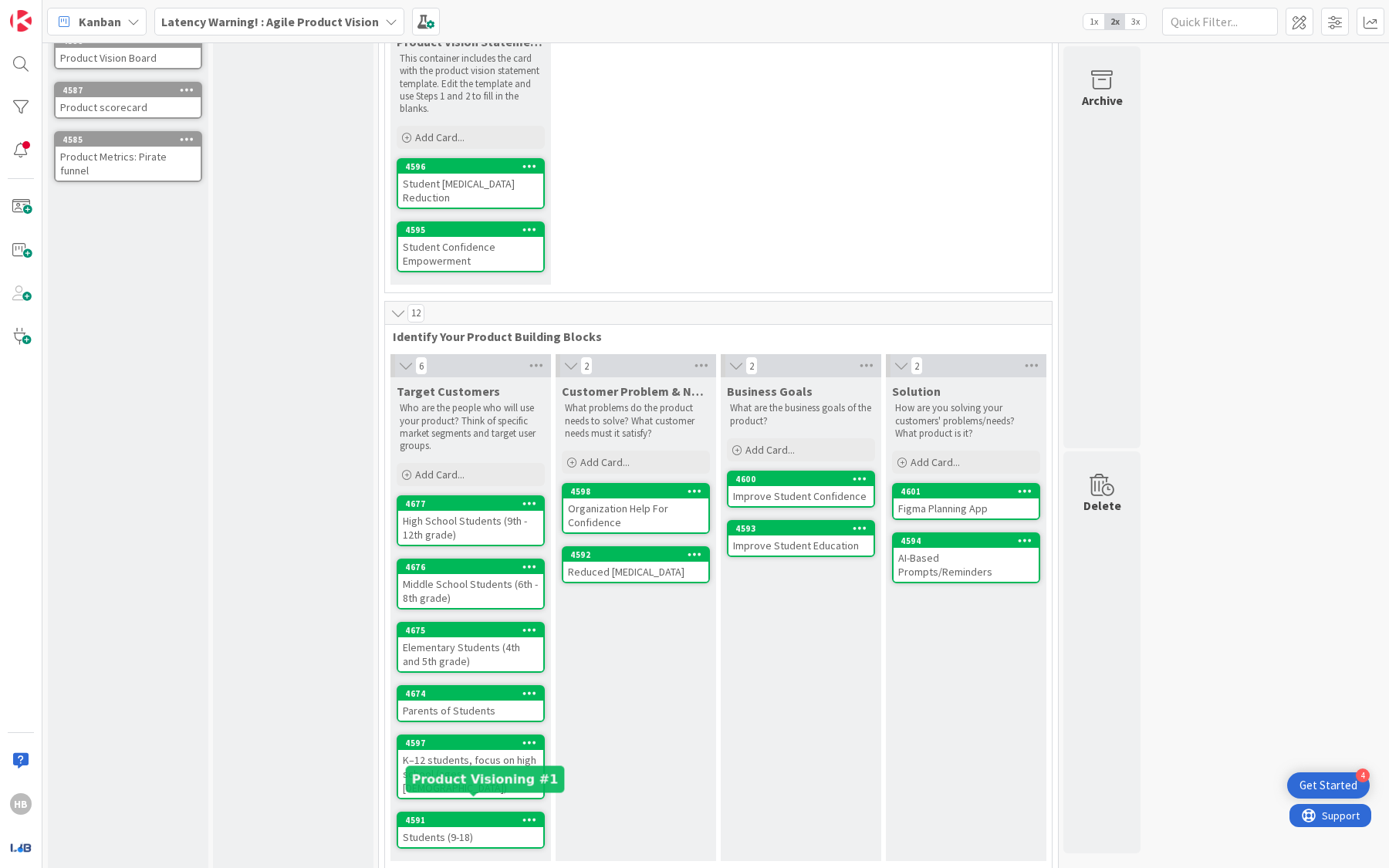
click at [472, 813] on div "4591" at bounding box center [470, 820] width 145 height 14
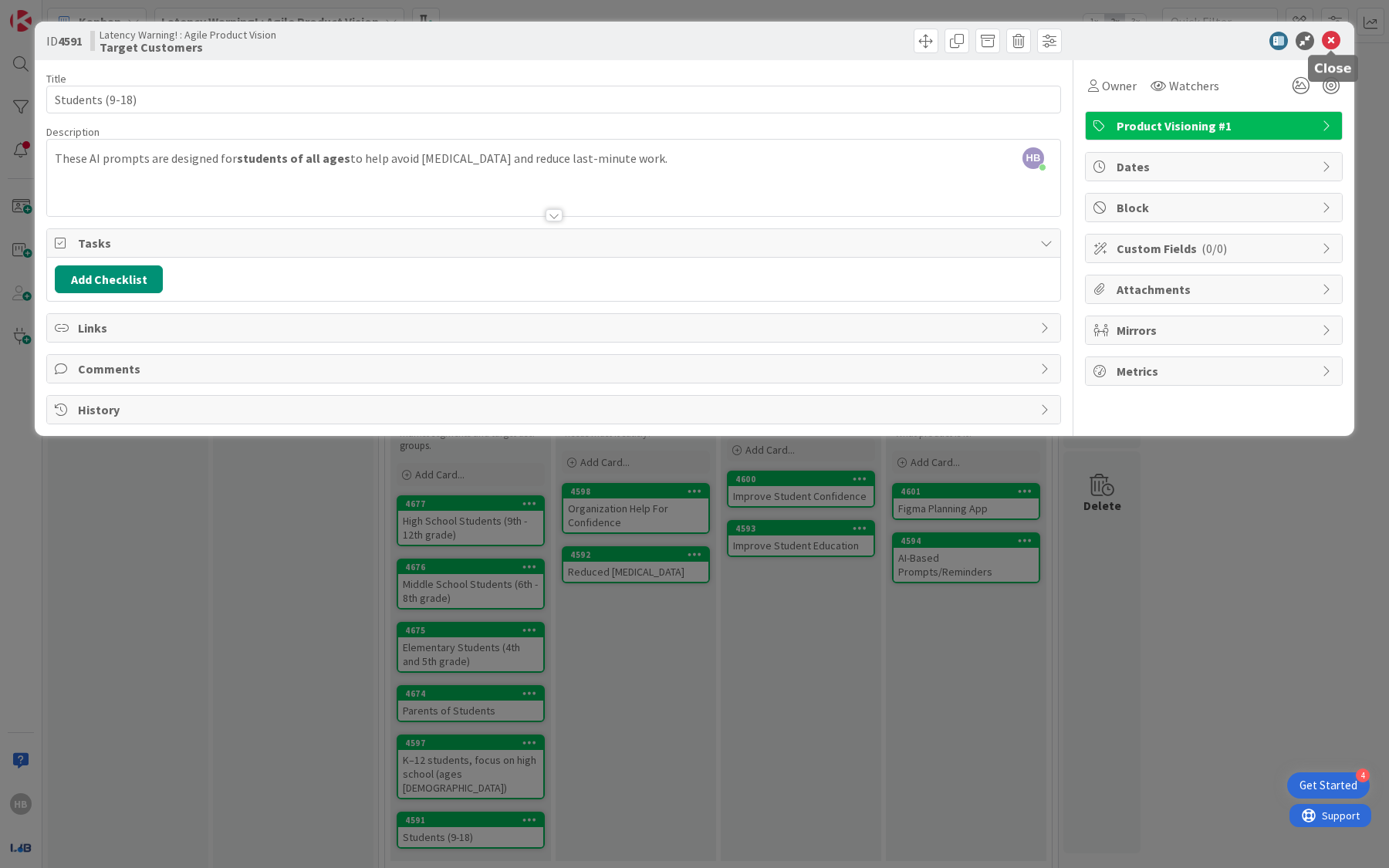
click at [1330, 41] on icon at bounding box center [1331, 40] width 19 height 19
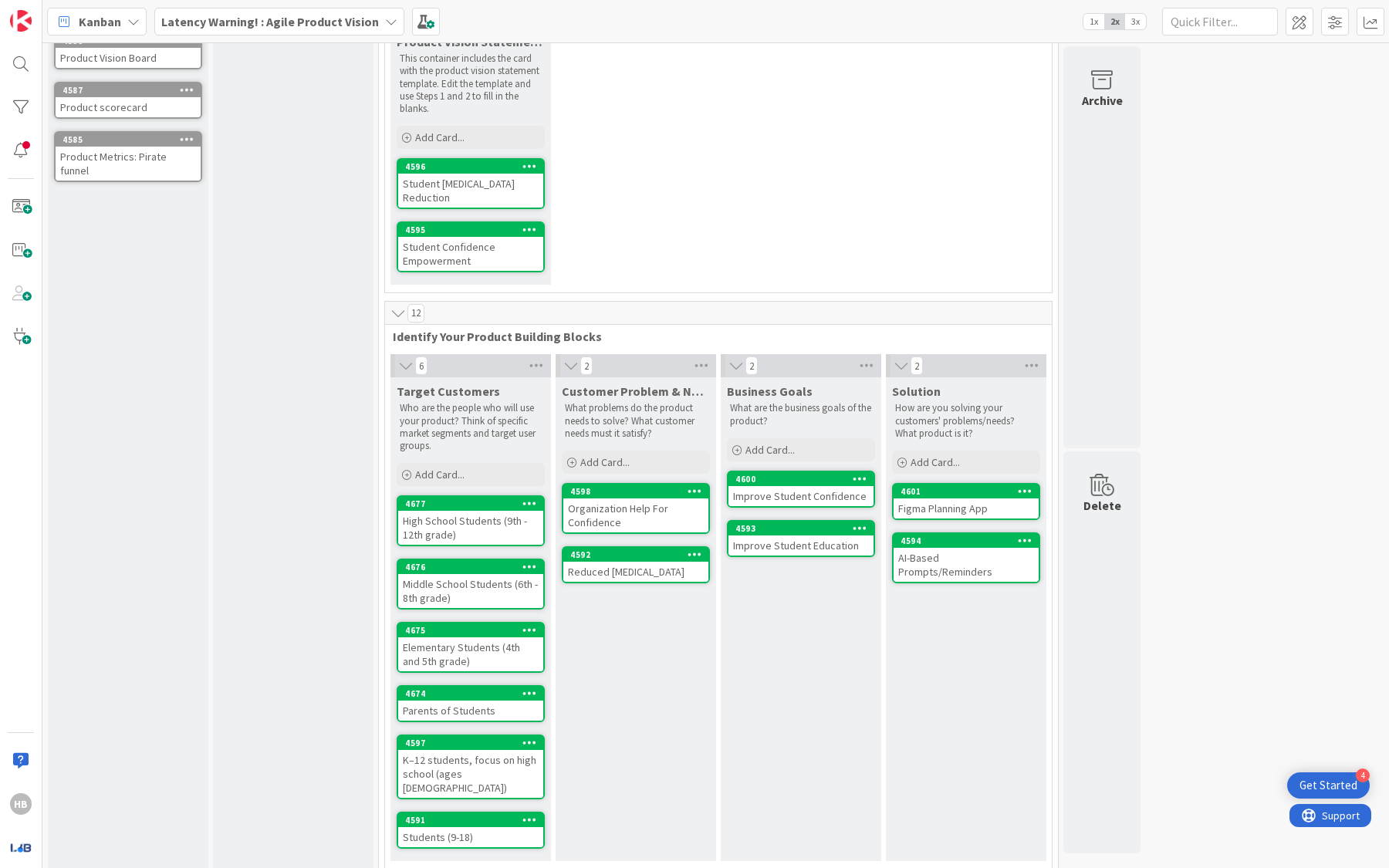
click at [531, 814] on icon at bounding box center [530, 819] width 14 height 10
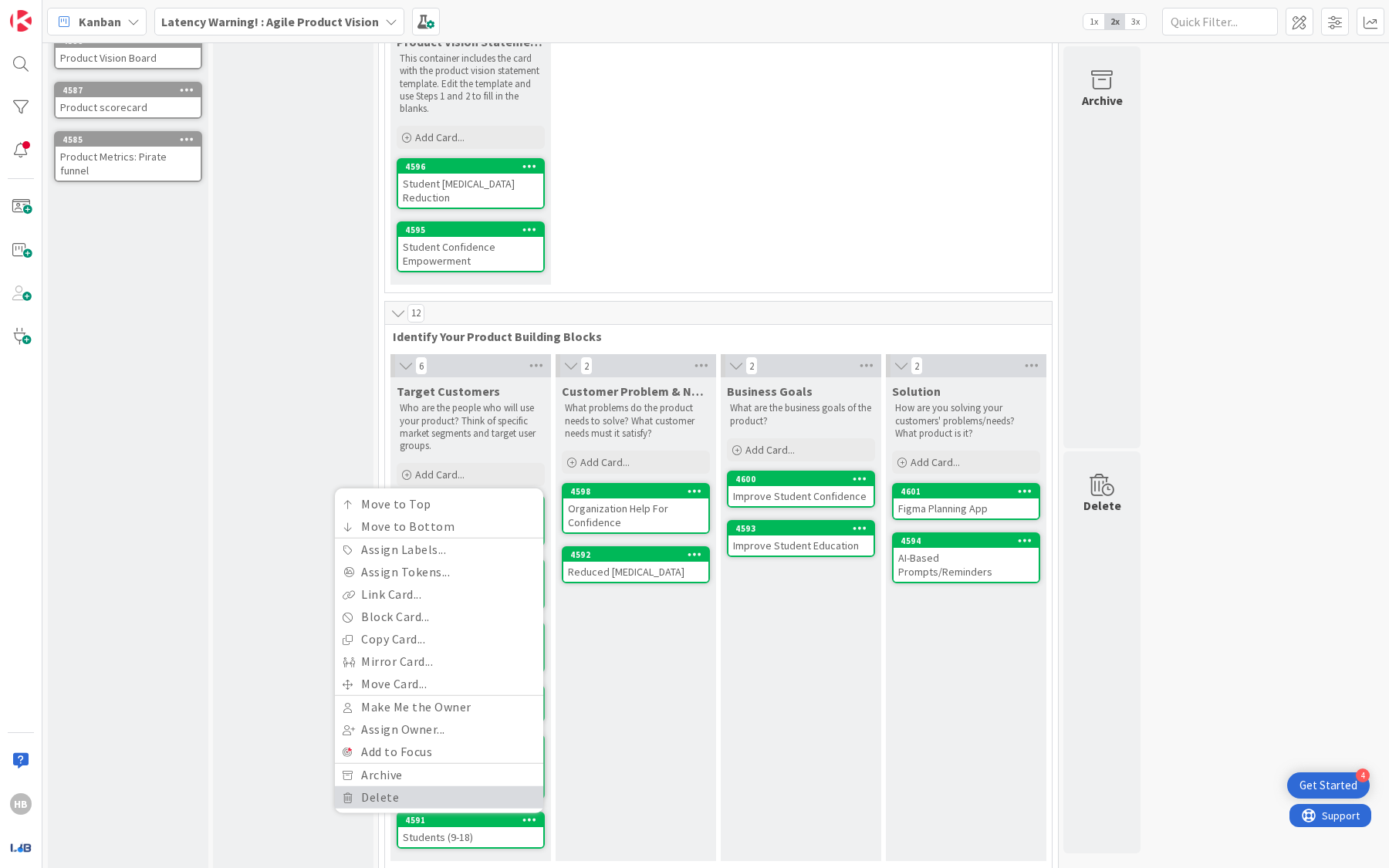
click at [446, 786] on link "Delete" at bounding box center [439, 797] width 209 height 23
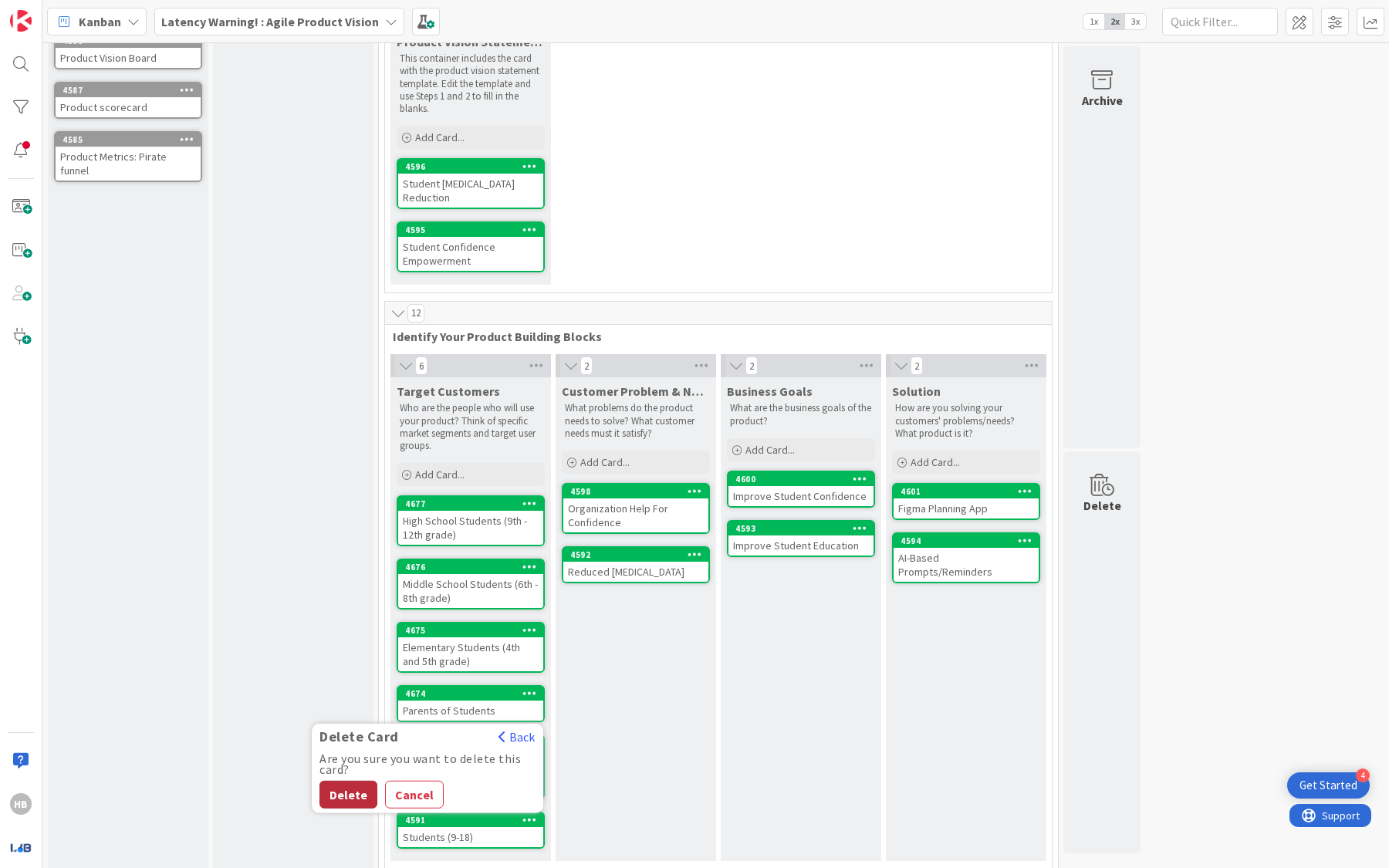
click at [329, 781] on button "Delete" at bounding box center [349, 795] width 58 height 27
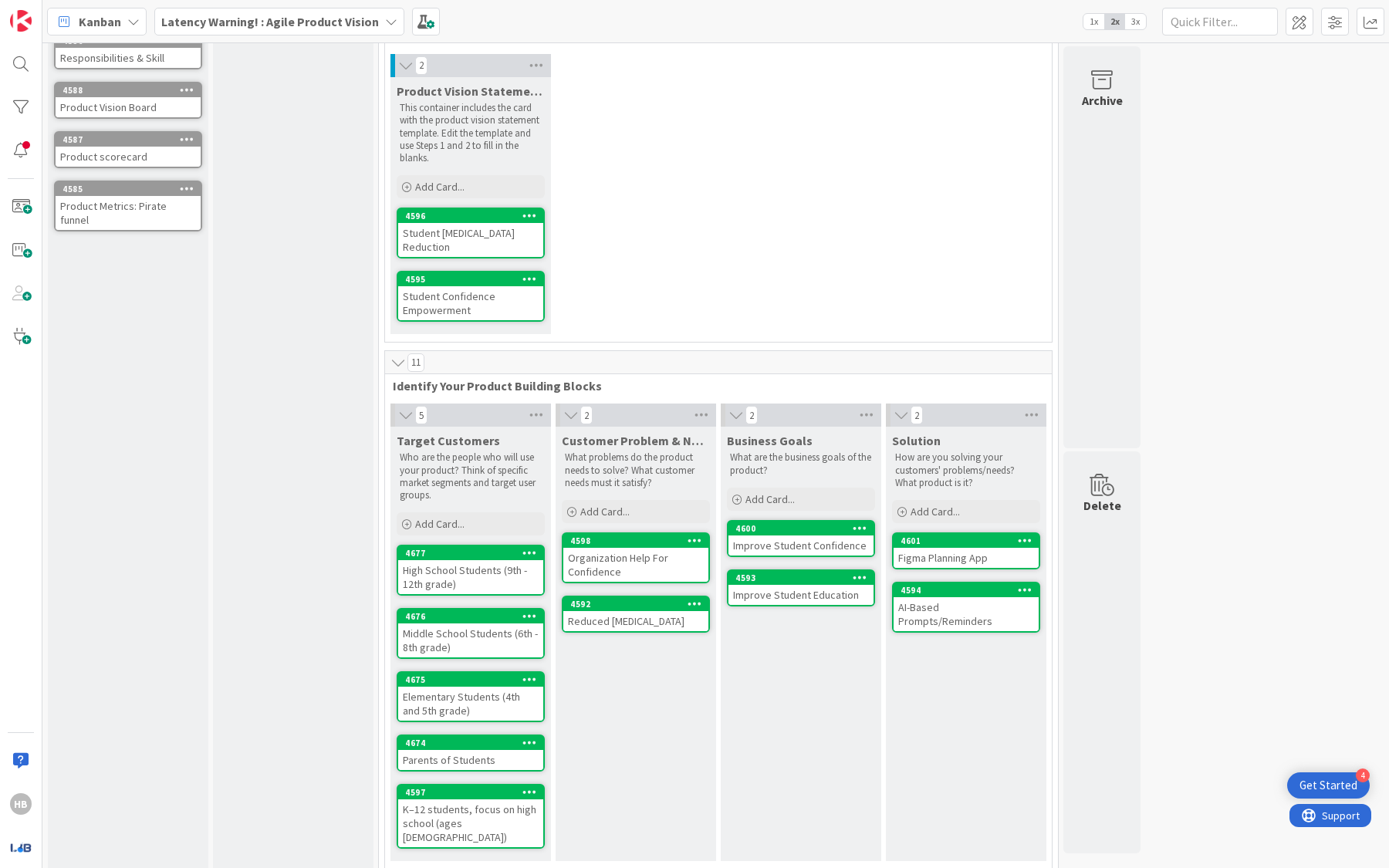
click at [454, 695] on div "Elementary Students (4th and 5th grade)" at bounding box center [470, 704] width 145 height 34
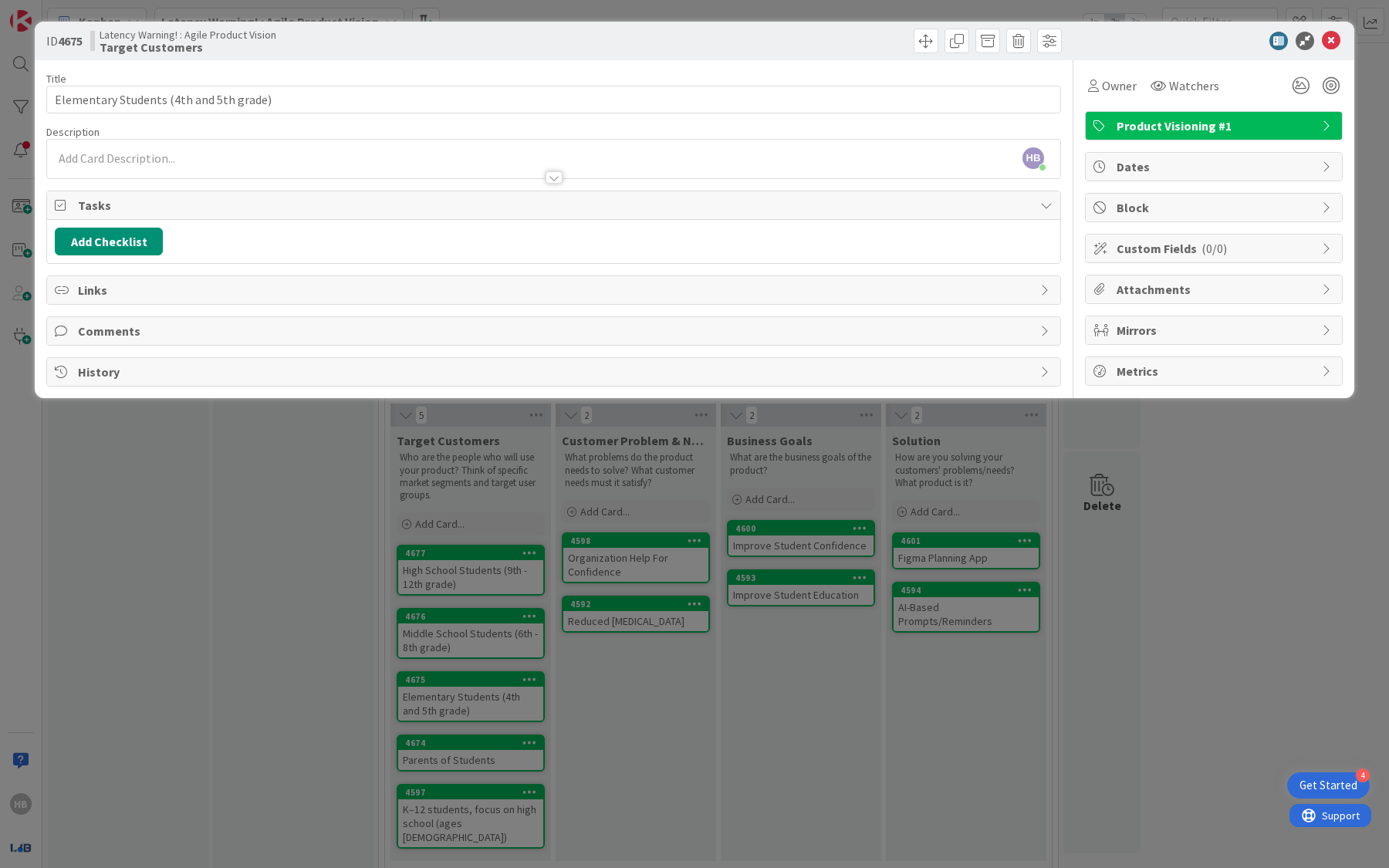
click at [475, 167] on div at bounding box center [553, 170] width 1013 height 16
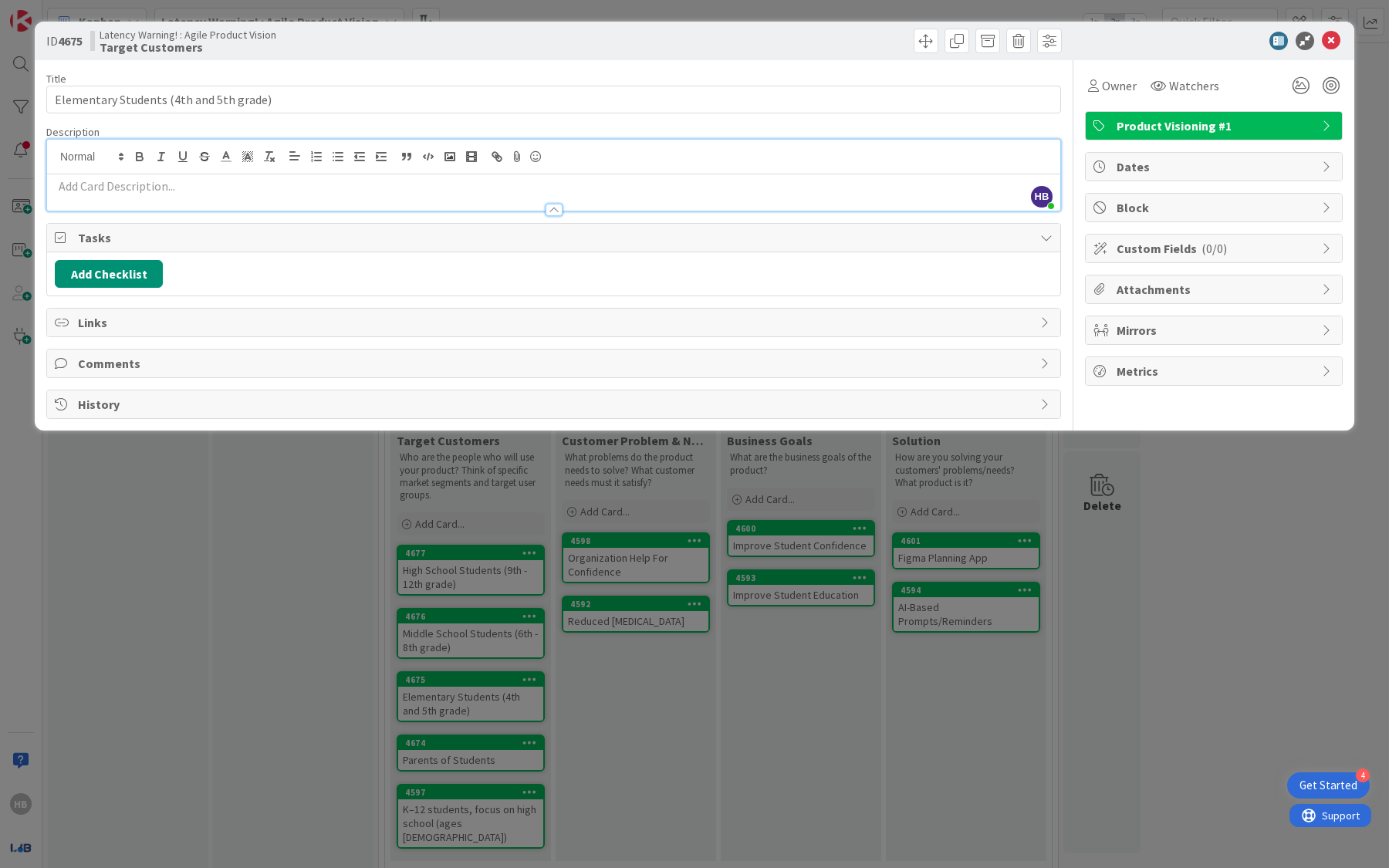
click at [422, 190] on p at bounding box center [553, 186] width 998 height 18
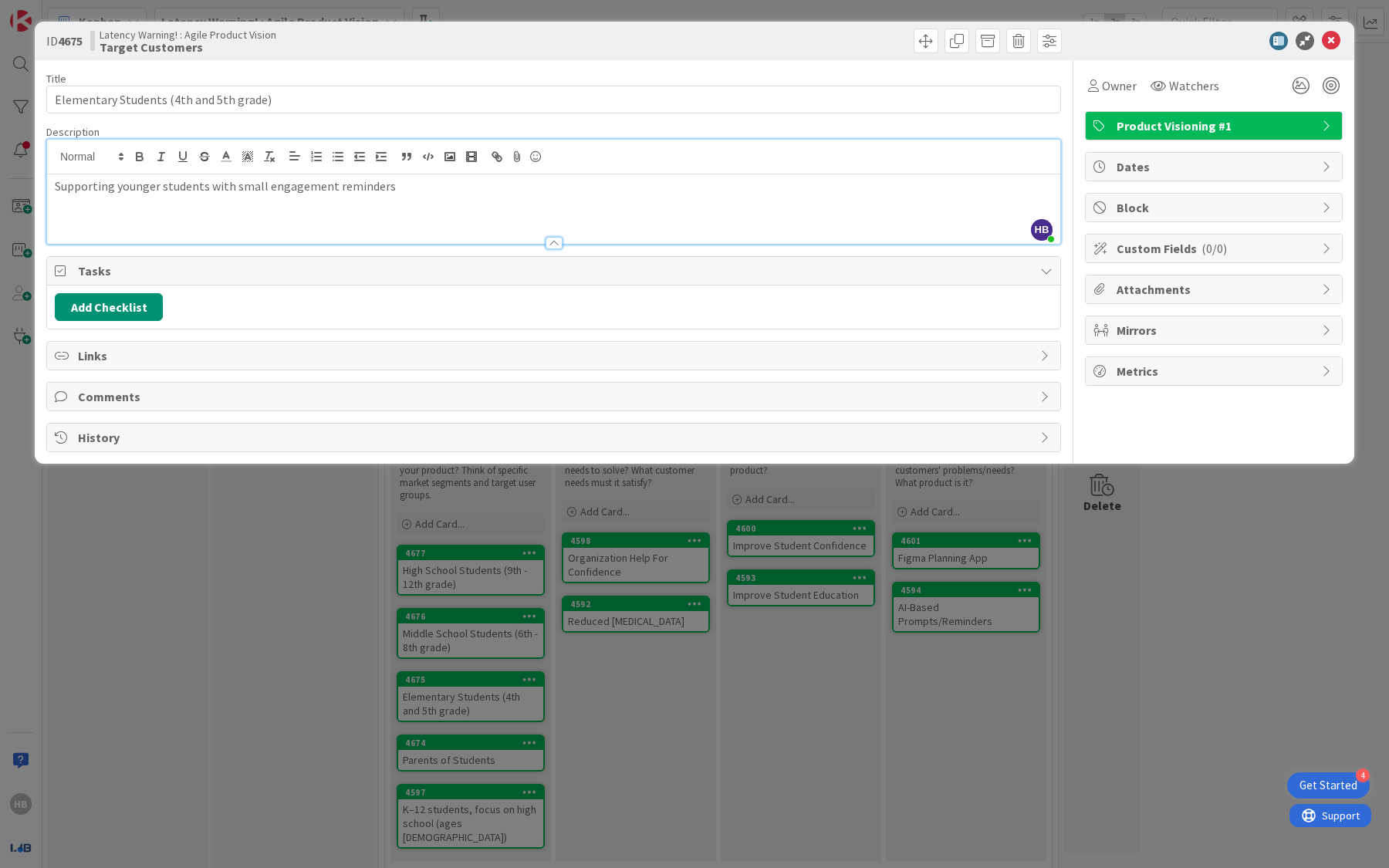
click at [1009, 77] on div "Title 40 / 128" at bounding box center [553, 78] width 1015 height 14
click at [436, 196] on div "Supporting younger students with small engagement reminders" at bounding box center [553, 209] width 1013 height 69
click at [1337, 45] on icon at bounding box center [1331, 40] width 19 height 19
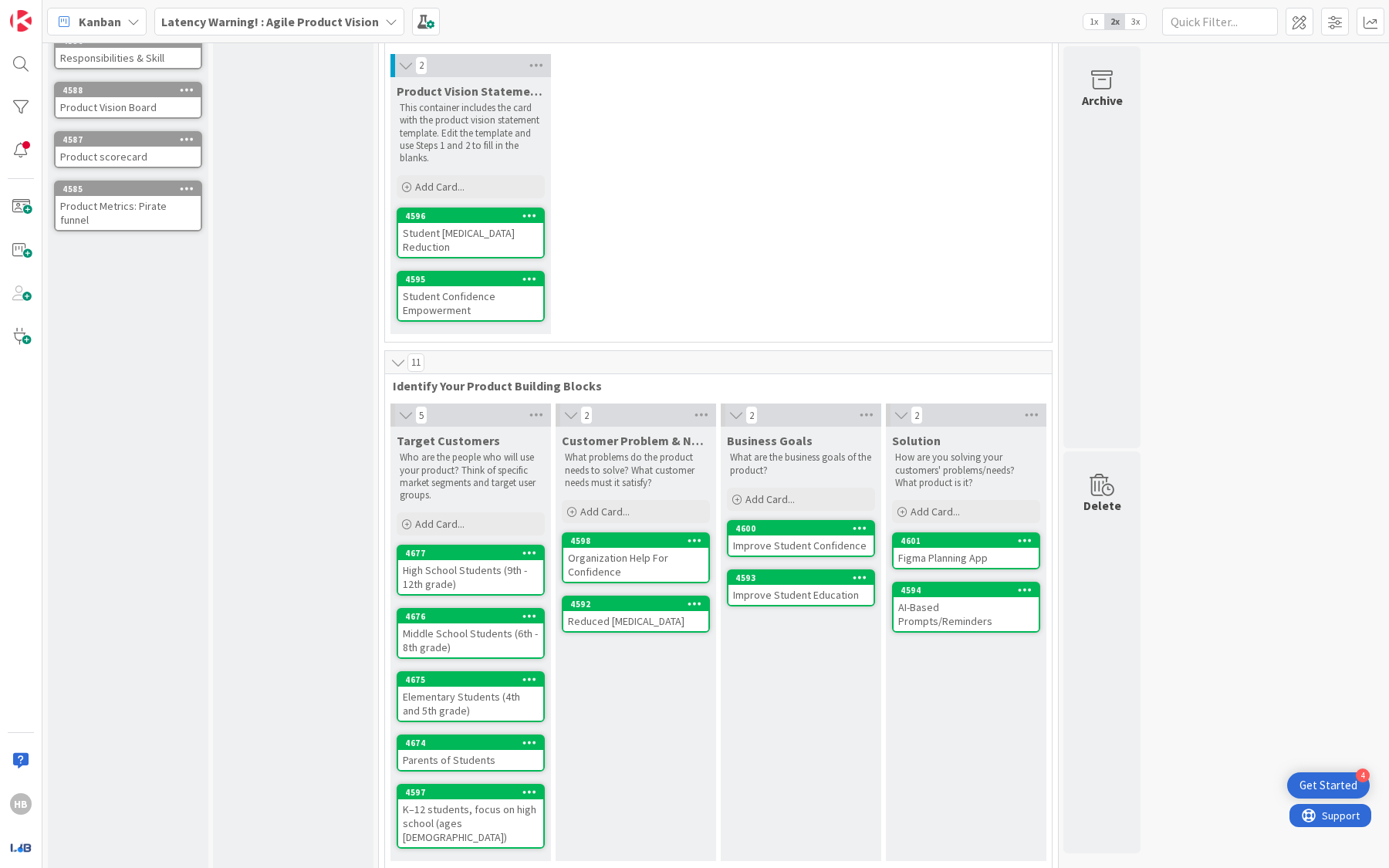
click at [461, 635] on div "Middle School Students (6th - 8th grade)" at bounding box center [470, 640] width 145 height 34
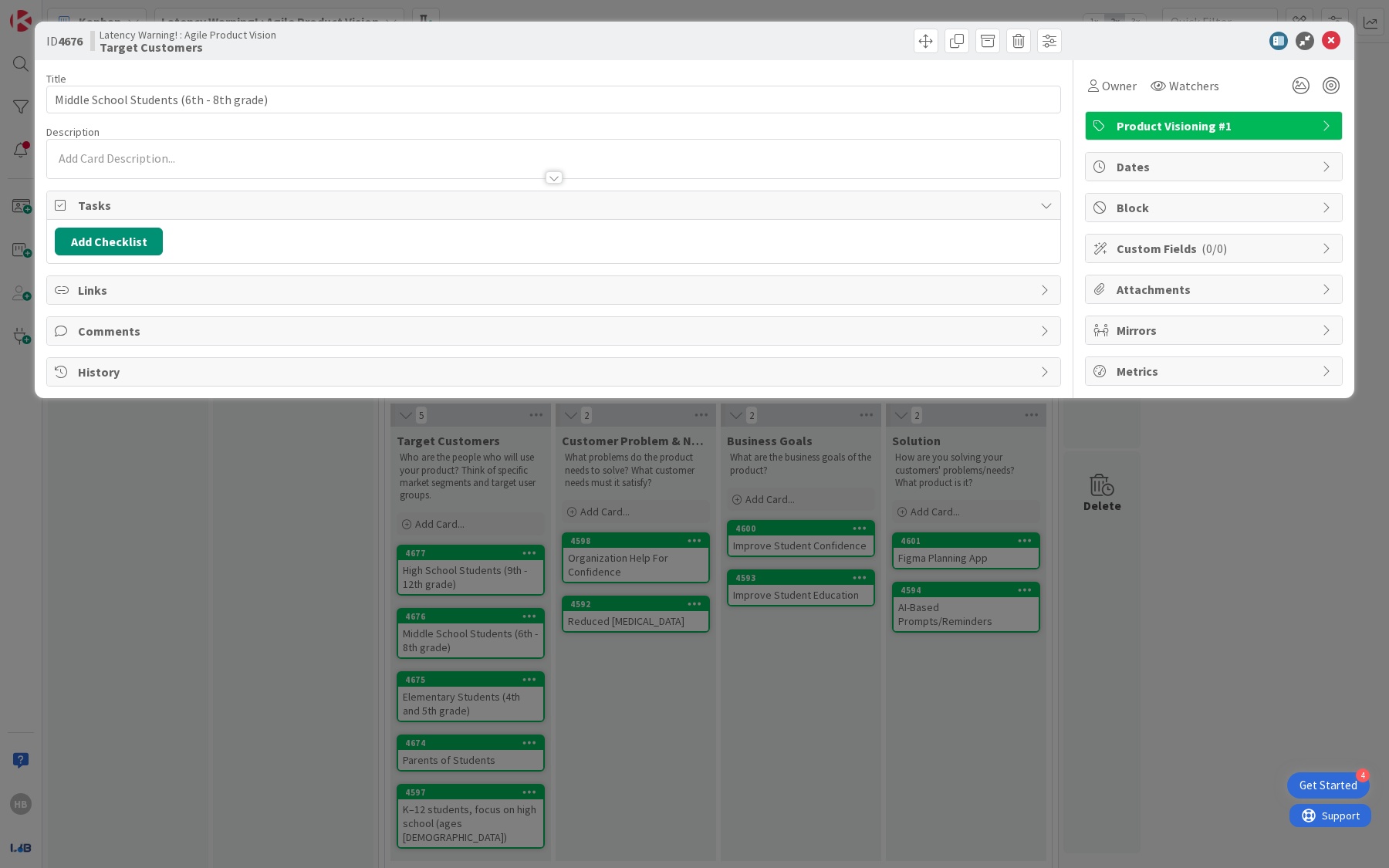
click at [304, 159] on div at bounding box center [553, 159] width 1013 height 39
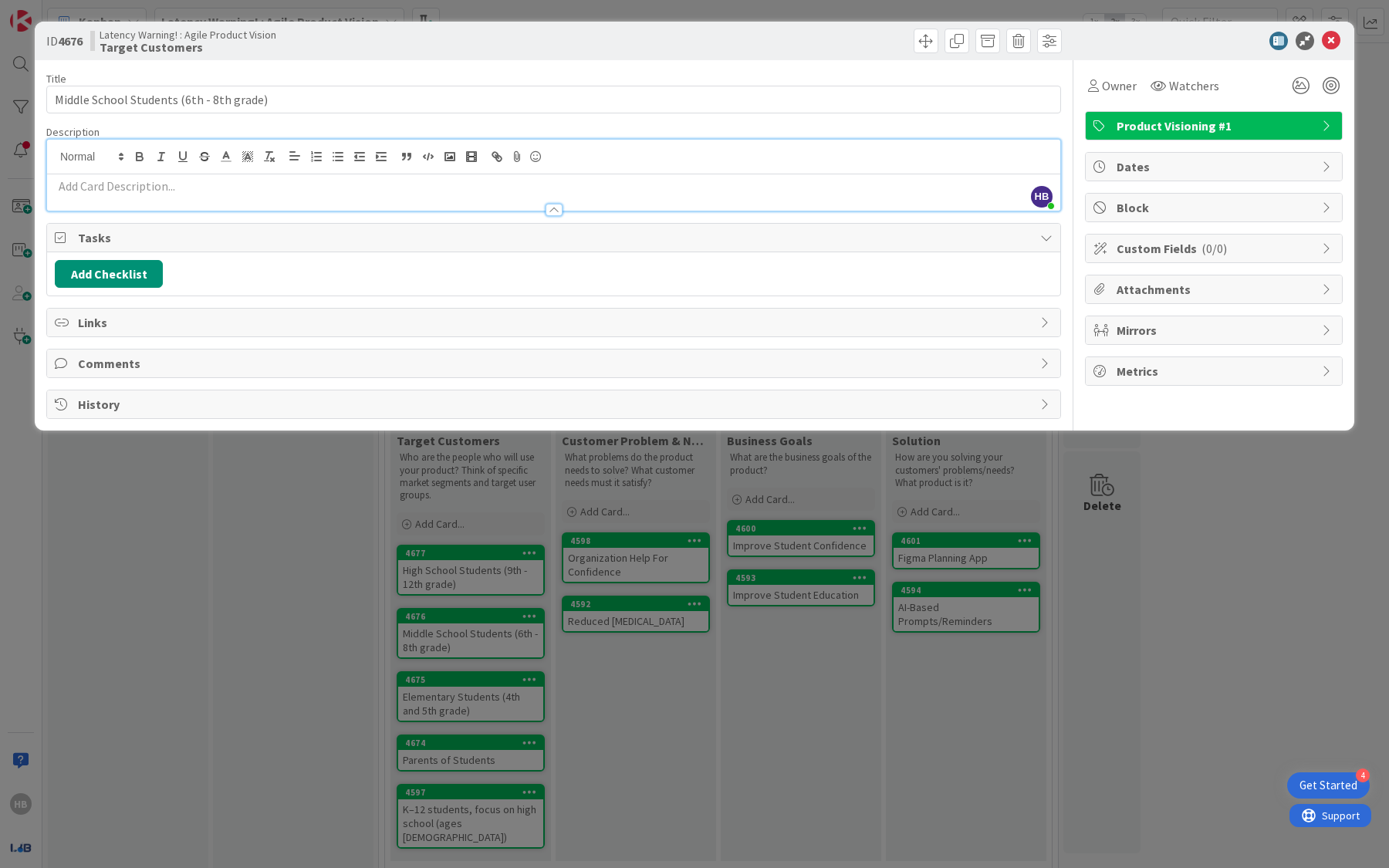
click at [270, 192] on p at bounding box center [553, 186] width 998 height 18
click at [246, 154] on polyline at bounding box center [248, 157] width 6 height 6
click at [204, 170] on div at bounding box center [553, 156] width 1013 height 35
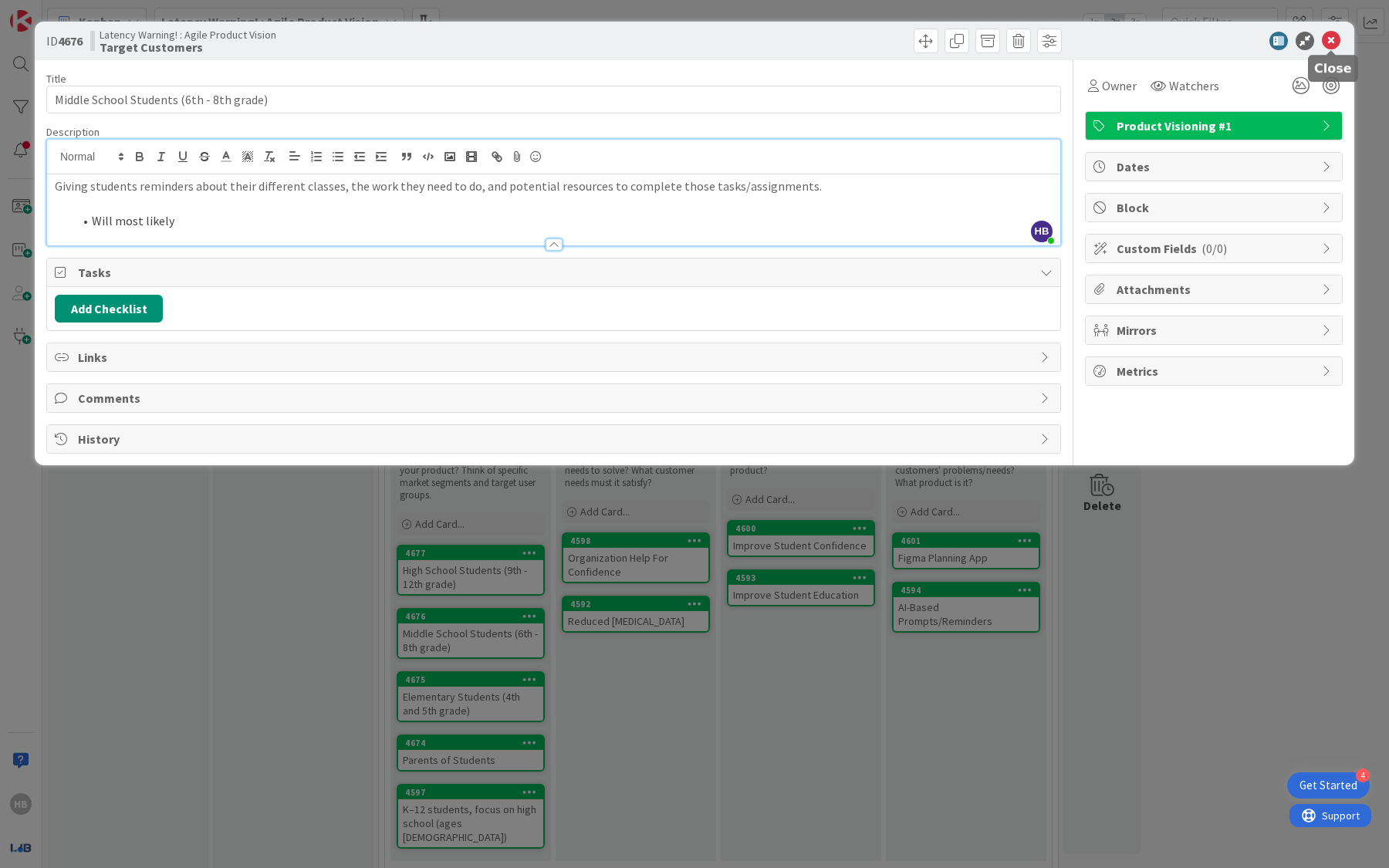
click at [1339, 45] on icon at bounding box center [1331, 40] width 19 height 19
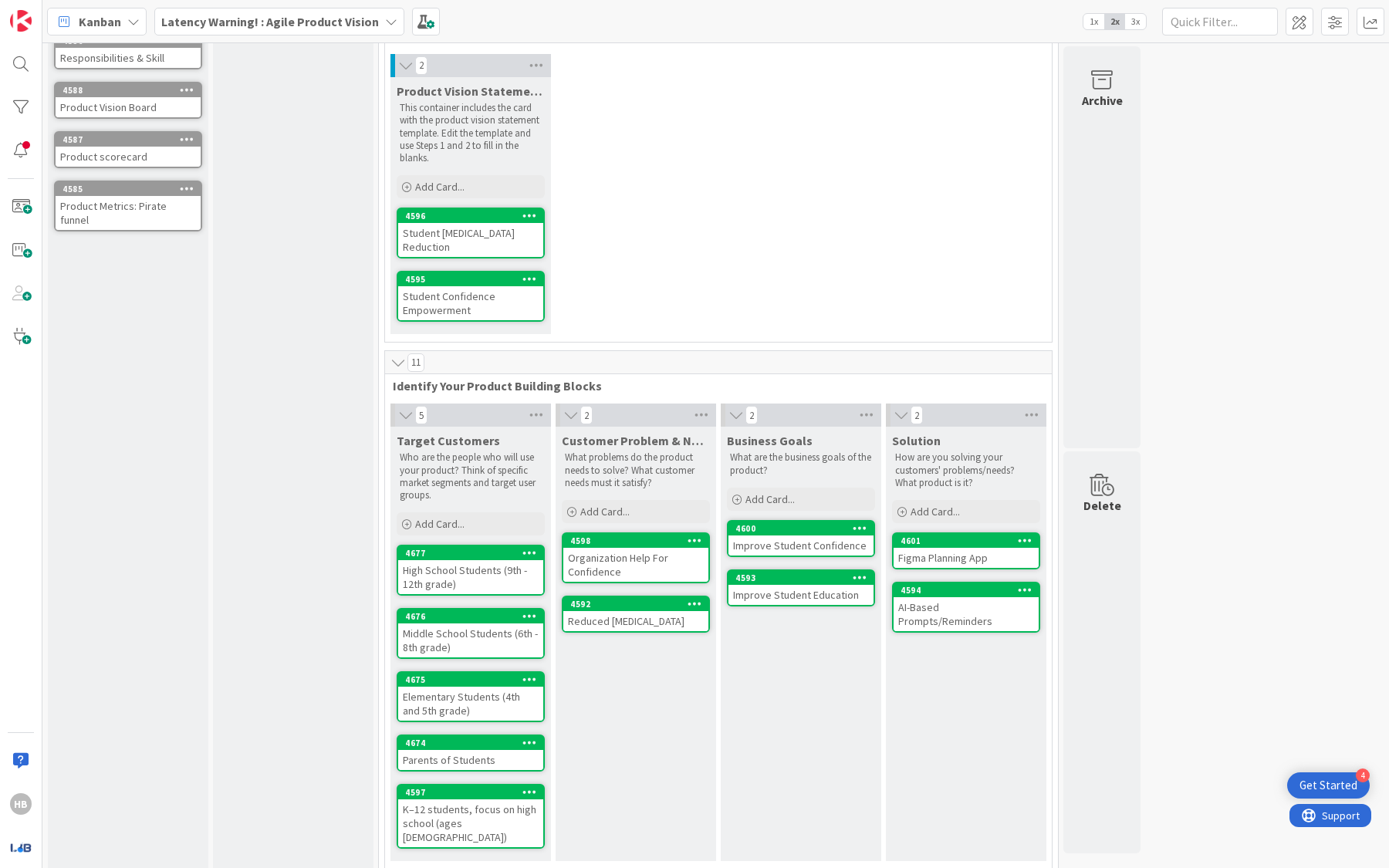
click at [452, 560] on div "High School Students (9th - 12th grade)" at bounding box center [470, 577] width 145 height 34
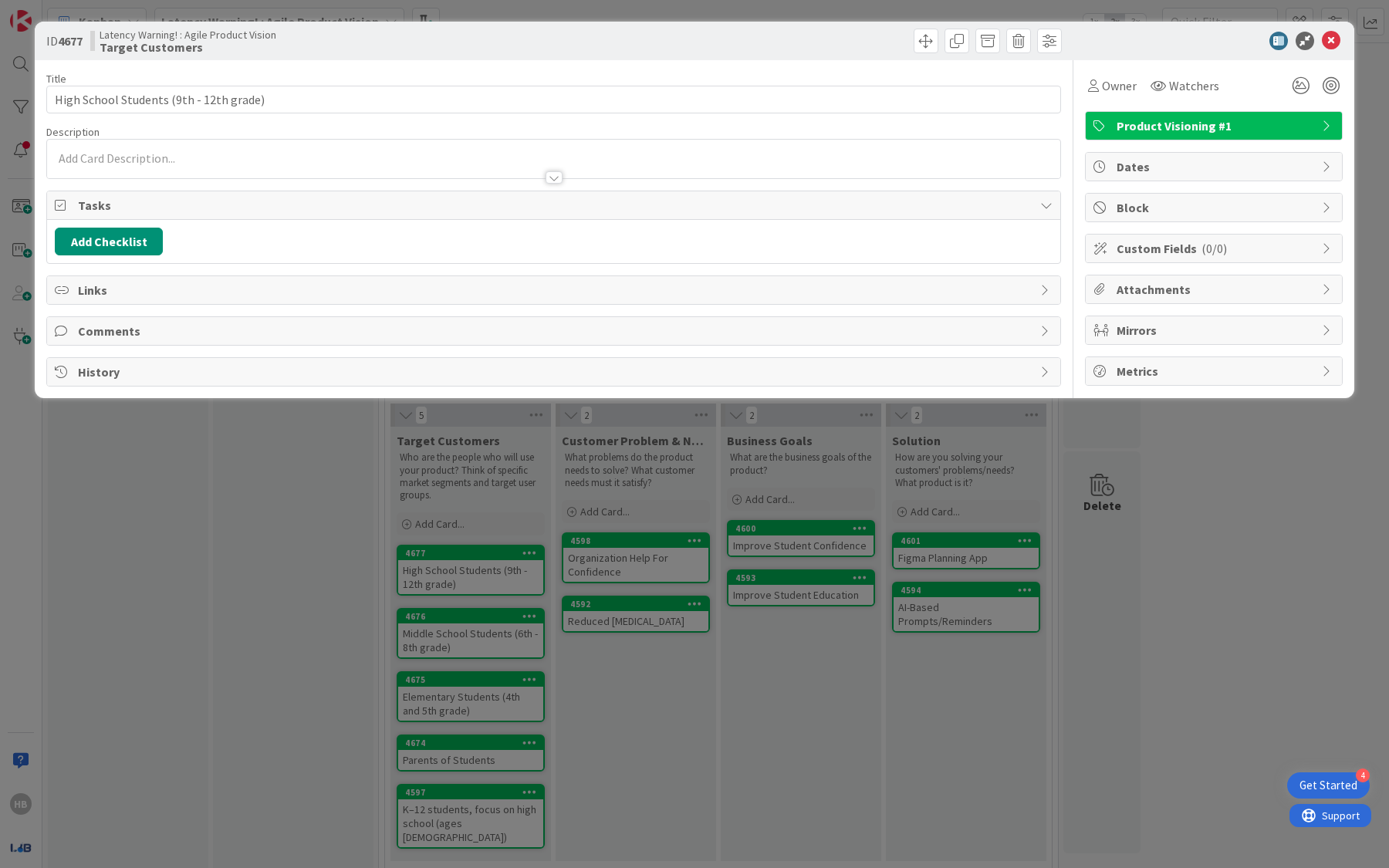
click at [1251, 122] on span "Product Visioning #1" at bounding box center [1215, 126] width 197 height 19
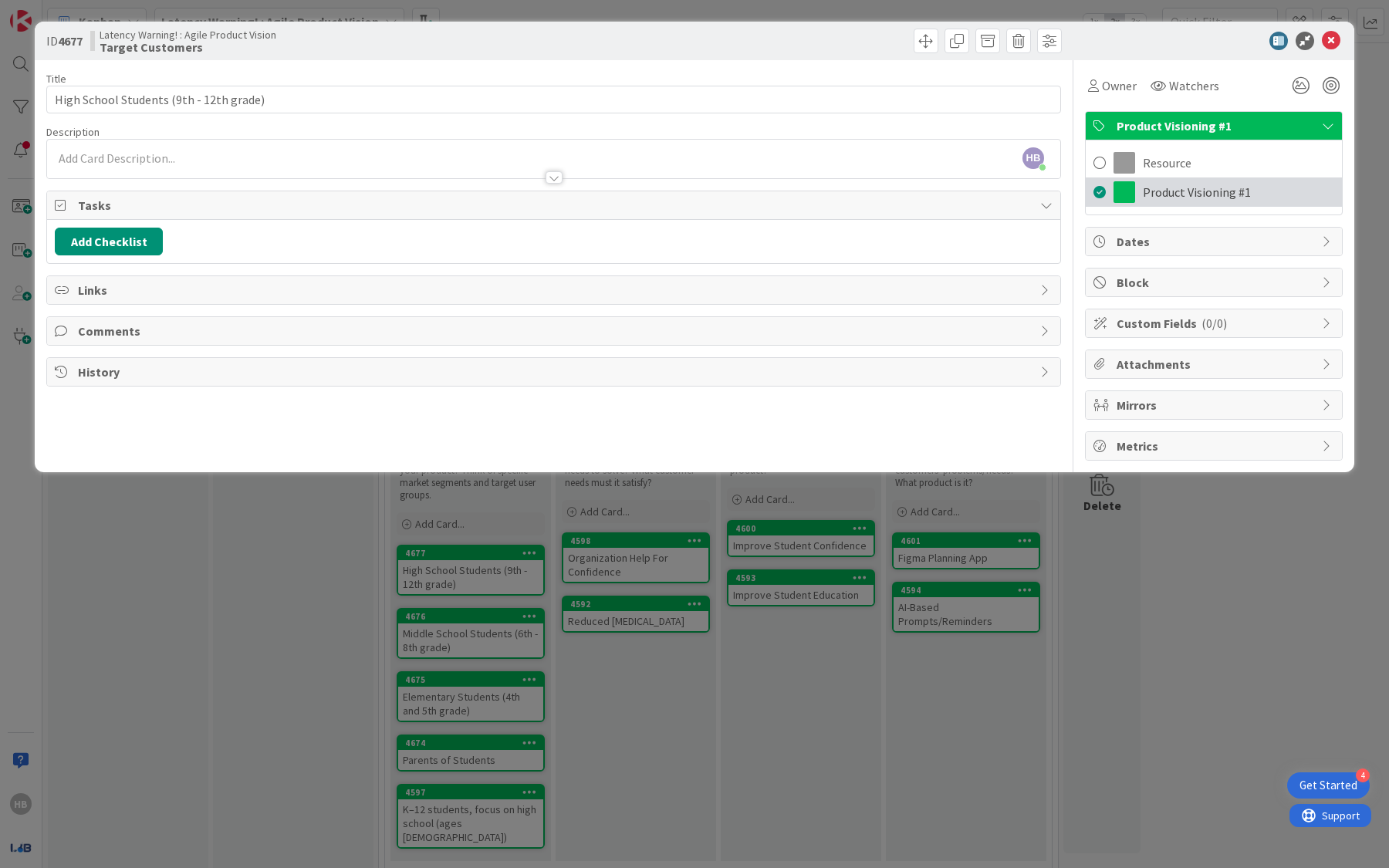
click at [1160, 197] on span "Product Visioning #1" at bounding box center [1197, 192] width 108 height 19
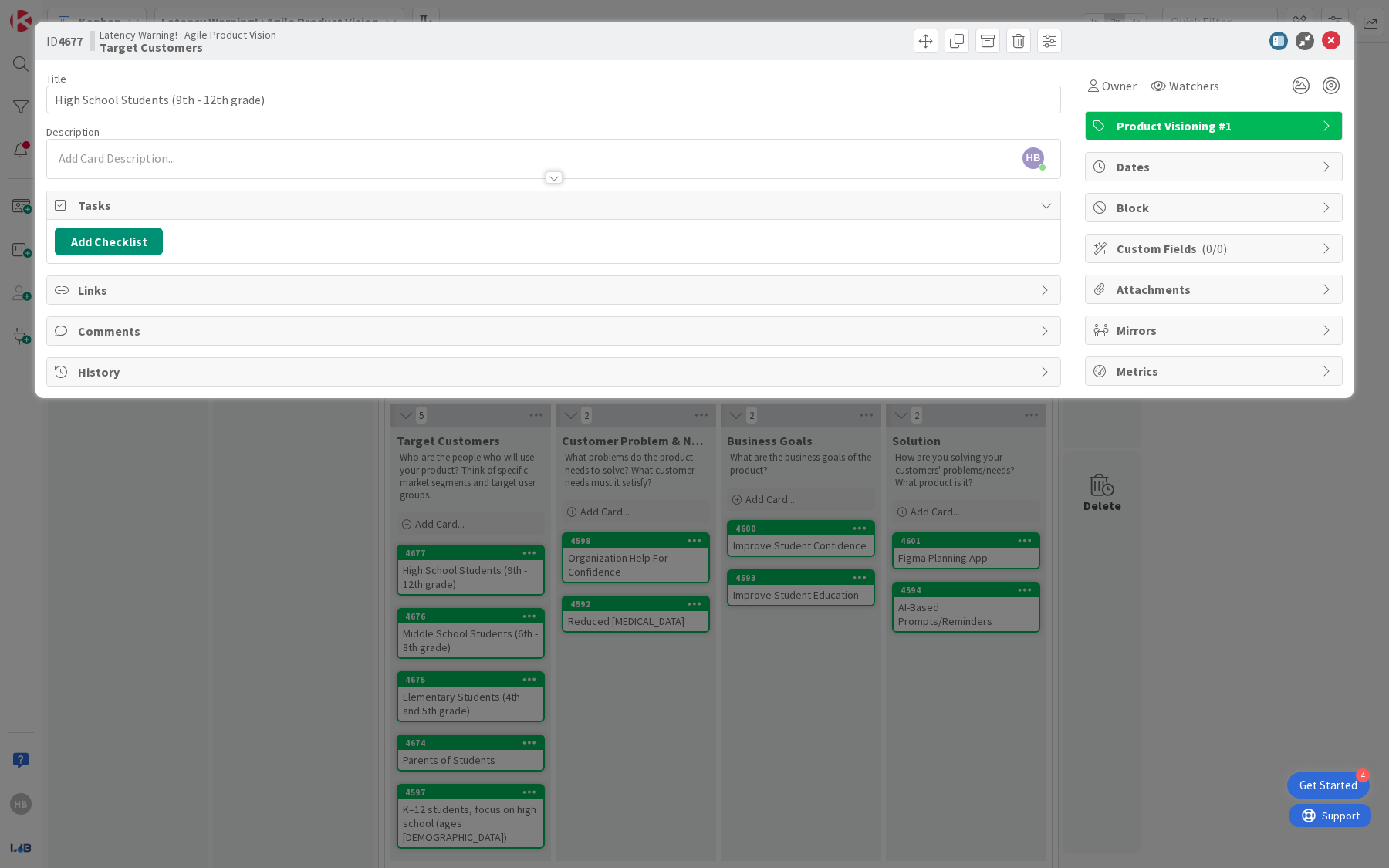
click at [1252, 120] on span "Product Visioning #1" at bounding box center [1215, 126] width 197 height 19
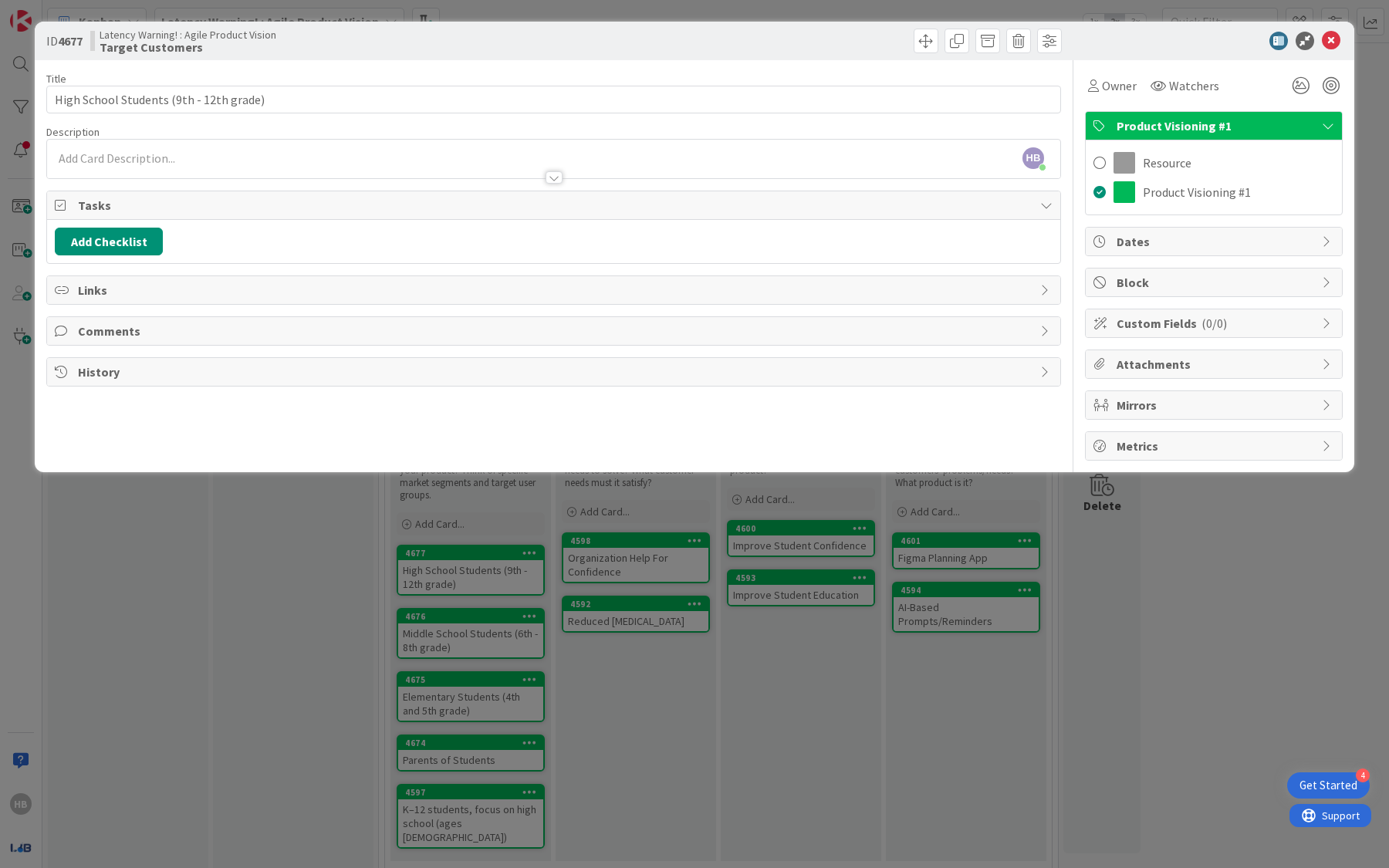
click at [1201, 319] on span "( 0/0 )" at bounding box center [1214, 323] width 26 height 15
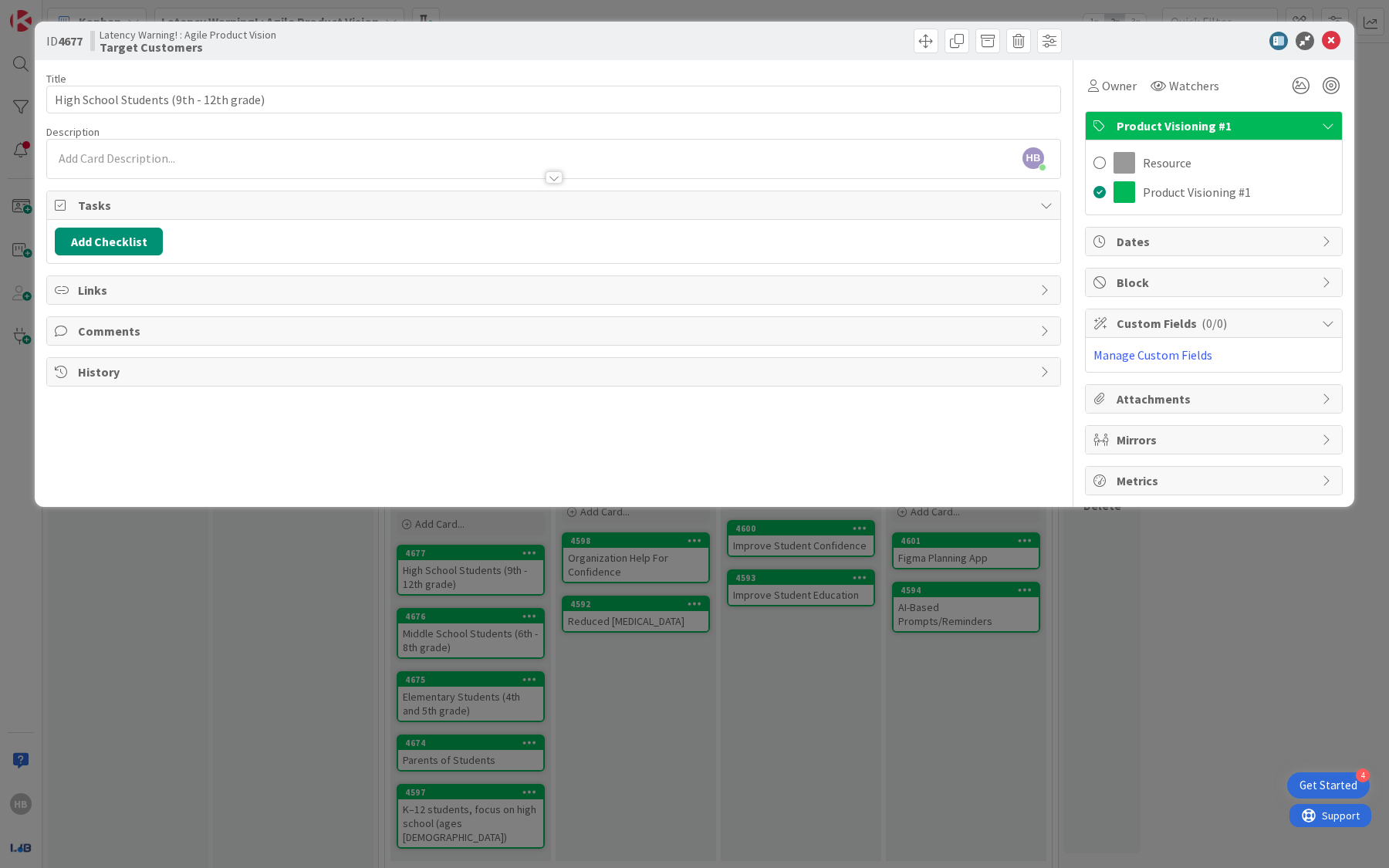
click at [1201, 319] on span "( 0/0 )" at bounding box center [1214, 323] width 26 height 15
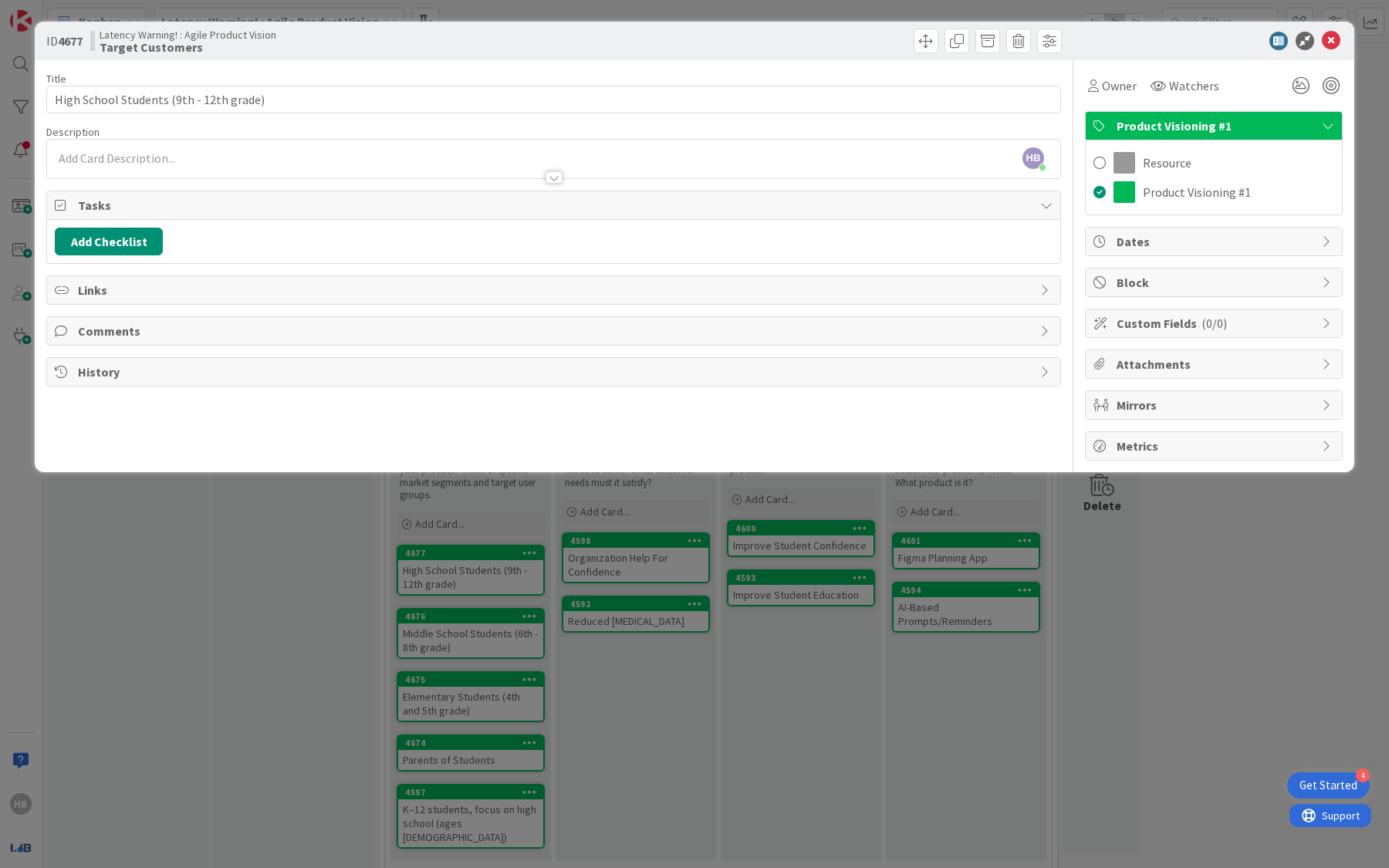
click at [1180, 593] on div "ID 4677 Latency Warning! : Agile Product Vision Target Customers Title 39 / 128…" at bounding box center [694, 434] width 1389 height 868
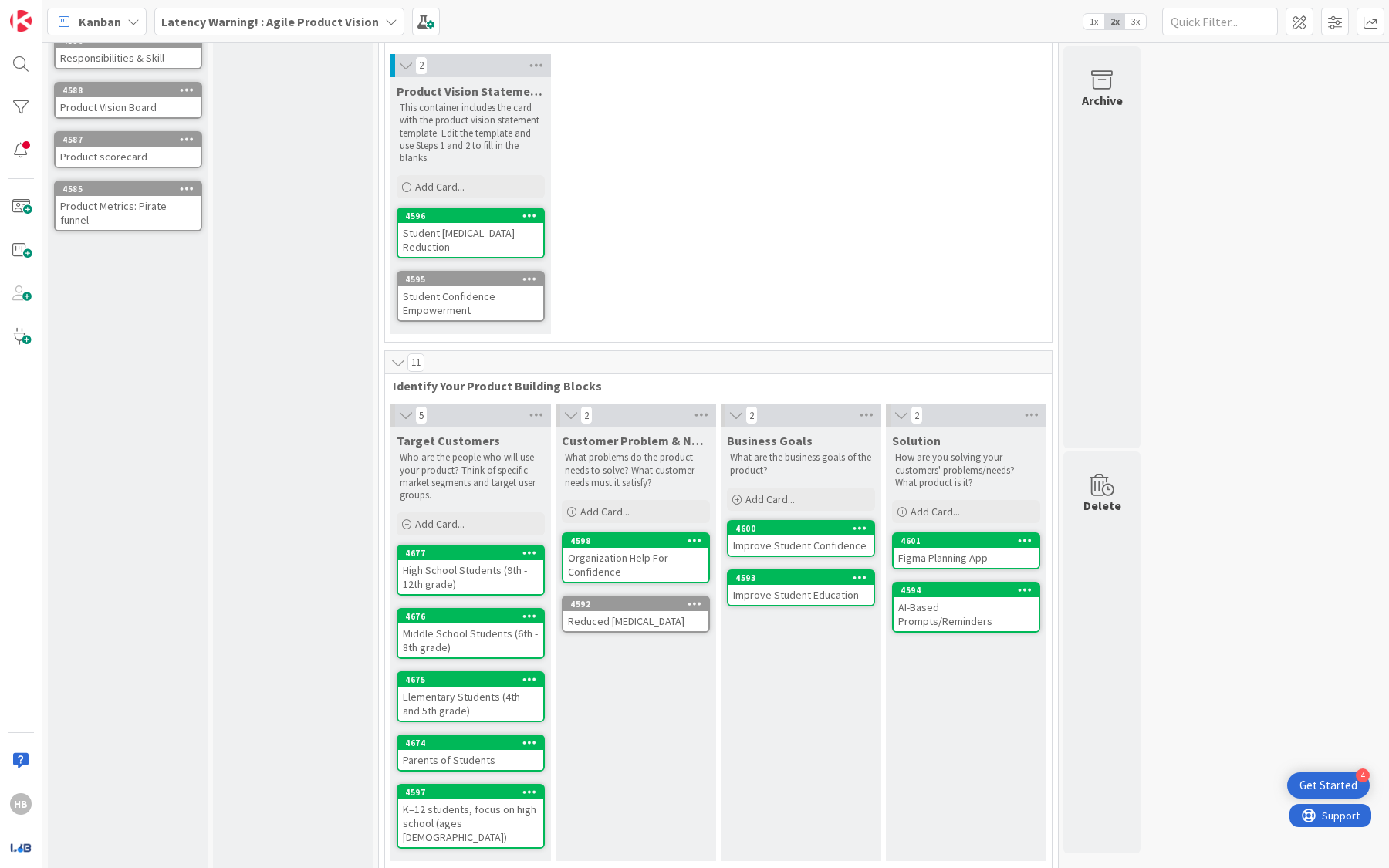
click at [482, 808] on div "K–12 students, focus on high school (ages [DEMOGRAPHIC_DATA])" at bounding box center [470, 823] width 145 height 48
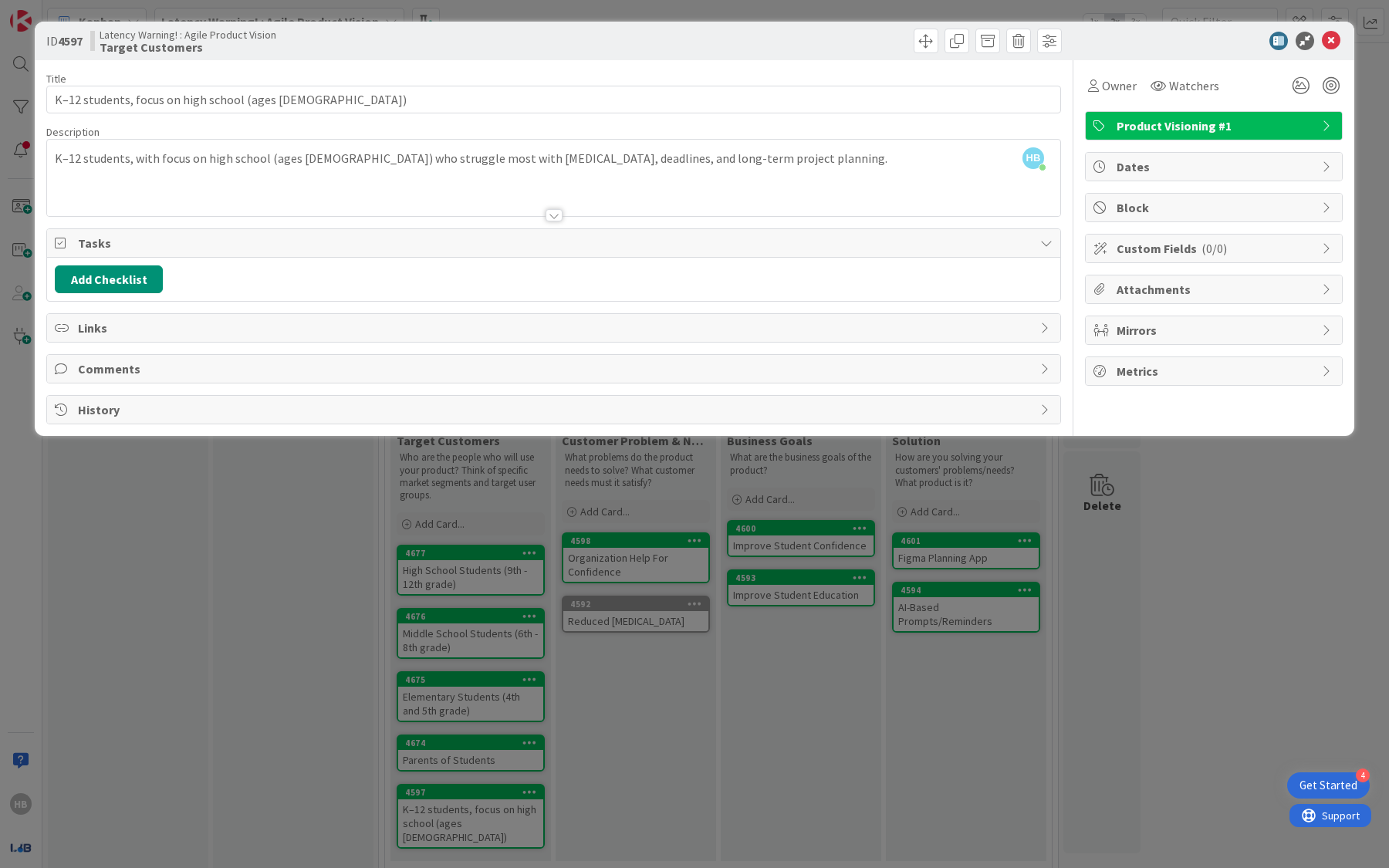
click at [1176, 123] on span "Product Visioning #1" at bounding box center [1215, 126] width 197 height 19
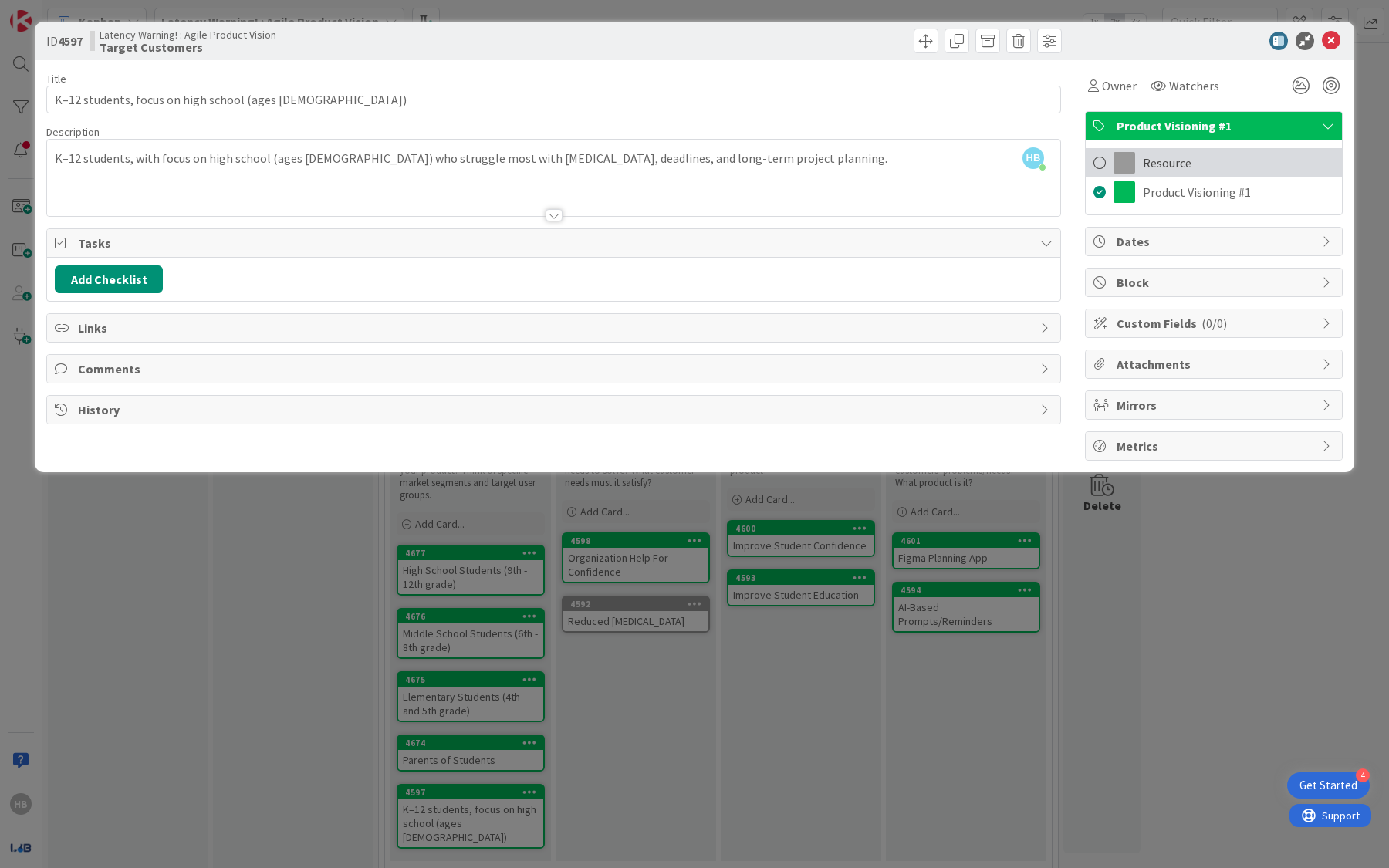
click at [1149, 159] on span "Resource" at bounding box center [1167, 163] width 48 height 19
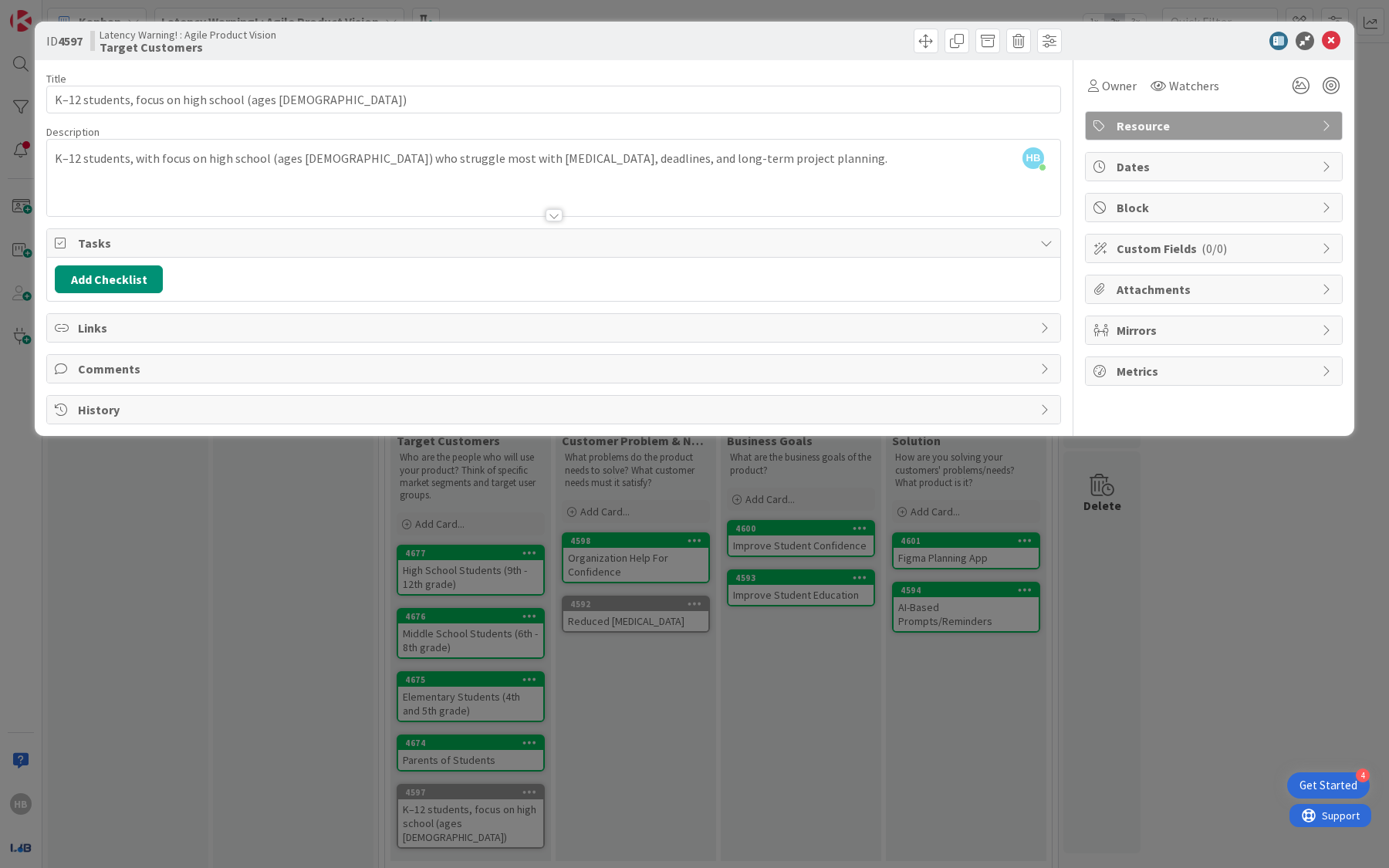
click at [1178, 569] on div "ID 4597 Latency Warning! : Agile Product Vision Target Customers Title 49 / 128…" at bounding box center [694, 434] width 1389 height 868
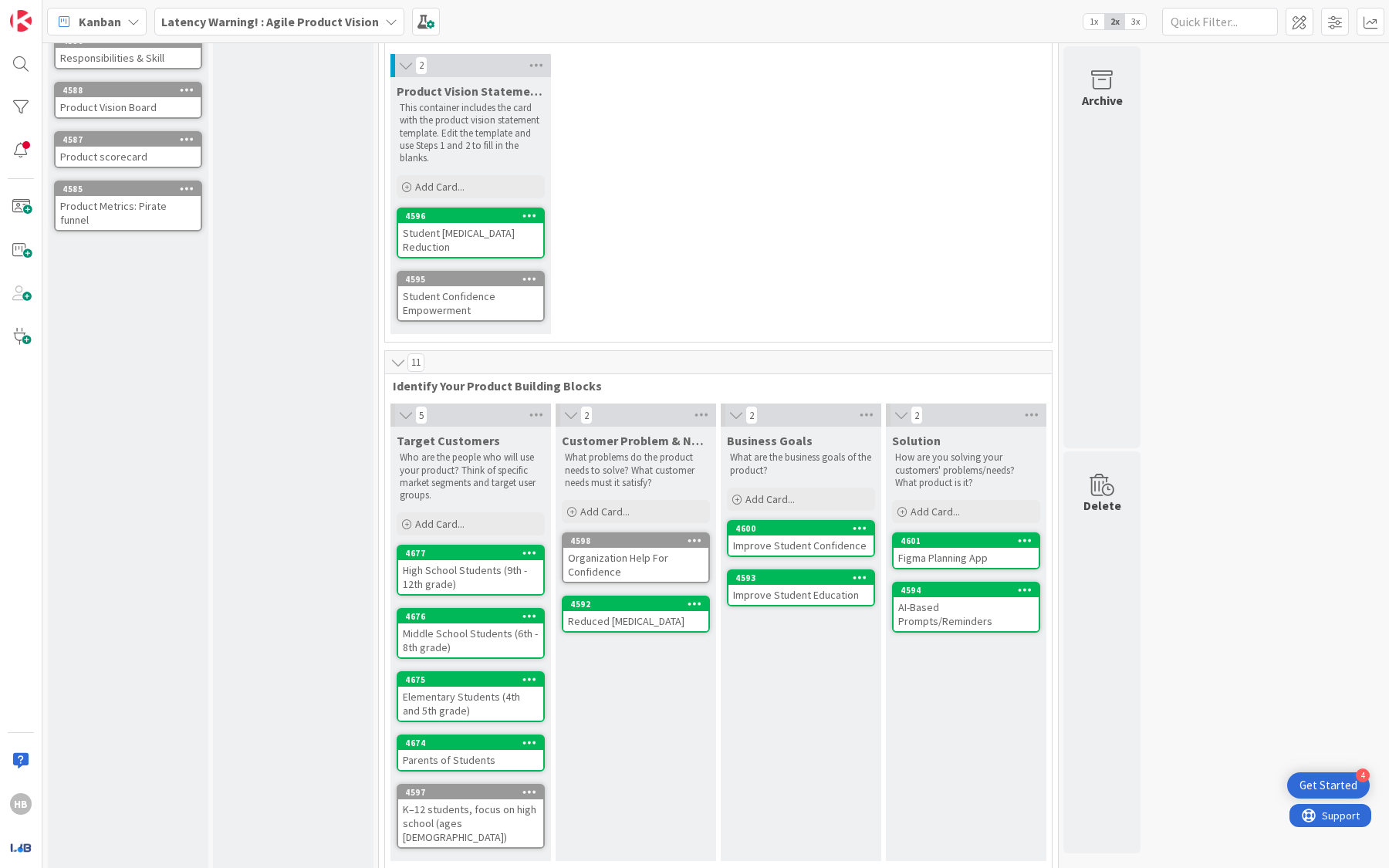
click at [477, 816] on div "K–12 students, focus on high school (ages [DEMOGRAPHIC_DATA])" at bounding box center [470, 823] width 145 height 48
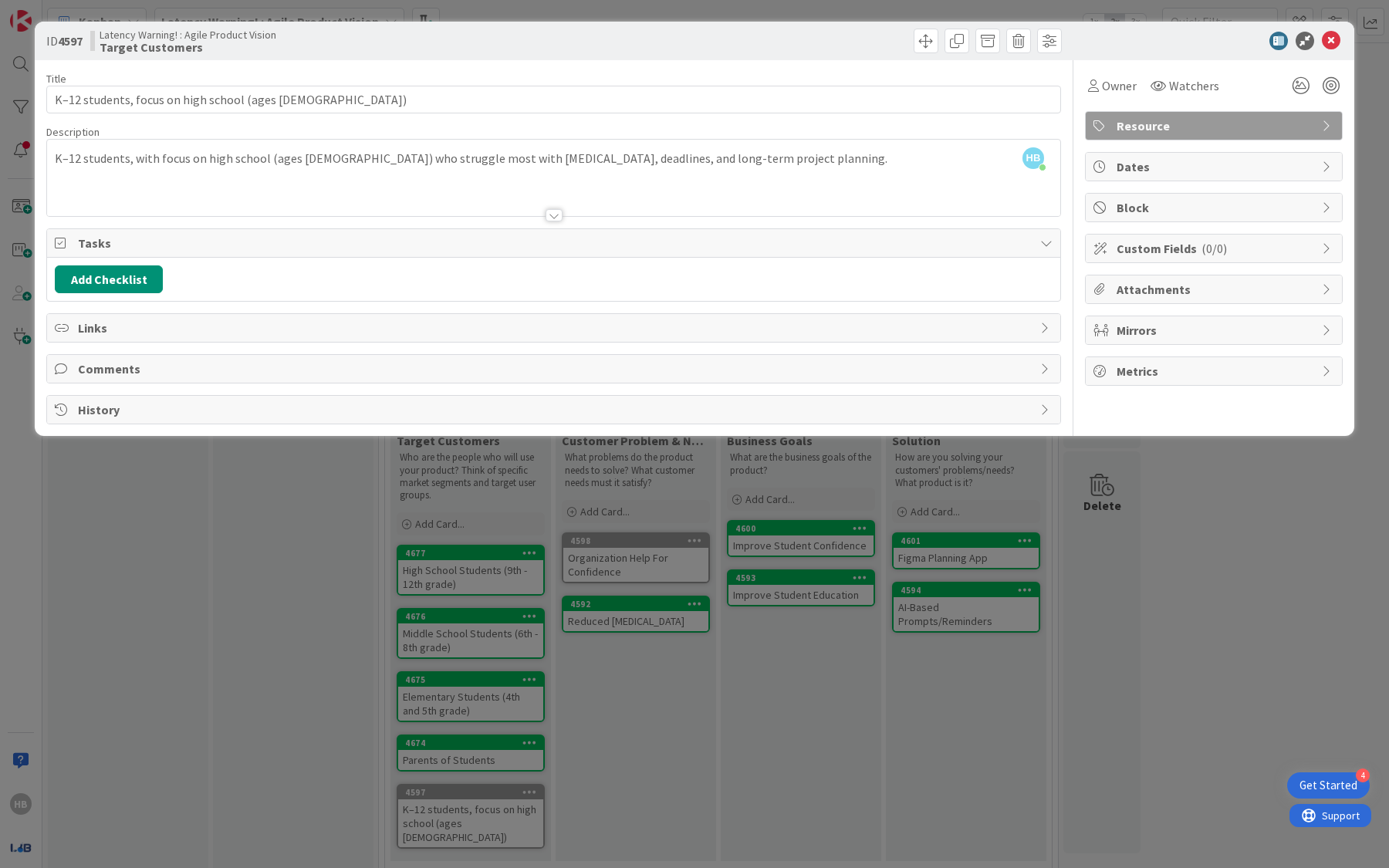
click at [1213, 249] on span "( 0/0 )" at bounding box center [1214, 248] width 26 height 15
click at [1189, 271] on div "Manage Custom Fields" at bounding box center [1213, 279] width 241 height 19
click at [1180, 281] on link "Manage Custom Fields" at bounding box center [1153, 279] width 119 height 15
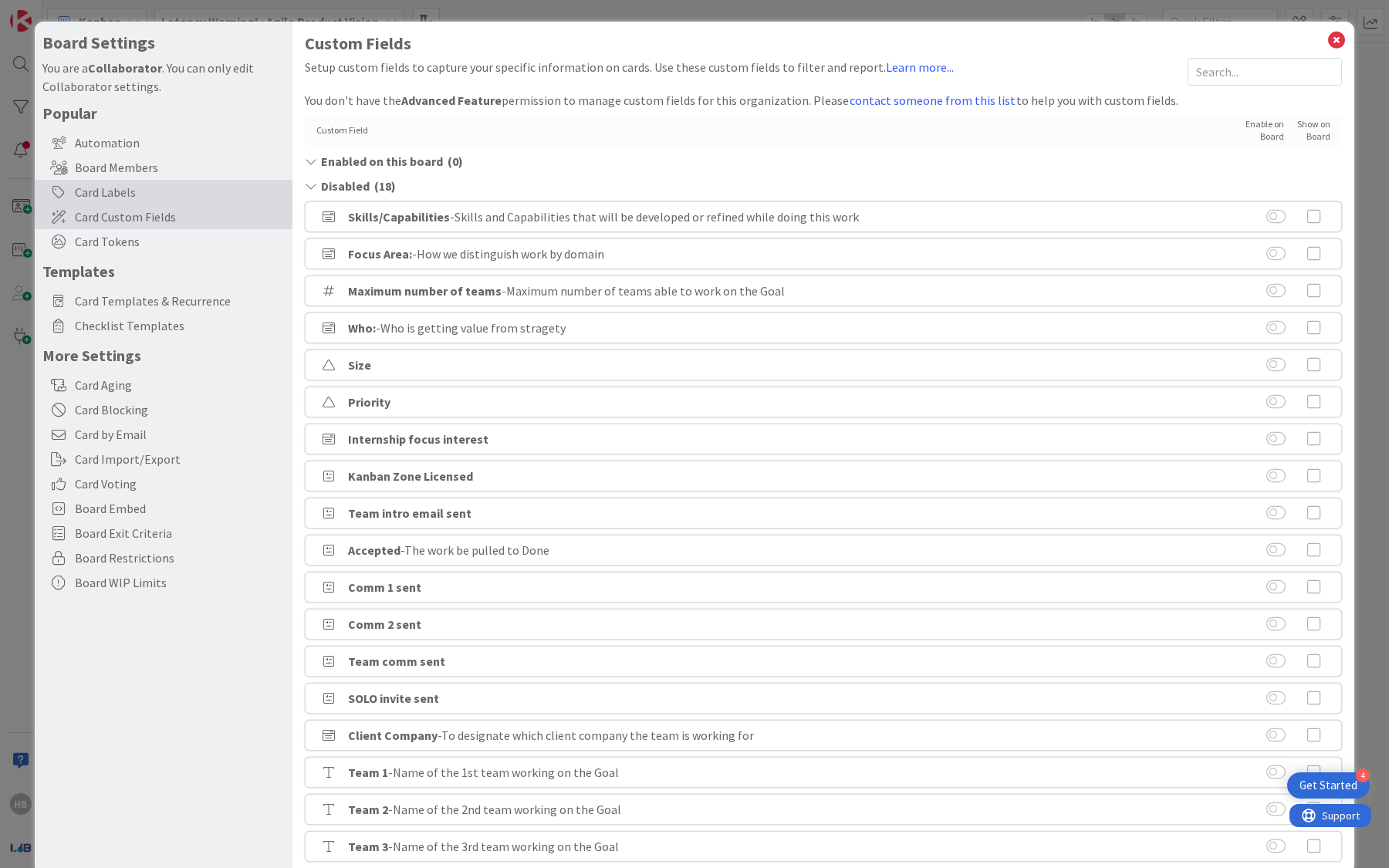
click at [146, 190] on div "Card Labels" at bounding box center [163, 192] width 258 height 25
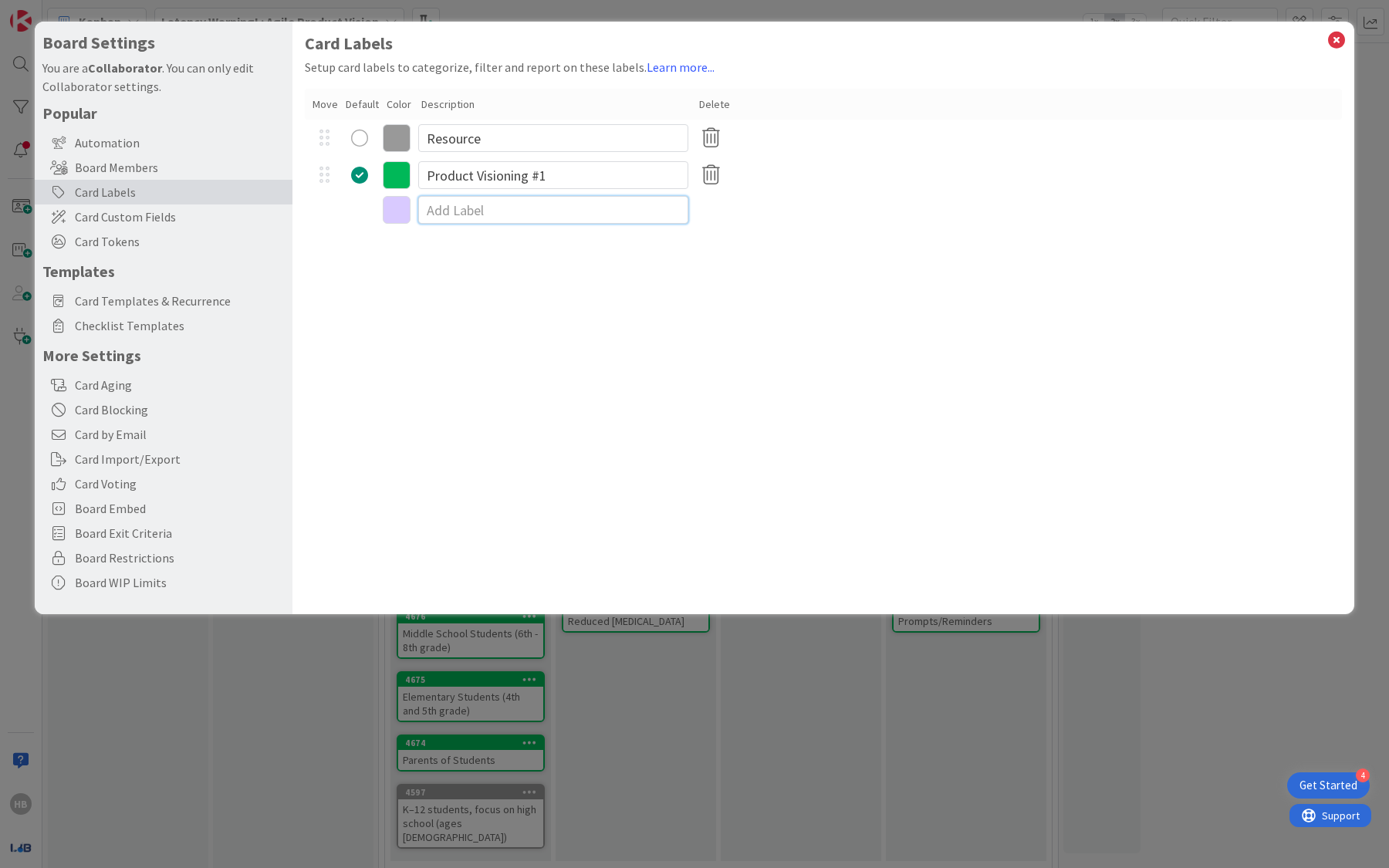
click at [446, 209] on input at bounding box center [552, 209] width 270 height 27
click at [399, 205] on icon at bounding box center [396, 209] width 27 height 27
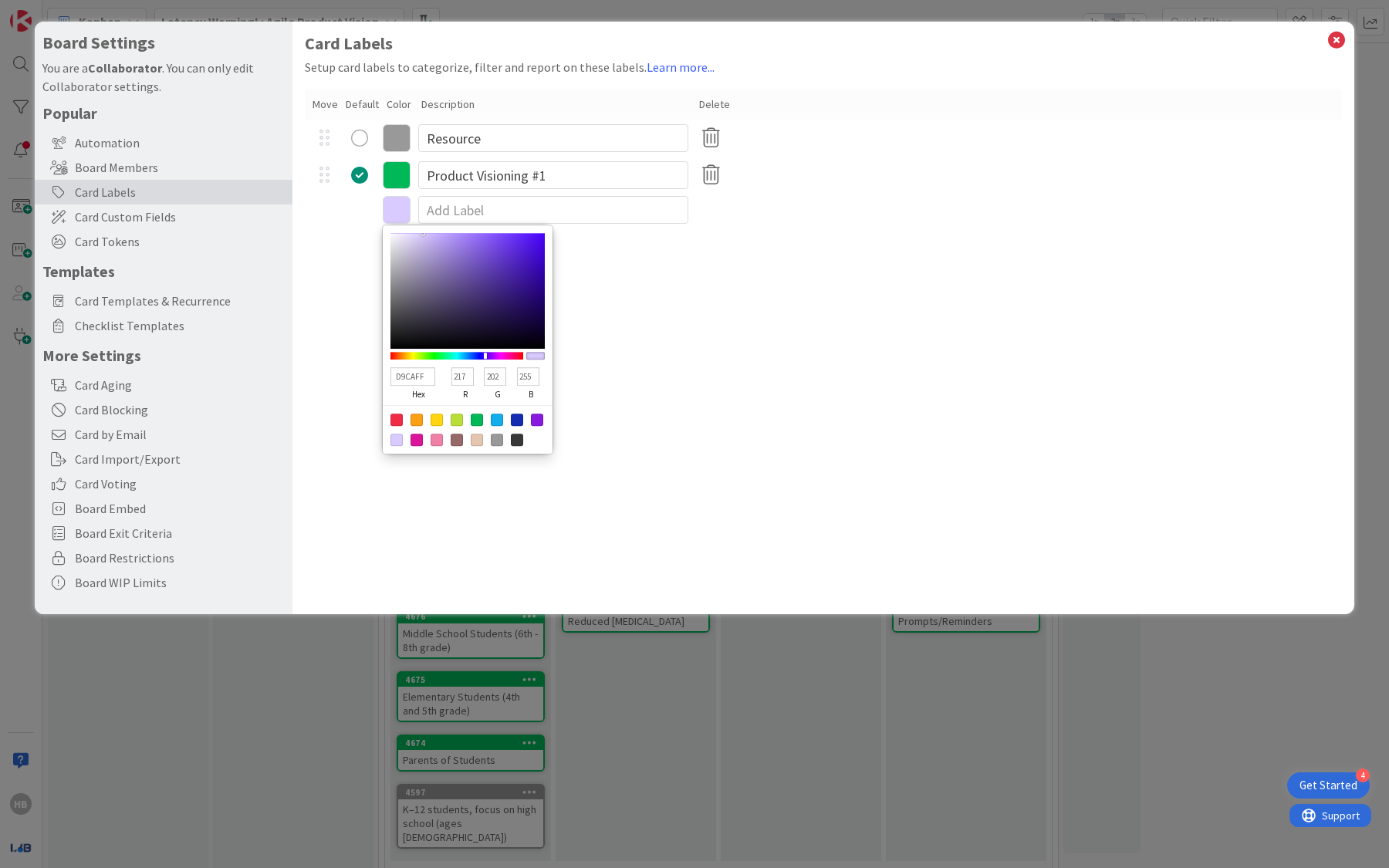
click at [609, 286] on div "Card Labels Setup card labels to categorize, filter and report on these labels.…" at bounding box center [823, 318] width 1062 height 593
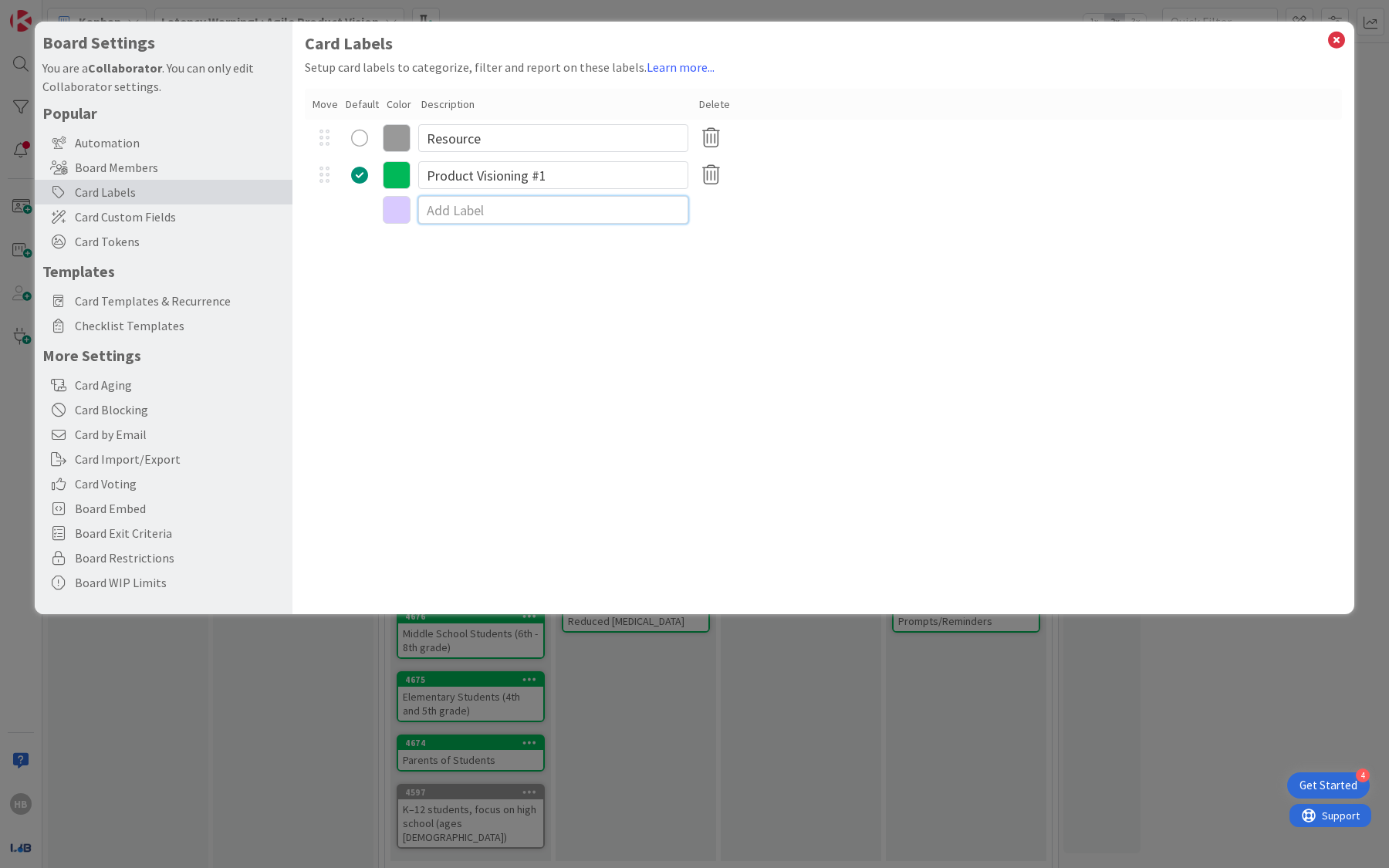
click at [461, 216] on input at bounding box center [552, 209] width 270 height 27
click at [546, 181] on input "Product Visioning #1" at bounding box center [552, 175] width 270 height 27
click at [486, 206] on input at bounding box center [552, 209] width 270 height 27
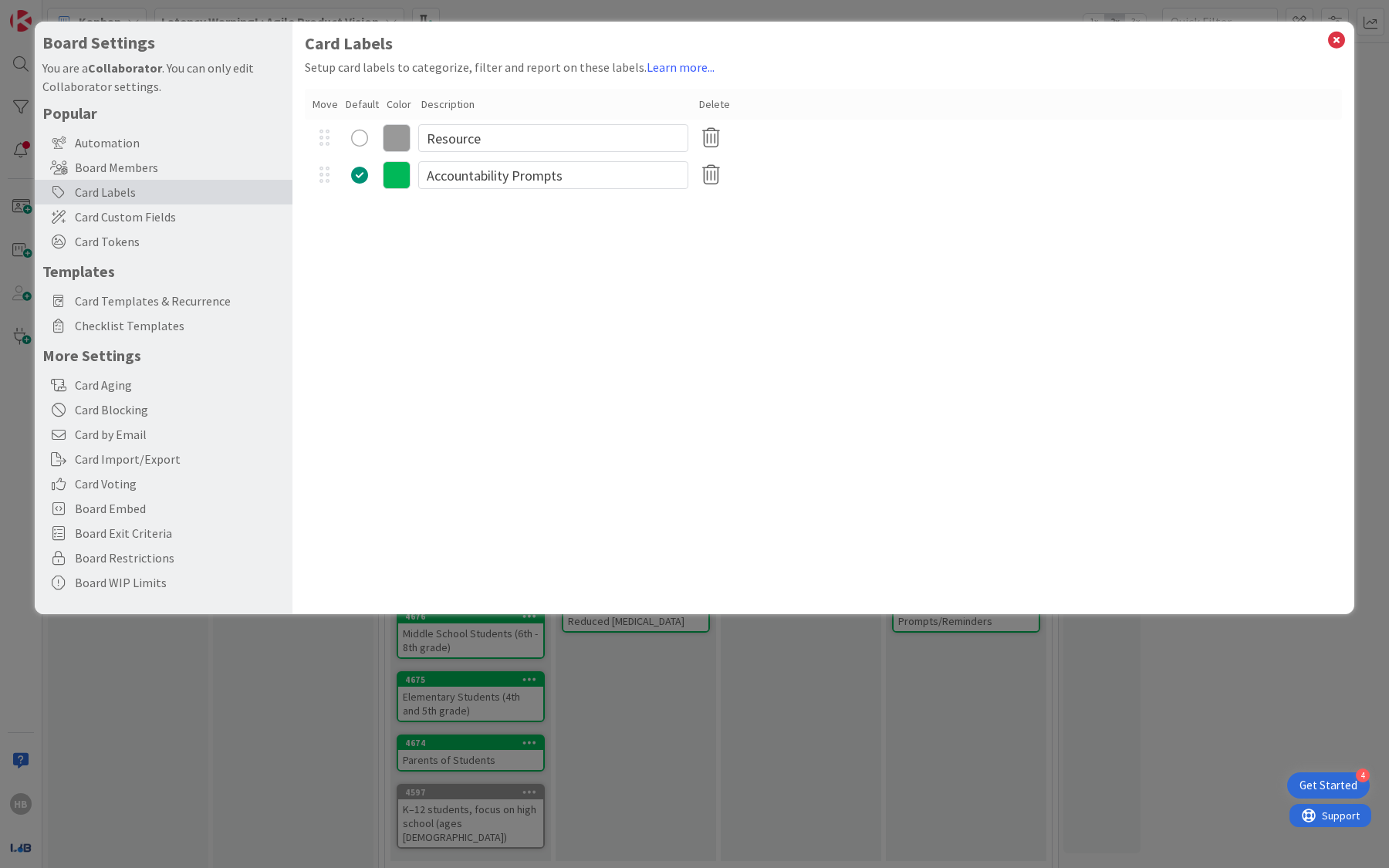
click at [502, 286] on div "Card Labels Setup card labels to categorize, filter and report on these labels.…" at bounding box center [823, 318] width 1062 height 593
click at [396, 207] on icon at bounding box center [396, 212] width 27 height 27
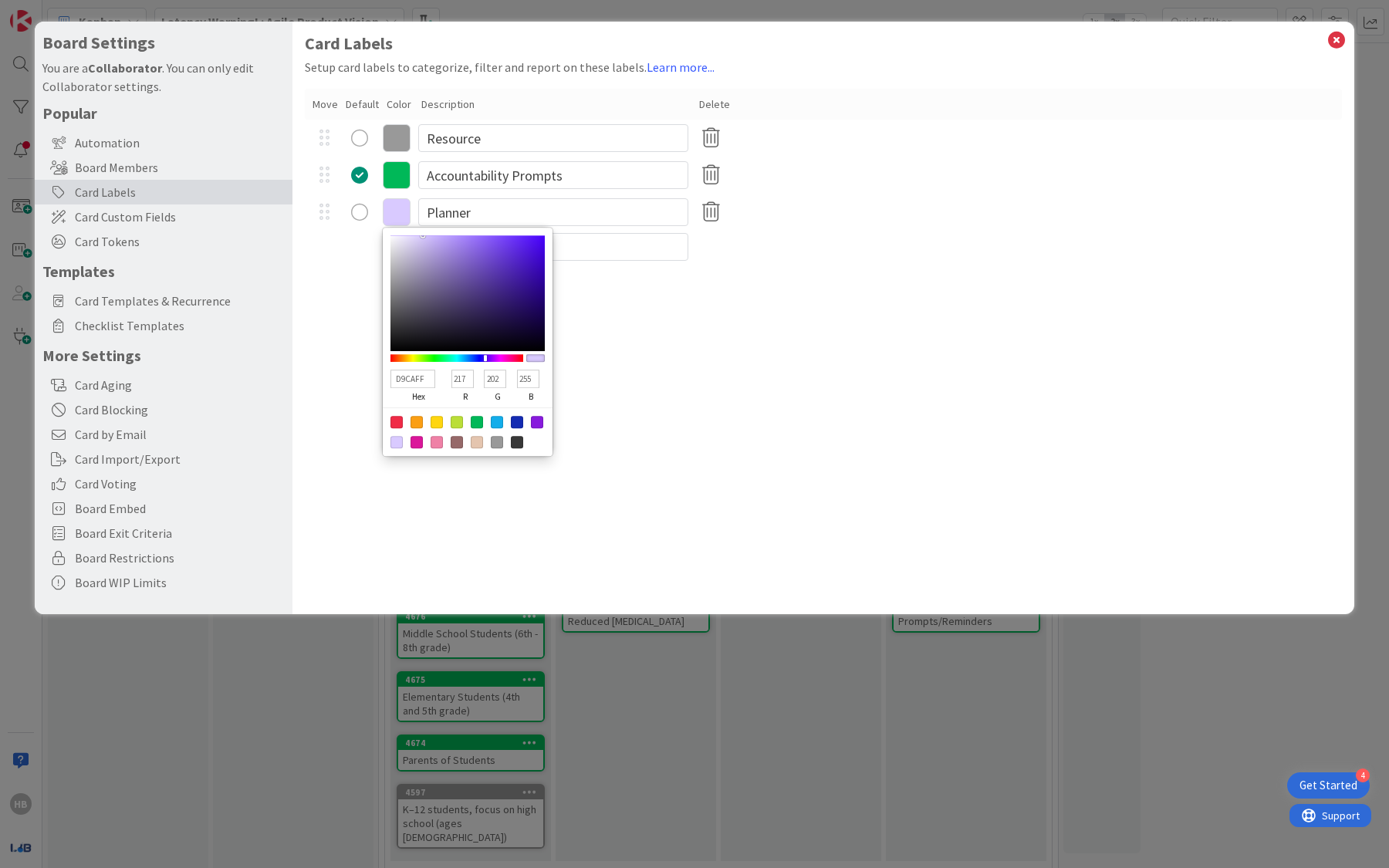
click at [392, 414] on div at bounding box center [467, 432] width 170 height 48
click at [402, 422] on div at bounding box center [396, 422] width 12 height 12
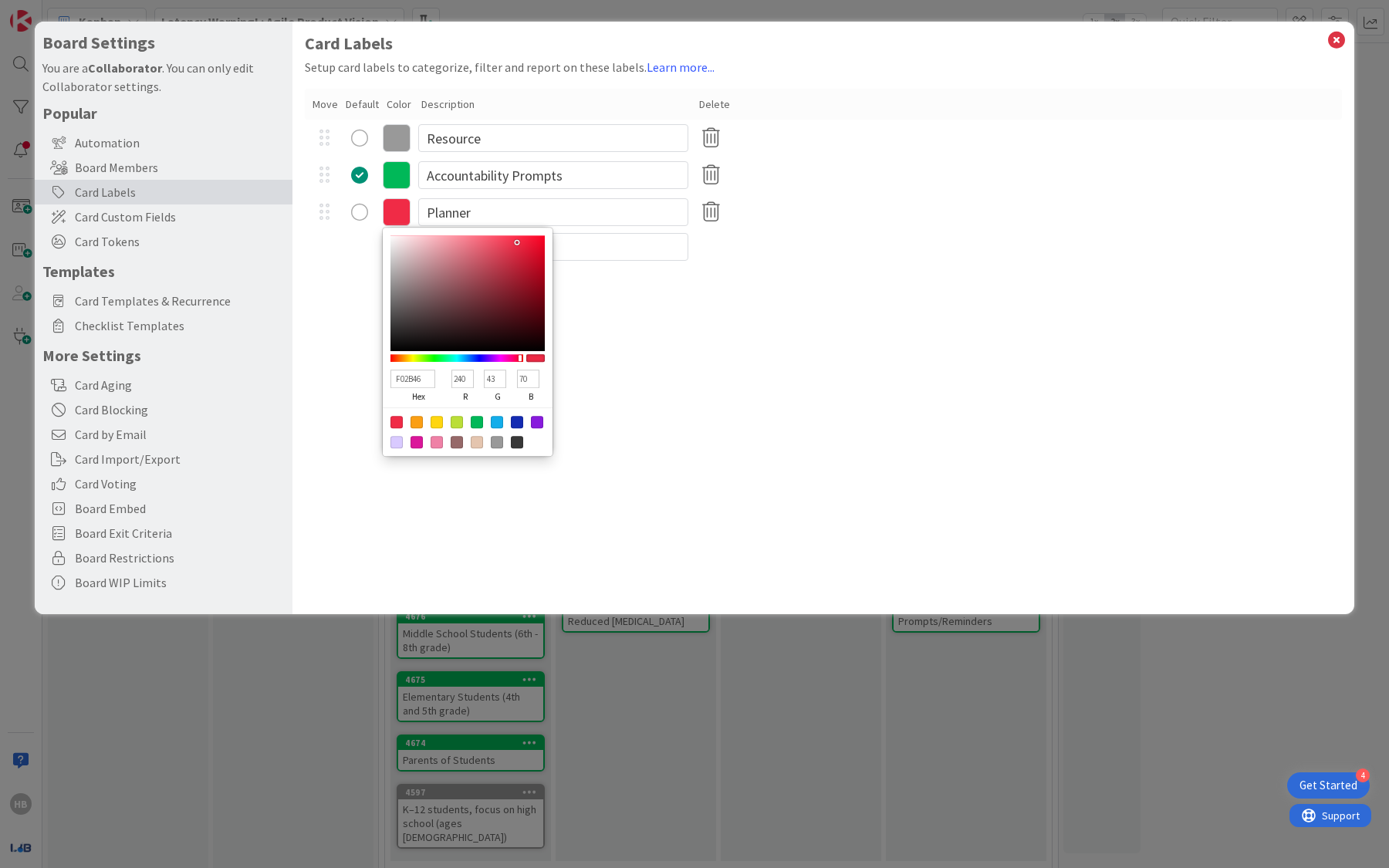
click at [670, 330] on div "Card Labels Setup card labels to categorize, filter and report on these labels.…" at bounding box center [823, 318] width 1062 height 593
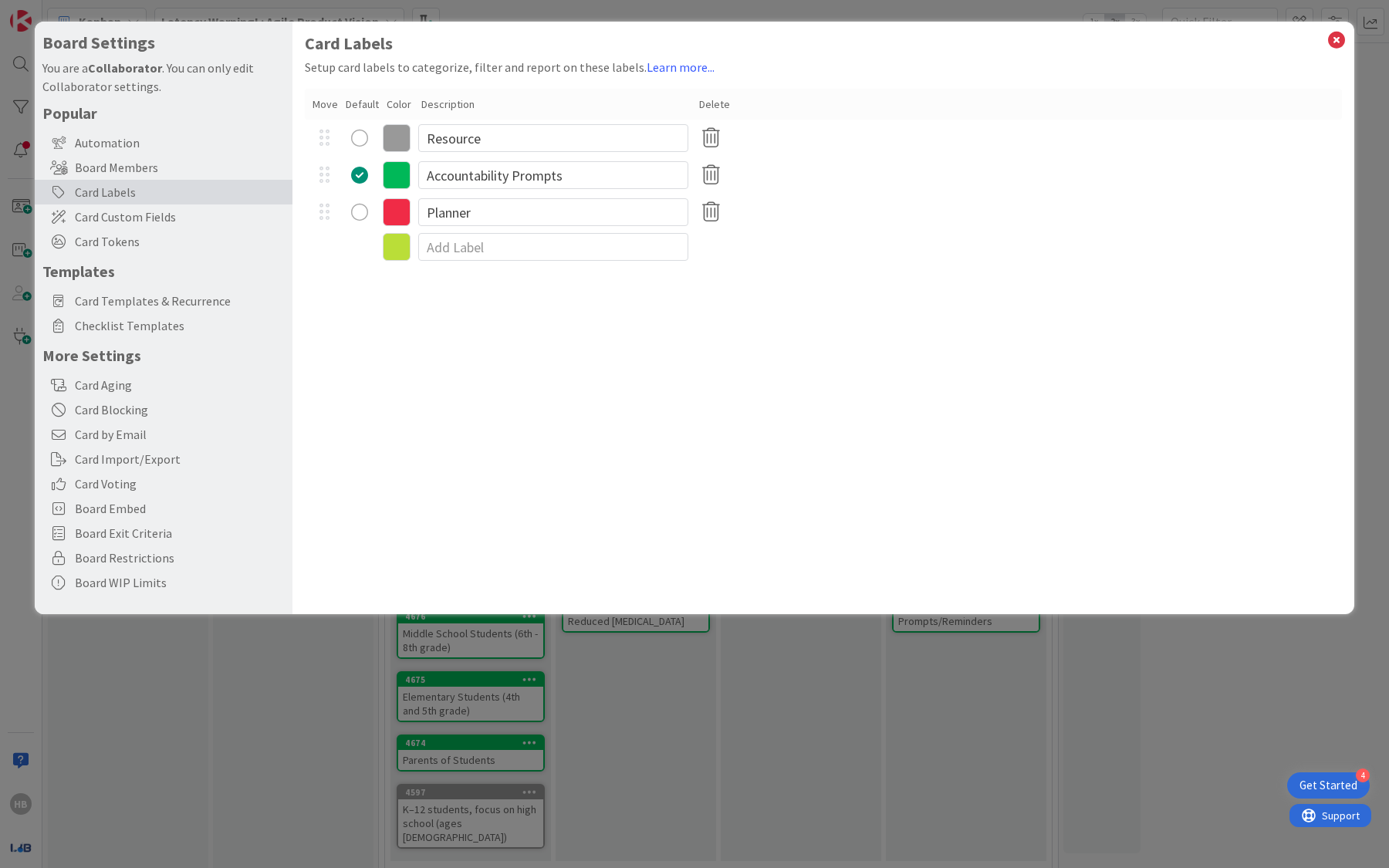
click at [684, 368] on div "Card Labels Setup card labels to categorize, filter and report on these labels.…" at bounding box center [823, 318] width 1062 height 593
click at [362, 217] on div "radio" at bounding box center [359, 212] width 17 height 17
click at [361, 171] on div "radio" at bounding box center [359, 175] width 17 height 17
click at [961, 384] on div "Card Labels Setup card labels to categorize, filter and report on these labels.…" at bounding box center [823, 318] width 1062 height 593
click at [1334, 44] on icon at bounding box center [1336, 39] width 20 height 22
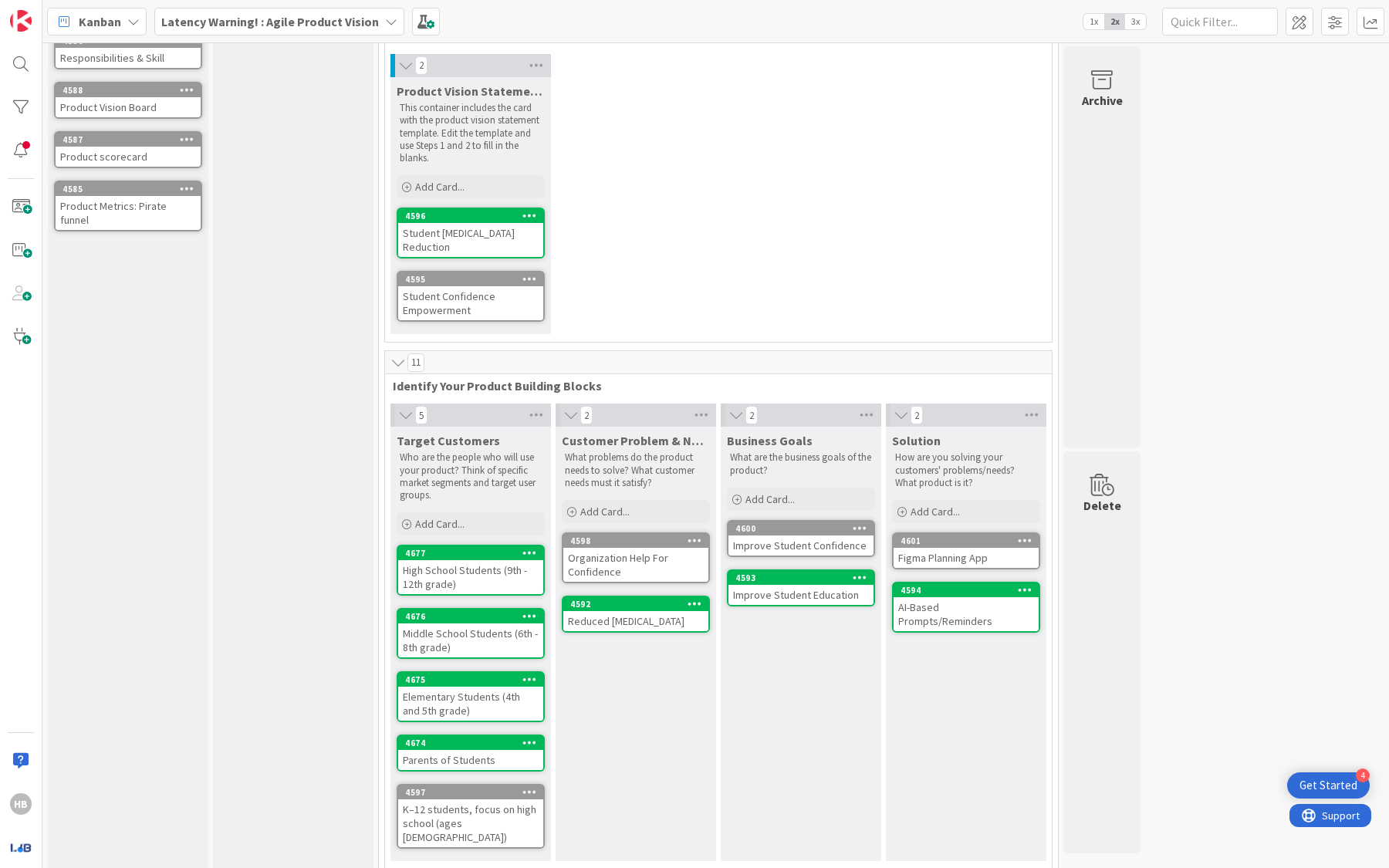
click at [472, 804] on div "K–12 students, focus on high school (ages [DEMOGRAPHIC_DATA])" at bounding box center [470, 823] width 145 height 48
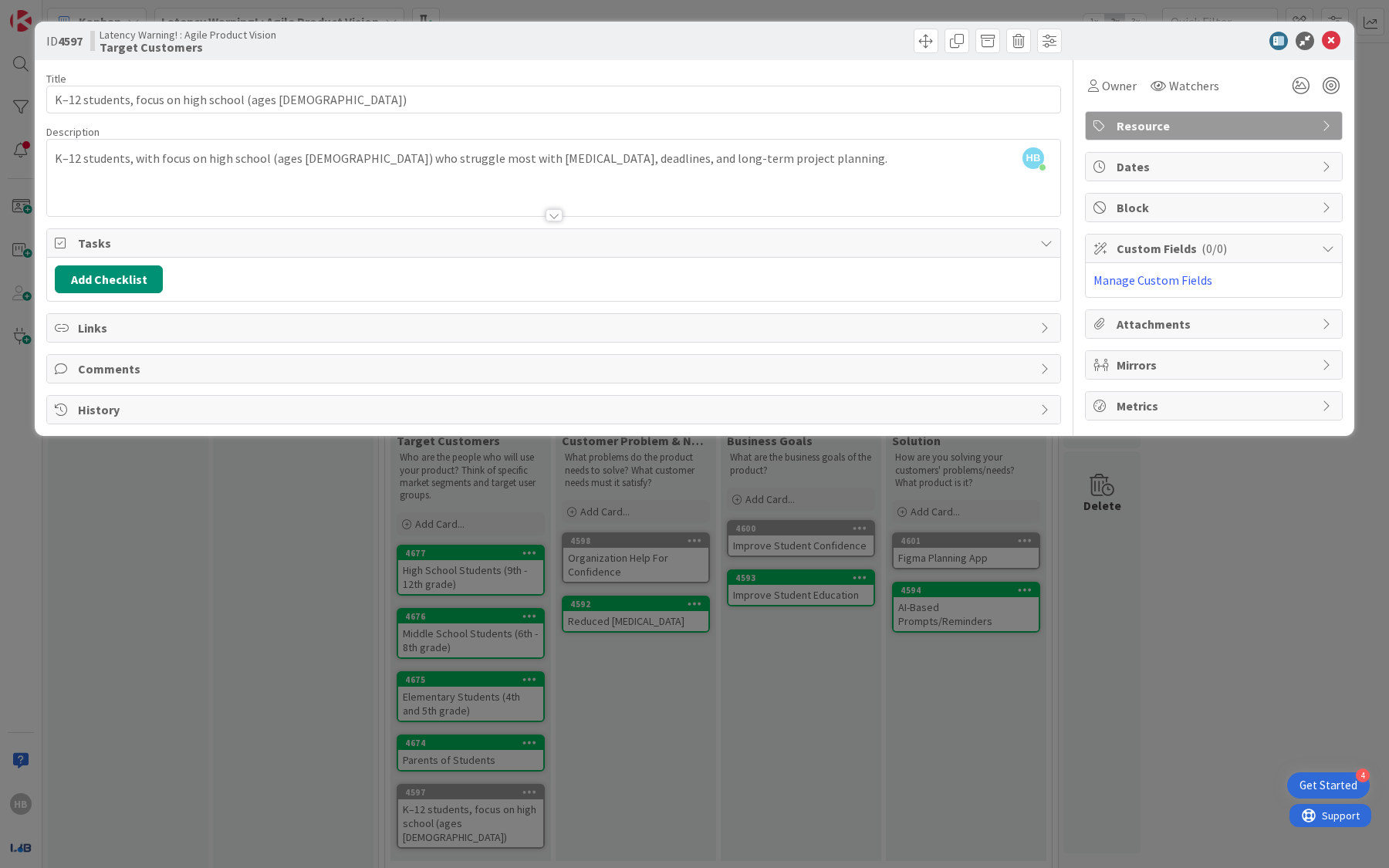
click at [1155, 126] on span "Resource" at bounding box center [1215, 126] width 197 height 19
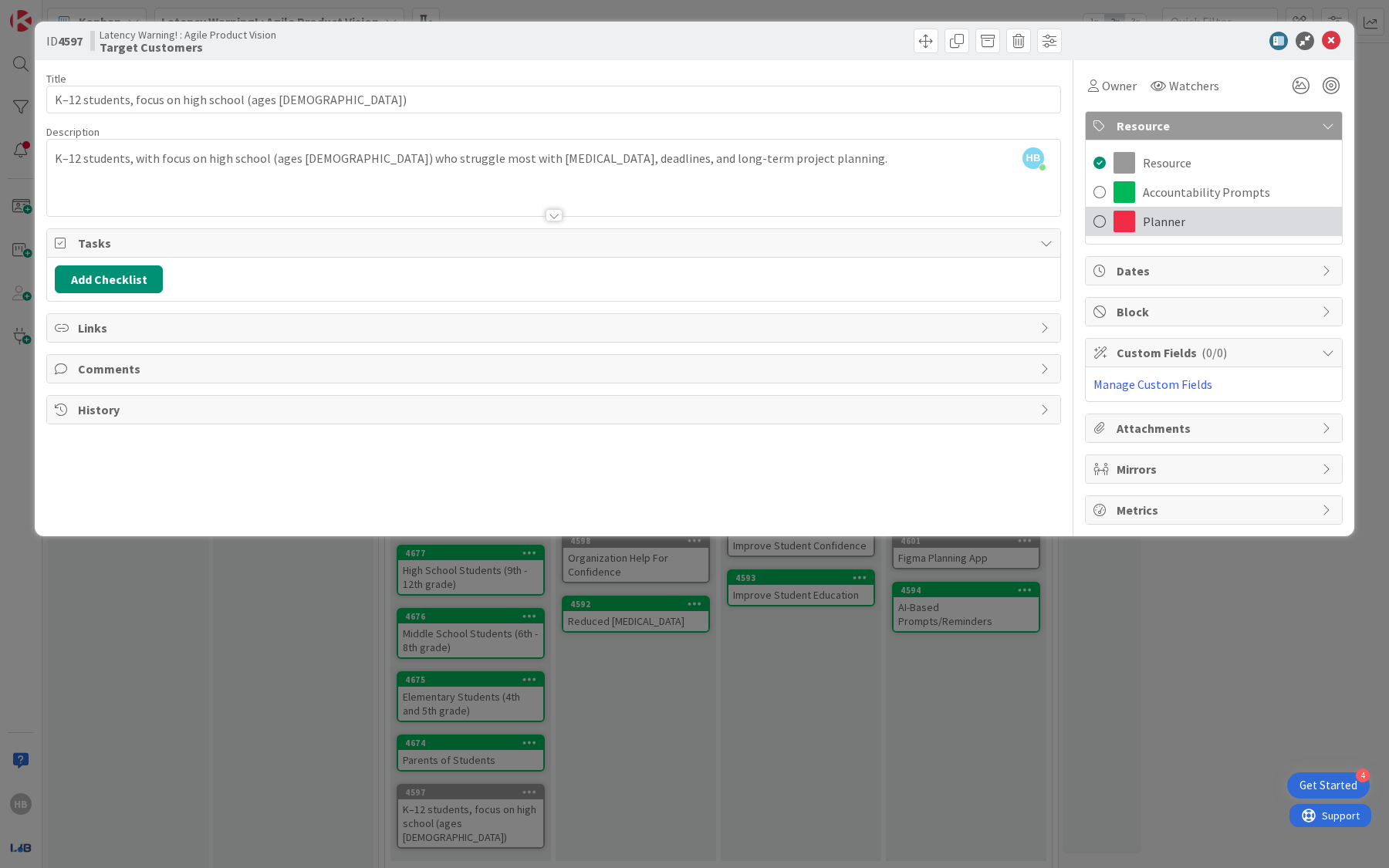
click at [1120, 231] on span at bounding box center [1124, 221] width 22 height 22
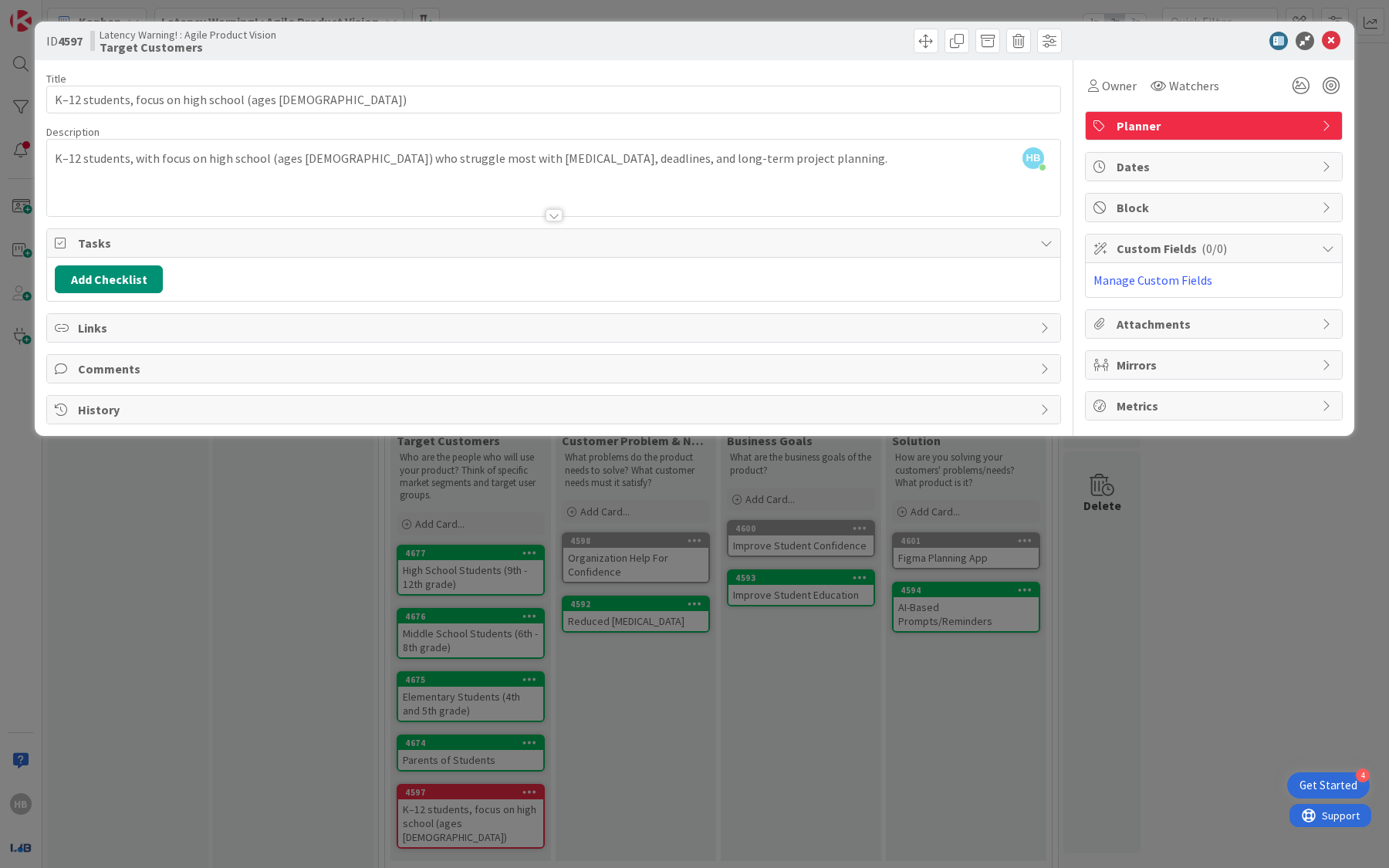
click at [1011, 685] on div "ID 4597 Latency Warning! : Agile Product Vision Target Customers Title 49 / 128…" at bounding box center [694, 434] width 1389 height 868
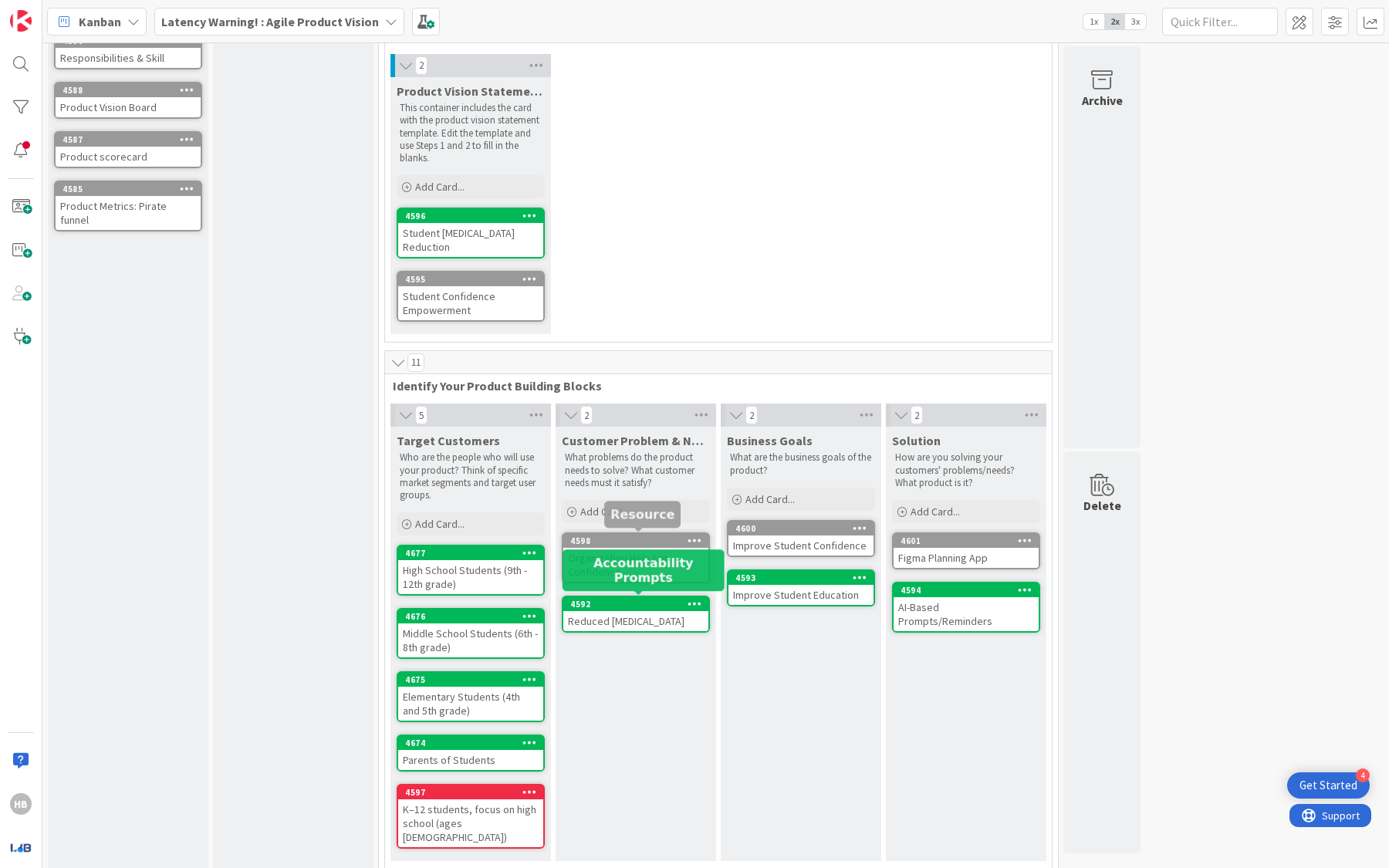
click at [626, 540] on div "4598" at bounding box center [639, 540] width 138 height 10
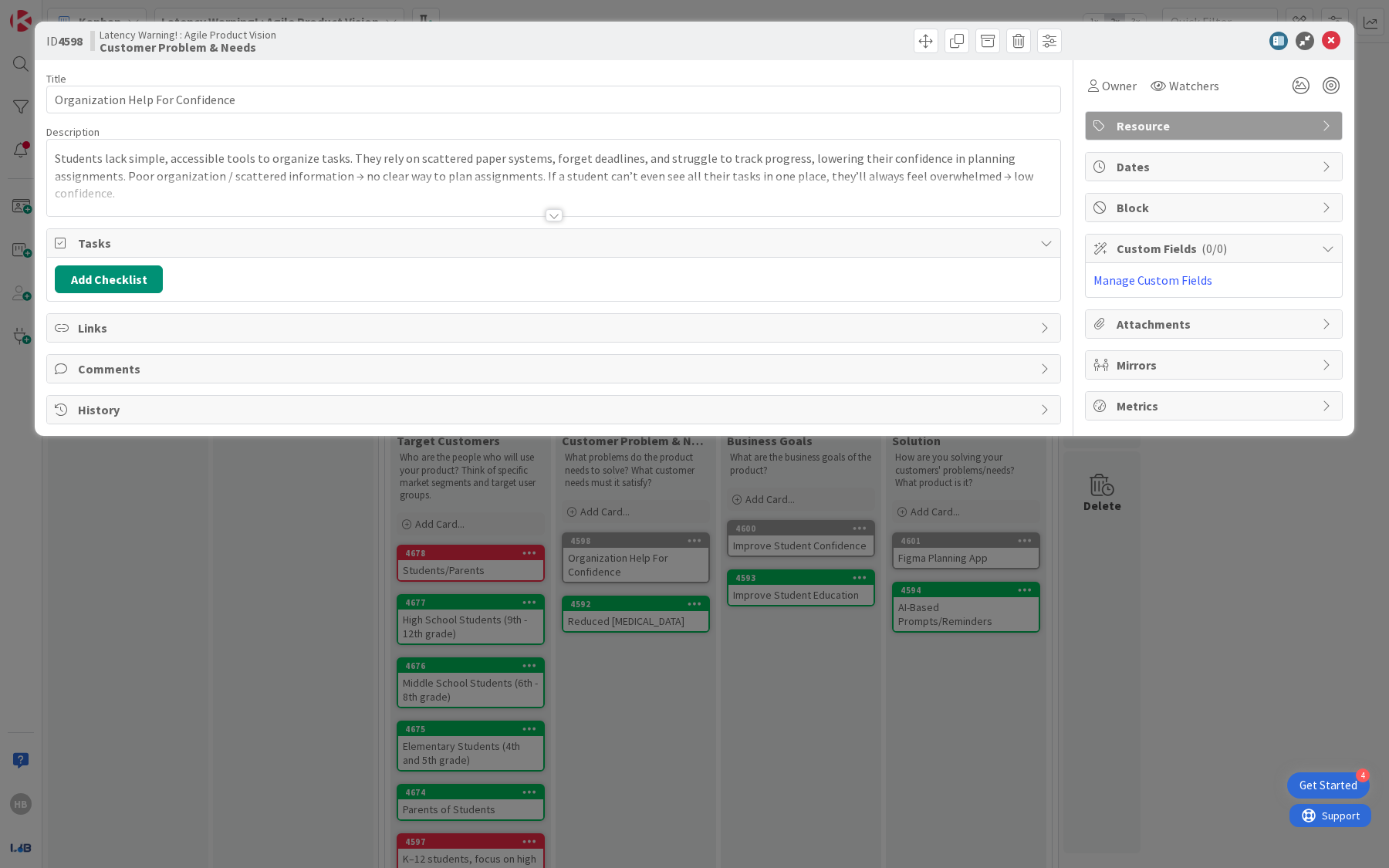
click at [1151, 117] on span "Resource" at bounding box center [1215, 126] width 197 height 19
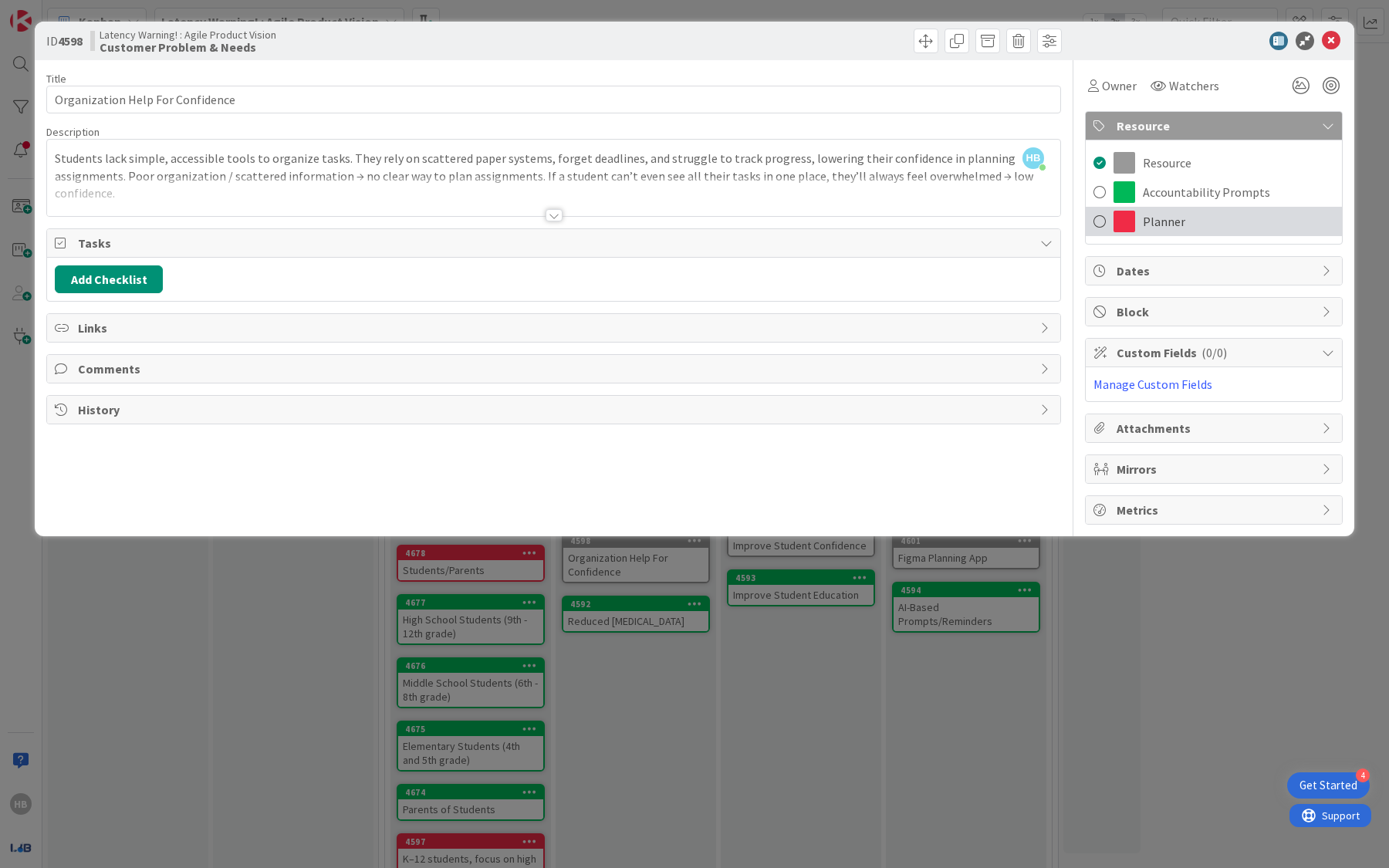
click at [1136, 217] on div "Planner" at bounding box center [1213, 221] width 256 height 29
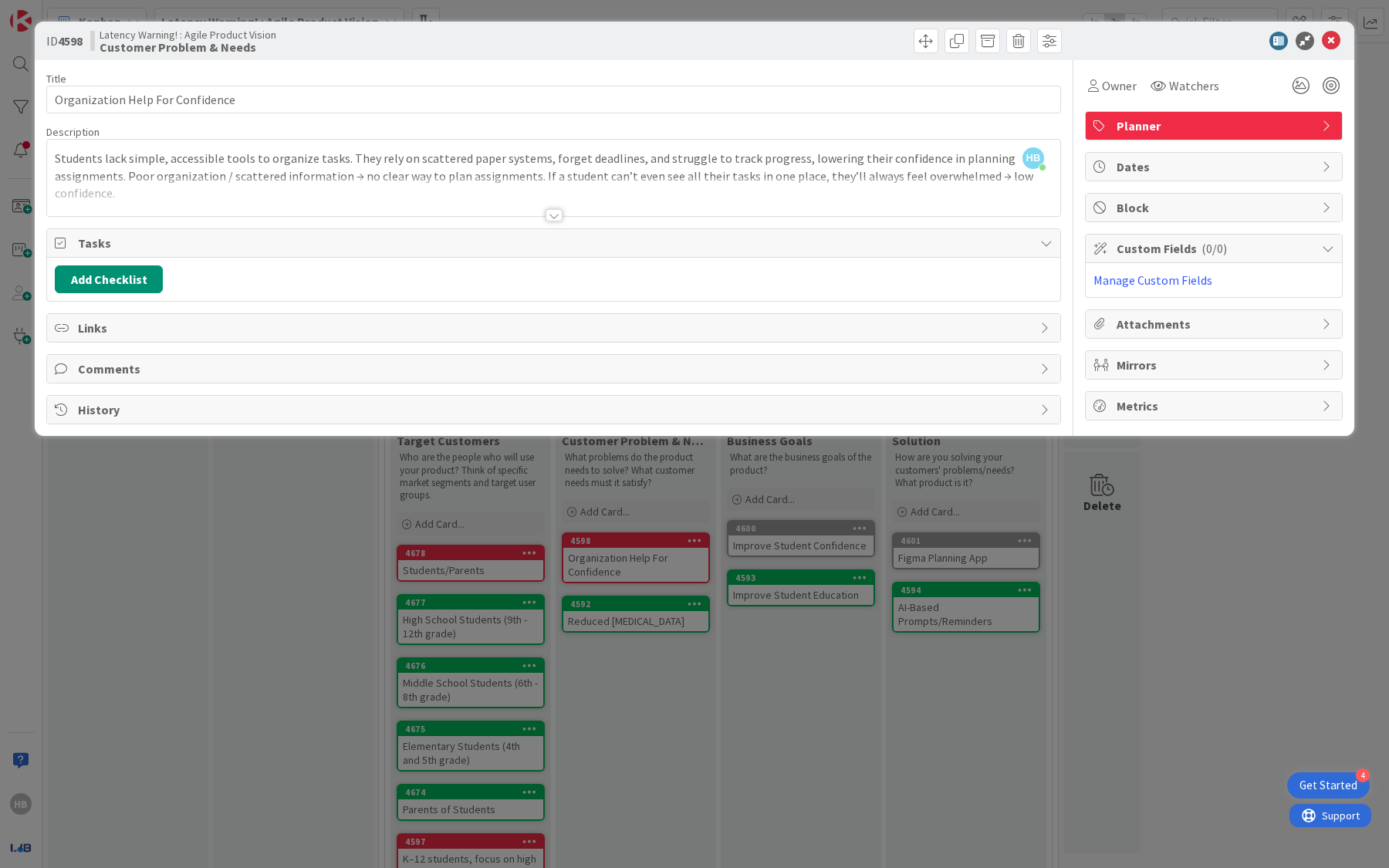
click at [912, 614] on div "ID 4598 Latency Warning! : Agile Product Vision Customer Problem & Needs Title …" at bounding box center [694, 434] width 1389 height 868
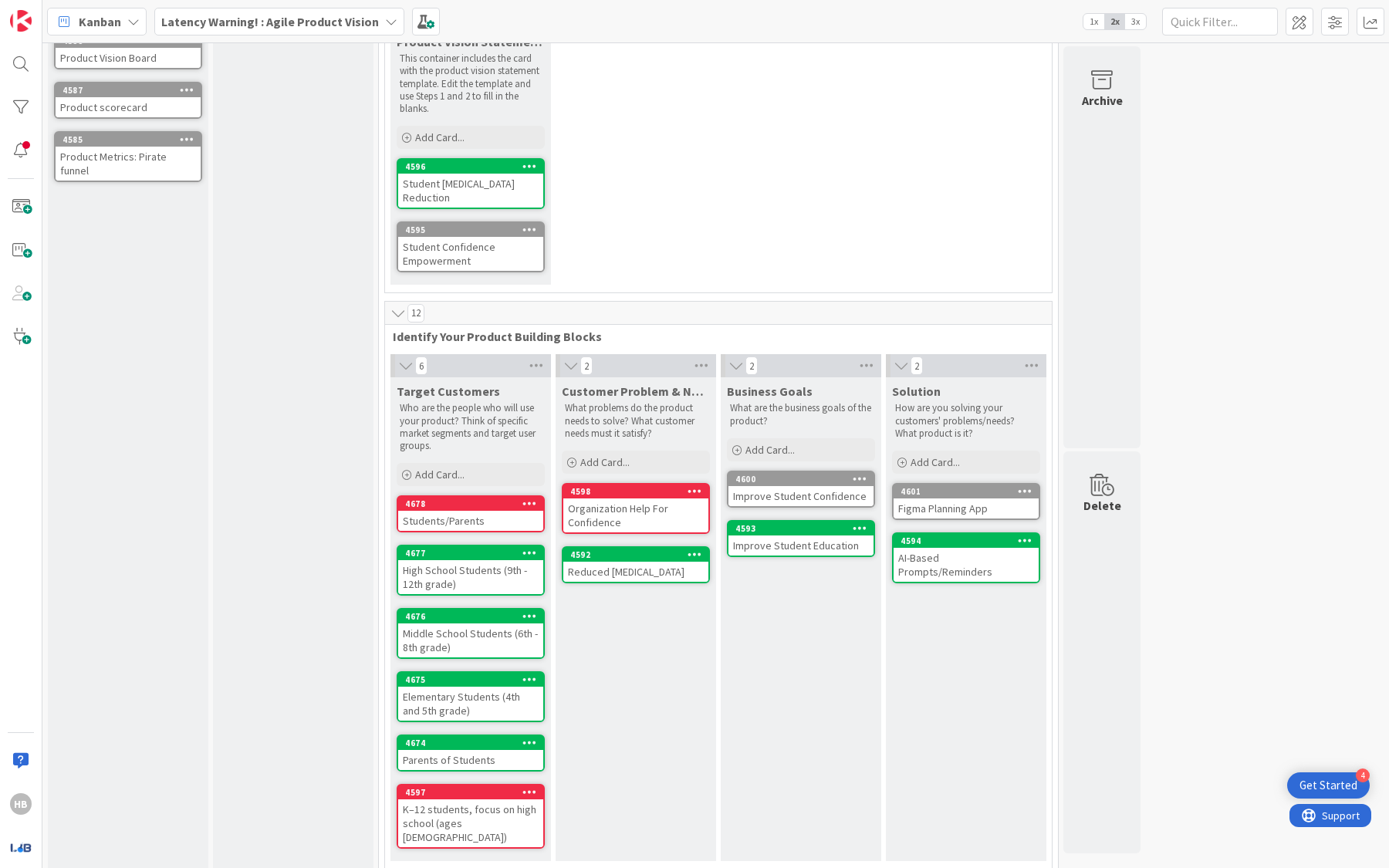
click at [805, 491] on div "Improve Student Confidence" at bounding box center [801, 496] width 145 height 20
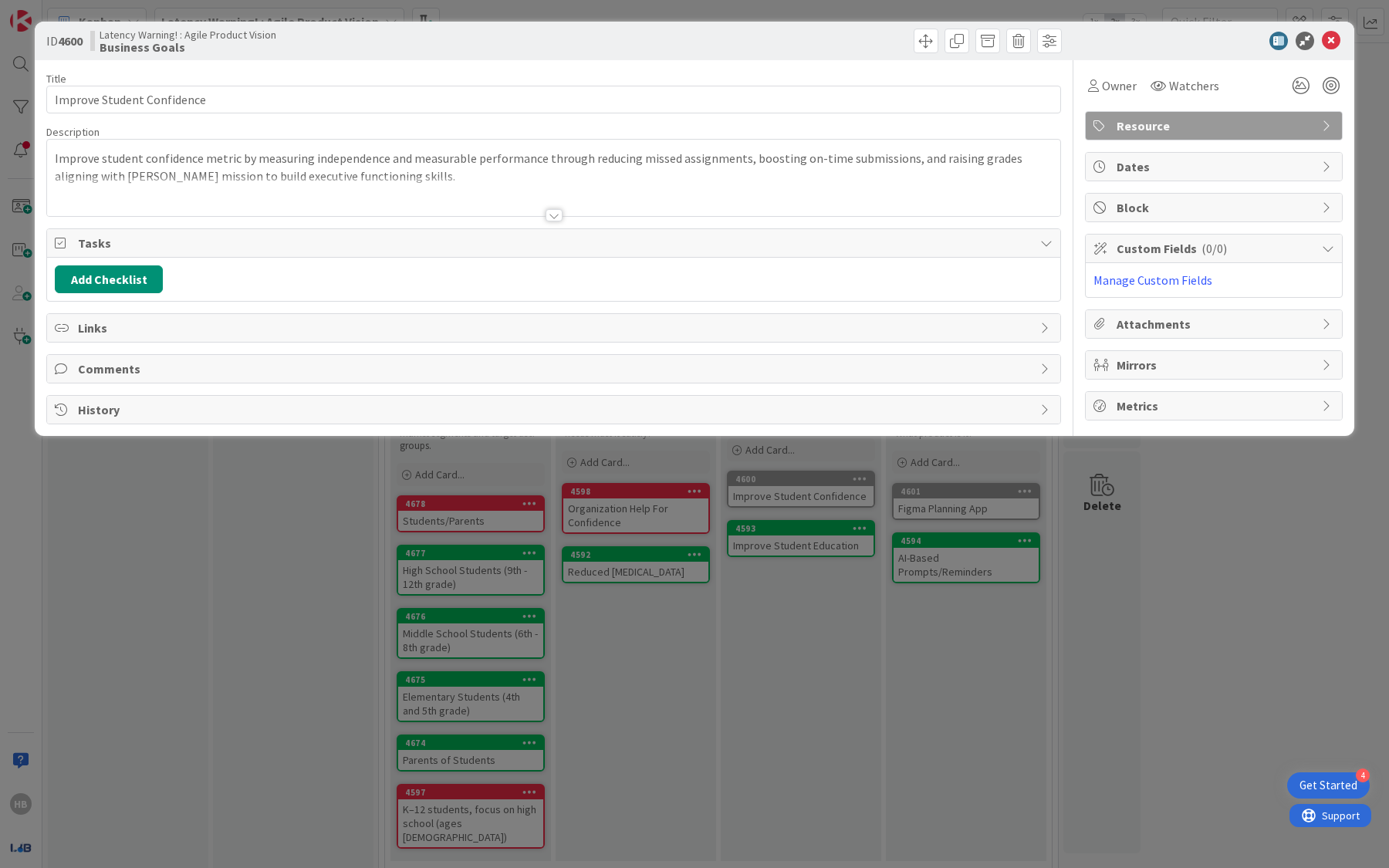
click at [1164, 129] on span "Resource" at bounding box center [1215, 126] width 197 height 19
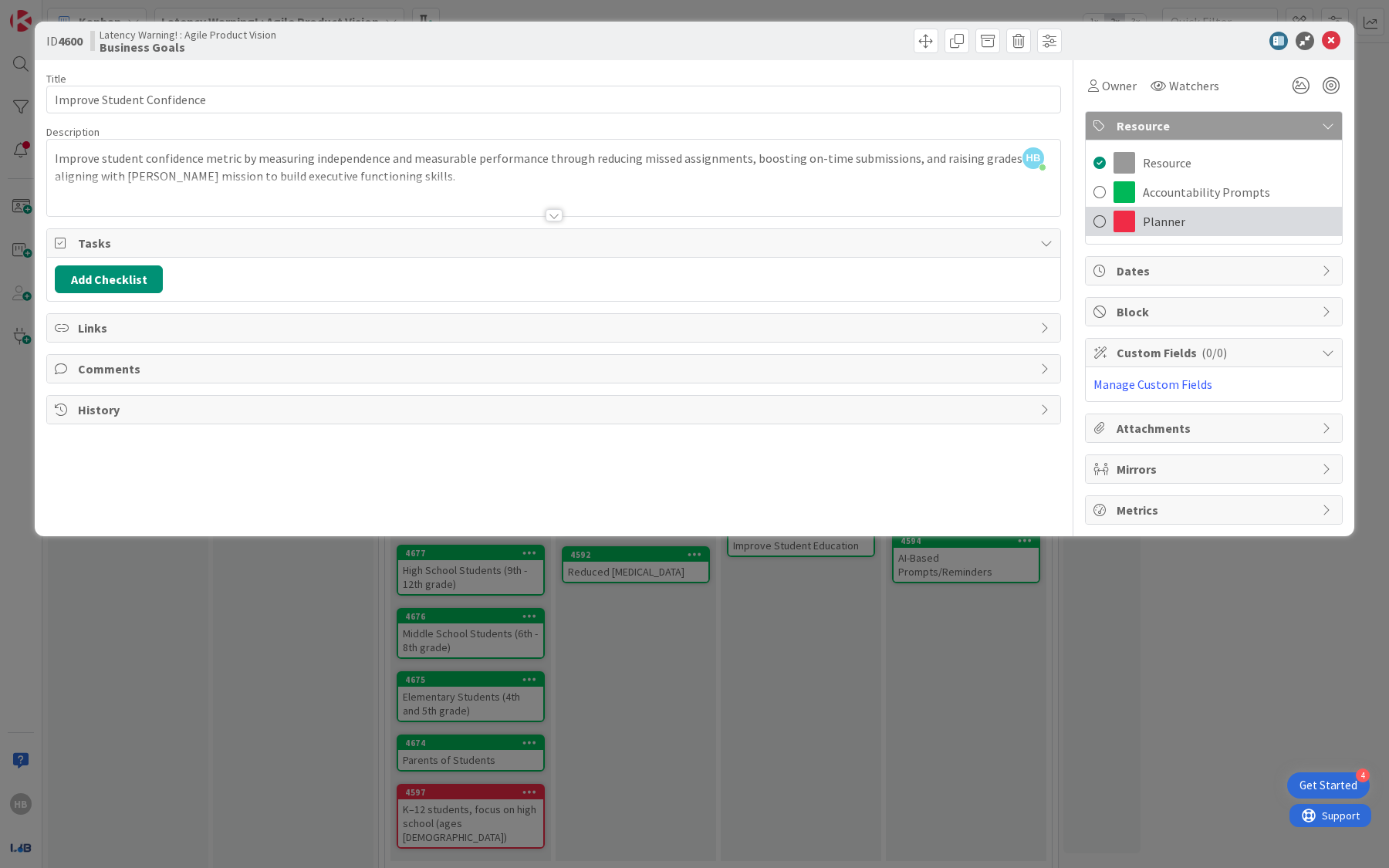
click at [1149, 220] on span "Planner" at bounding box center [1164, 221] width 43 height 19
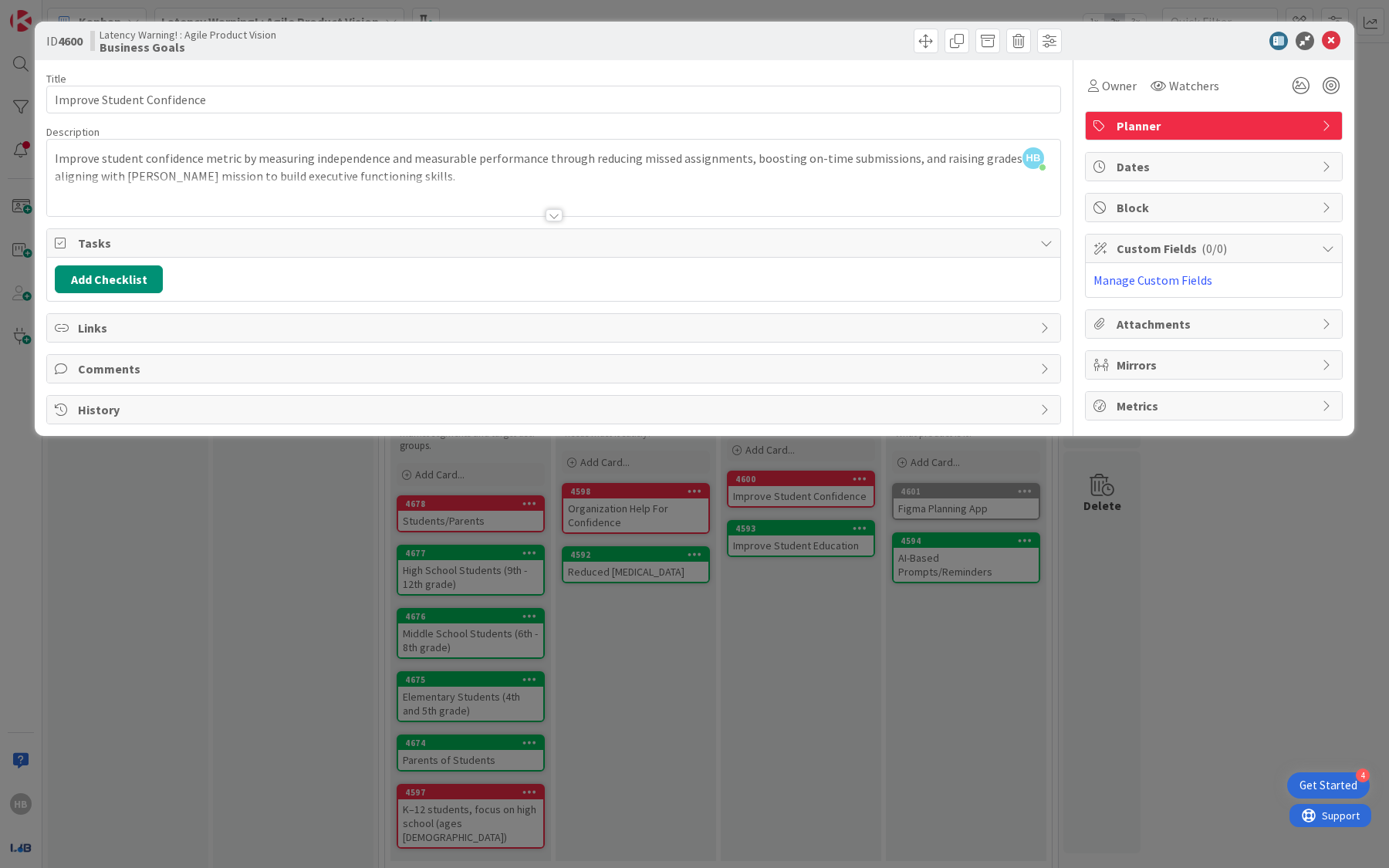
click at [1019, 571] on div "ID 4600 Latency Warning! : Agile Product Vision Business Goals Title 27 / 128 I…" at bounding box center [694, 434] width 1389 height 868
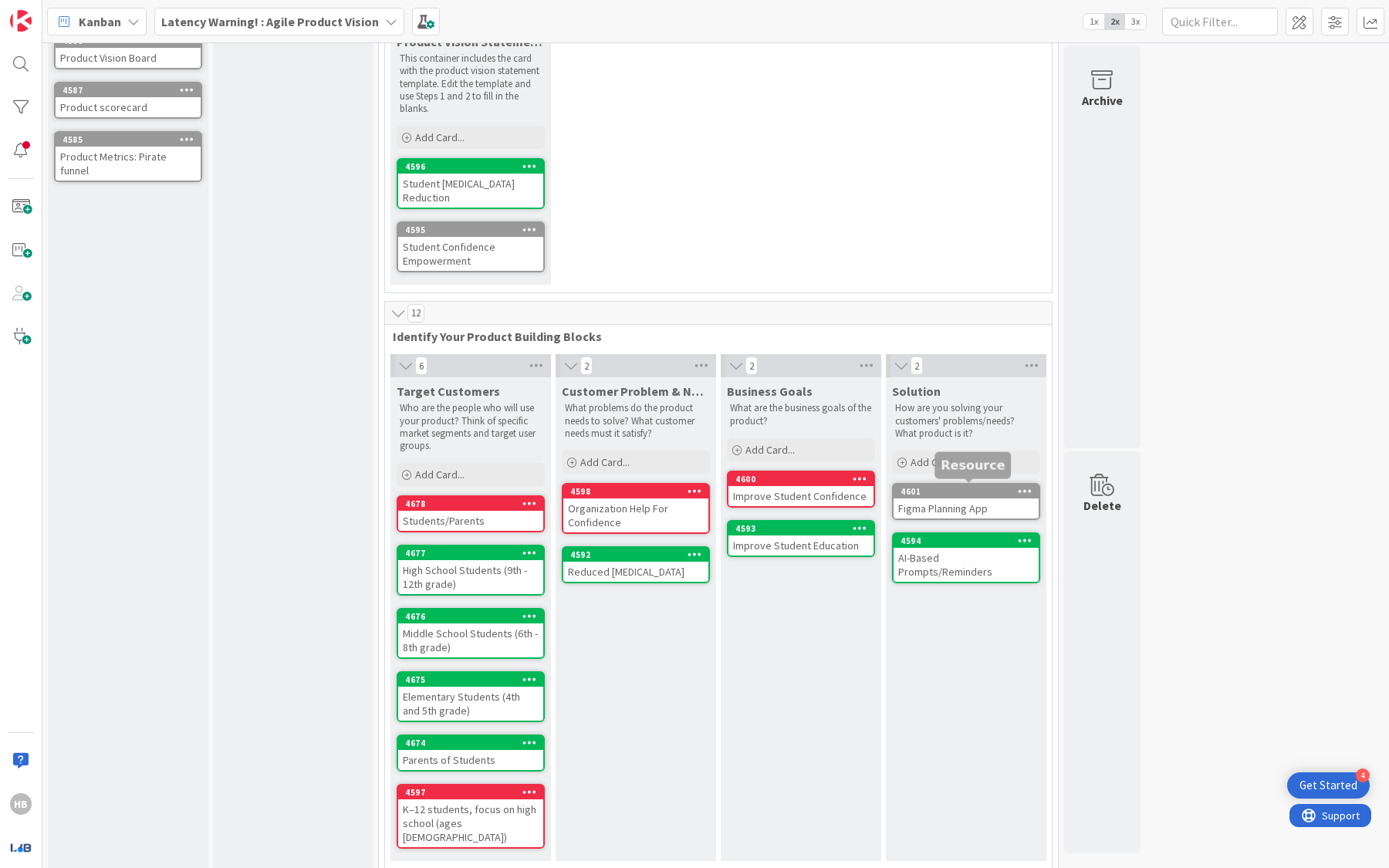
click at [967, 500] on div "Figma Planning App" at bounding box center [966, 508] width 145 height 20
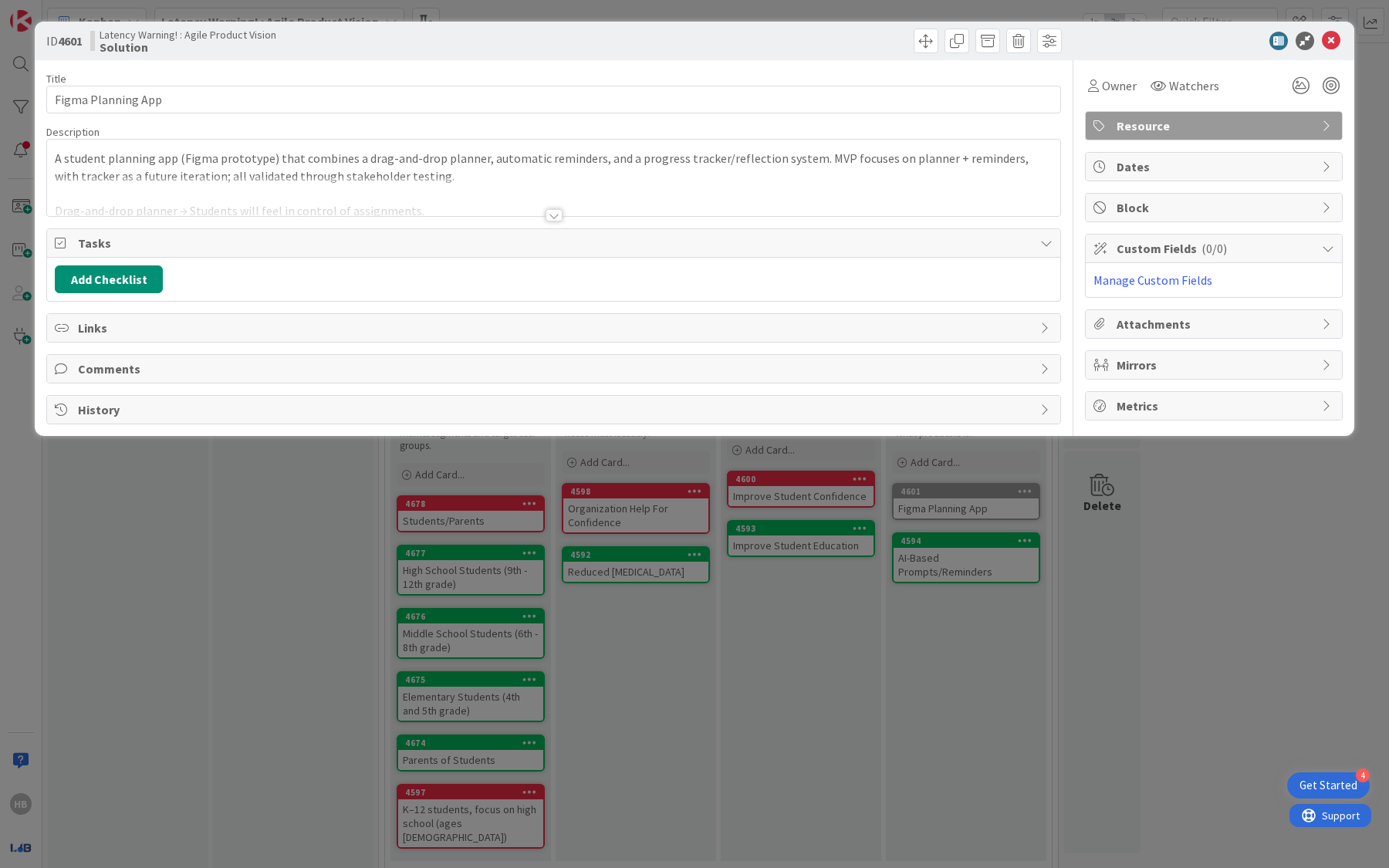
click at [1168, 126] on span "Resource" at bounding box center [1215, 126] width 197 height 19
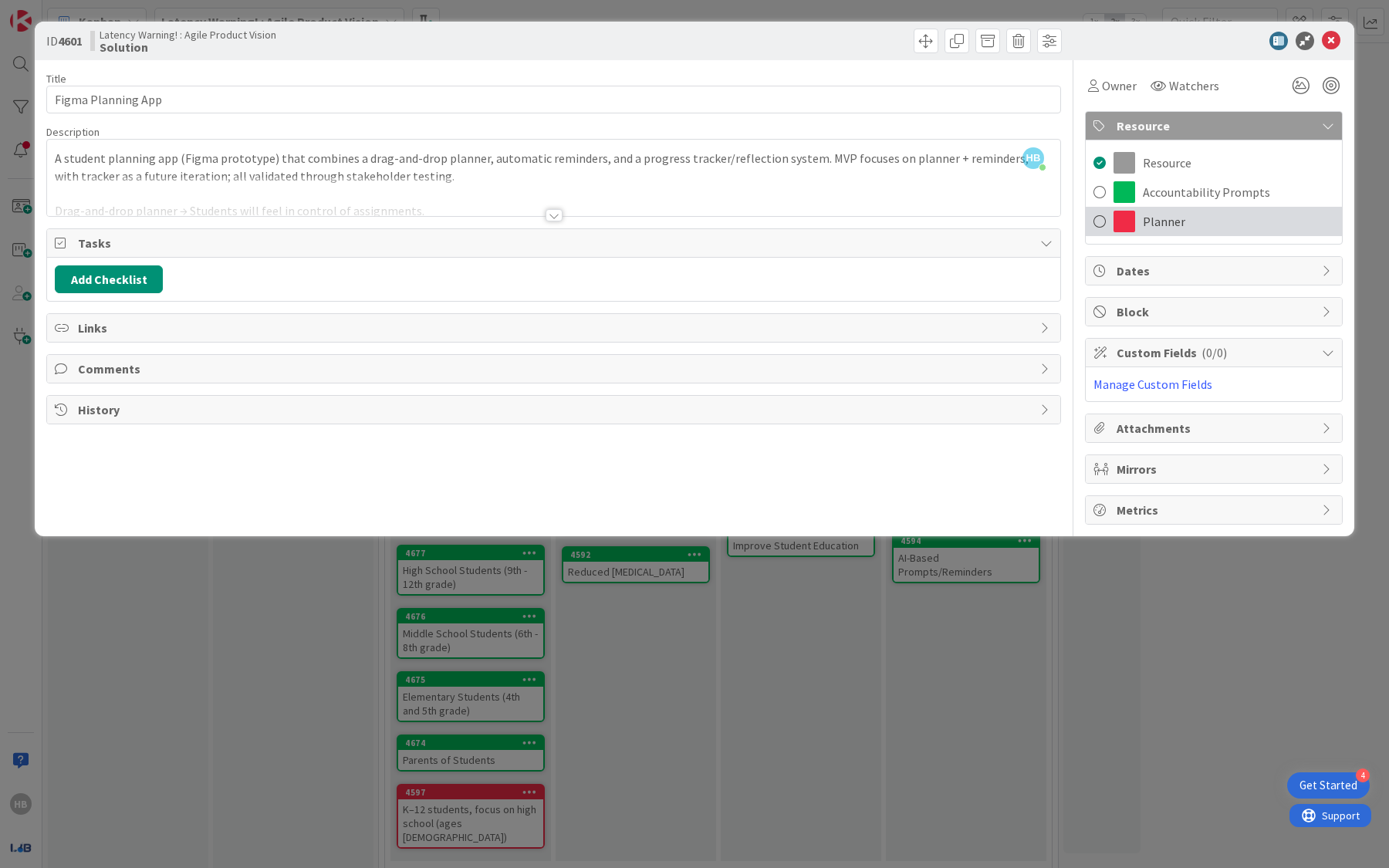
click at [1147, 228] on span "Planner" at bounding box center [1164, 221] width 43 height 19
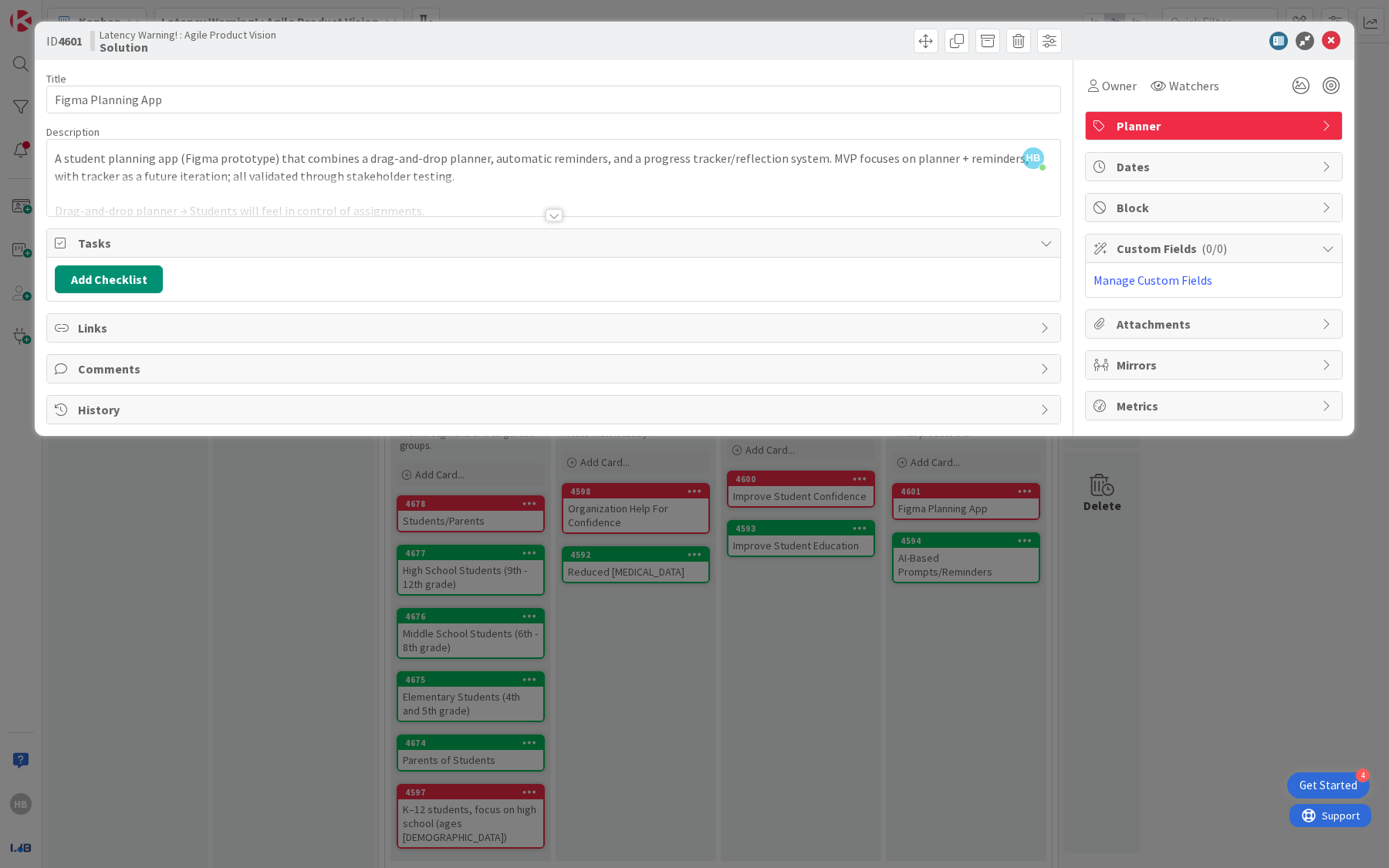
click at [1000, 581] on div "ID 4601 Latency Warning! : Agile Product Vision Solution Title 19 / 128 Figma P…" at bounding box center [694, 434] width 1389 height 868
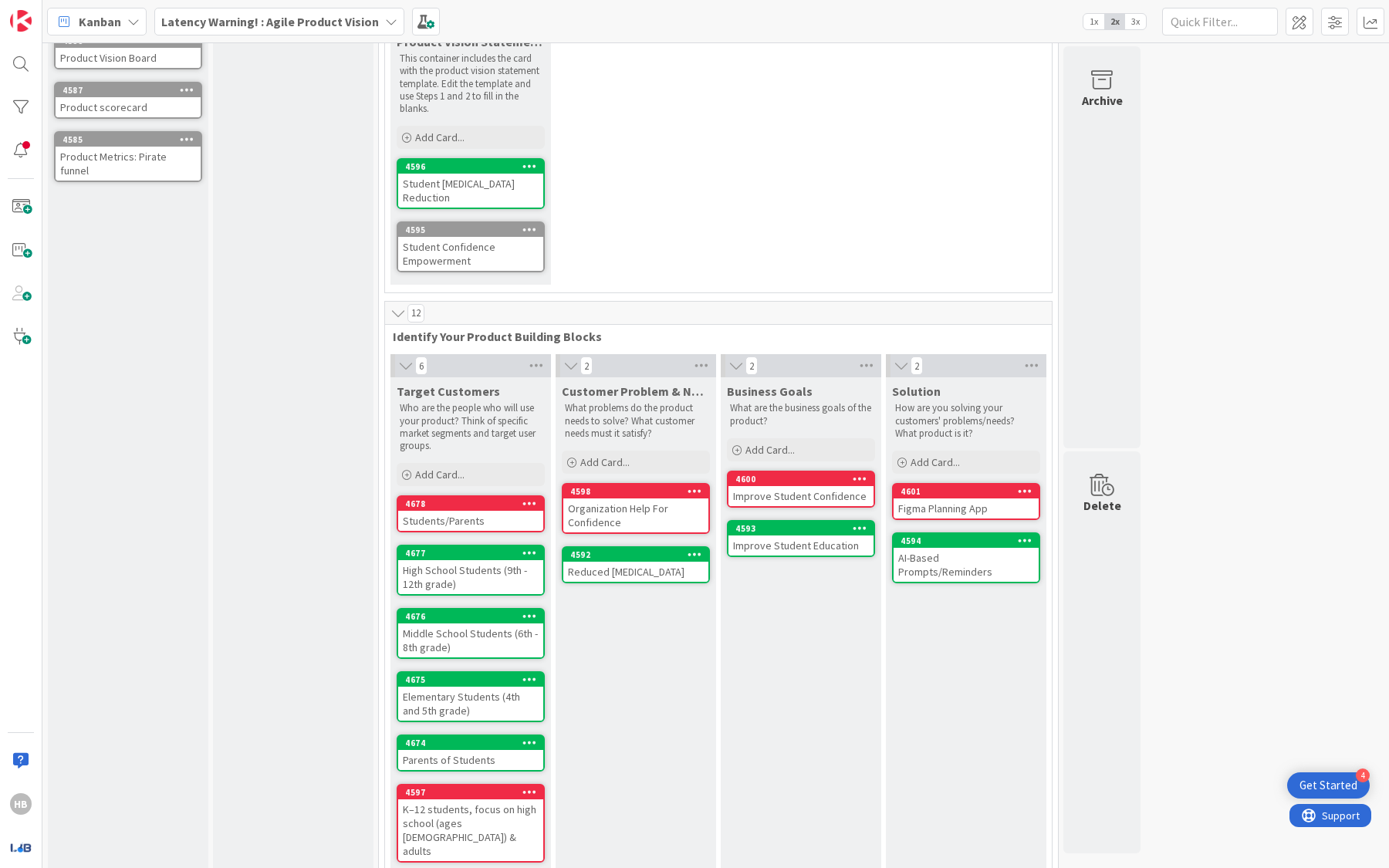
click at [532, 786] on icon at bounding box center [530, 791] width 14 height 10
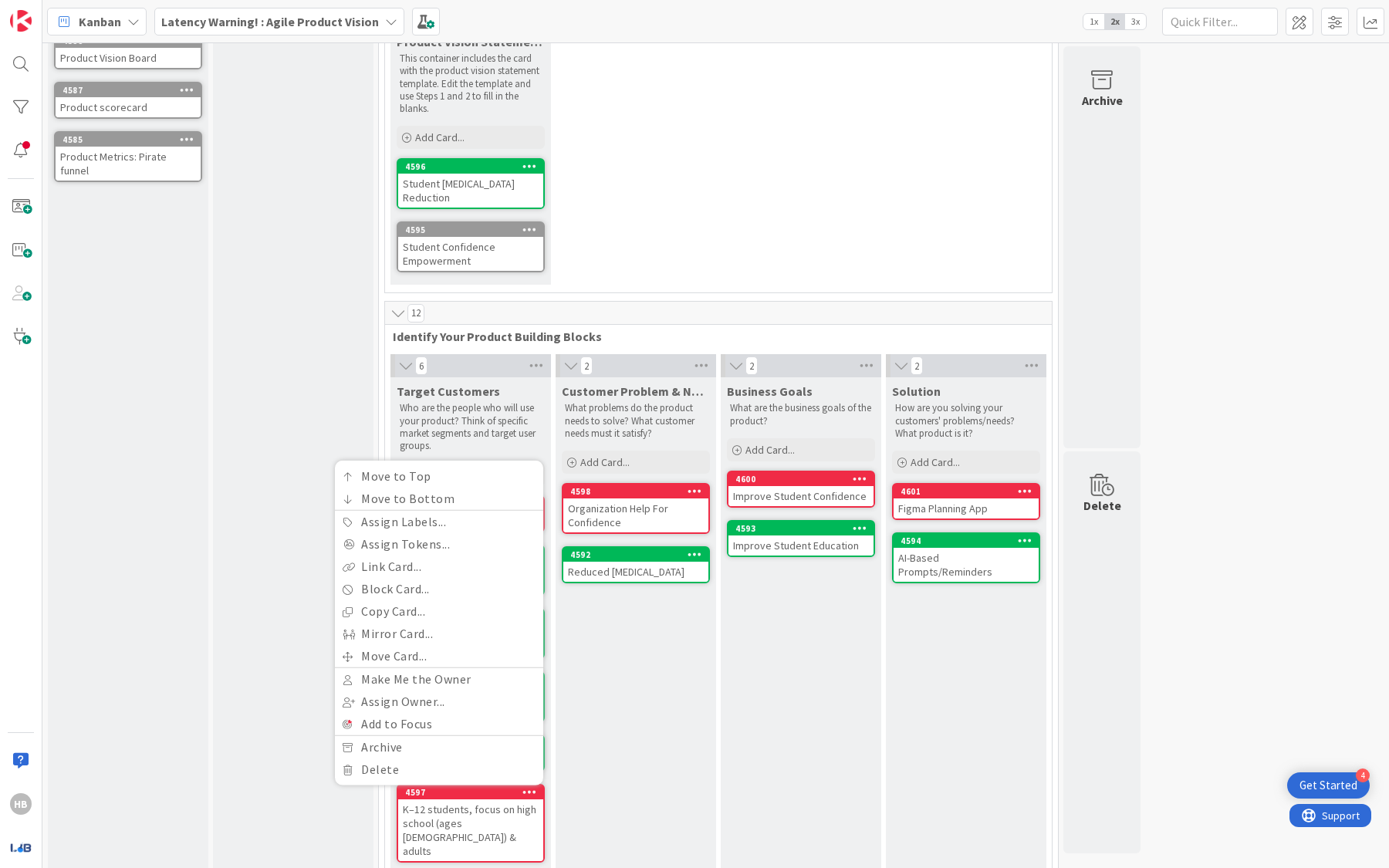
click at [264, 546] on div "Product metrics Add Card..." at bounding box center [292, 407] width 160 height 971
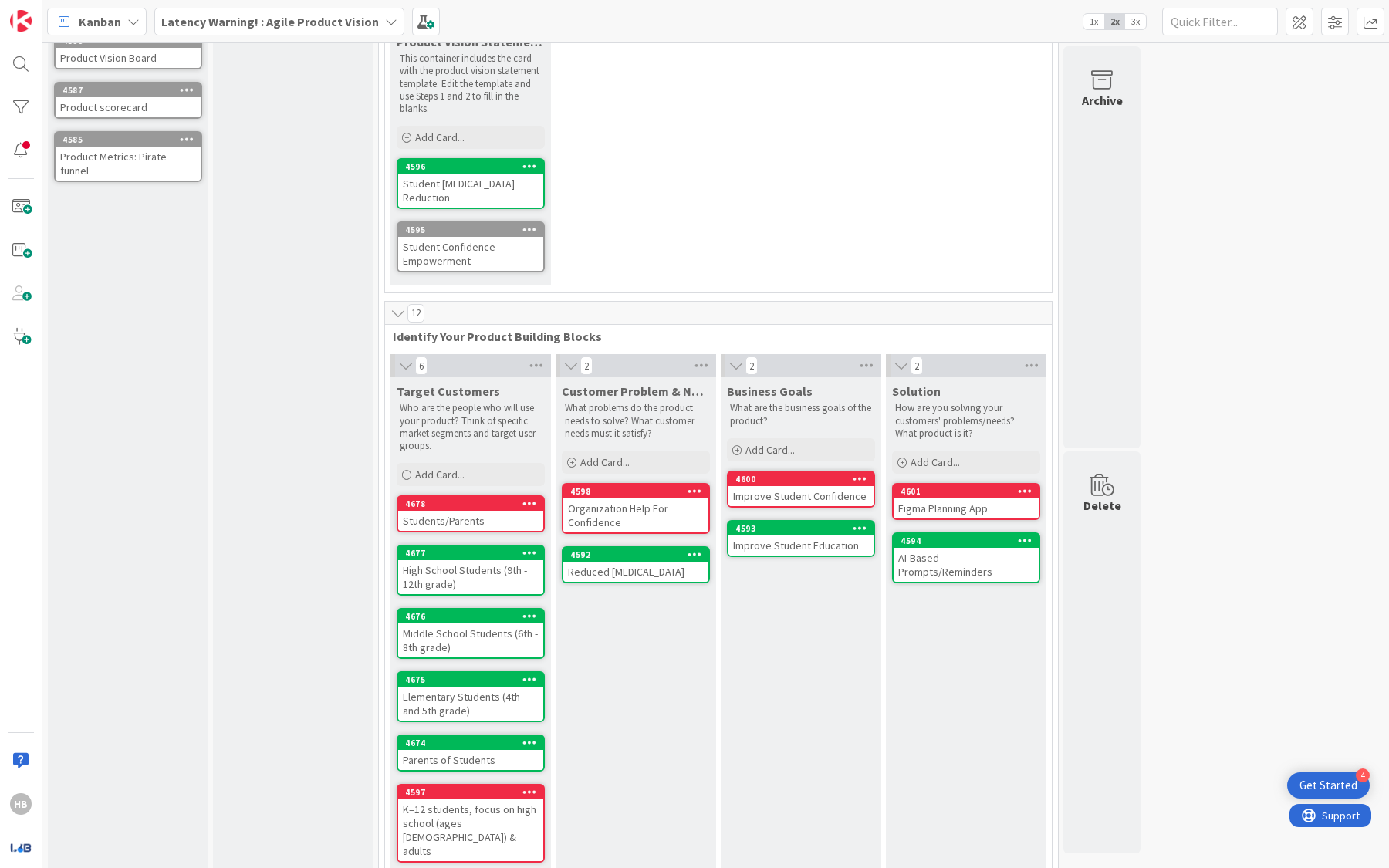
click at [473, 560] on div "High School Students (9th - 12th grade)" at bounding box center [470, 577] width 145 height 34
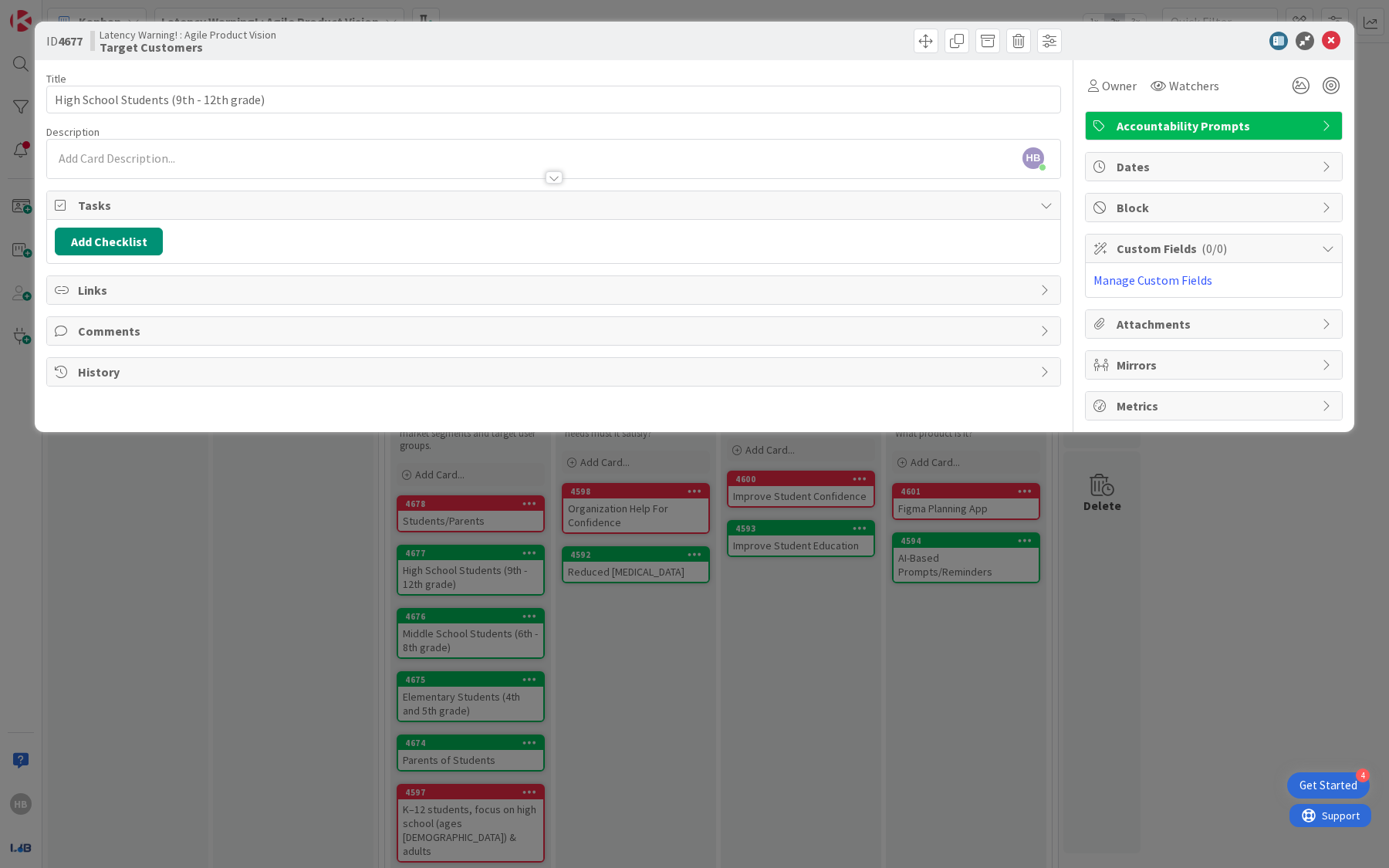
click at [420, 165] on div at bounding box center [553, 170] width 1013 height 16
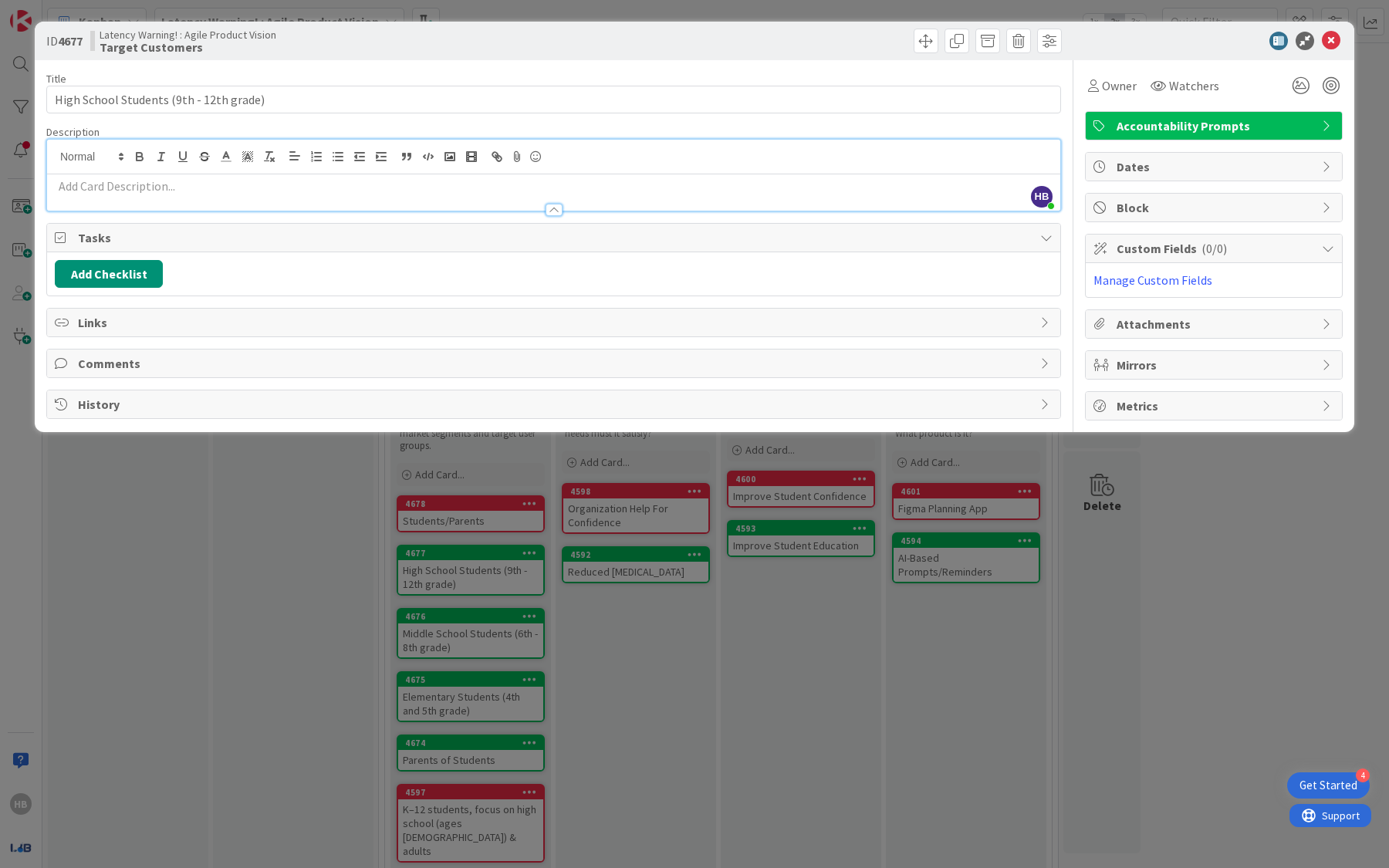
click at [406, 196] on div at bounding box center [553, 202] width 1013 height 16
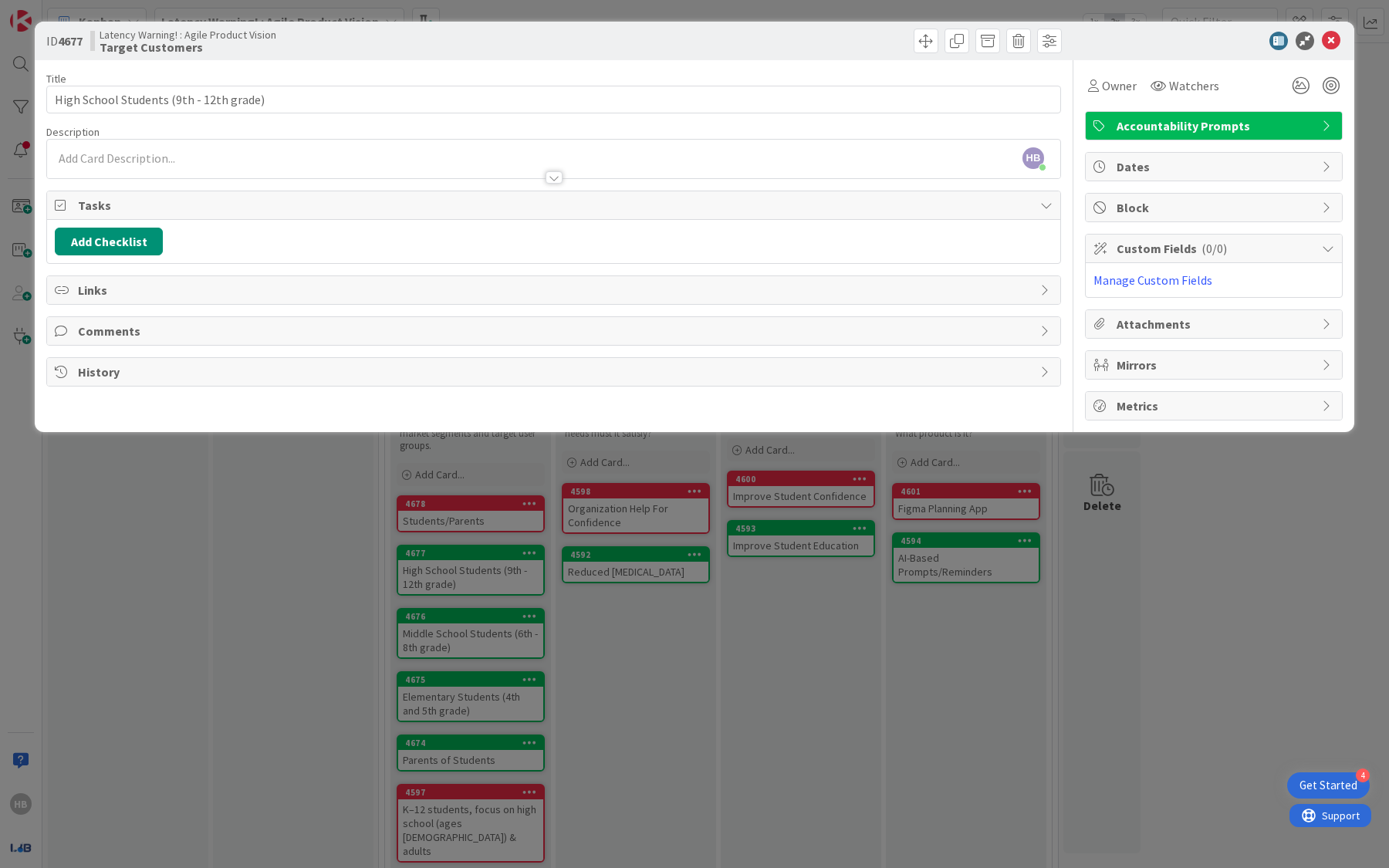
click at [368, 169] on div at bounding box center [553, 170] width 1013 height 16
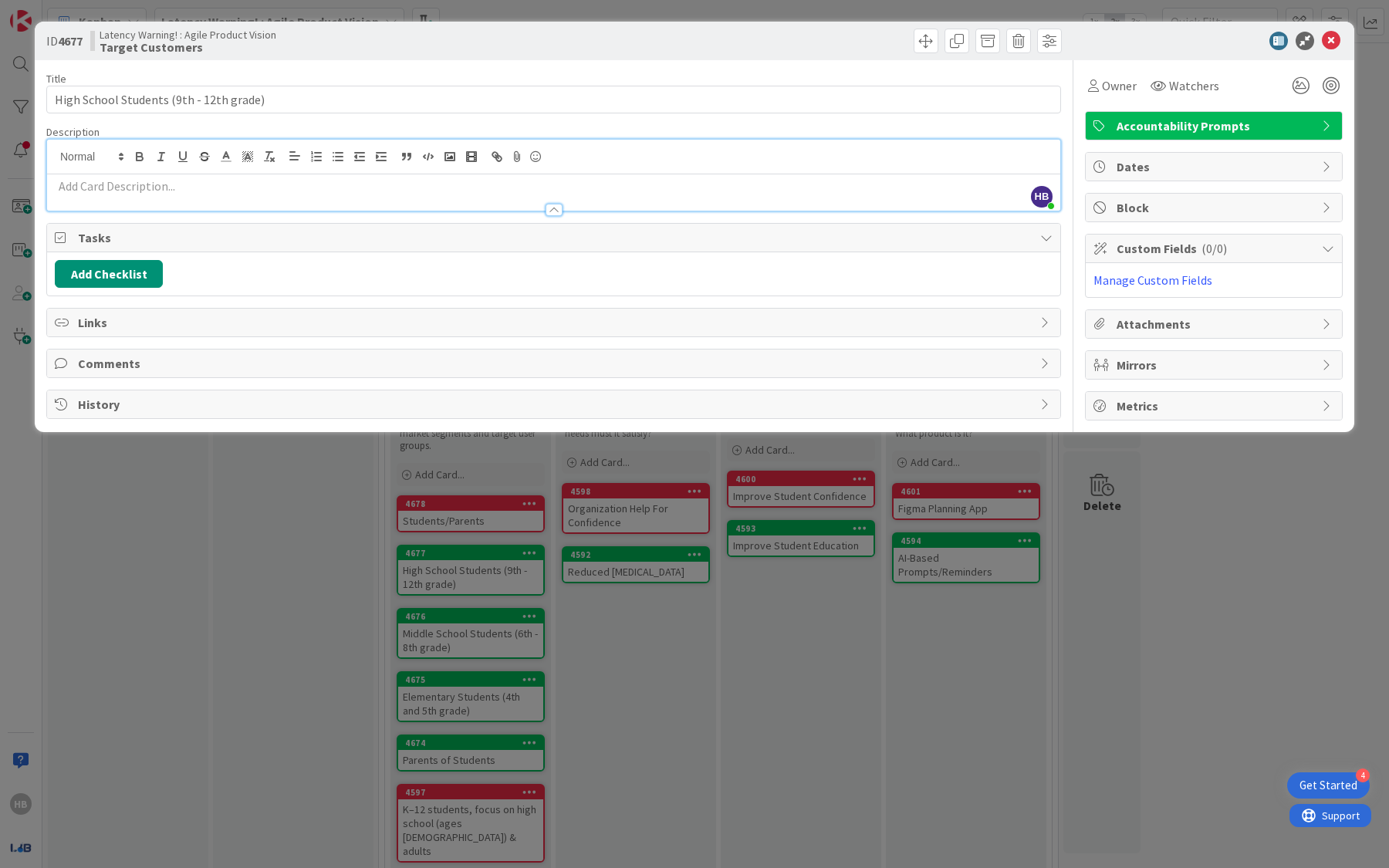
click at [223, 190] on p at bounding box center [553, 186] width 998 height 18
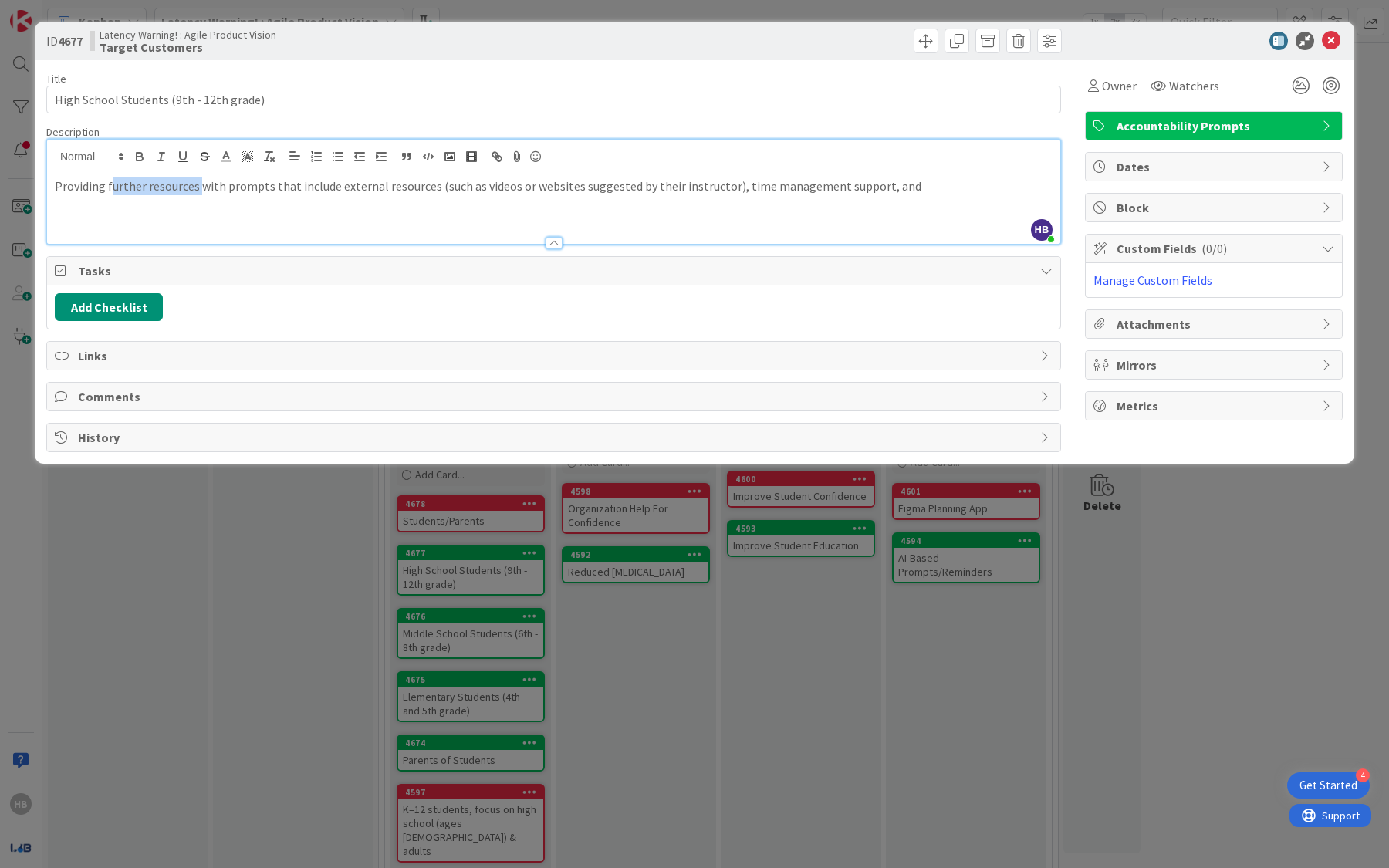
drag, startPoint x: 195, startPoint y: 189, endPoint x: 108, endPoint y: 184, distance: 87.1
click at [108, 184] on p "Providing further resources with prompts that include external resources (such …" at bounding box center [553, 186] width 998 height 18
click at [122, 188] on p "Providing fwith prompts that include external resources (such as videos or webs…" at bounding box center [553, 186] width 998 height 18
click at [172, 187] on p "Providing prompts that include external resources (such as videos or websites s…" at bounding box center [553, 186] width 998 height 18
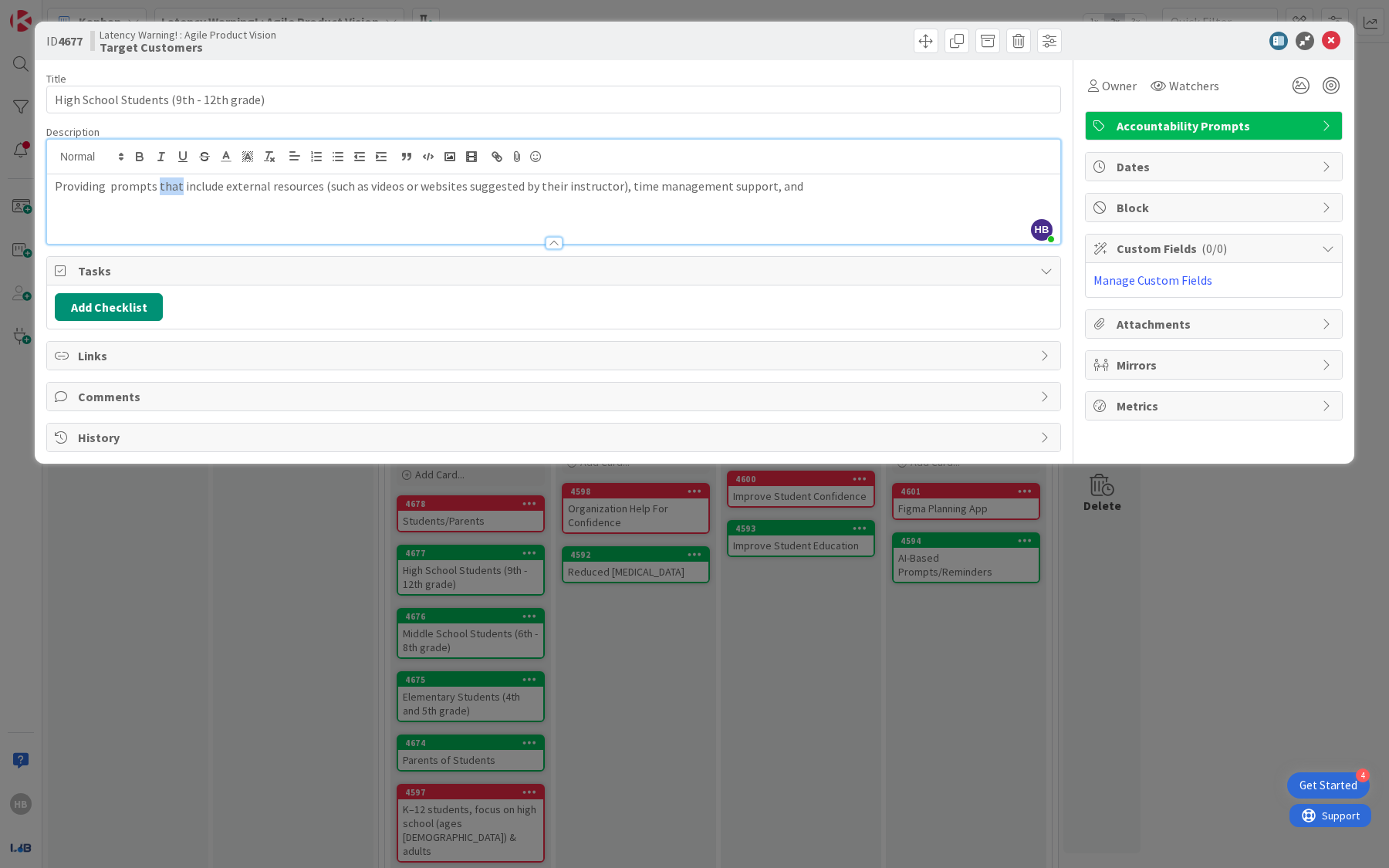
click at [172, 187] on p "Providing prompts that include external resources (such as videos or websites s…" at bounding box center [553, 186] width 998 height 18
drag, startPoint x: 795, startPoint y: 185, endPoint x: 614, endPoint y: 190, distance: 181.1
click at [614, 190] on p "Providing prompts that include external resources (such as videos or websites s…" at bounding box center [553, 186] width 998 height 18
click at [612, 188] on p "Providing prompts that include external resources (such as videos or websites s…" at bounding box center [553, 186] width 998 height 18
click at [938, 189] on p "Providing prompts that include external resources (such as videos or websites s…" at bounding box center [553, 186] width 998 height 18
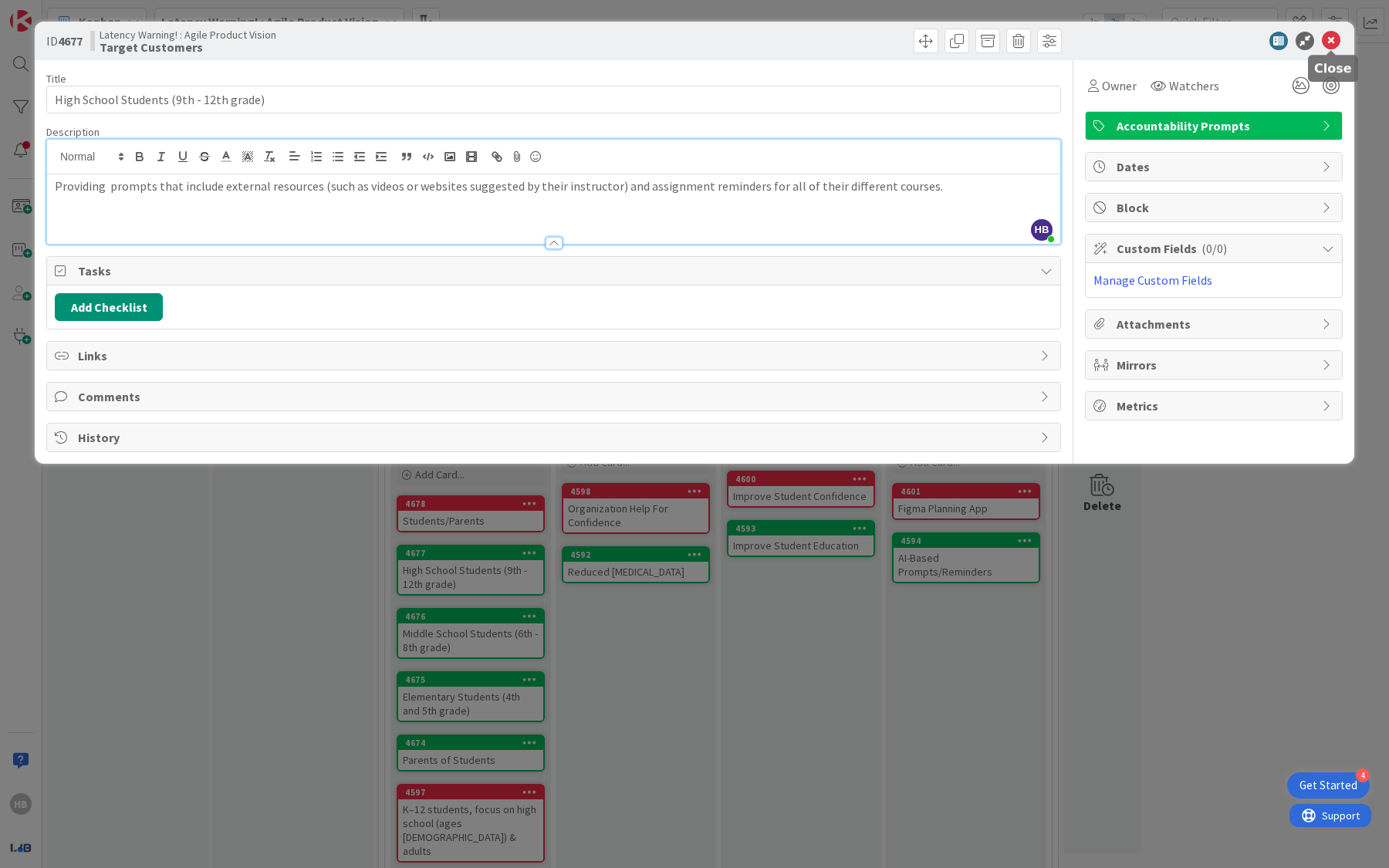
click at [1333, 39] on icon at bounding box center [1331, 40] width 19 height 19
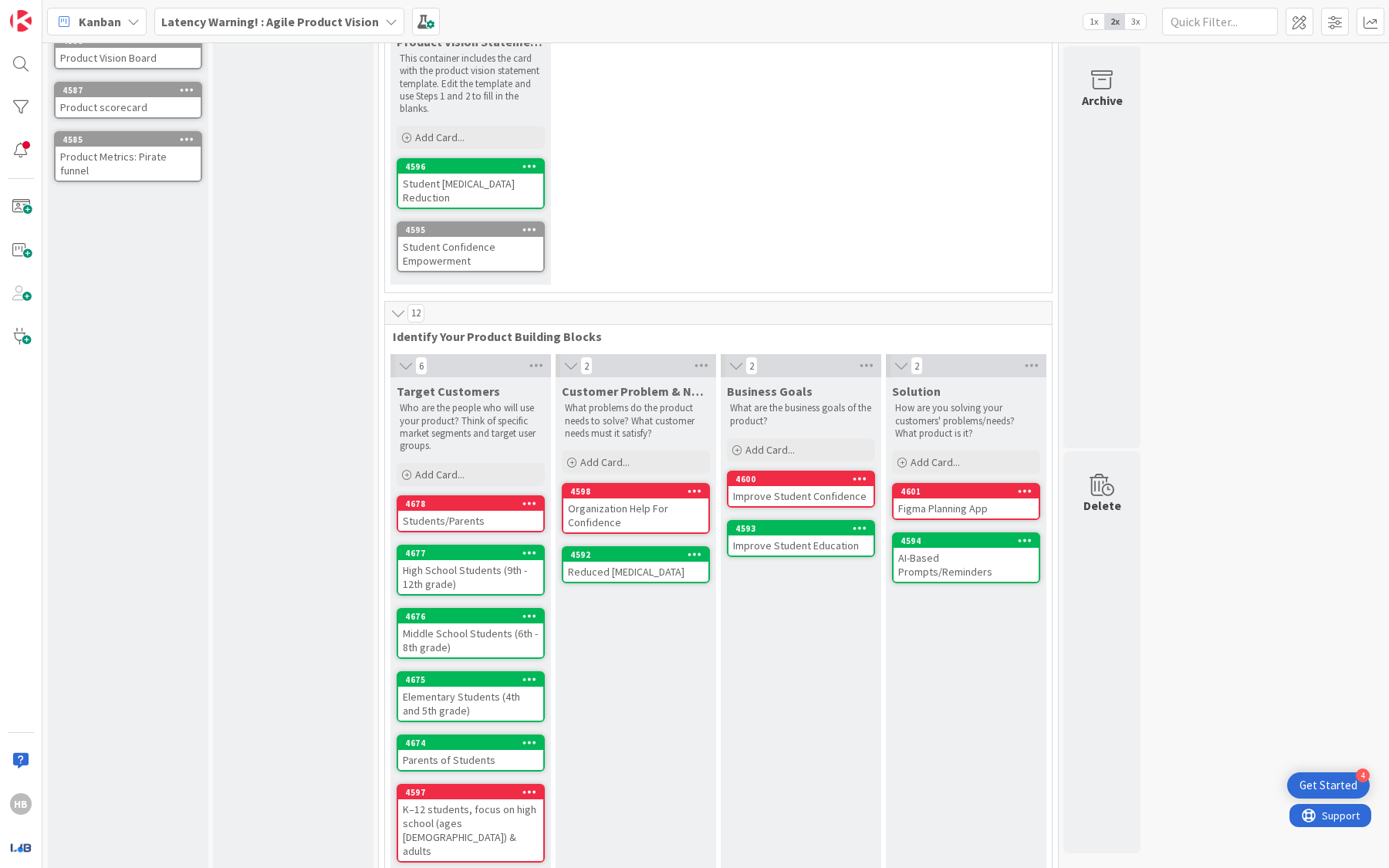
click at [444, 634] on div "Middle School Students (6th - 8th grade)" at bounding box center [470, 640] width 145 height 34
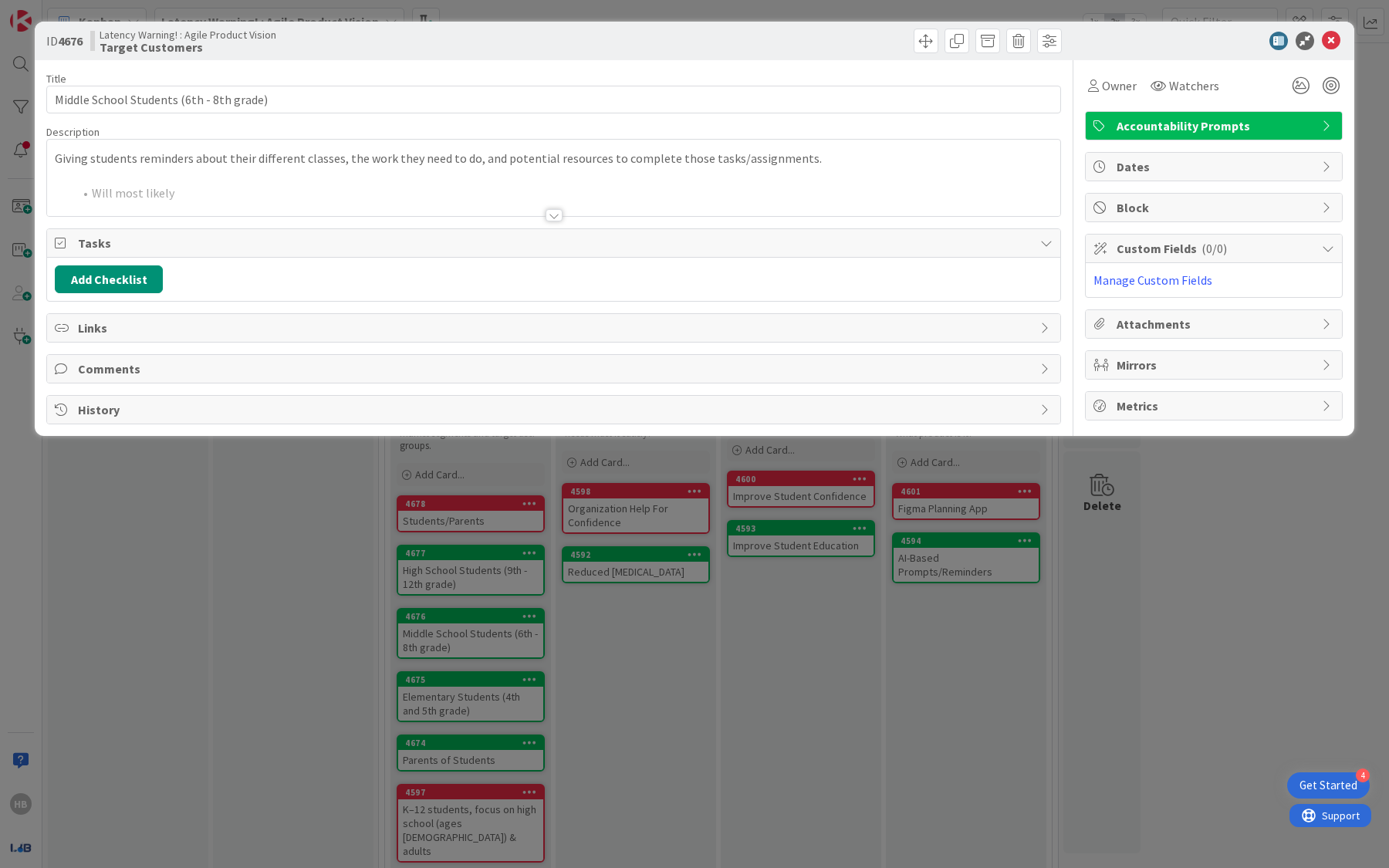
click at [607, 176] on div at bounding box center [553, 196] width 1013 height 39
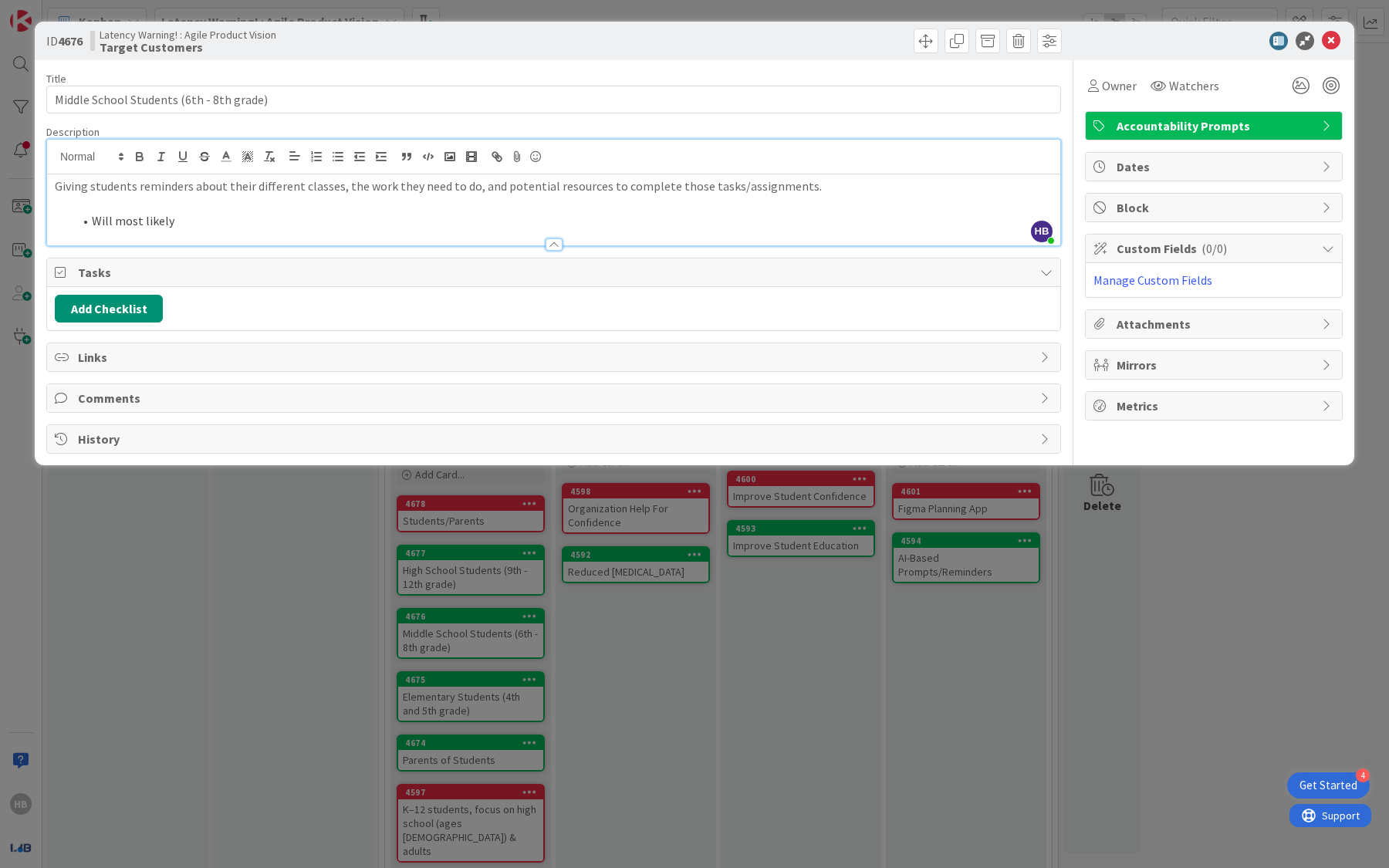
click at [259, 217] on li "Will most likely" at bounding box center [563, 221] width 979 height 18
click at [1324, 36] on icon at bounding box center [1331, 40] width 19 height 19
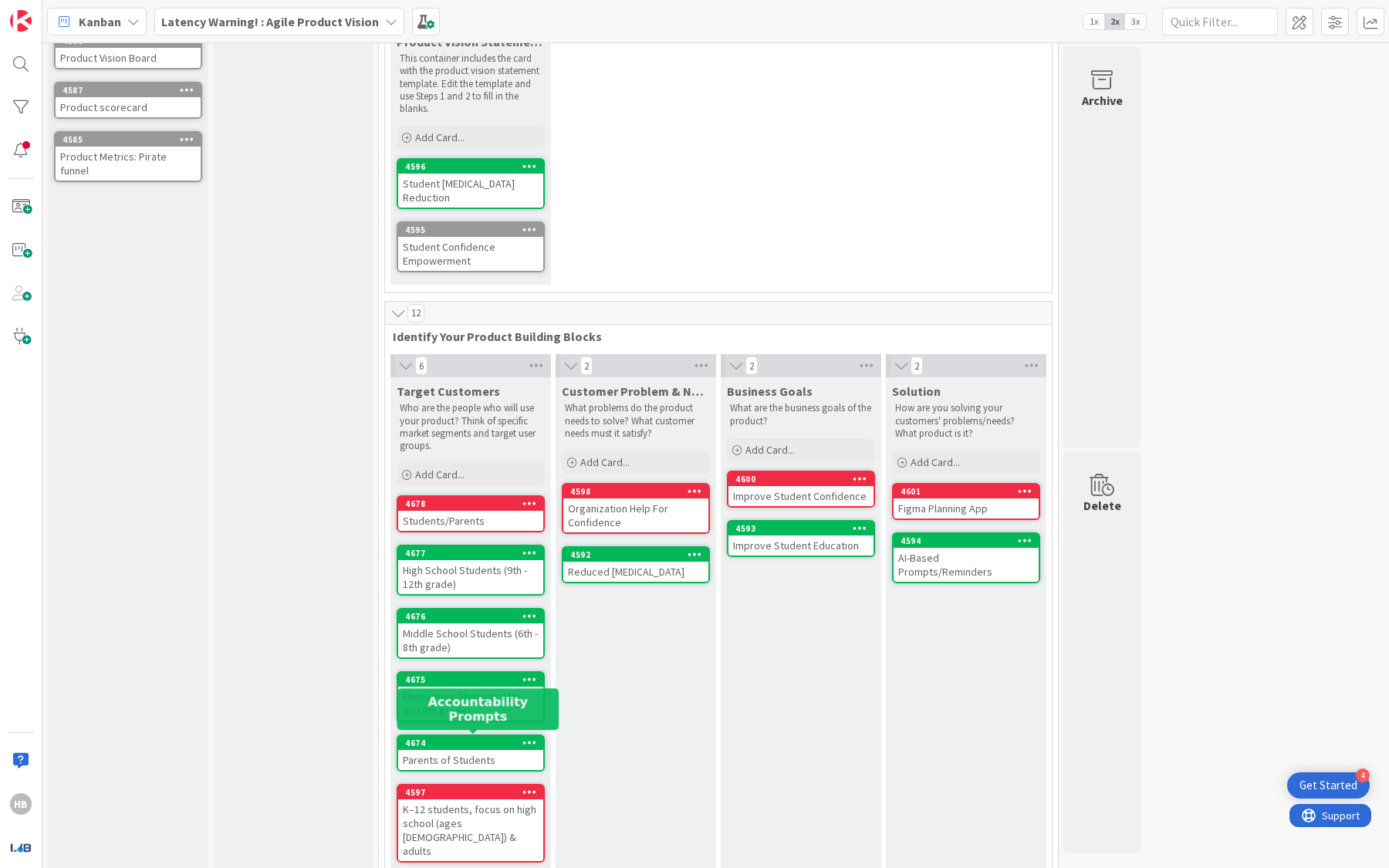
click at [430, 745] on div "4674" at bounding box center [474, 742] width 138 height 10
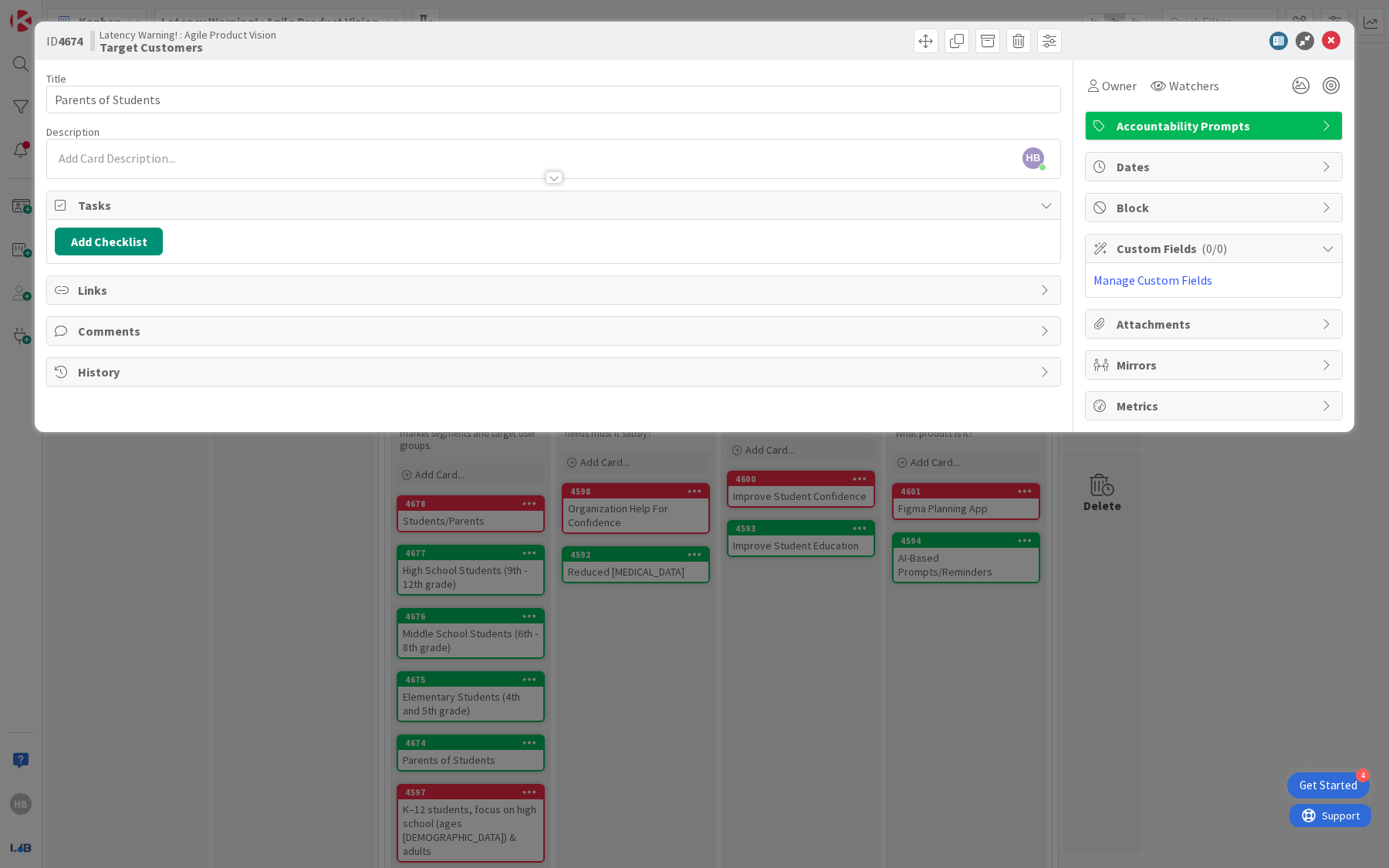
click at [263, 156] on div "HB Harman Banwait just joined" at bounding box center [553, 159] width 1013 height 39
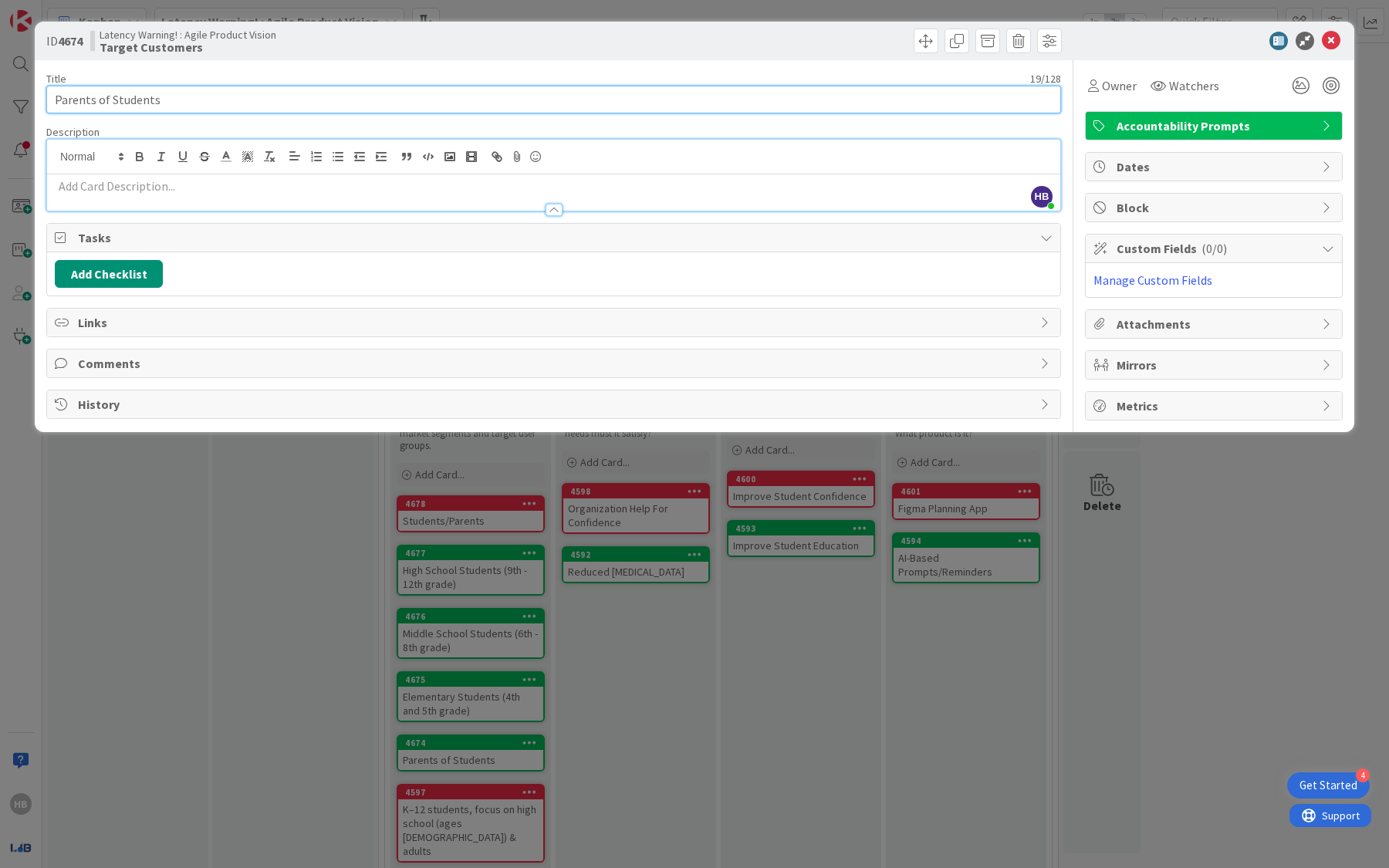
click at [234, 93] on input "Parents of Students" at bounding box center [553, 99] width 1015 height 27
click at [188, 197] on div at bounding box center [553, 202] width 1013 height 16
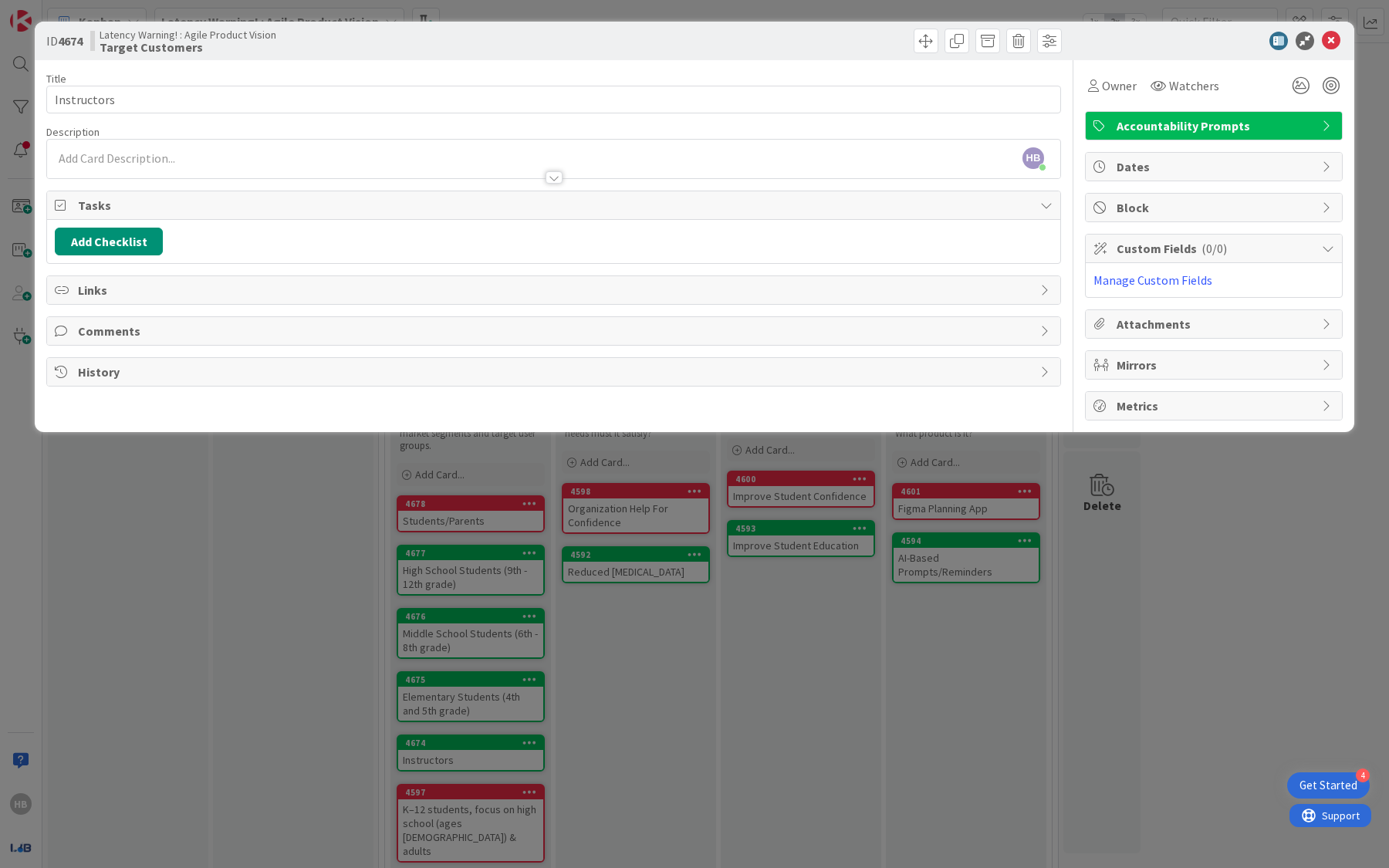
click at [144, 166] on div at bounding box center [553, 170] width 1013 height 16
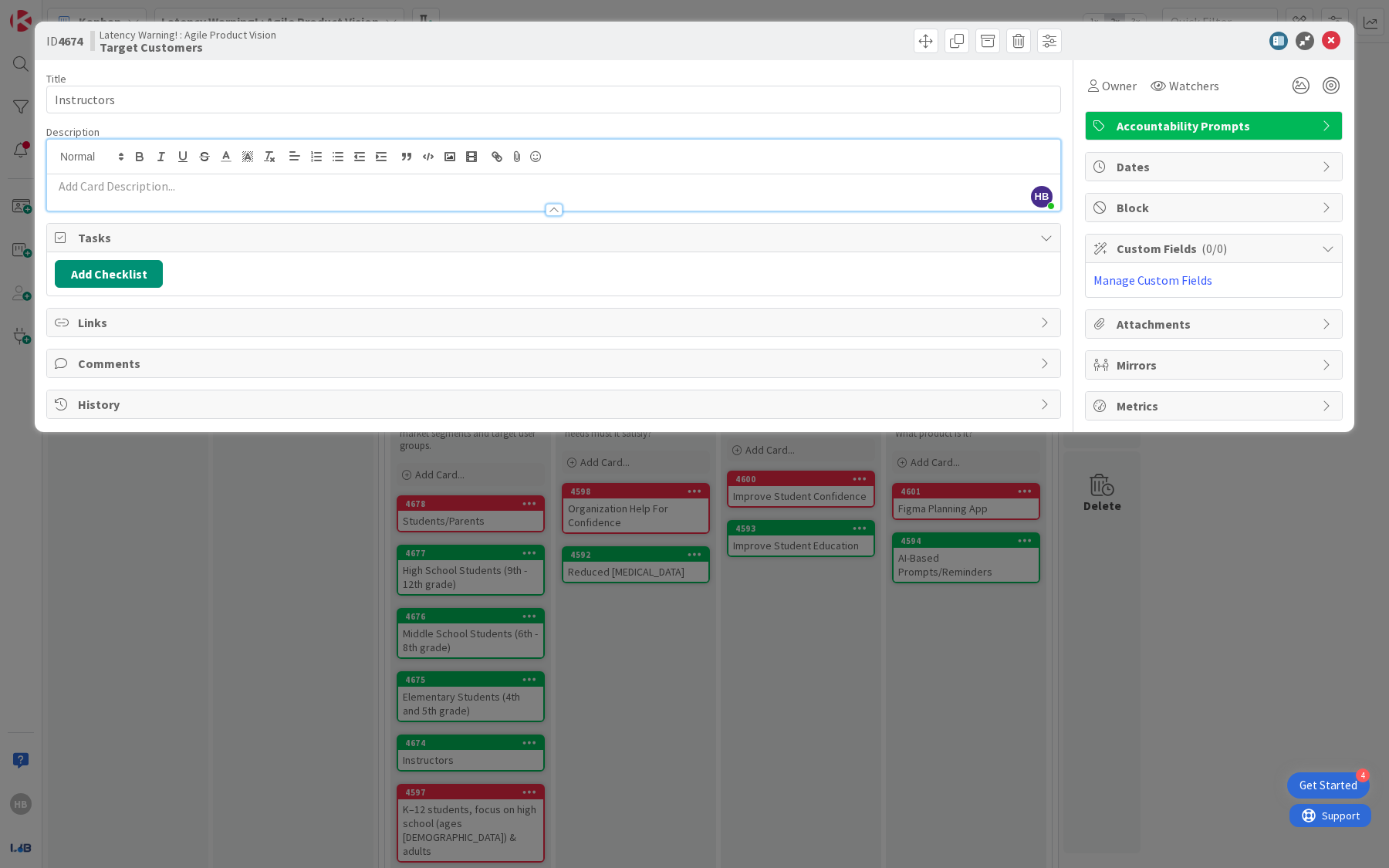
click at [151, 189] on p at bounding box center [553, 186] width 998 height 18
click at [254, 535] on div "ID 4674 Latency Warning! : Agile Product Vision Target Customers Title 11 / 128…" at bounding box center [694, 434] width 1389 height 868
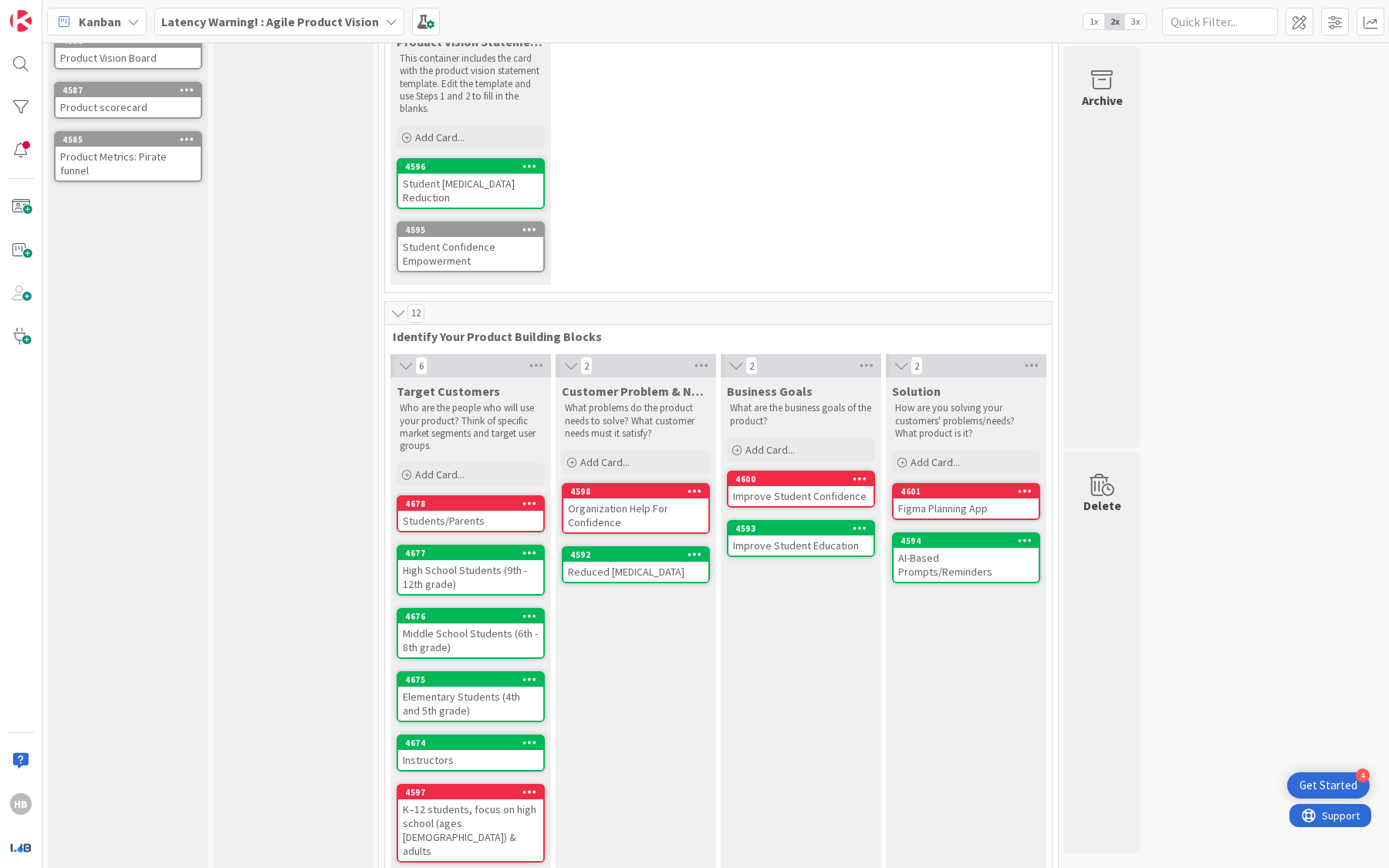
click at [469, 750] on div "Instructors" at bounding box center [470, 759] width 145 height 20
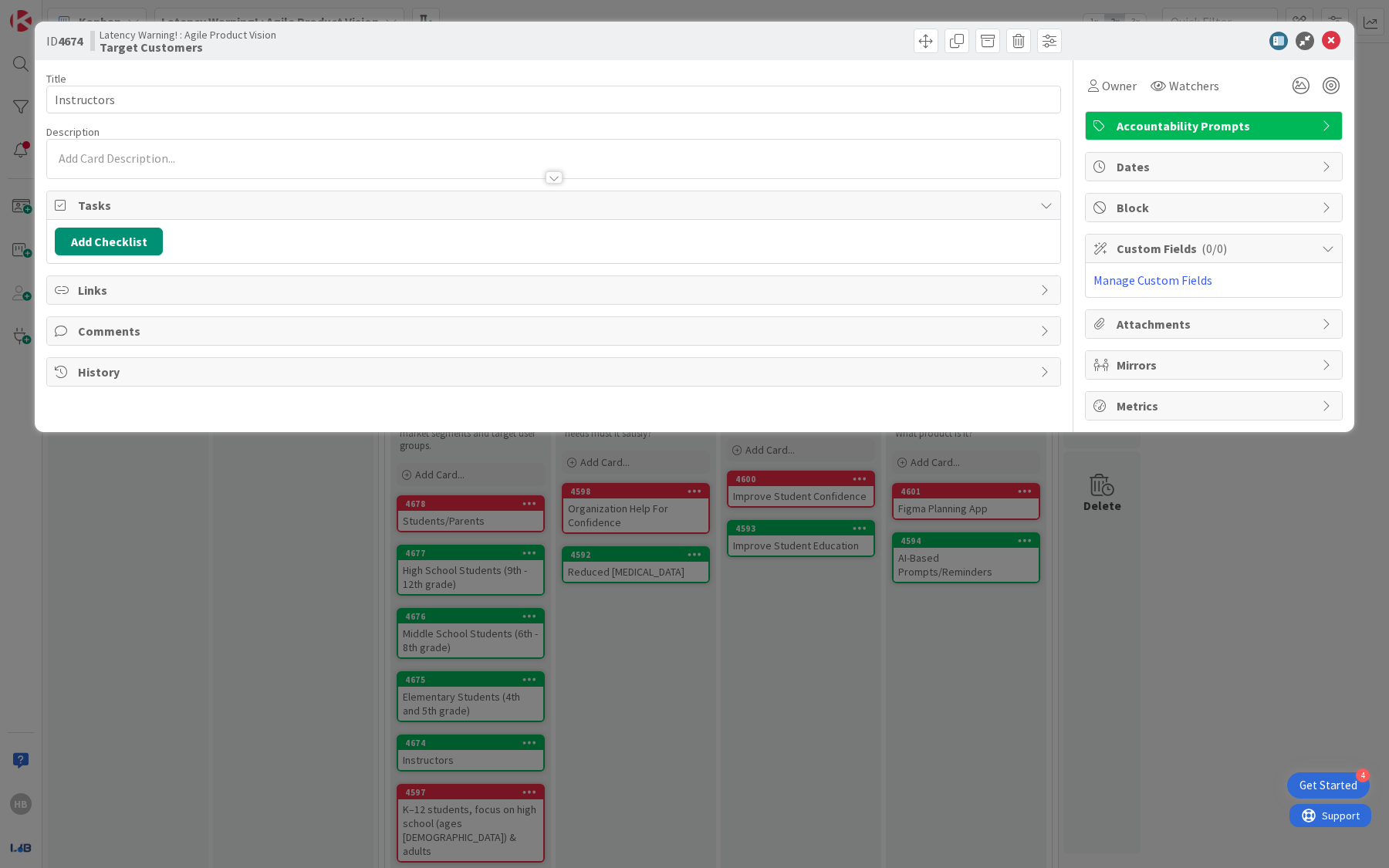
click at [181, 159] on p at bounding box center [553, 159] width 998 height 18
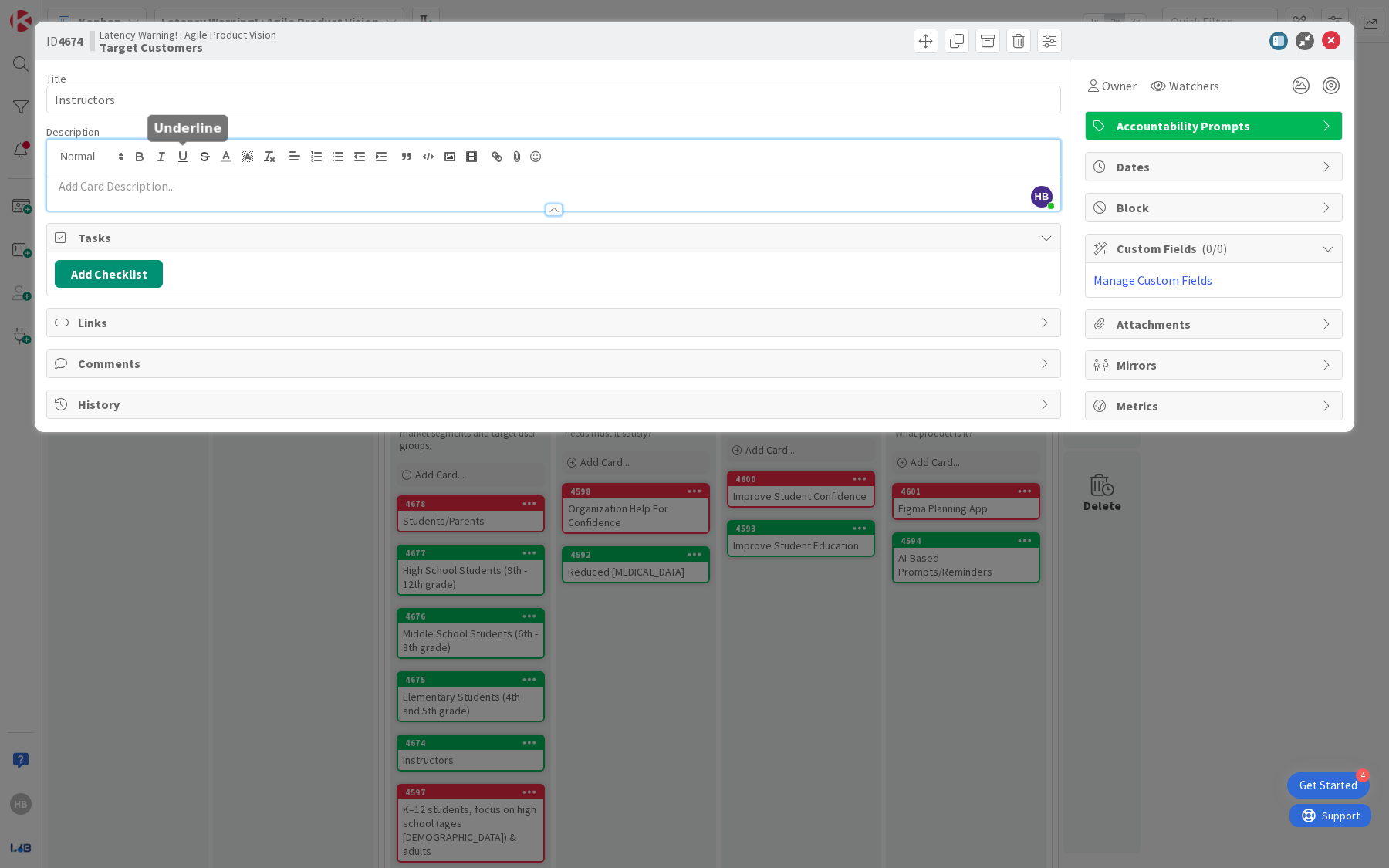
click at [172, 192] on p at bounding box center [553, 186] width 998 height 18
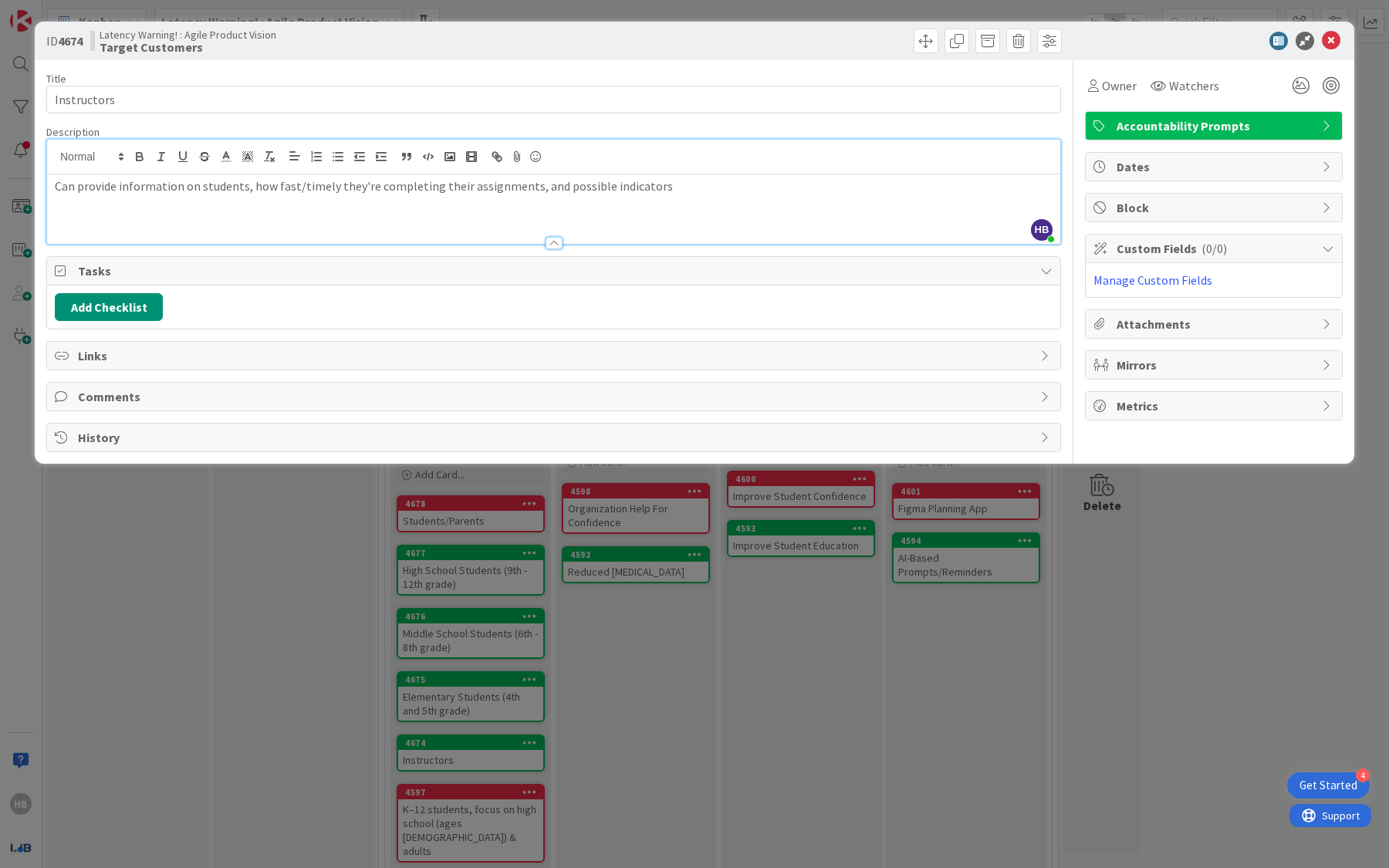
click at [677, 191] on p "Can provide information on students, how fast/timely they're completing their a…" at bounding box center [553, 186] width 998 height 18
click at [622, 670] on div "ID 4674 Latency Warning! : Agile Product Vision Target Customers Title 11 / 128…" at bounding box center [694, 434] width 1389 height 868
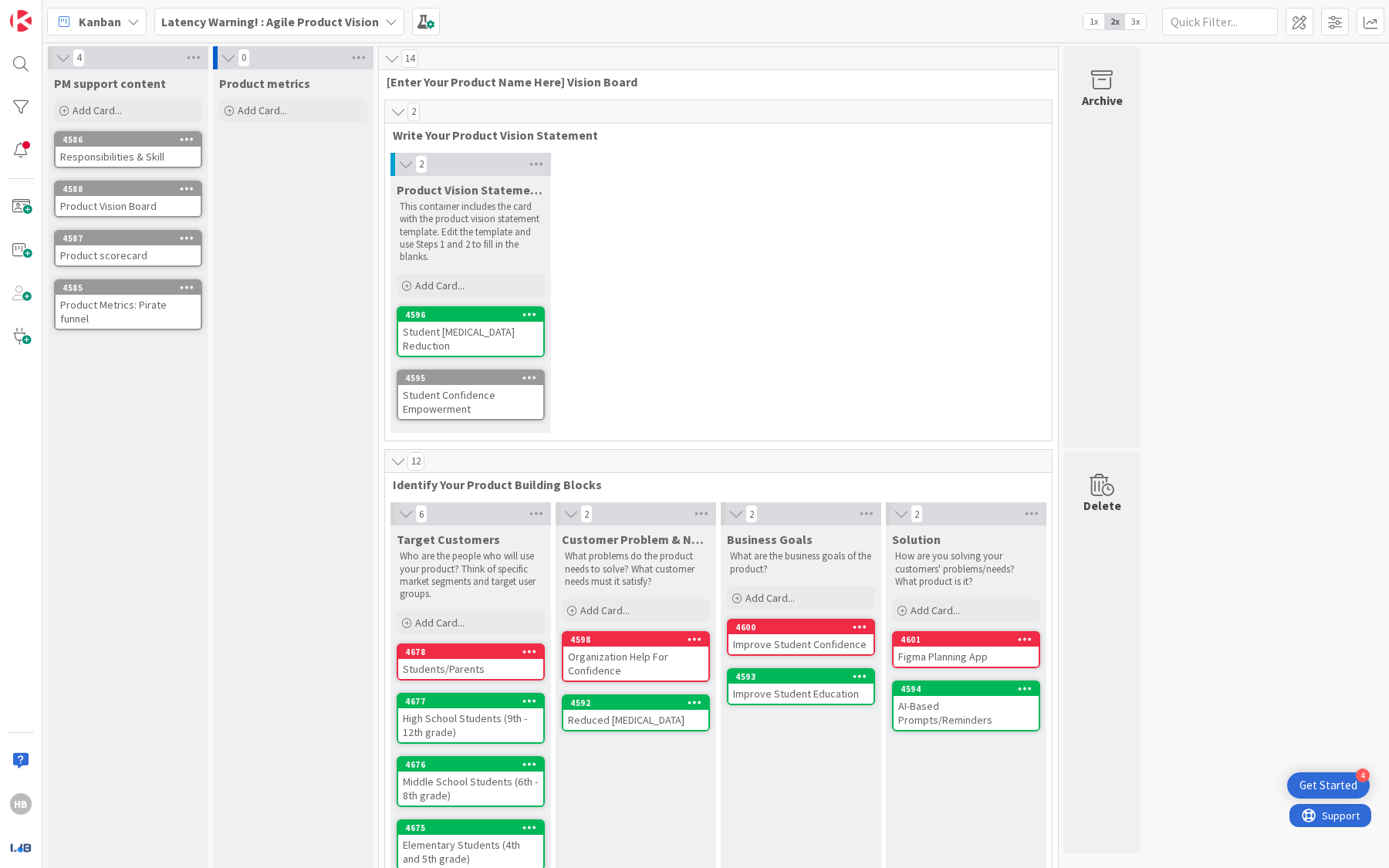
click at [341, 27] on b "Latency Warning! : Agile Product Vision" at bounding box center [270, 21] width 217 height 15
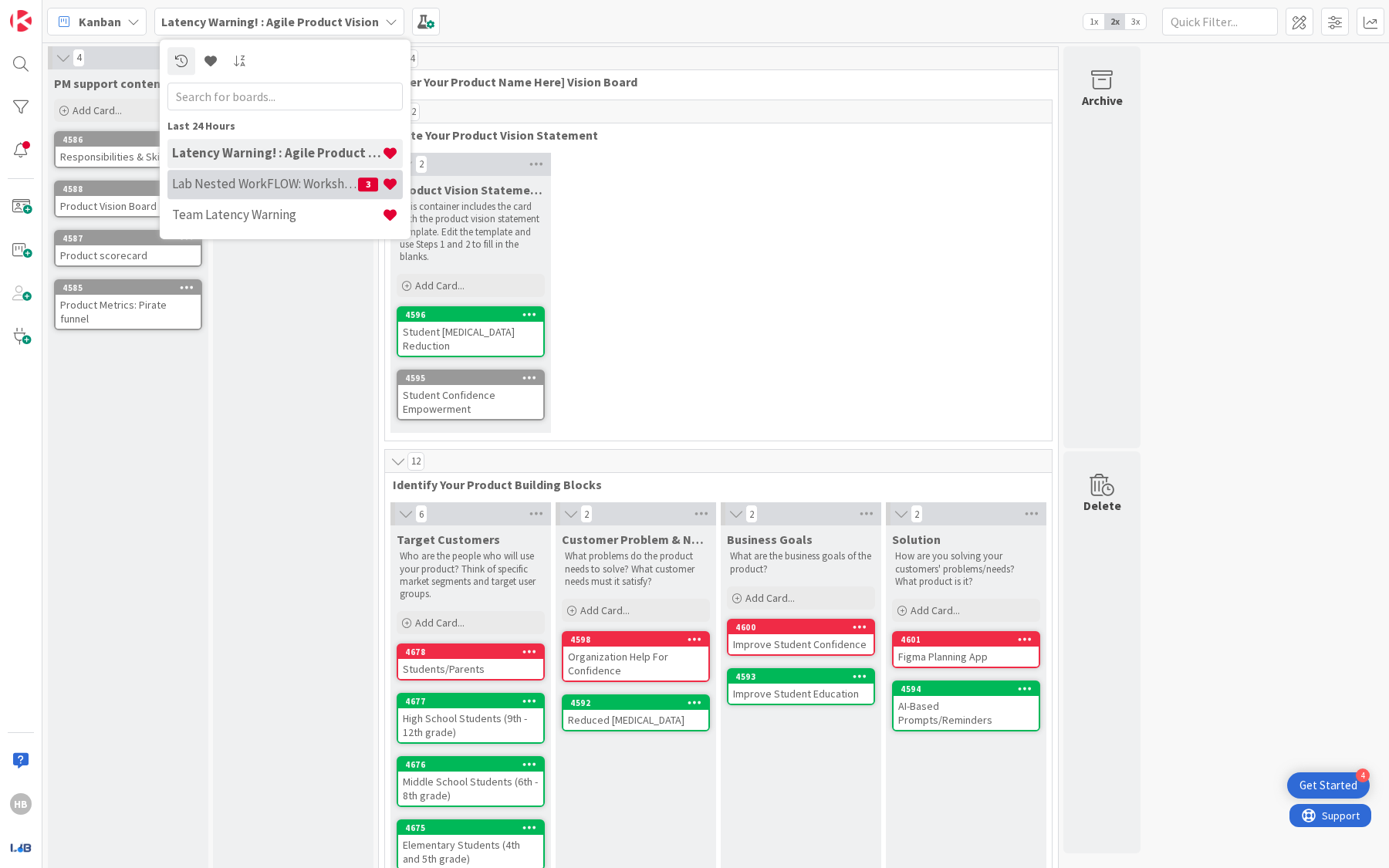
click at [296, 177] on h4 "Lab Nested WorkFLOW: Workshop" at bounding box center [265, 183] width 186 height 15
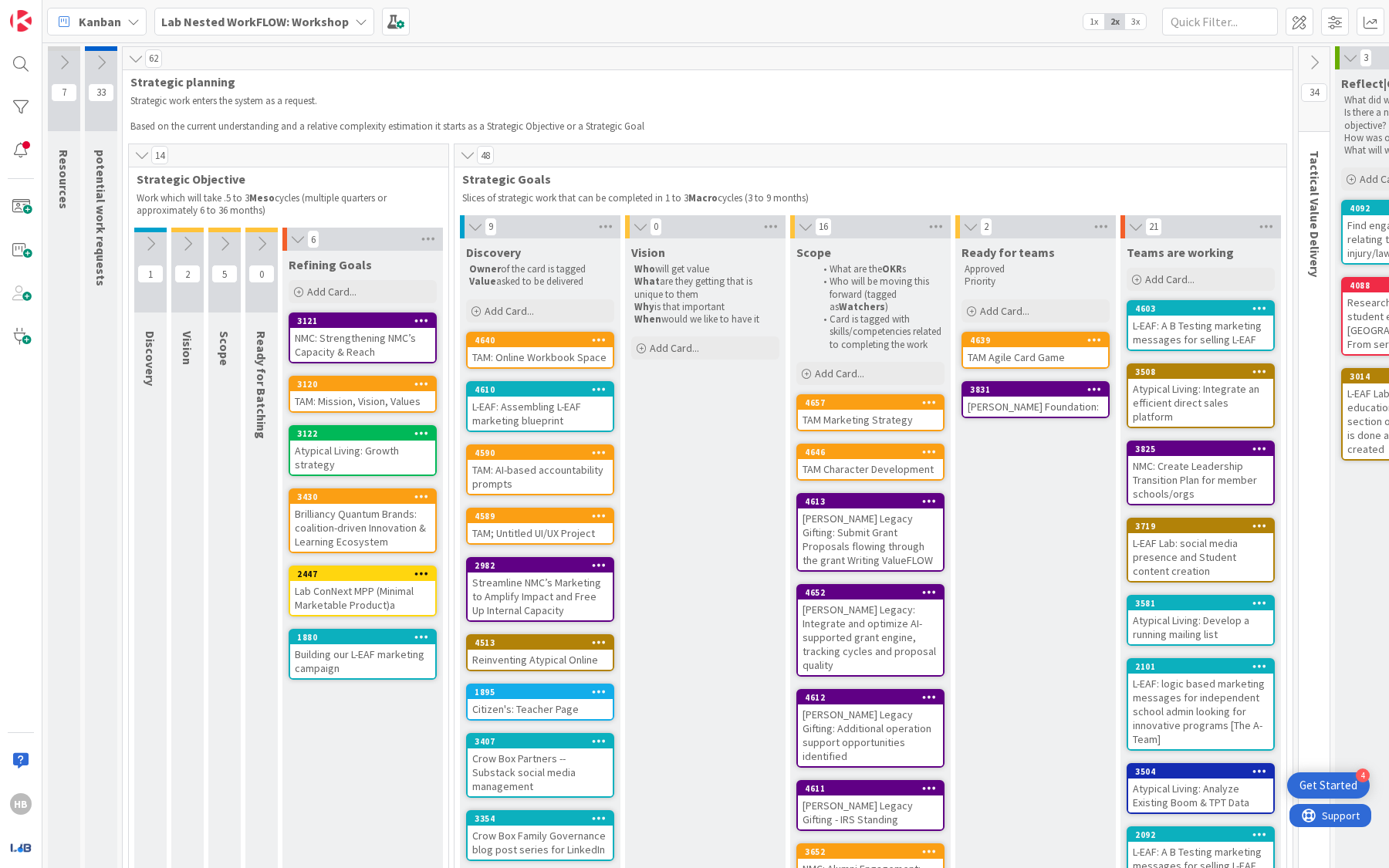
click at [353, 398] on div "TAM: Mission, Vision, Values" at bounding box center [362, 401] width 145 height 20
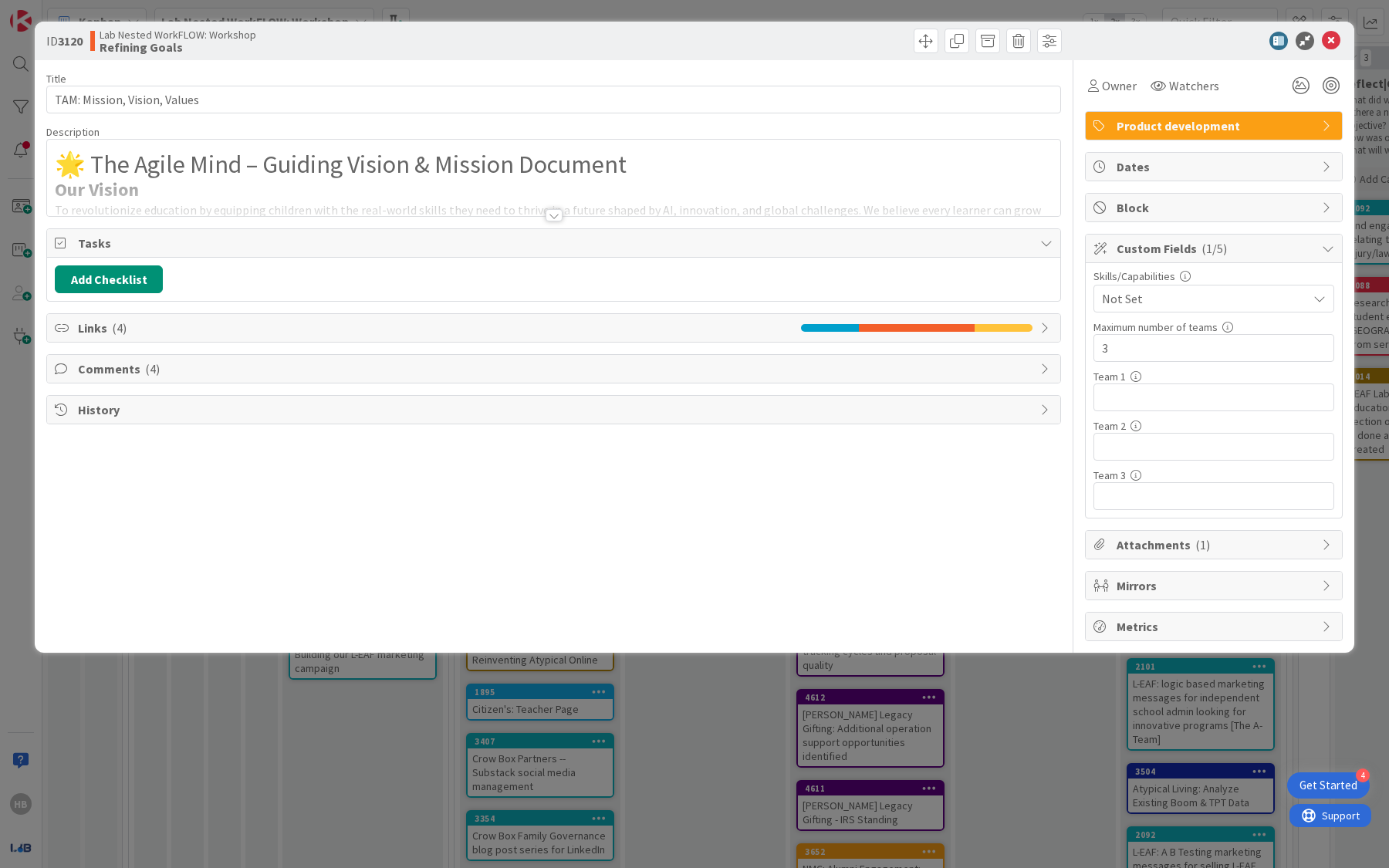
click at [432, 180] on div at bounding box center [553, 196] width 1013 height 39
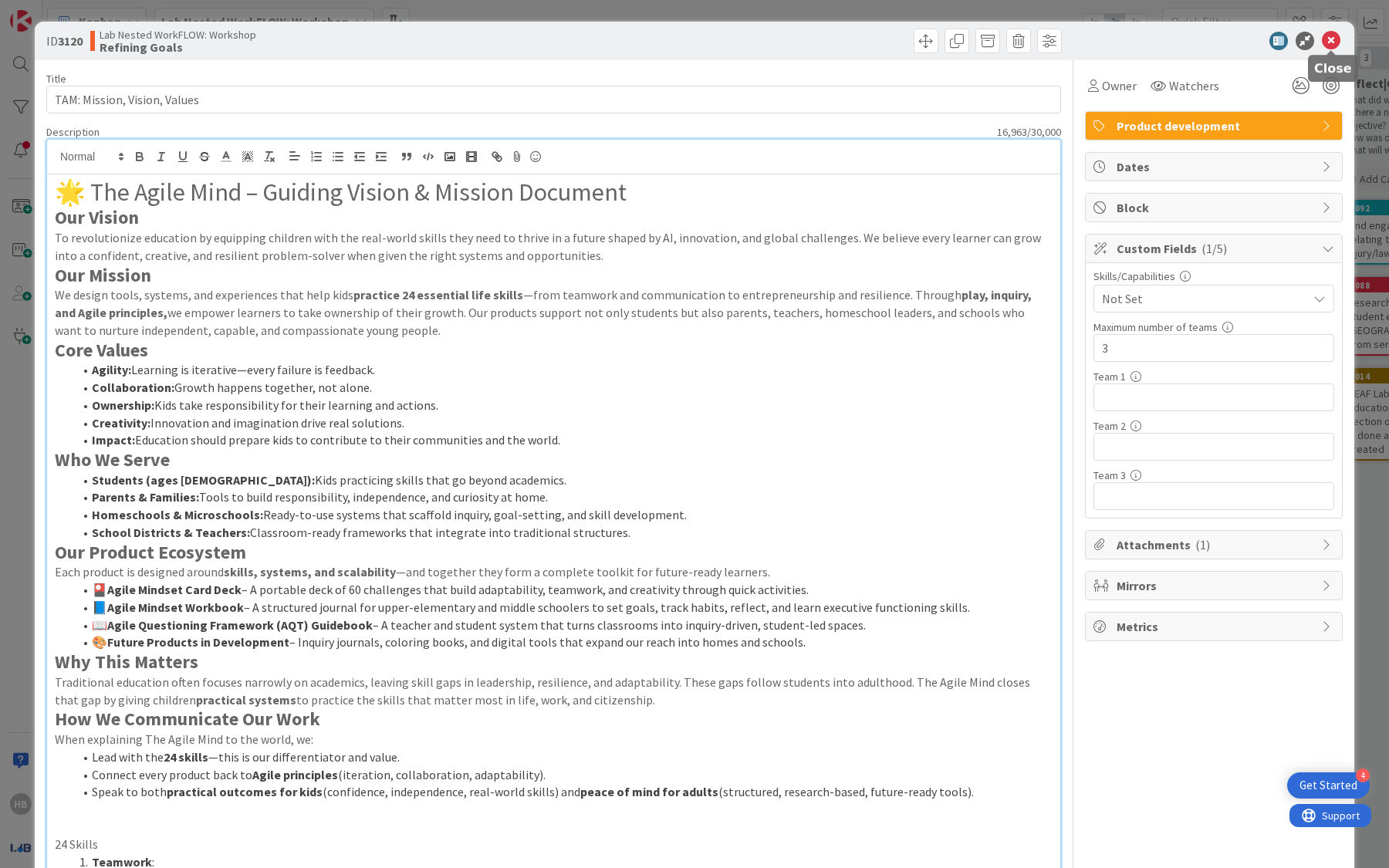
click at [1338, 43] on icon at bounding box center [1331, 40] width 19 height 19
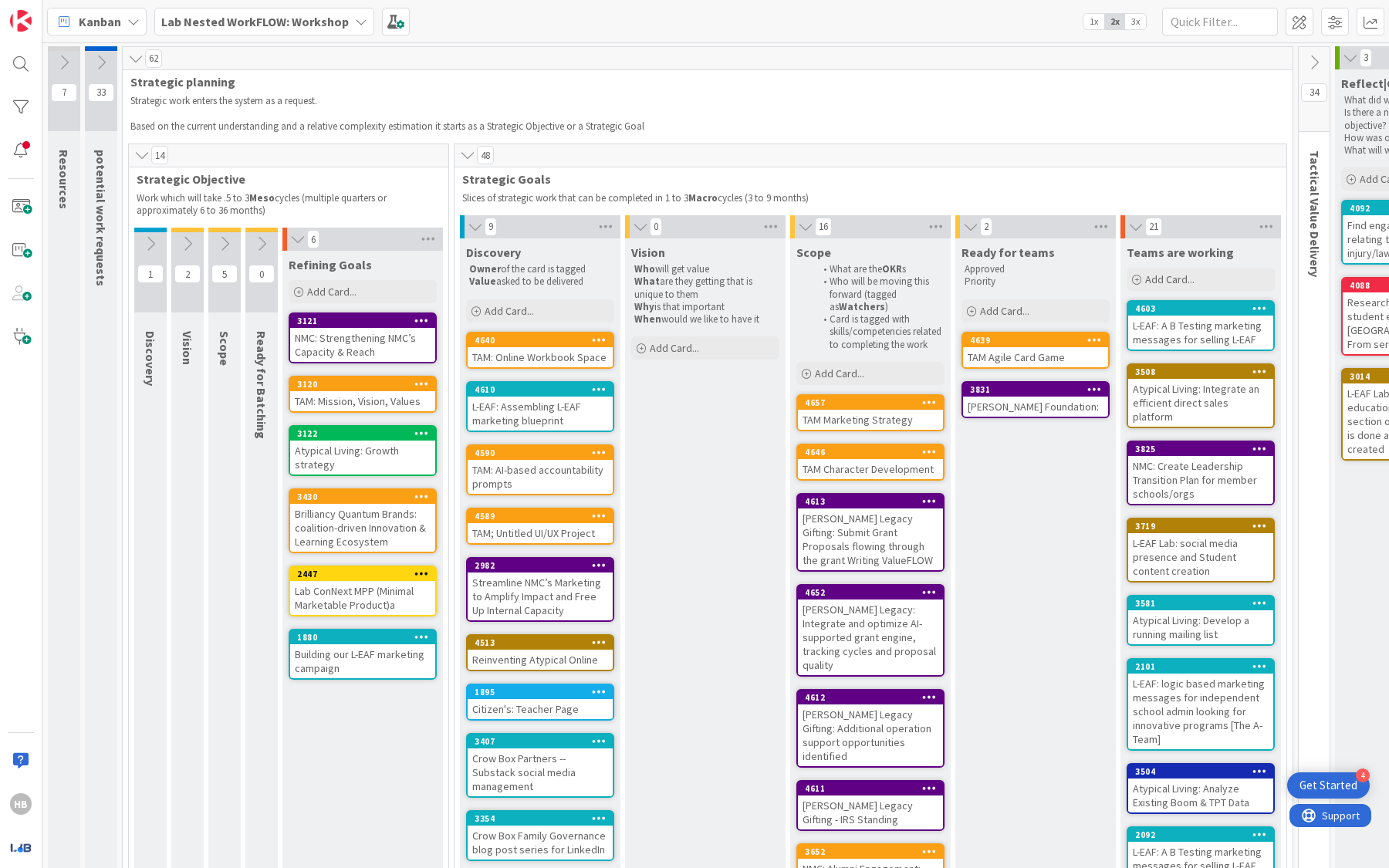
click at [276, 20] on b "Lab Nested WorkFLOW: Workshop" at bounding box center [254, 21] width 188 height 15
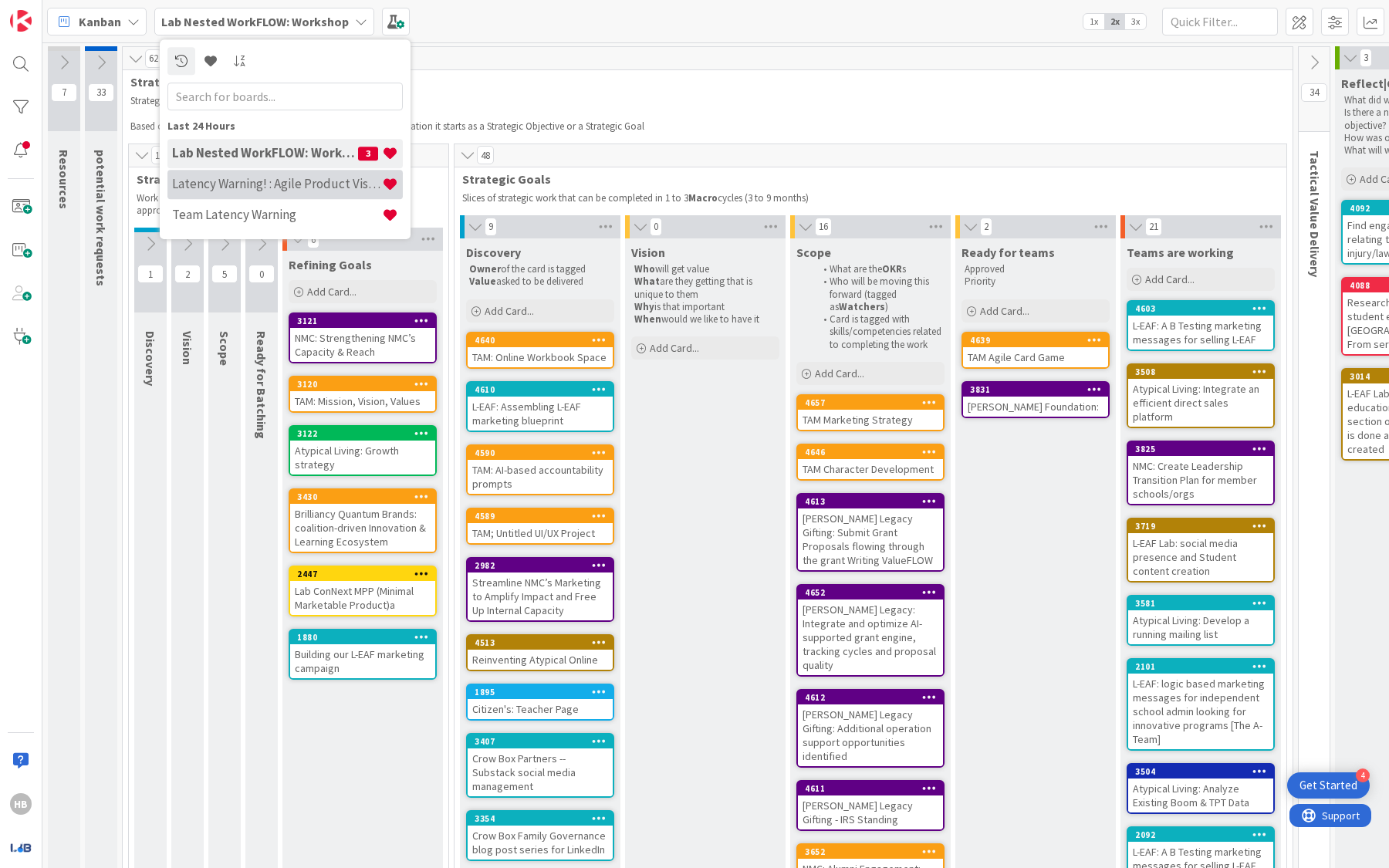
click at [308, 184] on h4 "Latency Warning! : Agile Product Vision" at bounding box center [277, 183] width 210 height 15
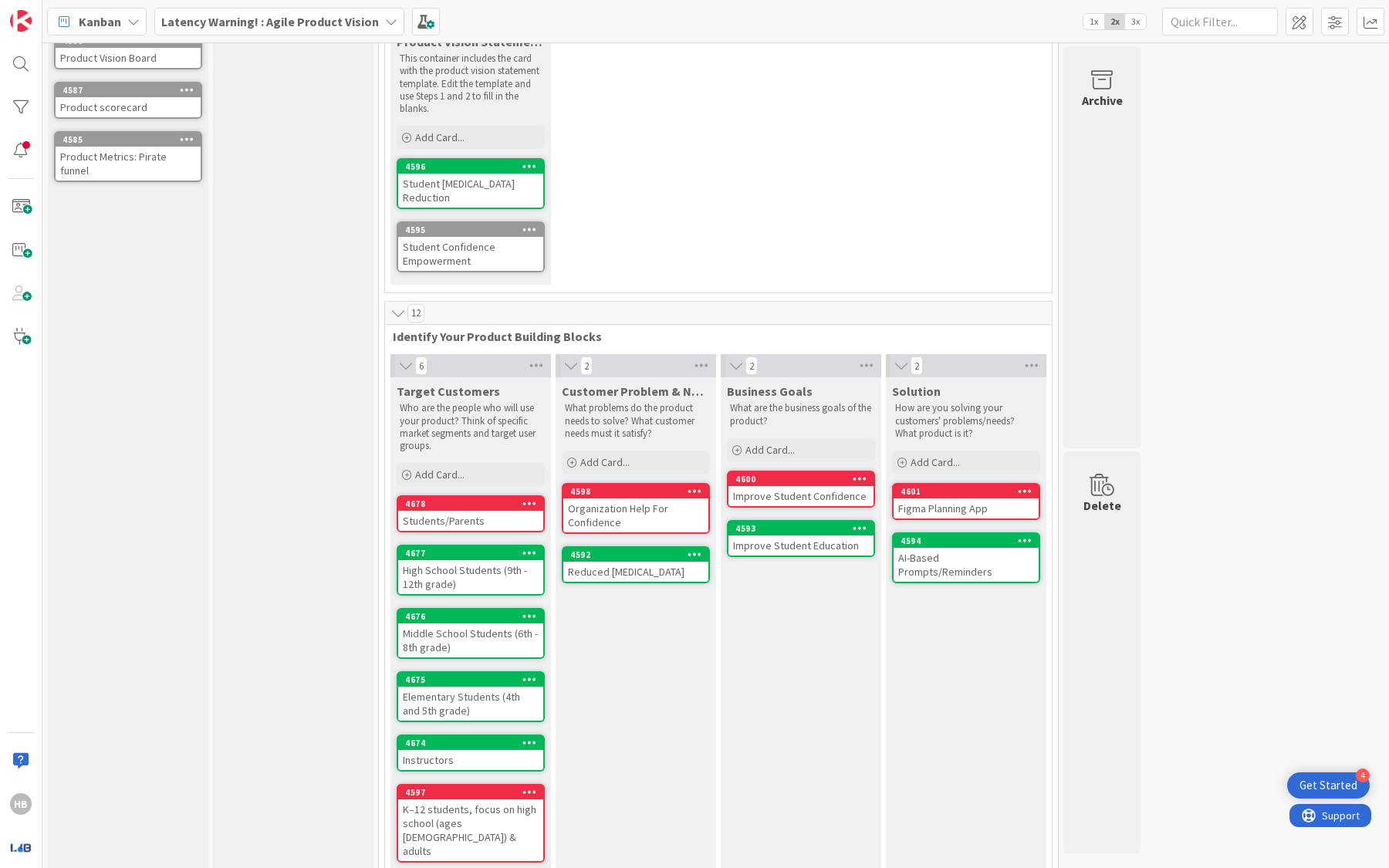
click at [467, 697] on div "Elementary Students (4th and 5th grade)" at bounding box center [470, 704] width 145 height 34
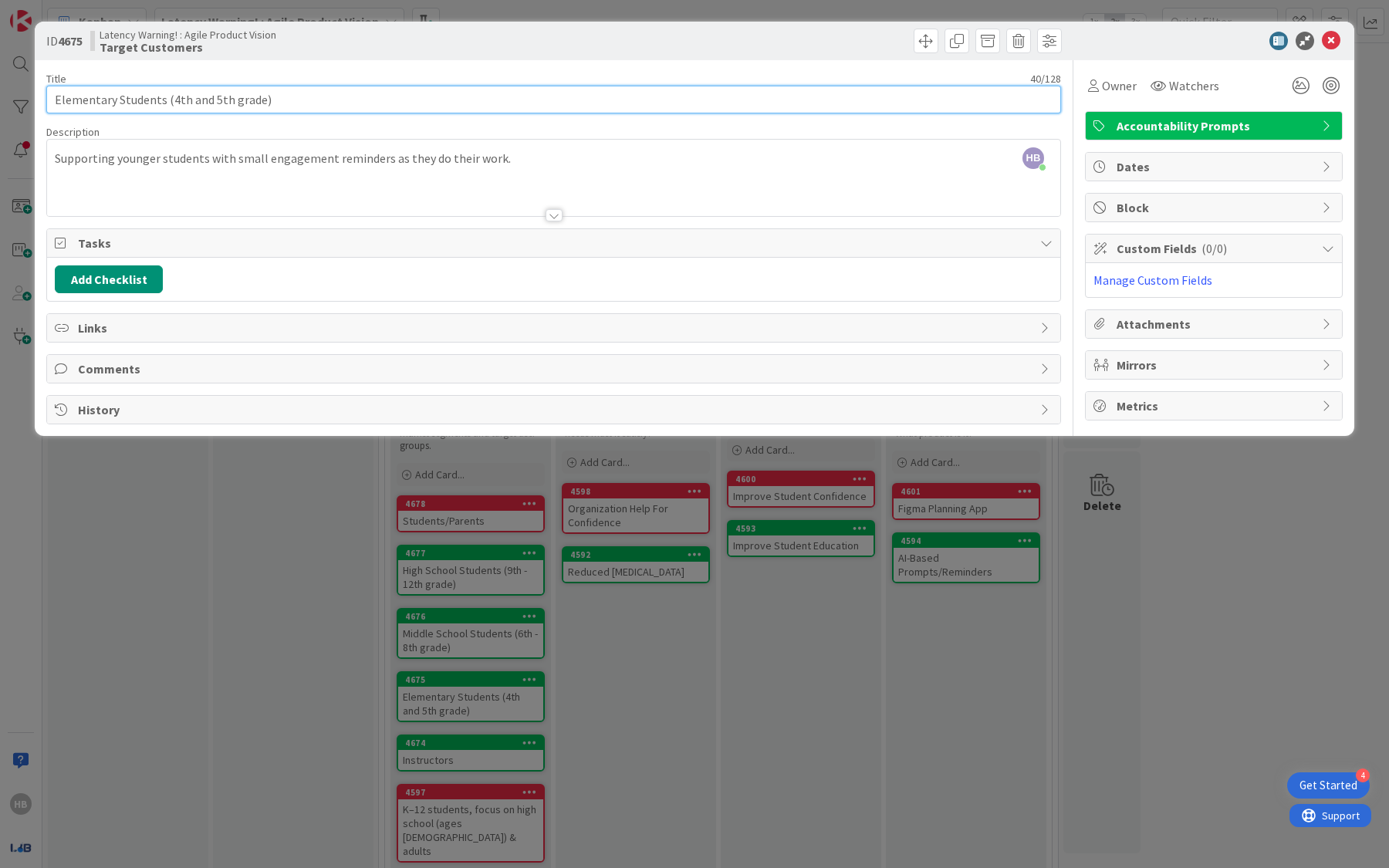
drag, startPoint x: 275, startPoint y: 101, endPoint x: 170, endPoint y: 97, distance: 105.1
click at [170, 97] on input "Elementary Students (4th and 5th grade)" at bounding box center [553, 99] width 1015 height 27
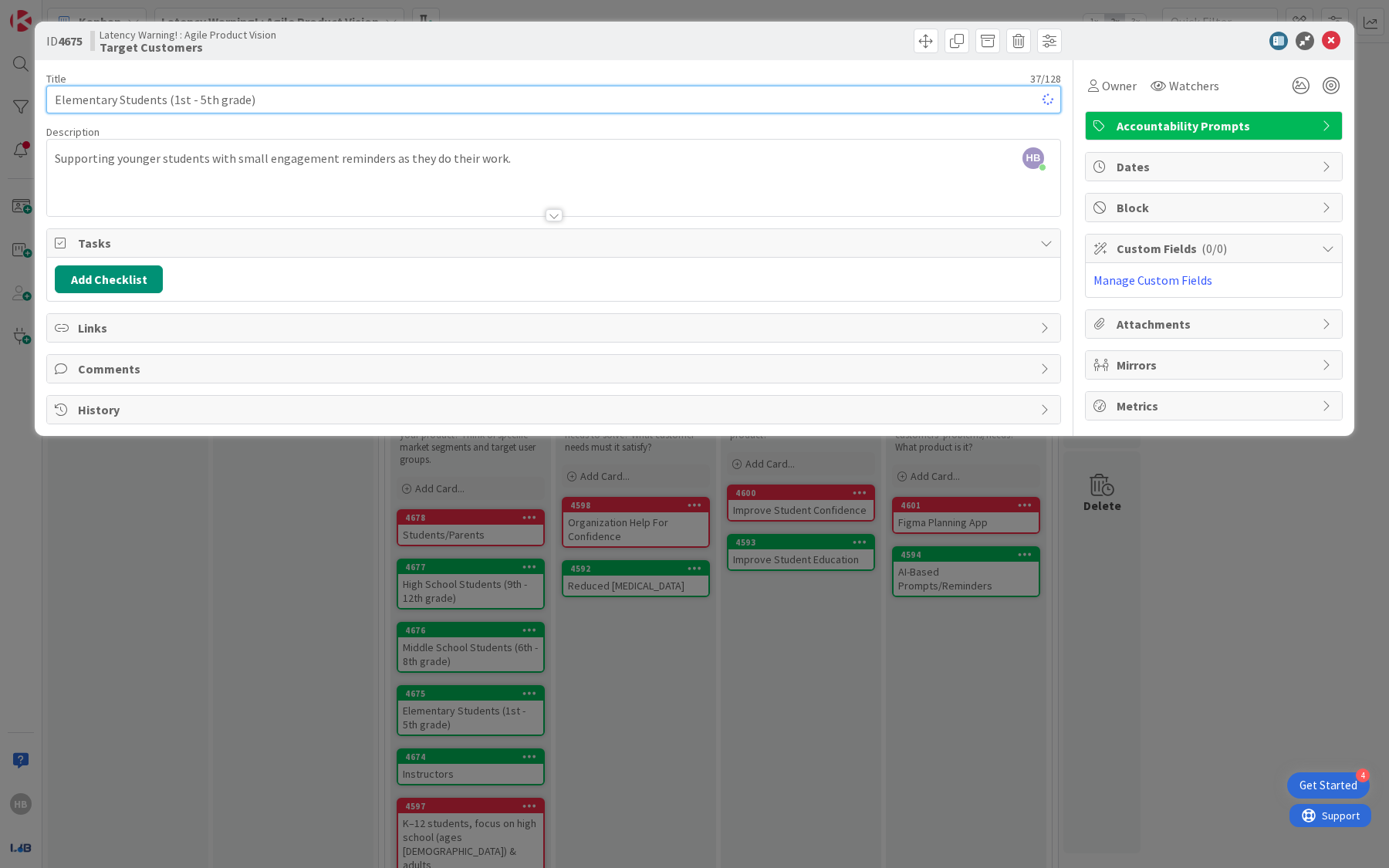
scroll to position [148, 0]
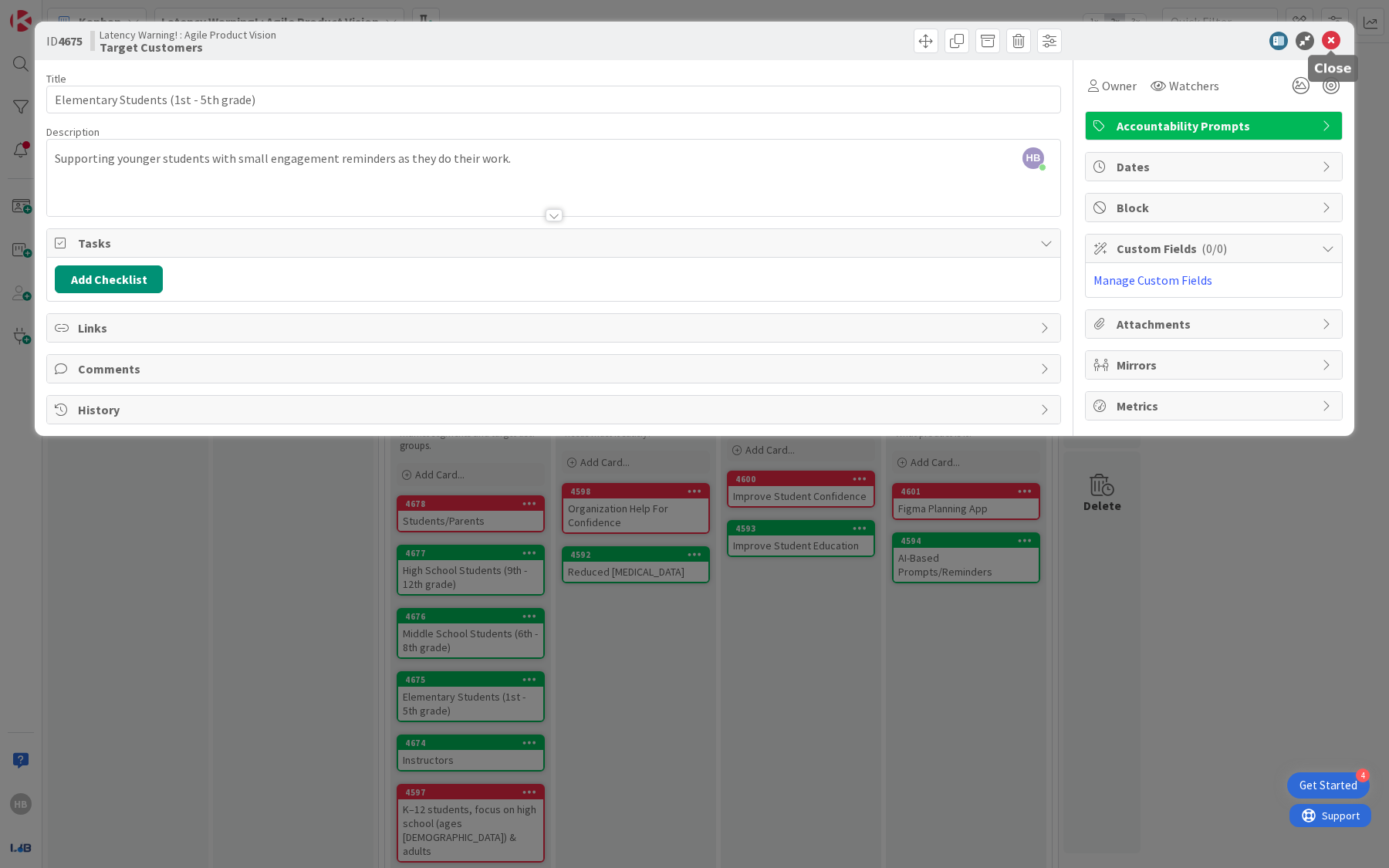
click at [1325, 43] on icon at bounding box center [1331, 40] width 19 height 19
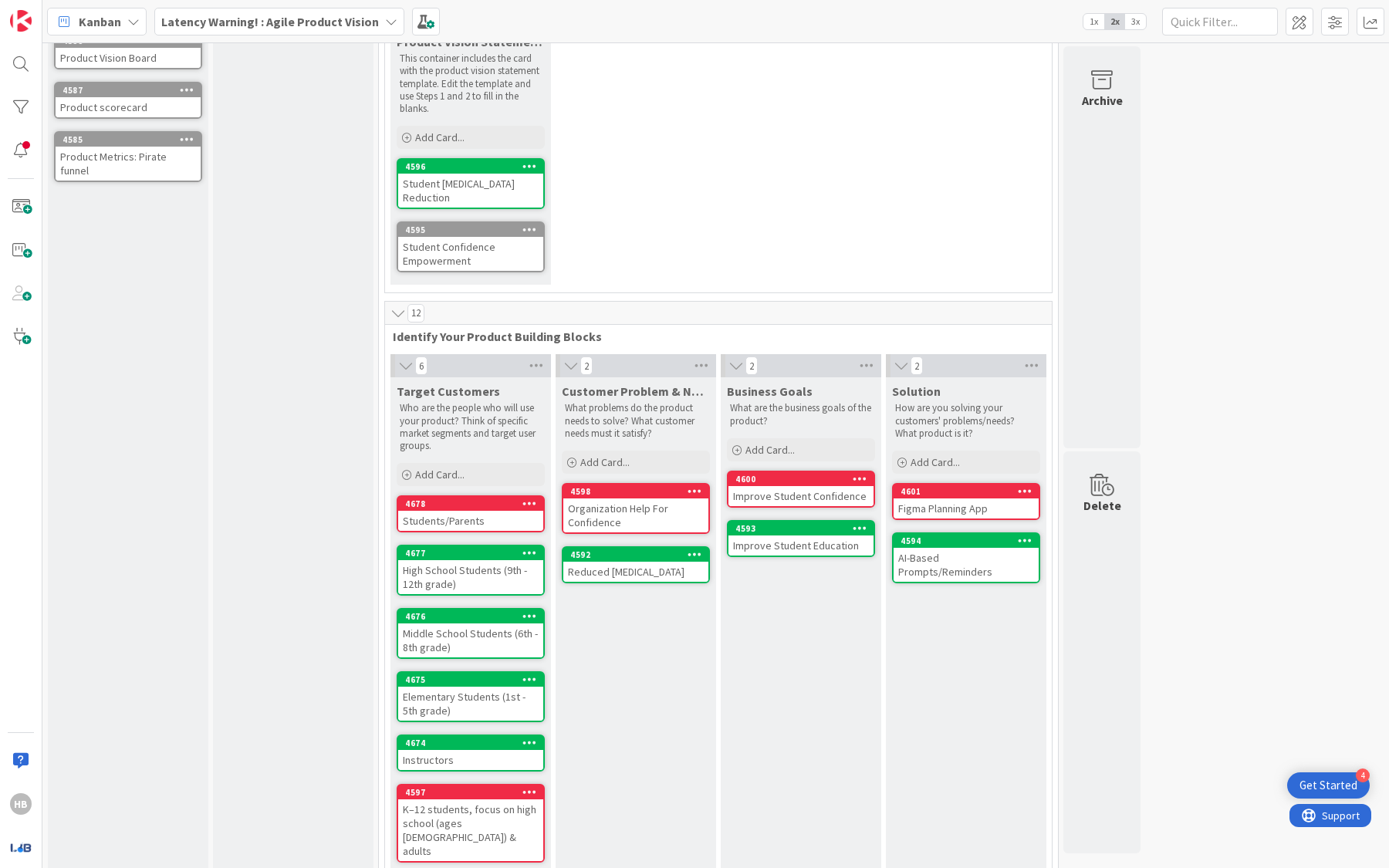
click at [464, 572] on div "High School Students (9th - 12th grade)" at bounding box center [470, 577] width 145 height 34
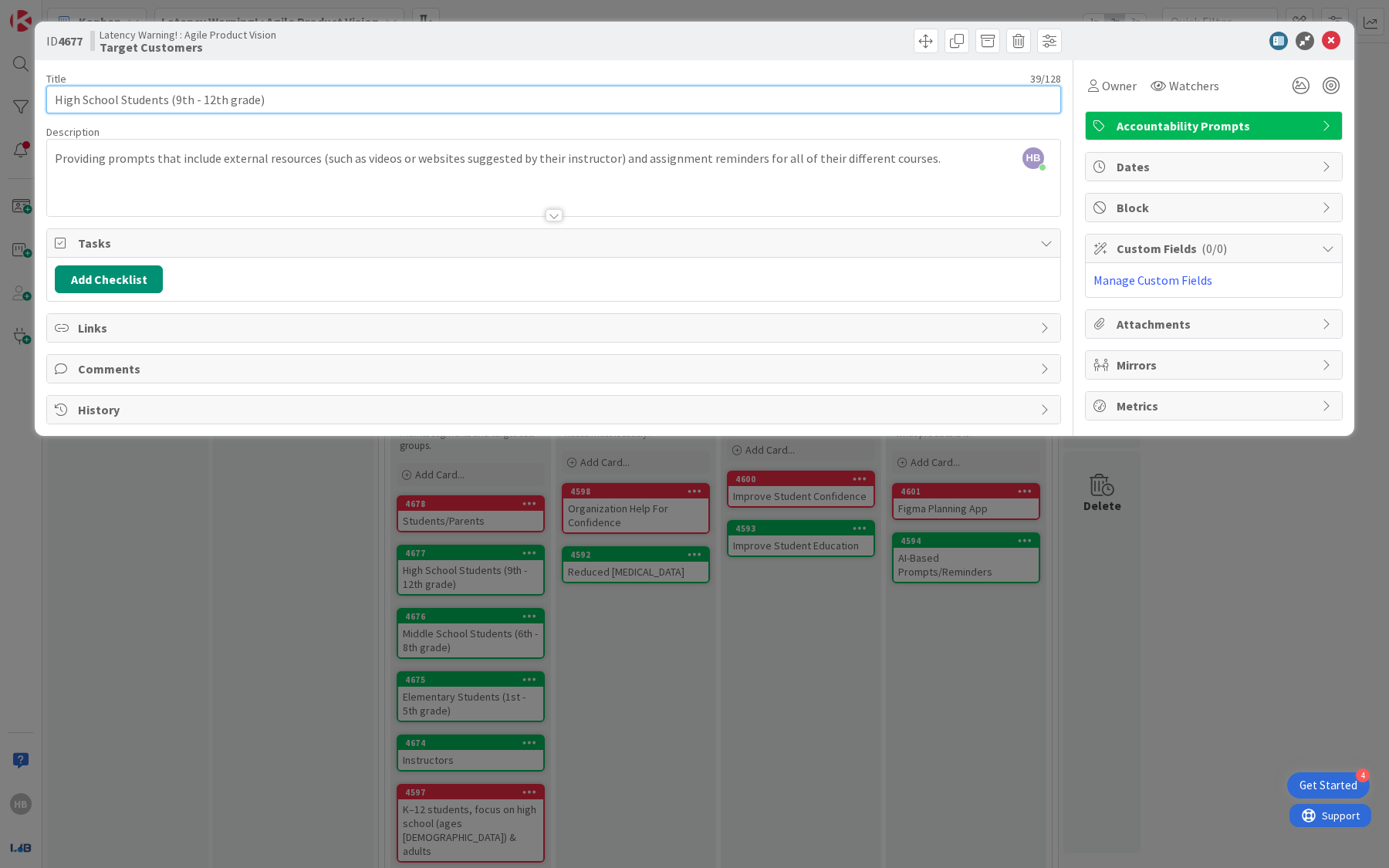
click at [209, 101] on input "High School Students (9th - 12th grade)" at bounding box center [553, 99] width 1015 height 27
click at [1338, 39] on icon at bounding box center [1331, 40] width 19 height 19
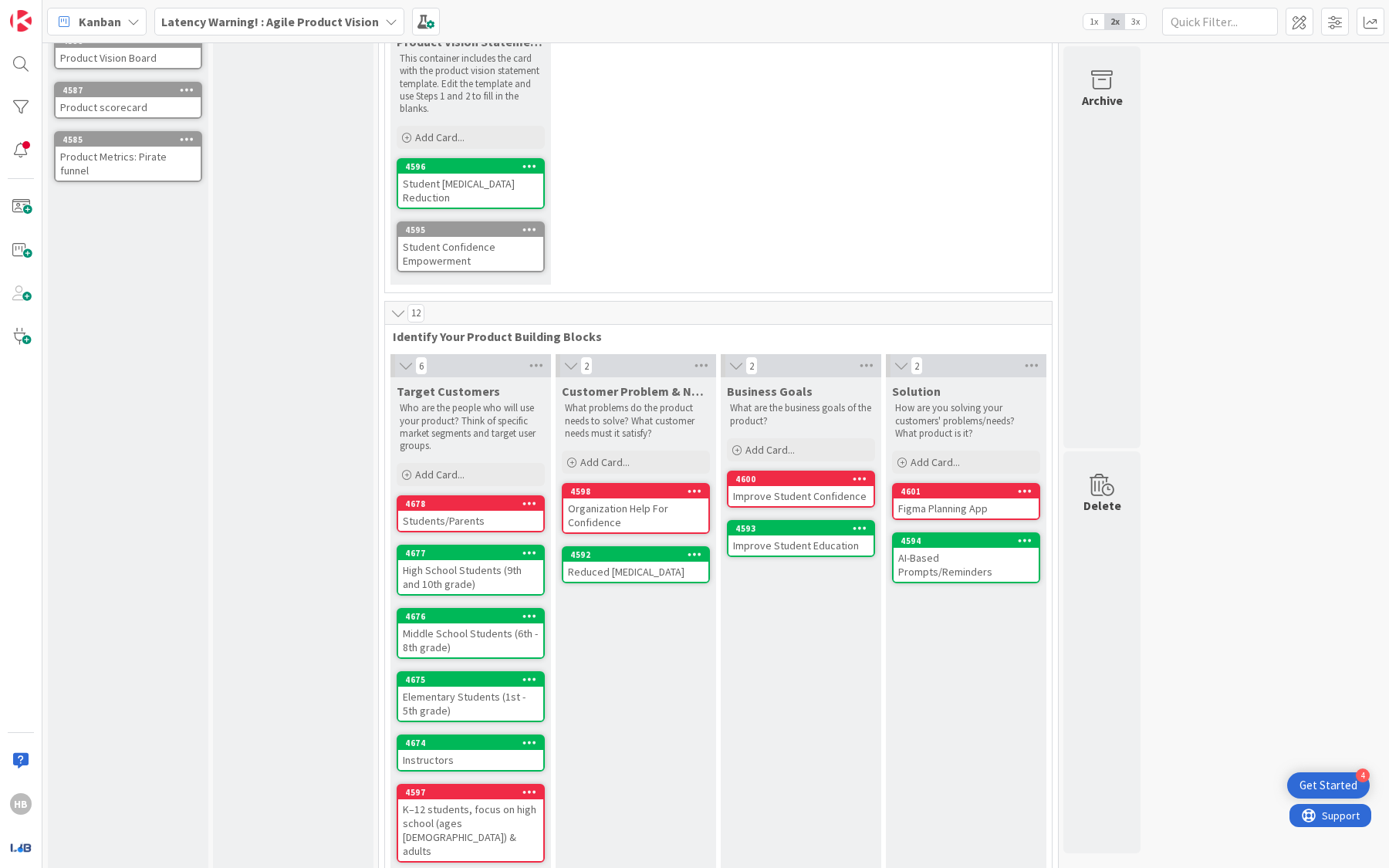
click at [461, 753] on div "Instructors" at bounding box center [470, 759] width 145 height 20
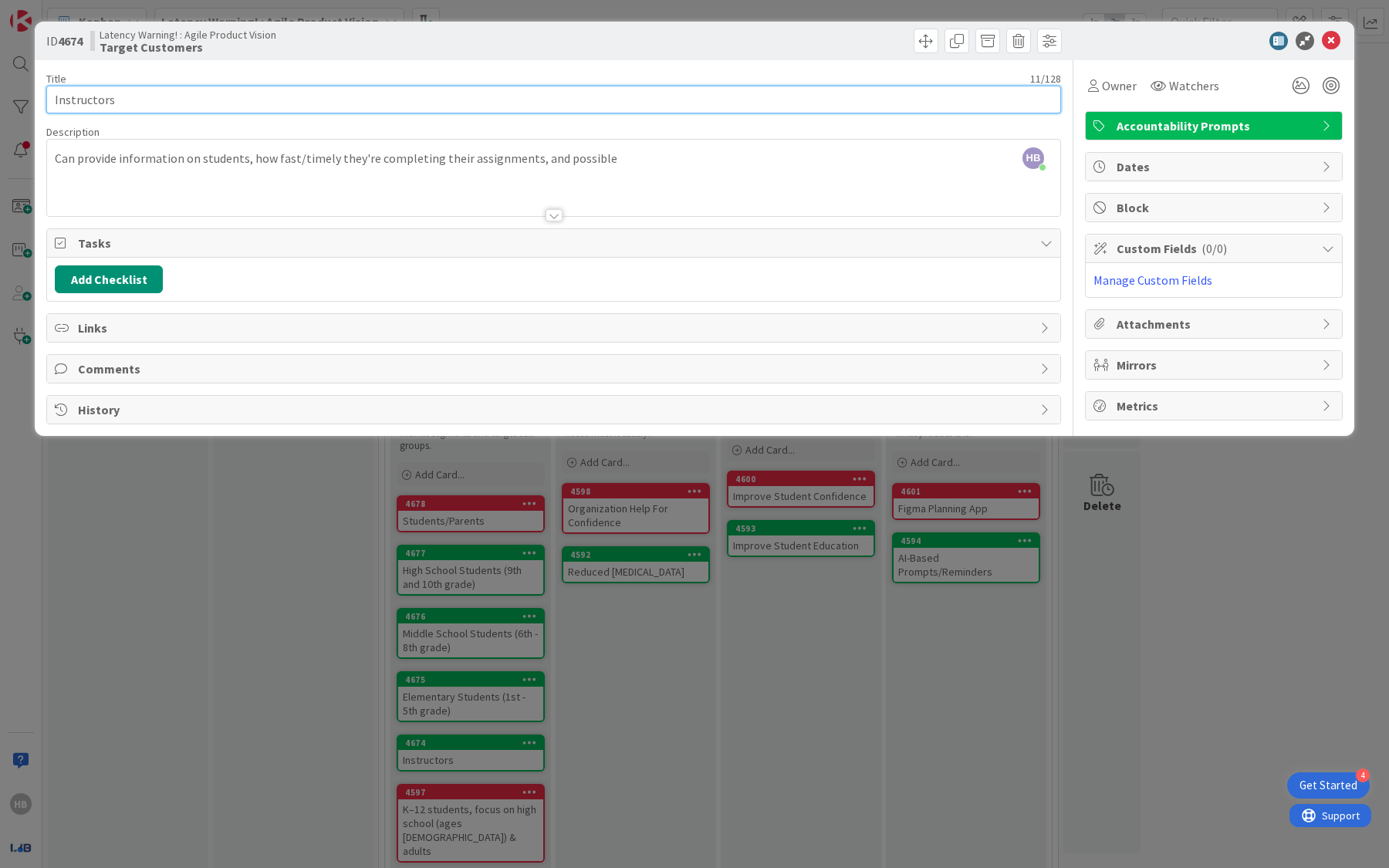
click at [138, 103] on input "Instructors" at bounding box center [553, 99] width 1015 height 27
click at [626, 176] on div at bounding box center [553, 196] width 1013 height 39
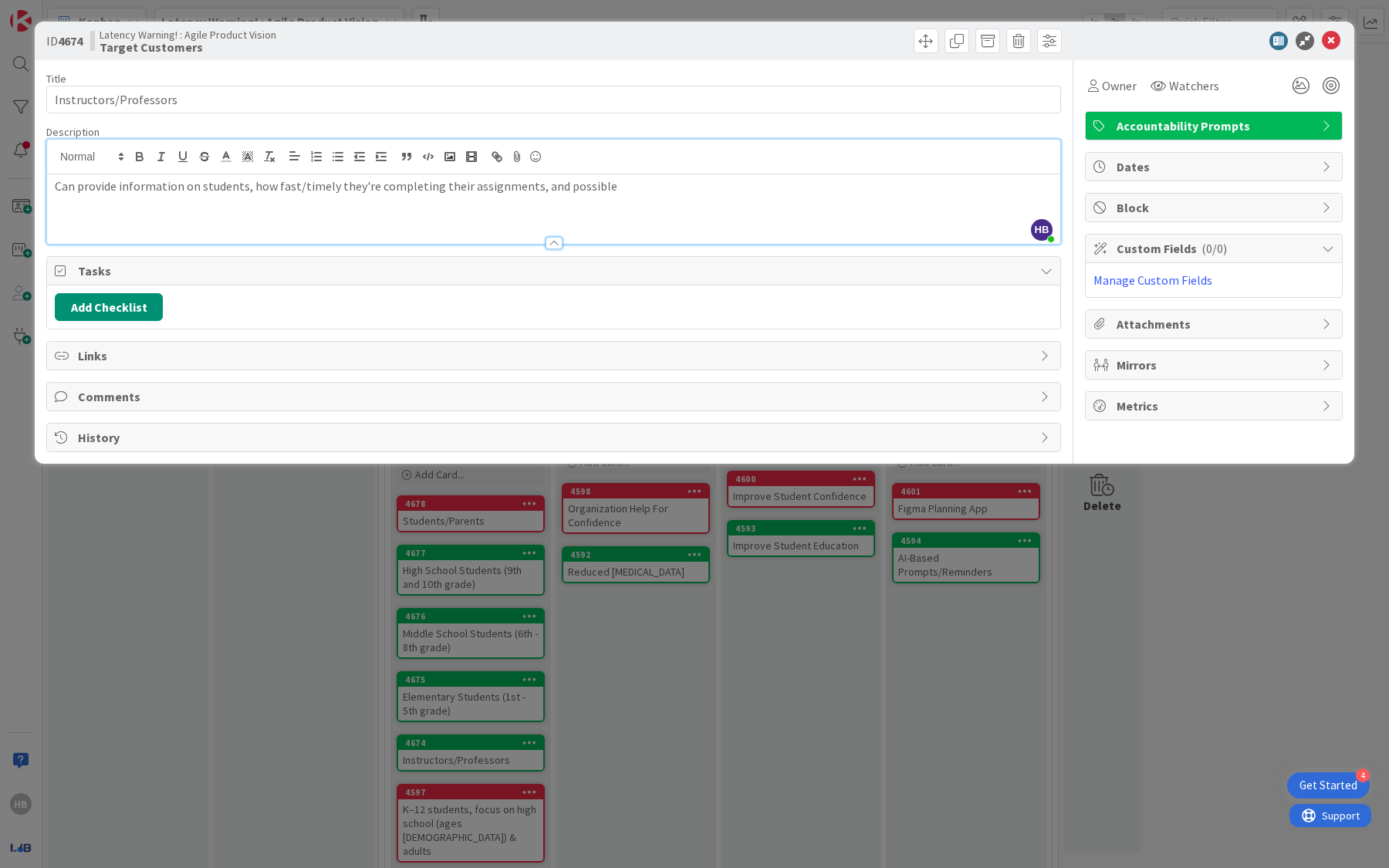
click at [630, 192] on p "Can provide information on students, how fast/timely they're completing their a…" at bounding box center [553, 186] width 998 height 18
click at [1337, 42] on icon at bounding box center [1331, 40] width 19 height 19
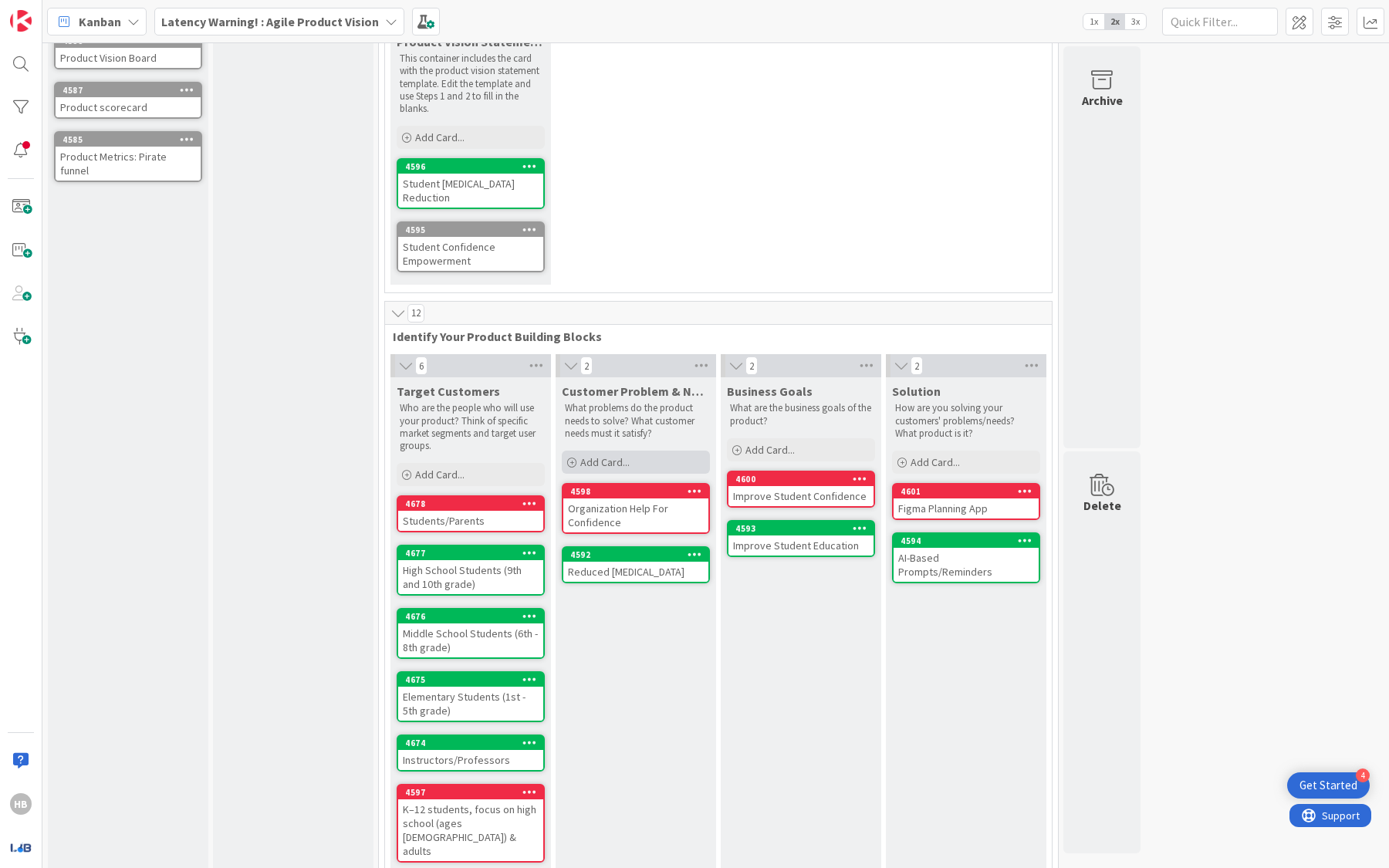
click at [656, 458] on div "Add Card..." at bounding box center [636, 462] width 148 height 23
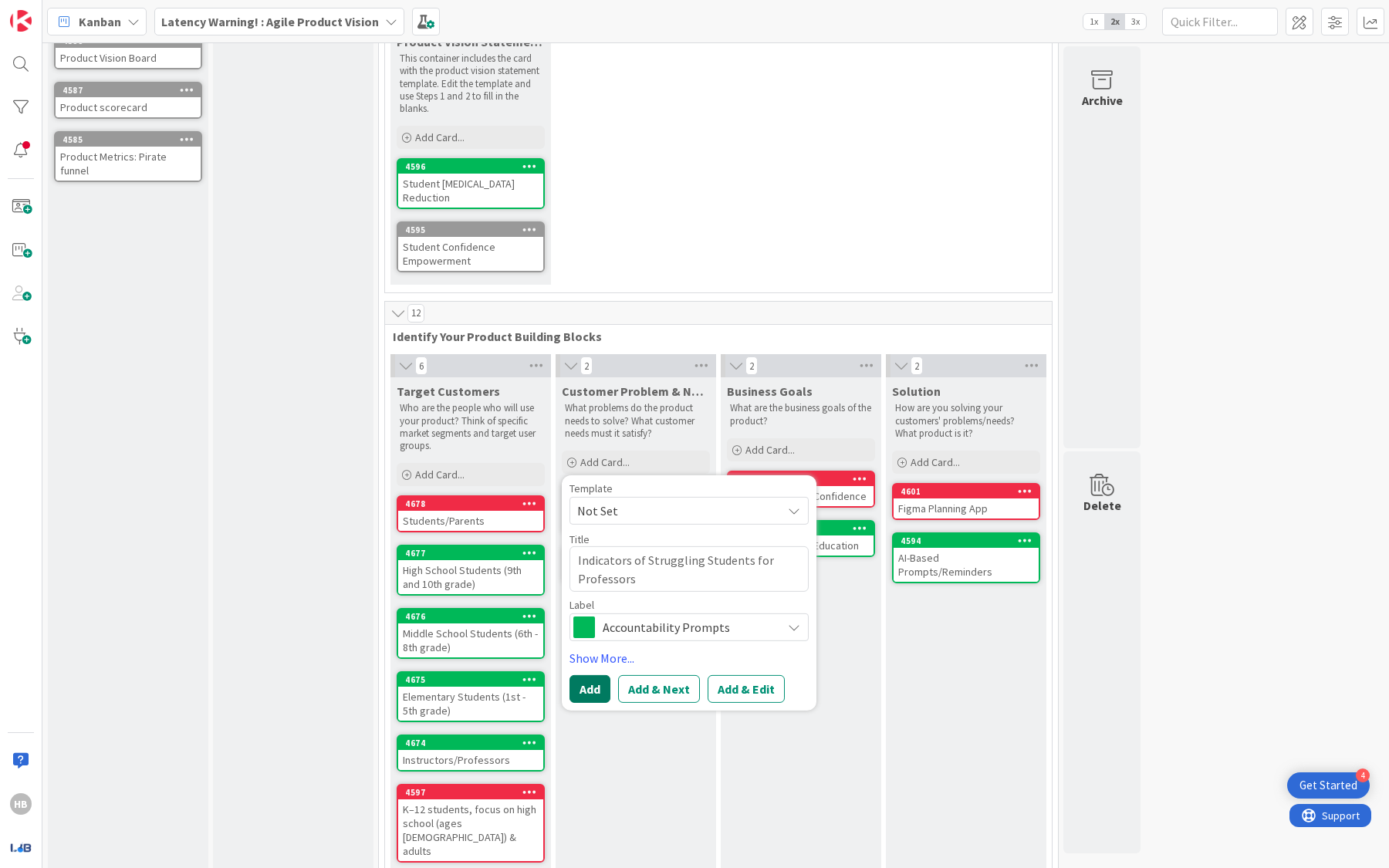
click at [578, 680] on button "Add" at bounding box center [589, 688] width 41 height 27
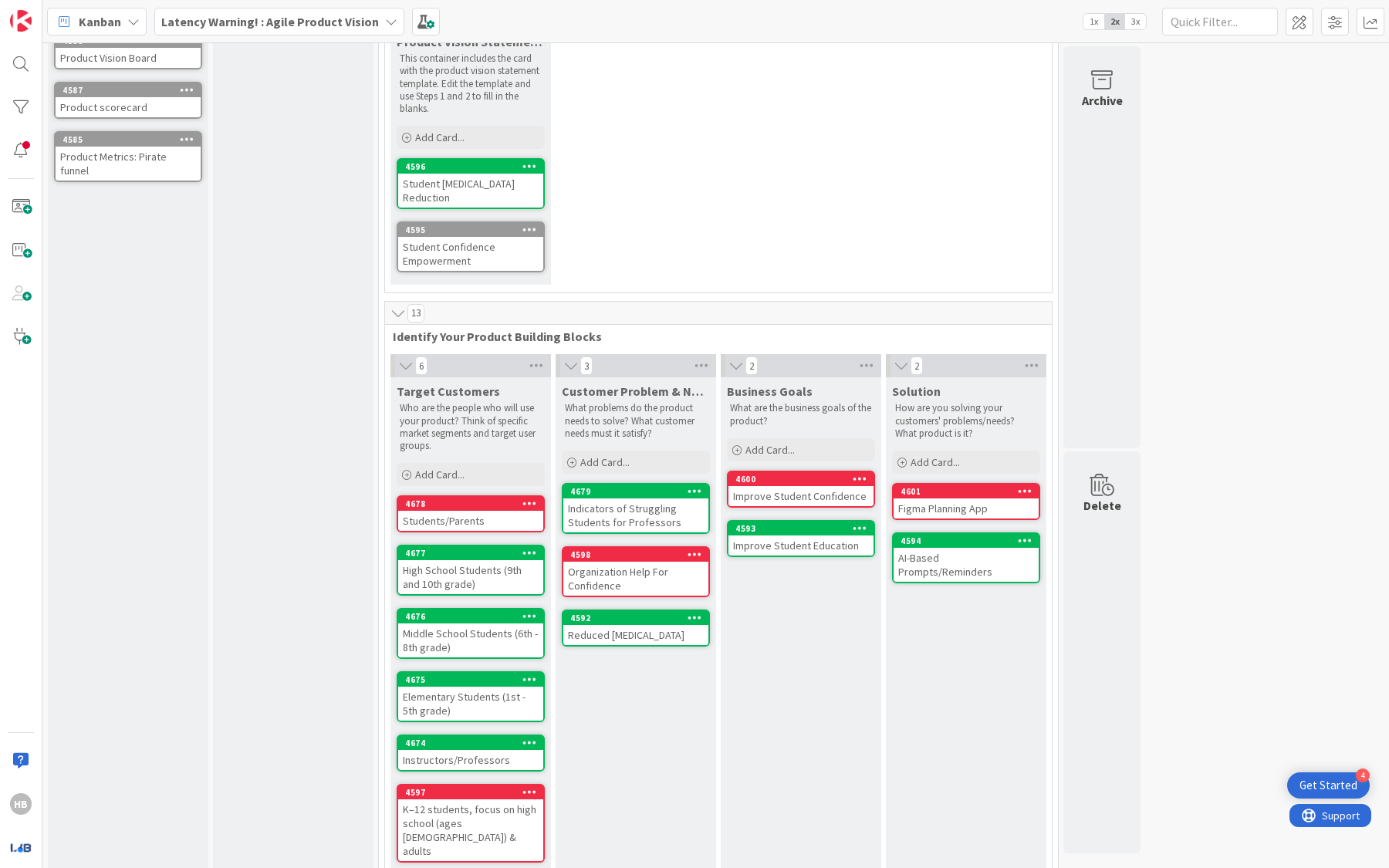
click at [619, 395] on span "Customer Problem & Needs" at bounding box center [636, 391] width 148 height 15
click at [621, 415] on p "What problems do the product needs to solve? What customer needs must it satisf…" at bounding box center [635, 420] width 142 height 38
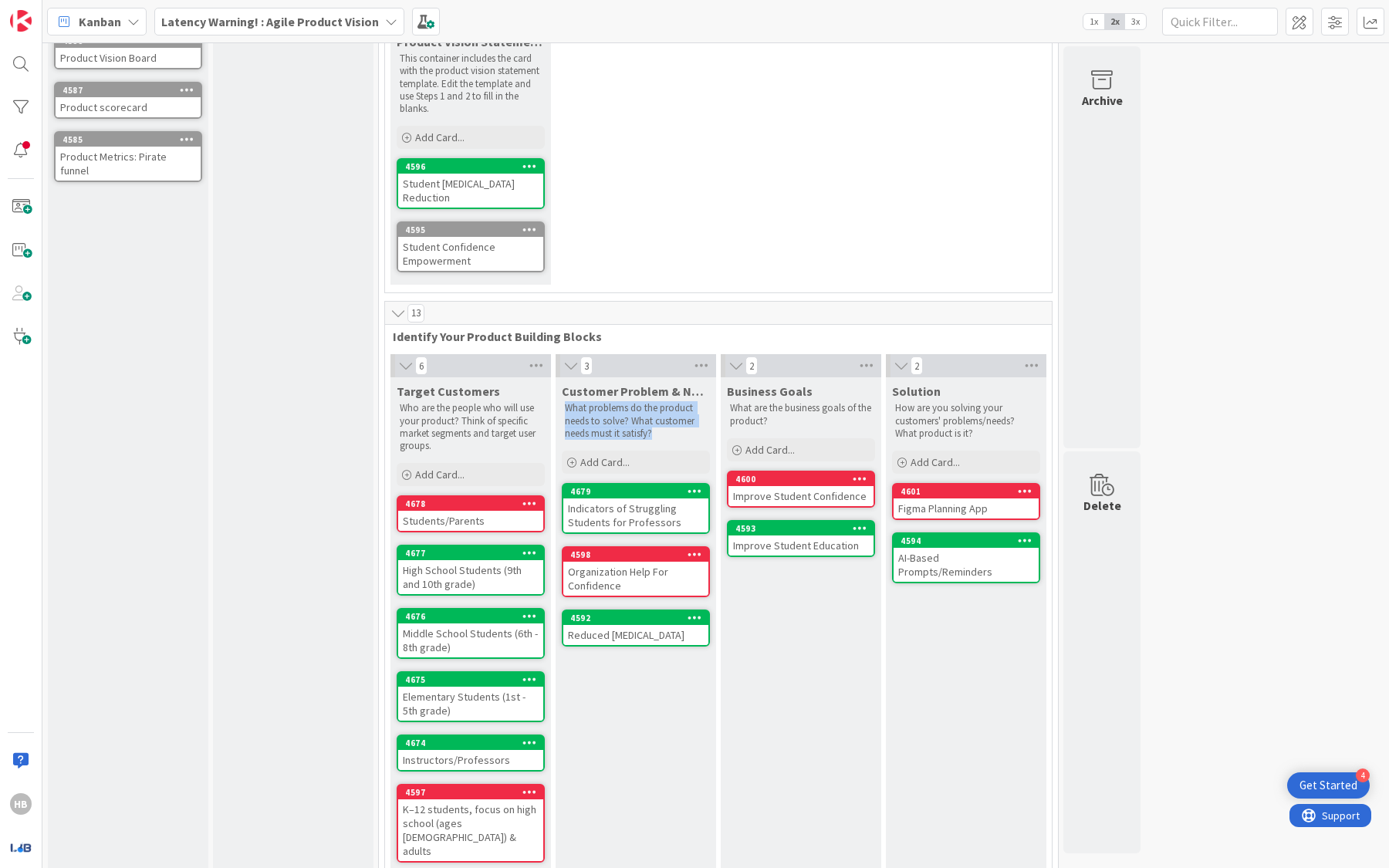
click at [621, 415] on p "What problems do the product needs to solve? What customer needs must it satisf…" at bounding box center [635, 420] width 142 height 38
click at [621, 420] on p "What problems do the product needs to solve? What customer needs must it satisf…" at bounding box center [635, 420] width 142 height 38
click at [621, 402] on p "What problems do the product needs to solve? What customer needs must it satisf…" at bounding box center [635, 420] width 142 height 38
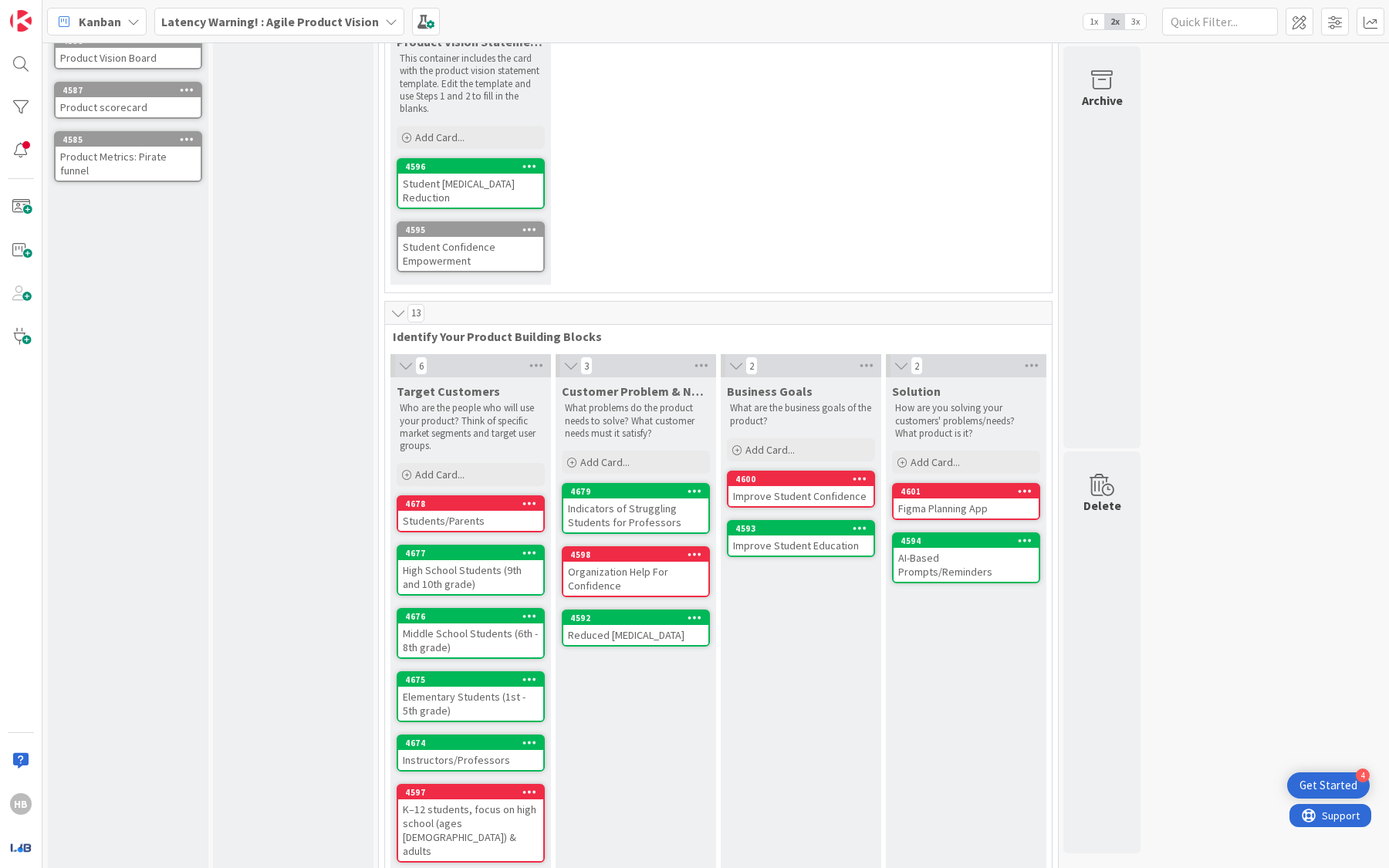
click at [621, 388] on span "Customer Problem & Needs" at bounding box center [636, 391] width 148 height 15
click at [638, 508] on div "Indicators of Struggling Students for Professors" at bounding box center [636, 515] width 145 height 34
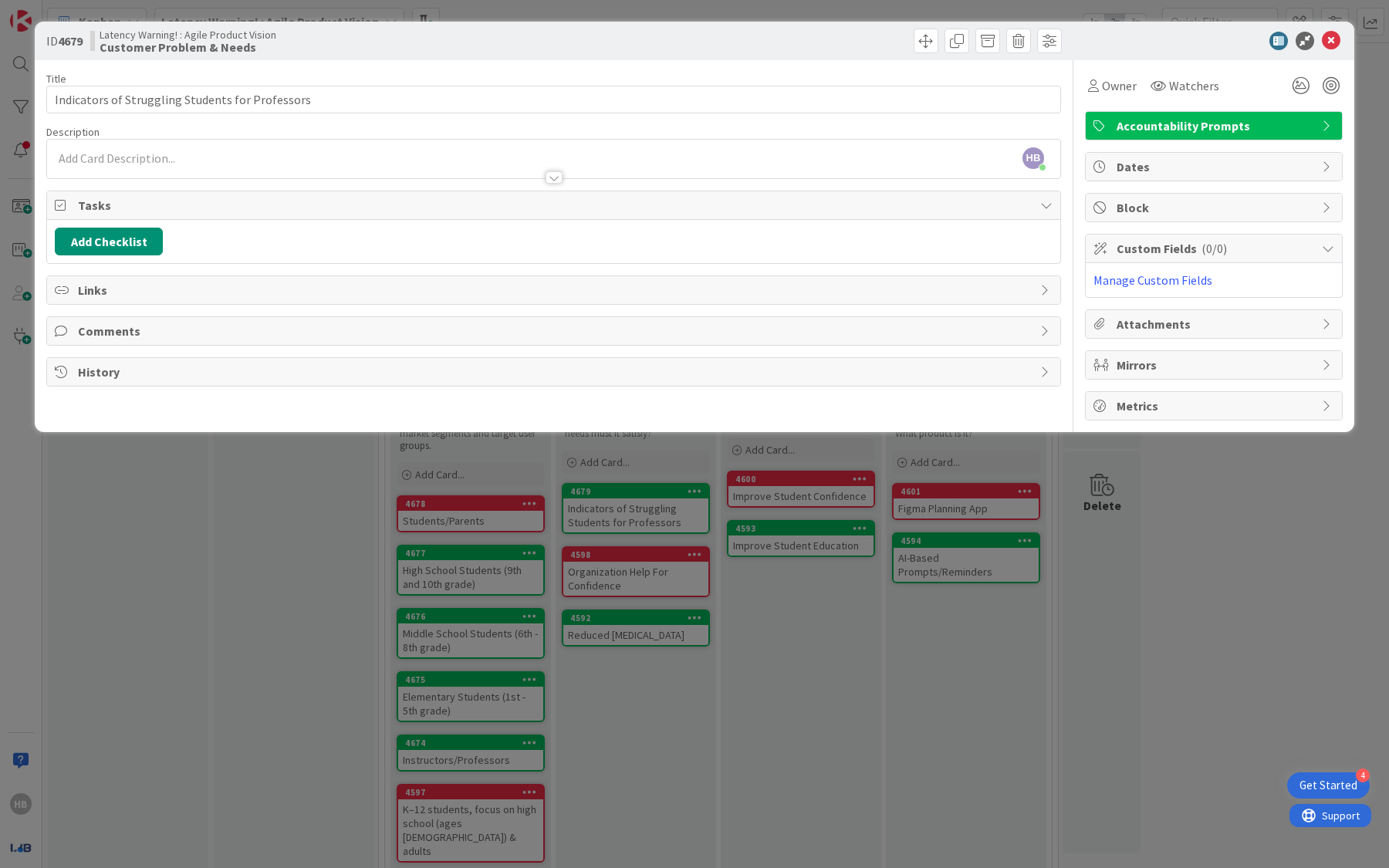
click at [303, 167] on div at bounding box center [553, 170] width 1013 height 16
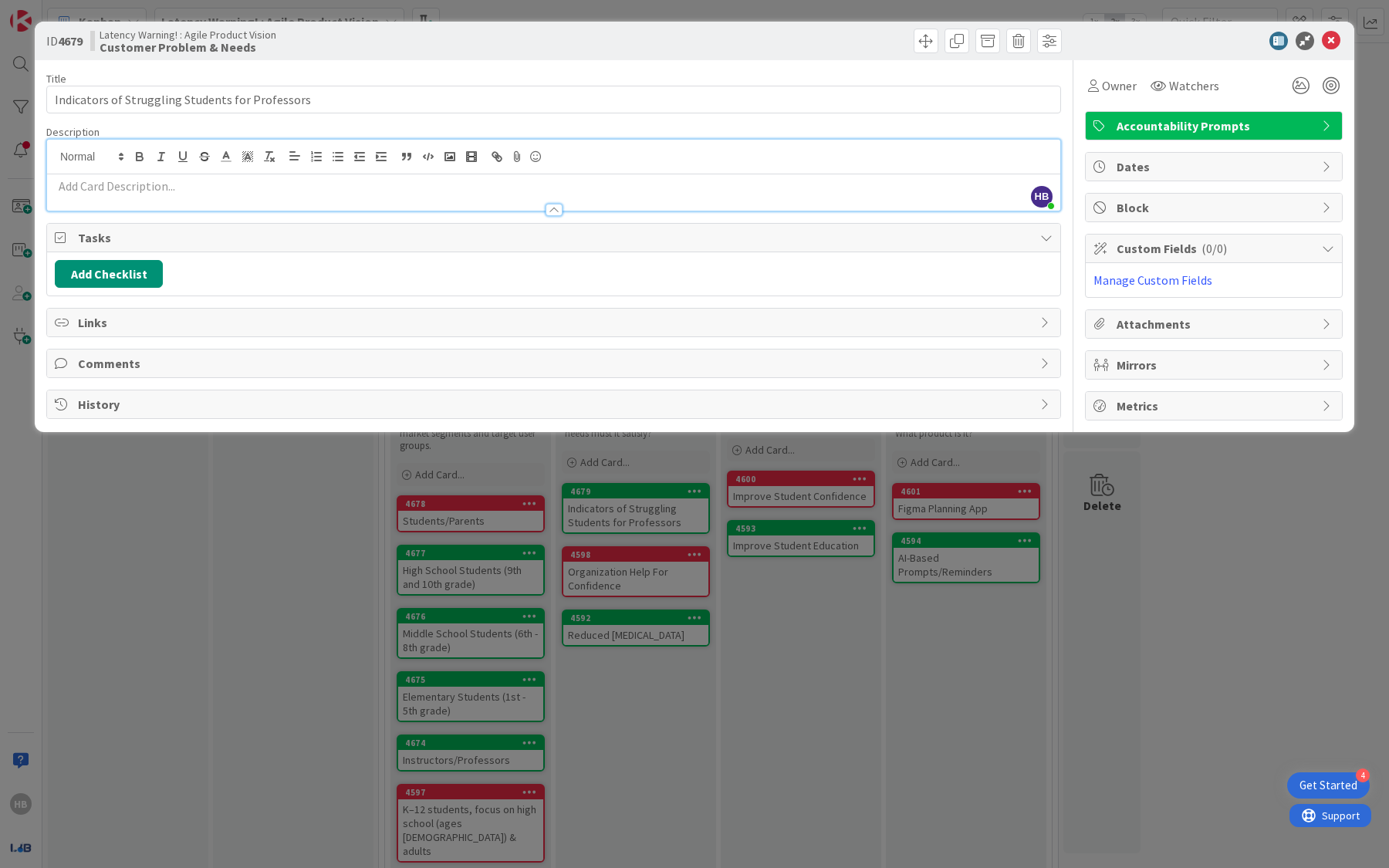
click at [301, 194] on div at bounding box center [553, 202] width 1015 height 17
click at [224, 192] on p at bounding box center [553, 186] width 998 height 18
click at [264, 101] on input "Indicators of Struggling Students for Professors" at bounding box center [553, 99] width 1015 height 27
click at [219, 99] on input "Indicators of Struggling Students for Professors" at bounding box center [553, 99] width 1015 height 27
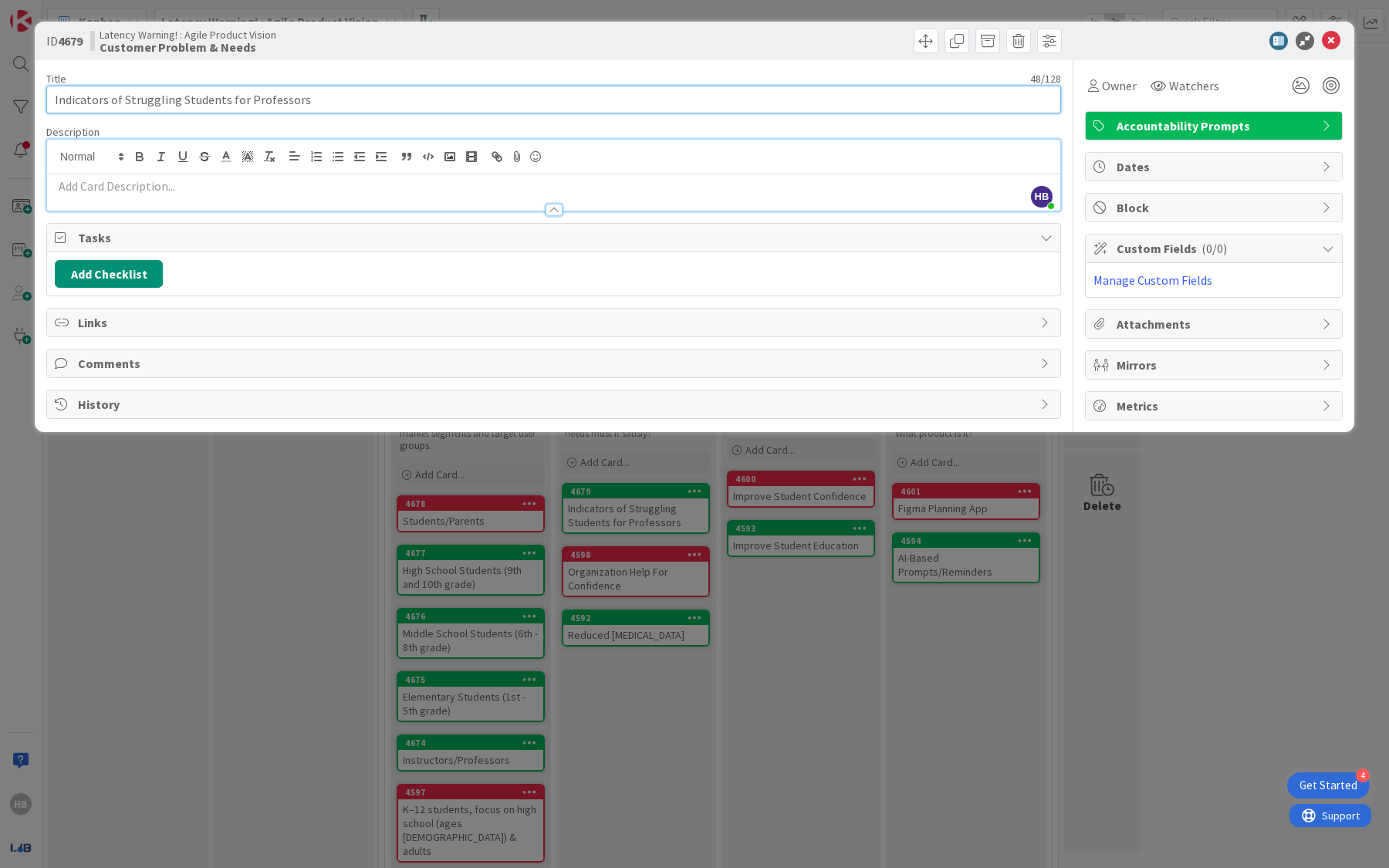
click at [219, 99] on input "Indicators of Struggling Students for Professors" at bounding box center [553, 99] width 1015 height 27
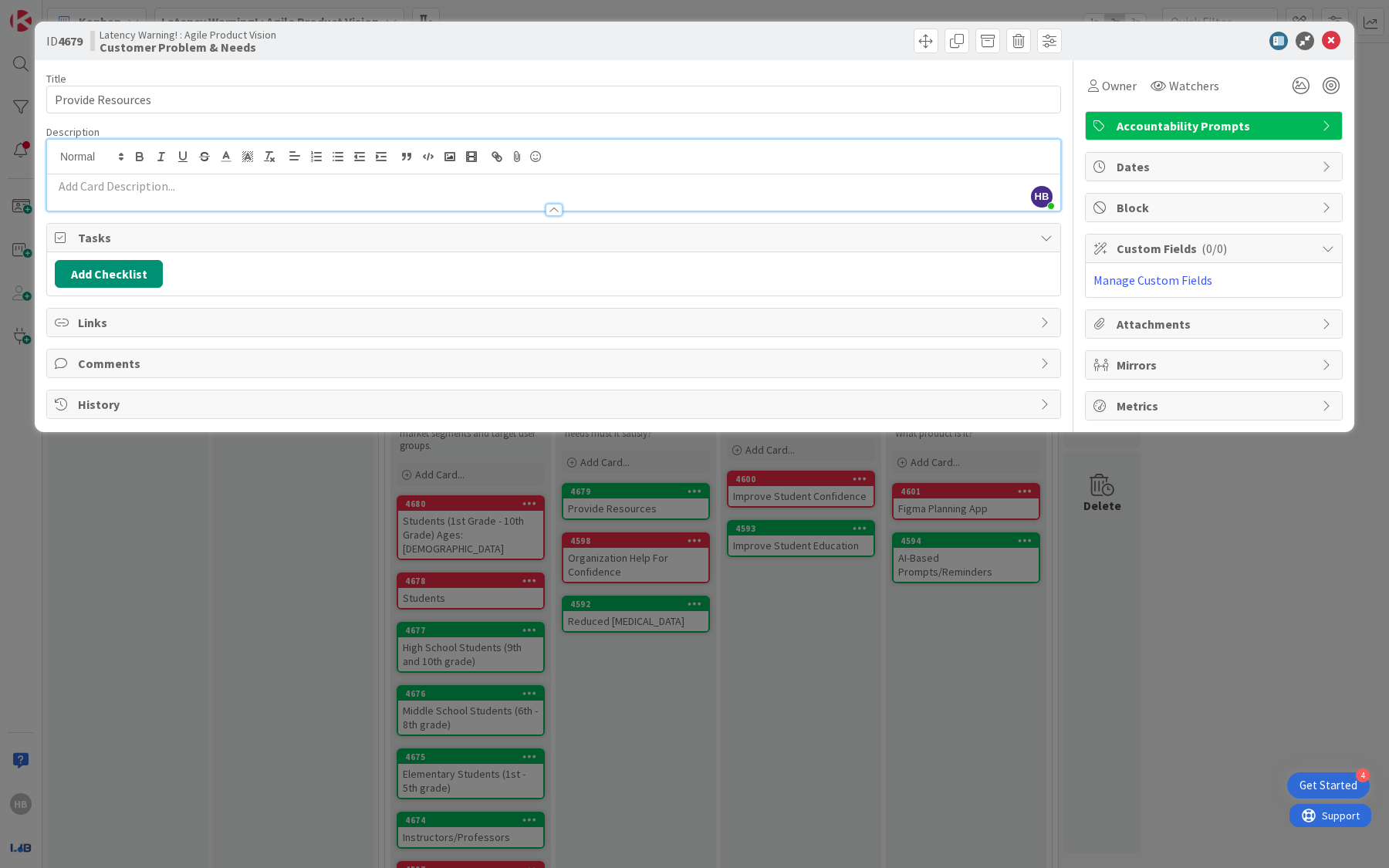
click at [159, 198] on div at bounding box center [553, 202] width 1013 height 16
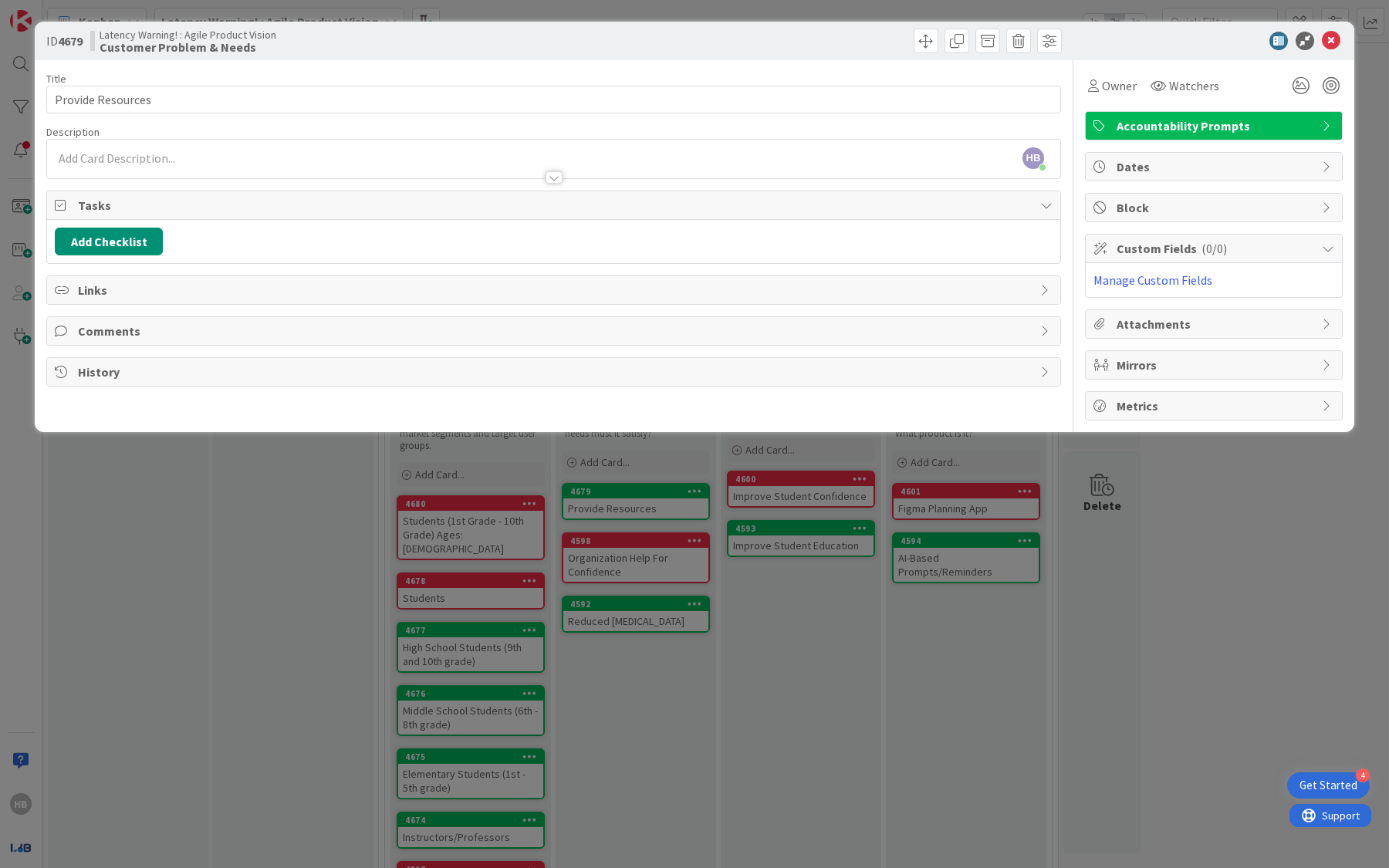
click at [135, 165] on div at bounding box center [553, 170] width 1013 height 16
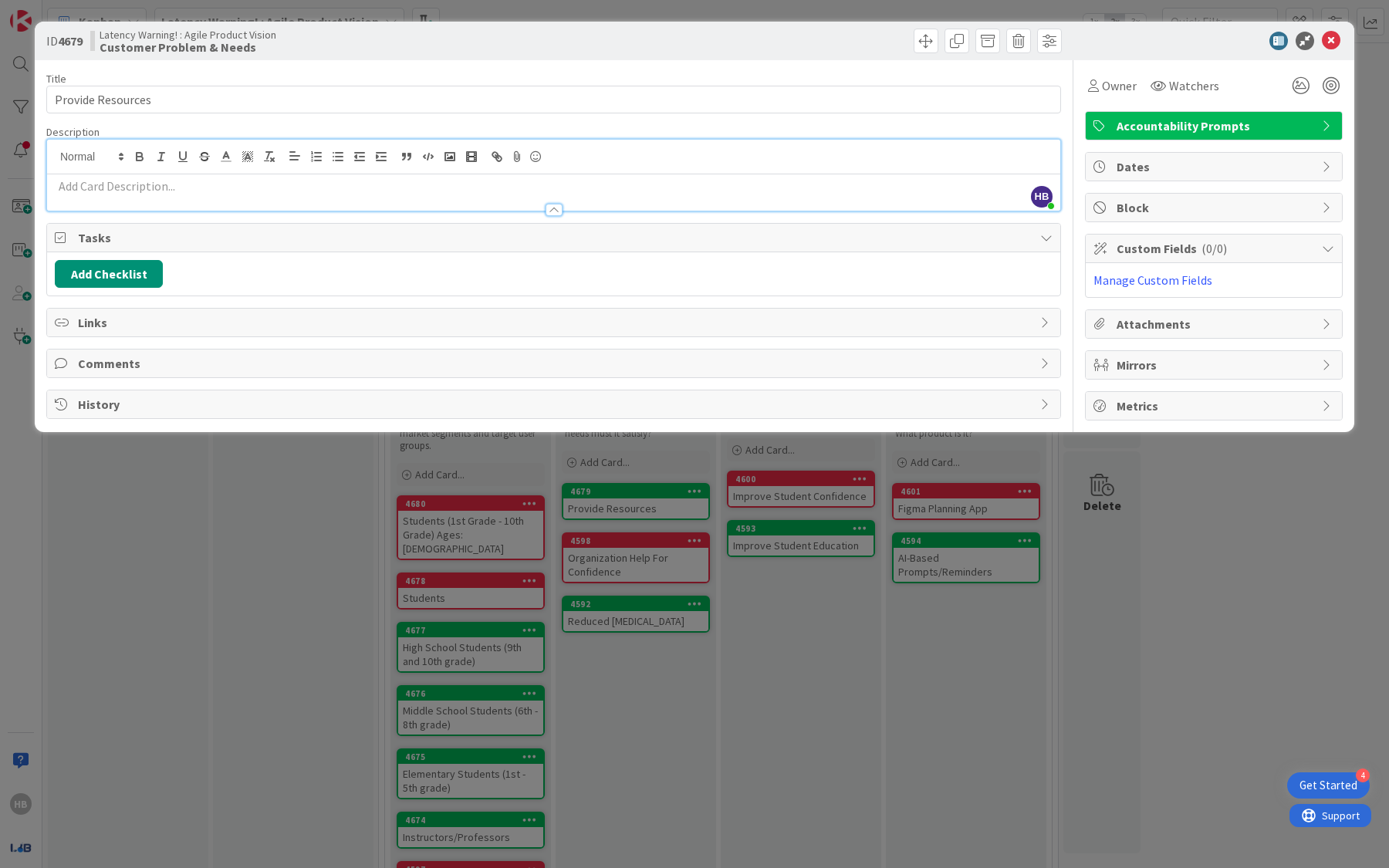
click at [131, 189] on p at bounding box center [553, 186] width 998 height 18
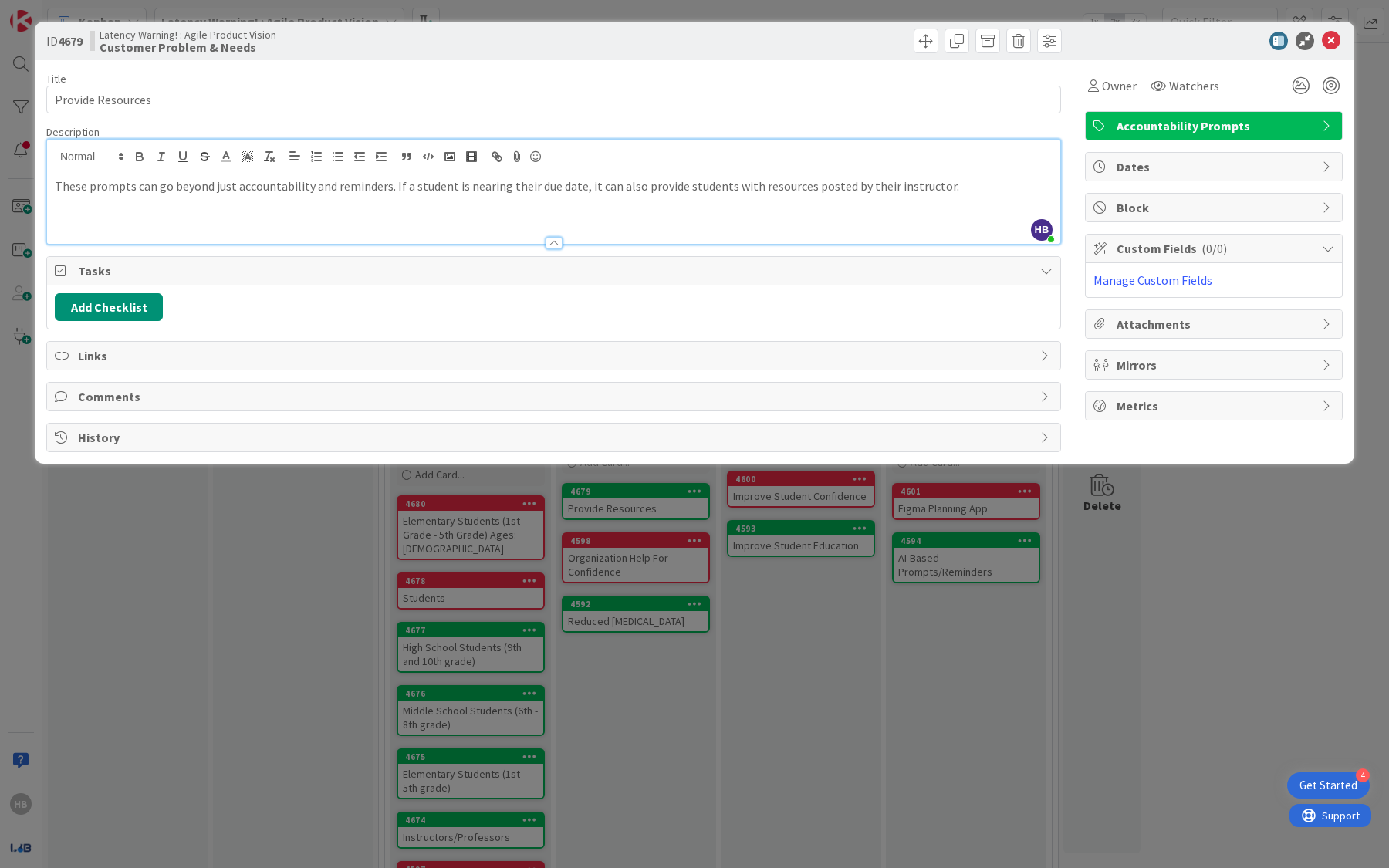
click at [949, 126] on div "Description" at bounding box center [553, 131] width 1015 height 14
click at [1330, 34] on icon at bounding box center [1331, 40] width 19 height 19
